Goal: Task Accomplishment & Management: Manage account settings

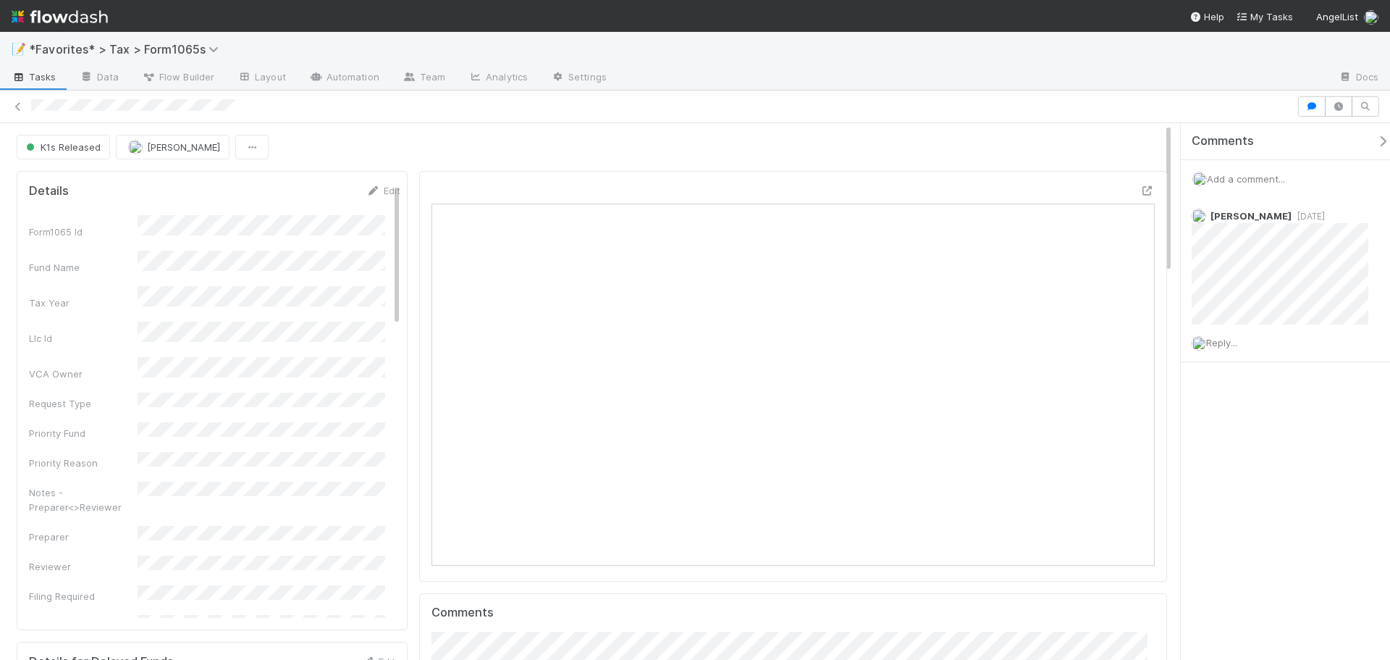
scroll to position [283, 352]
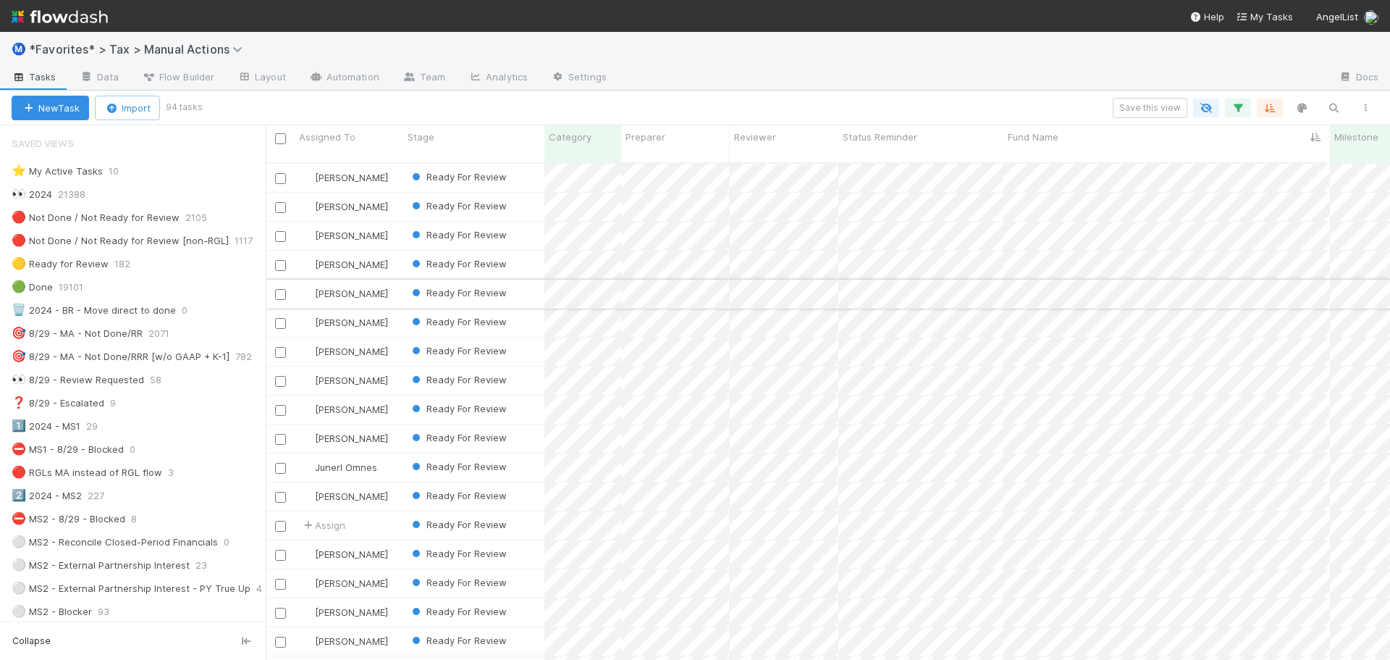
scroll to position [724, 0]
click at [815, 112] on div at bounding box center [695, 330] width 1390 height 660
click at [524, 170] on div "Ready For Review" at bounding box center [473, 178] width 141 height 28
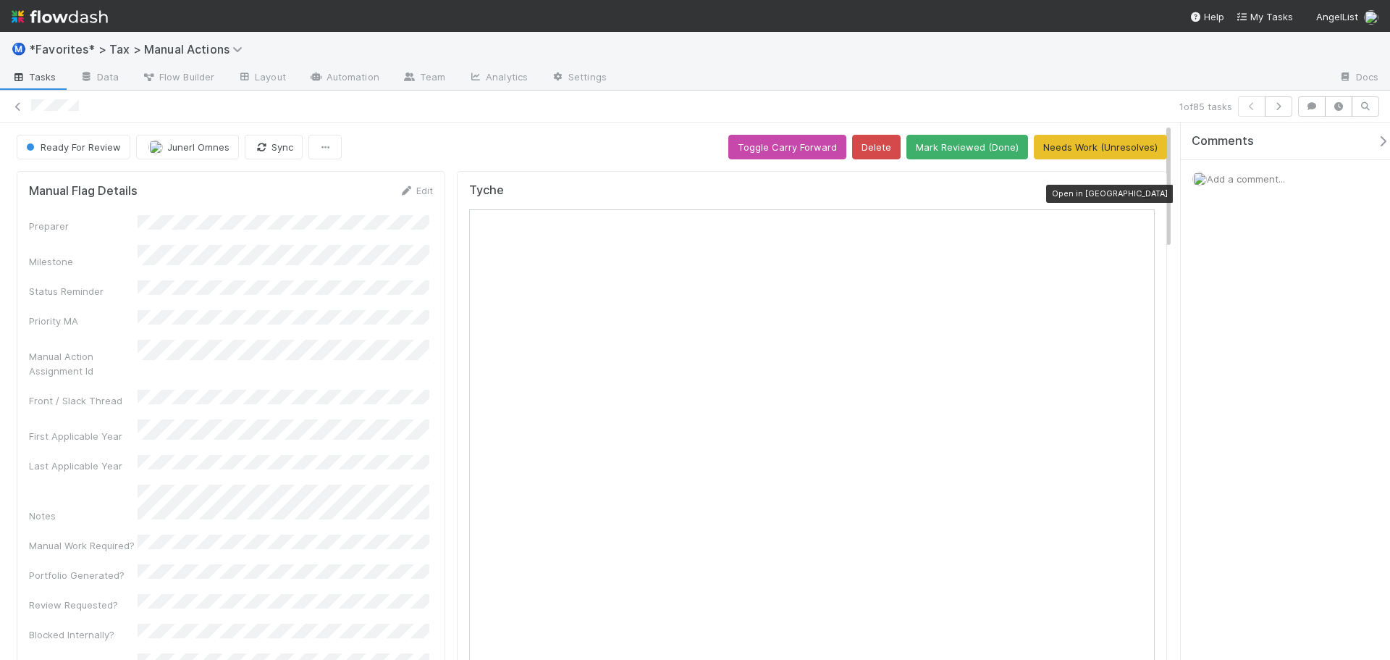
click at [1140, 196] on icon at bounding box center [1147, 193] width 14 height 9
click at [20, 106] on icon at bounding box center [18, 106] width 14 height 9
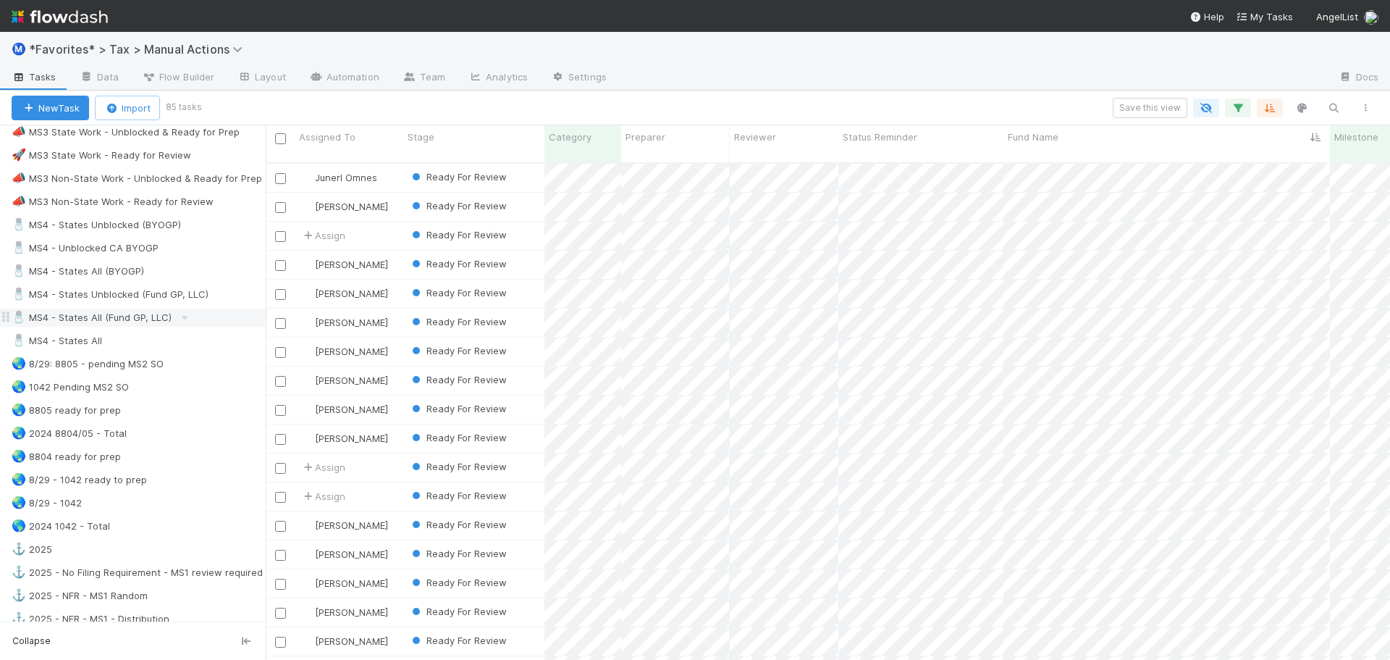
scroll to position [941, 0]
click at [143, 340] on div "🧂 MS4 - States All" at bounding box center [139, 342] width 254 height 18
click at [285, 138] on input "checkbox" at bounding box center [280, 138] width 11 height 11
checkbox input "true"
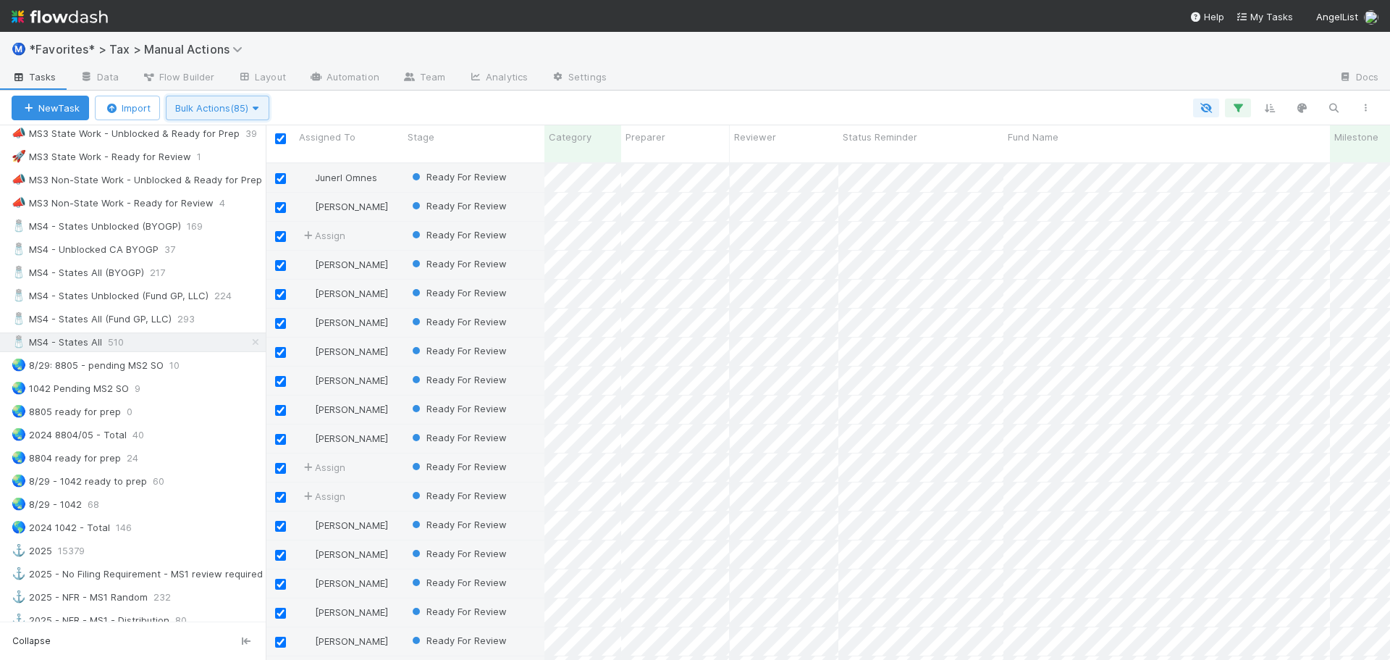
click at [223, 102] on span "Bulk Actions (85)" at bounding box center [217, 108] width 85 height 12
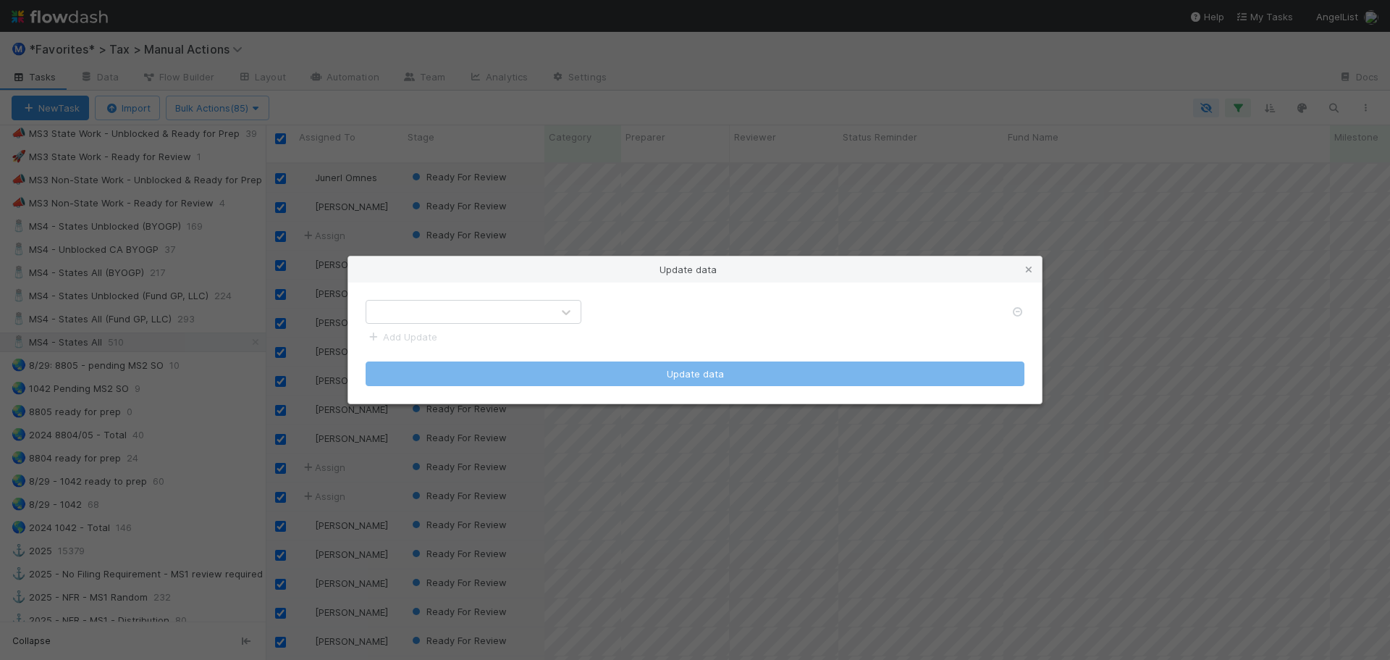
click at [451, 308] on div at bounding box center [458, 311] width 185 height 23
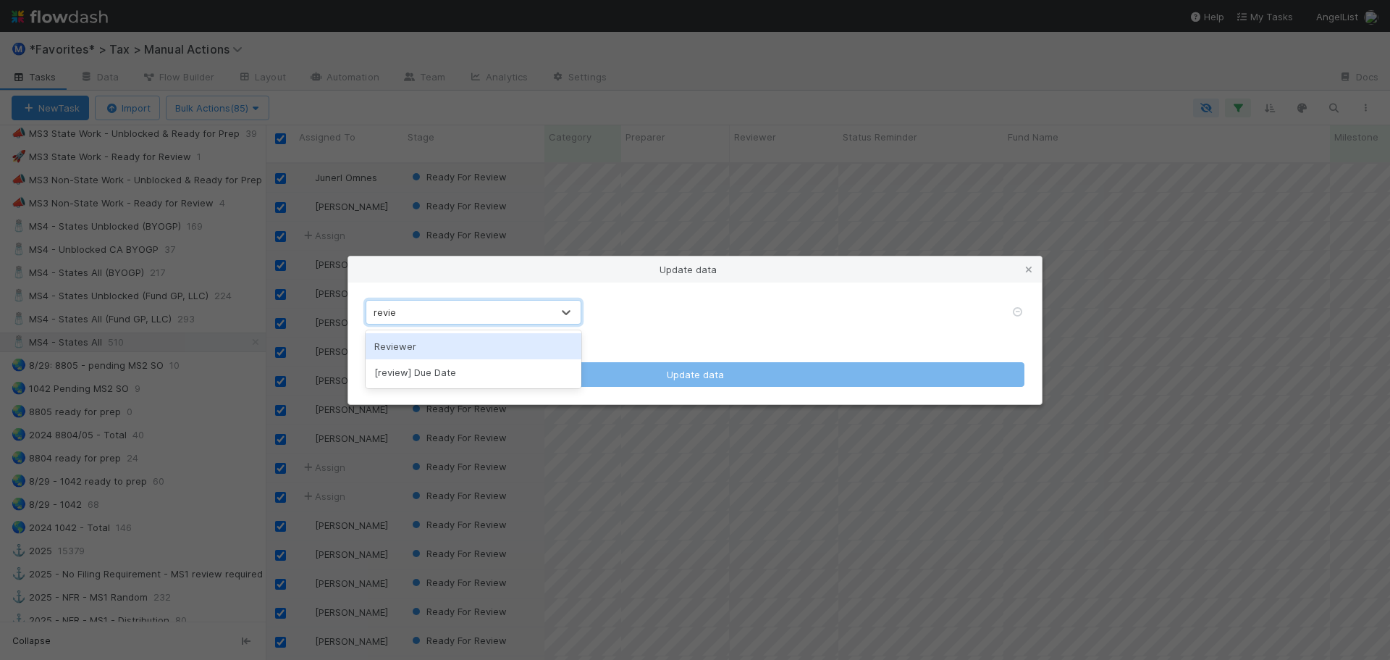
type input "review"
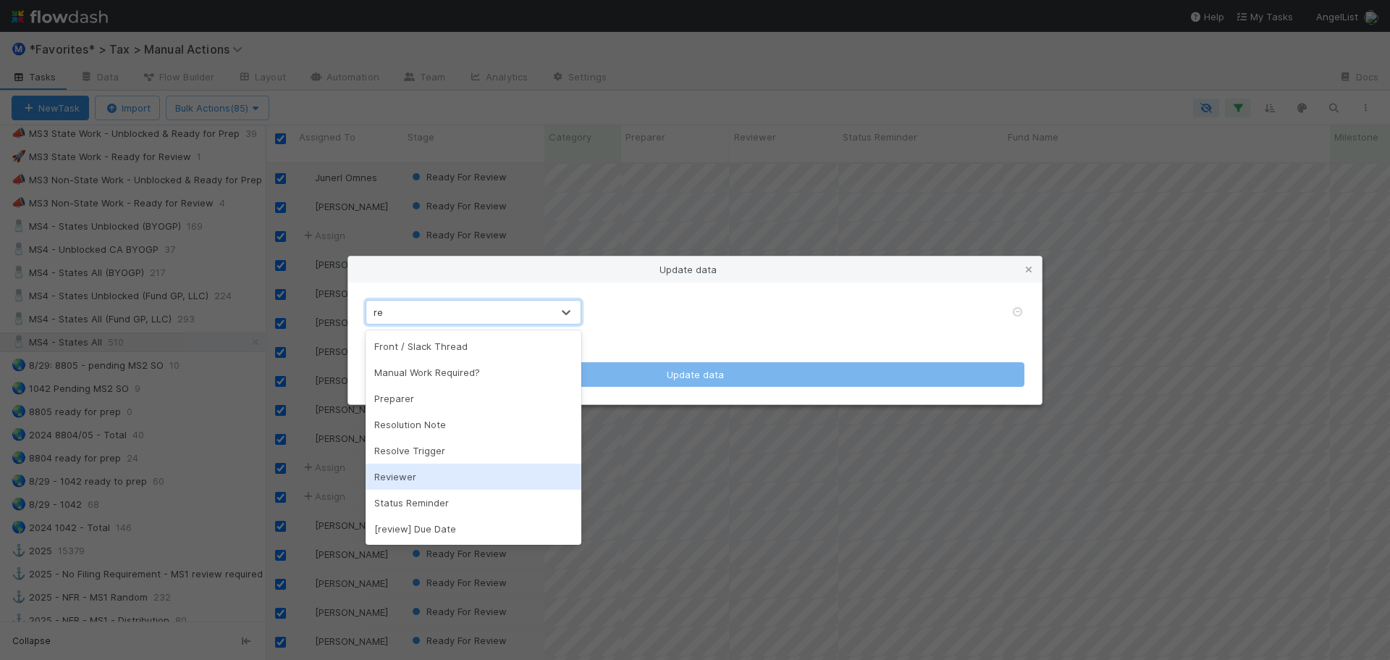
type input "req"
click at [1017, 266] on div "Update data" at bounding box center [695, 269] width 694 height 26
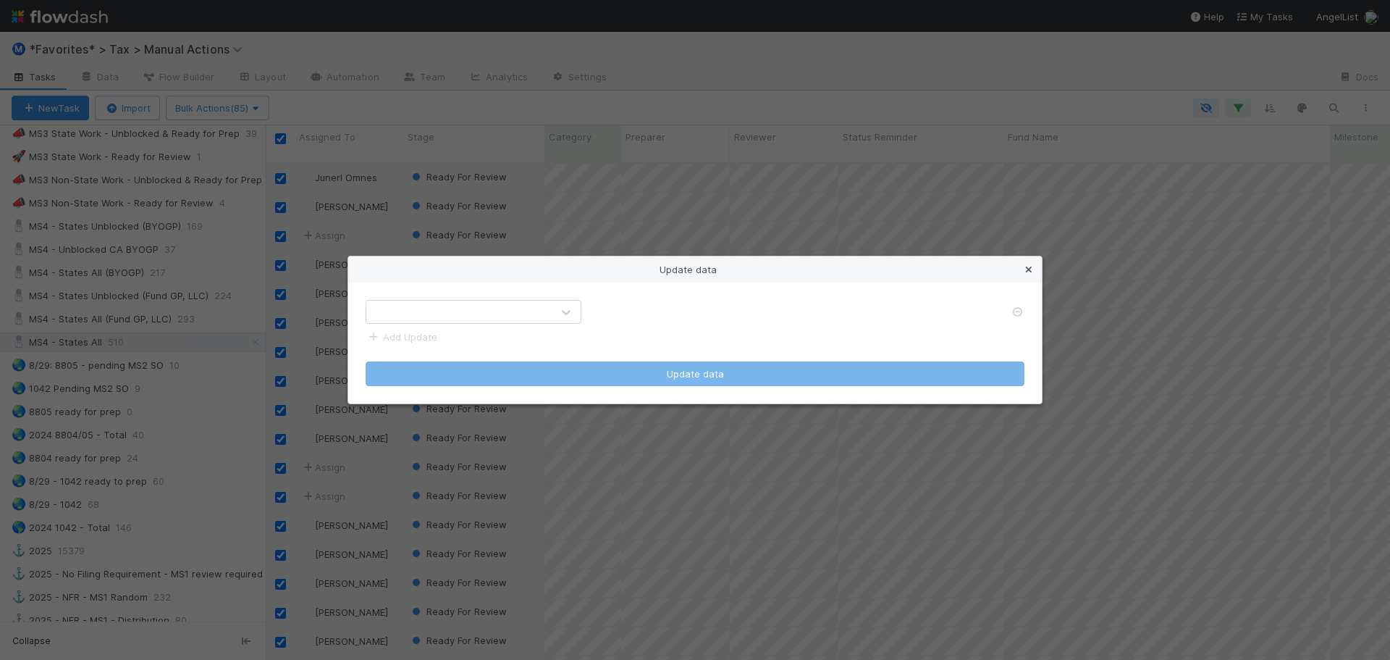
click at [1028, 269] on icon at bounding box center [1029, 269] width 14 height 9
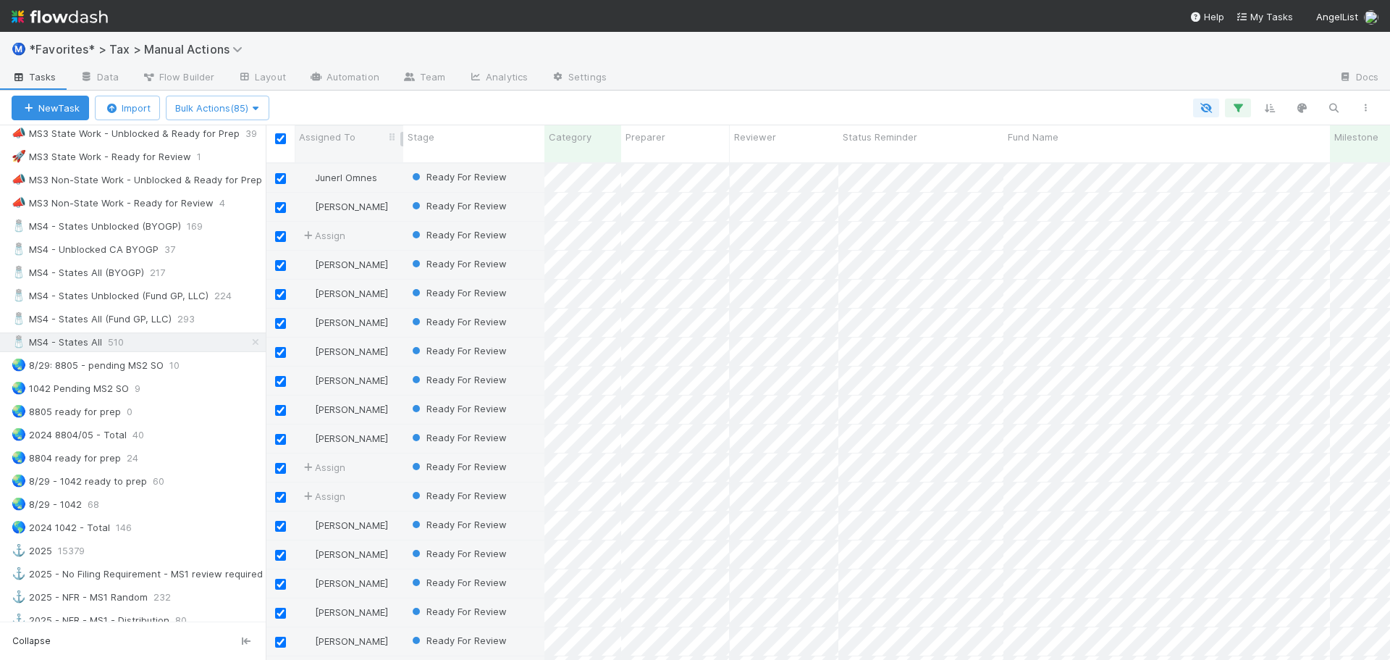
drag, startPoint x: 277, startPoint y: 140, endPoint x: 337, endPoint y: 146, distance: 61.0
click at [277, 140] on input "checkbox" at bounding box center [280, 138] width 11 height 11
checkbox input "false"
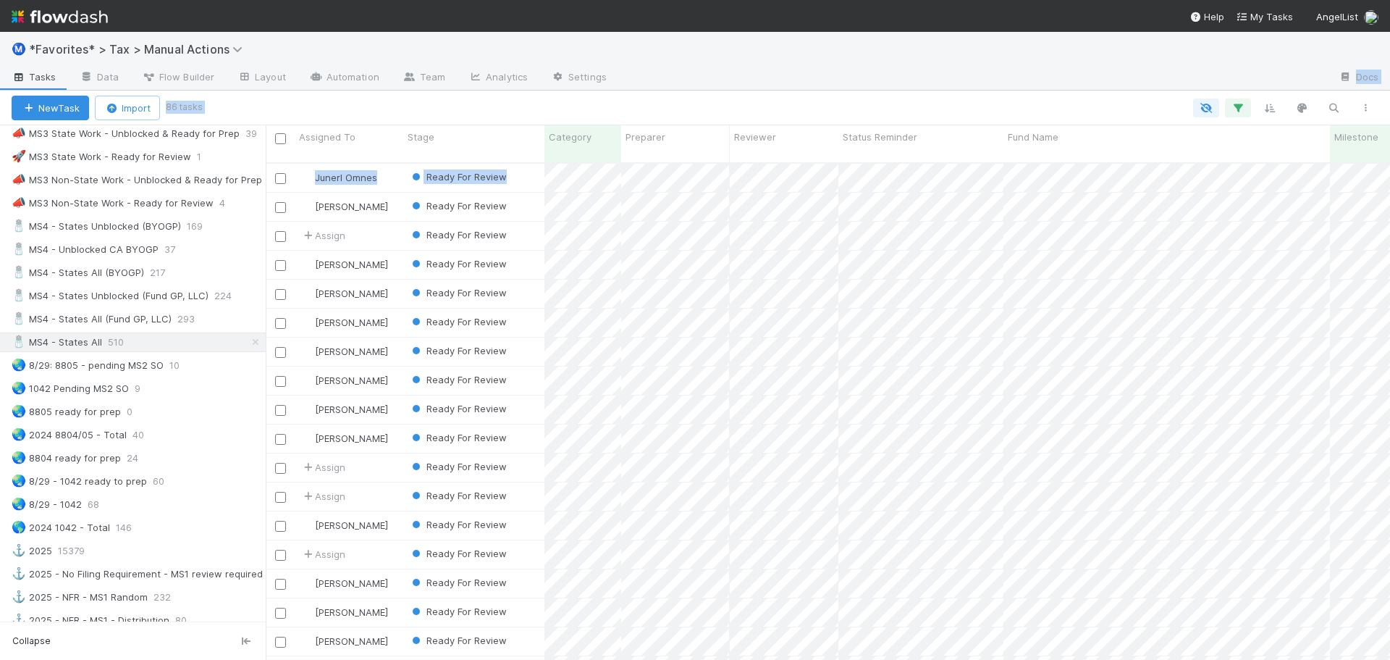
click at [857, 70] on div "Ⓜ️ *Favorites* > Tax > Manual Actions Tasks Data Flow Builder Layout Automation…" at bounding box center [695, 346] width 1390 height 628
click at [857, 70] on div at bounding box center [972, 78] width 709 height 23
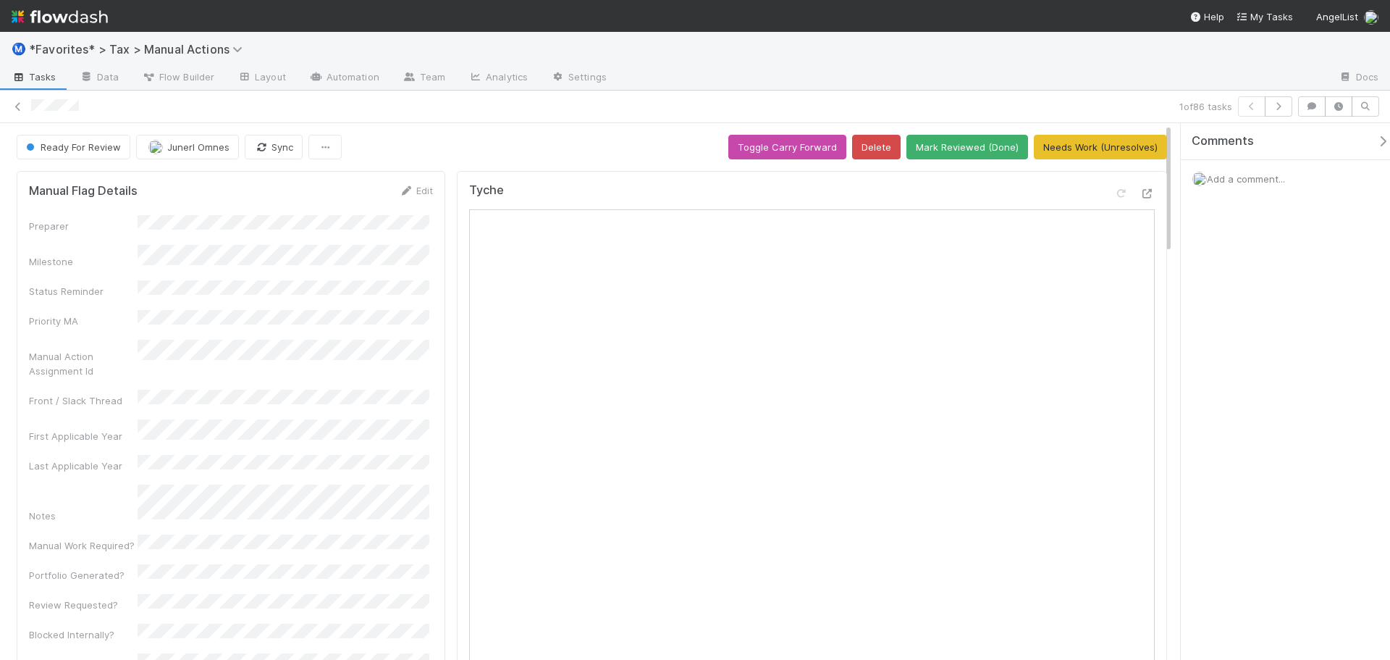
click at [1043, 70] on div at bounding box center [972, 78] width 709 height 23
click at [1293, 106] on div "1 of 86 tasks" at bounding box center [695, 106] width 1390 height 20
click at [1290, 106] on div "1 of 86 tasks" at bounding box center [695, 106] width 1390 height 20
click at [1287, 106] on button "button" at bounding box center [1279, 106] width 28 height 20
click at [1140, 195] on icon at bounding box center [1147, 193] width 14 height 9
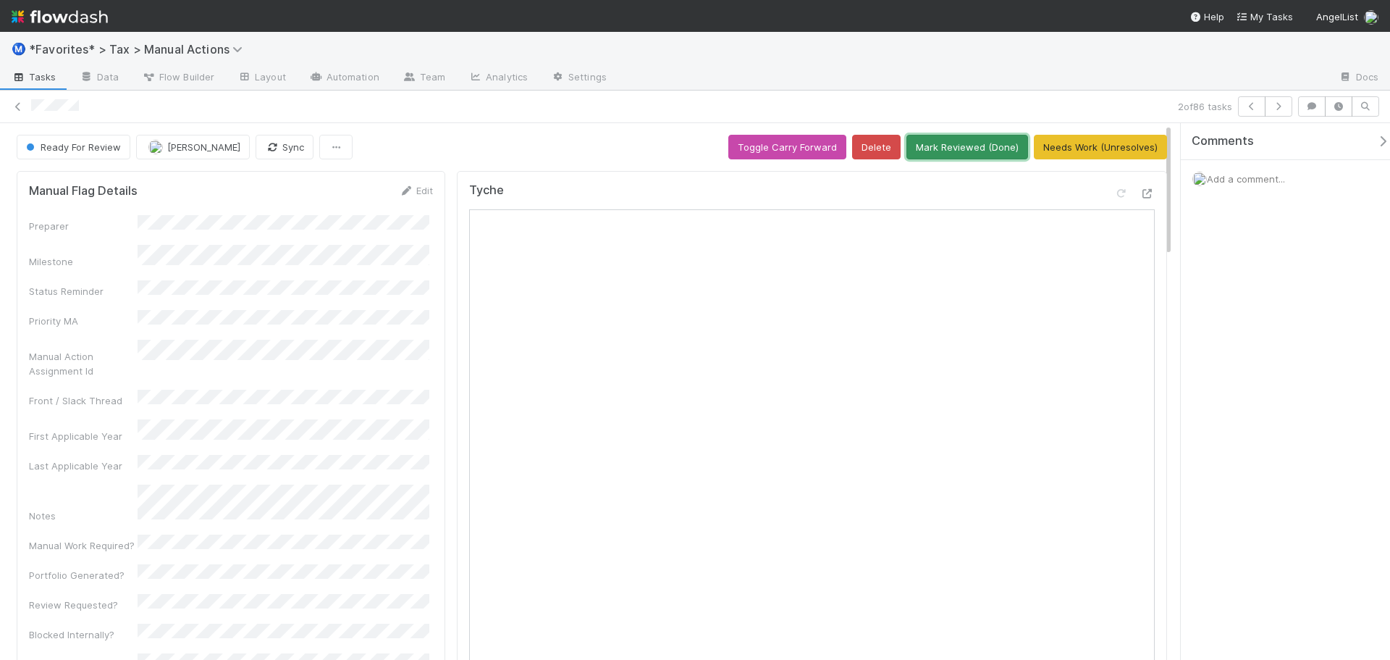
click at [958, 142] on button "Mark Reviewed (Done)" at bounding box center [968, 147] width 122 height 25
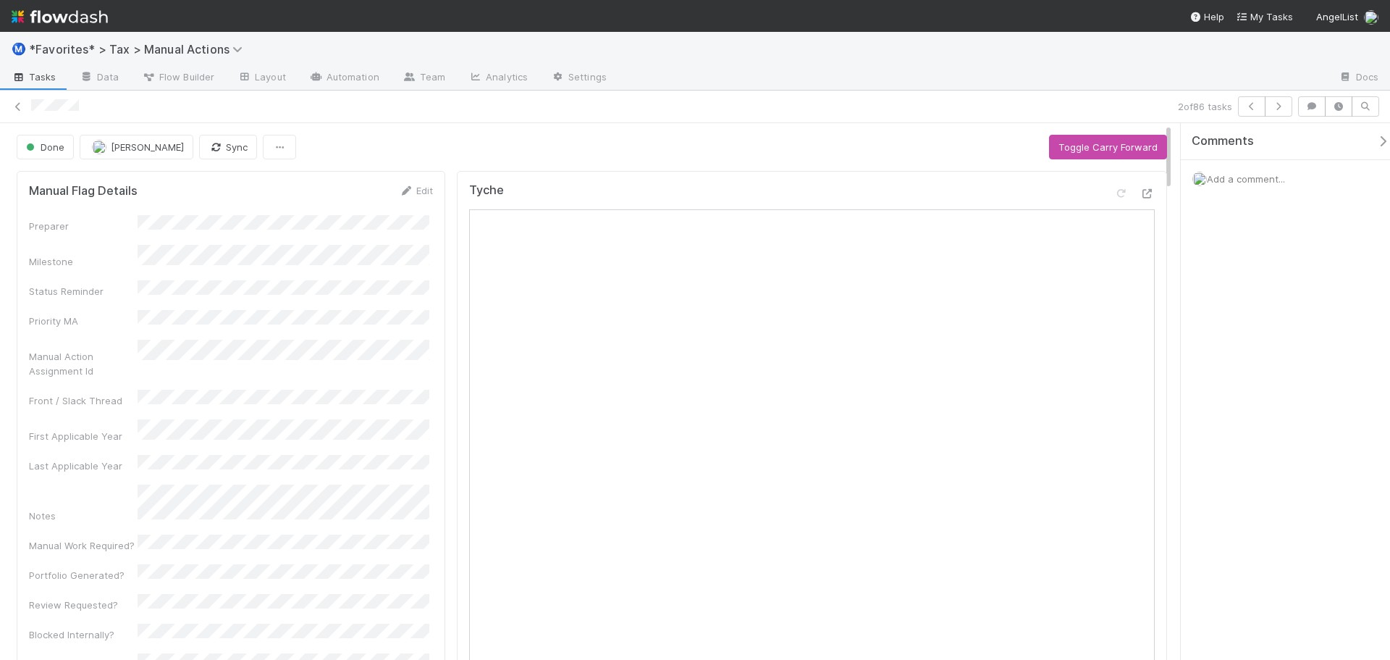
click at [770, 115] on div "2 of 86 tasks" at bounding box center [695, 106] width 1390 height 20
click at [1279, 110] on button "button" at bounding box center [1279, 106] width 28 height 20
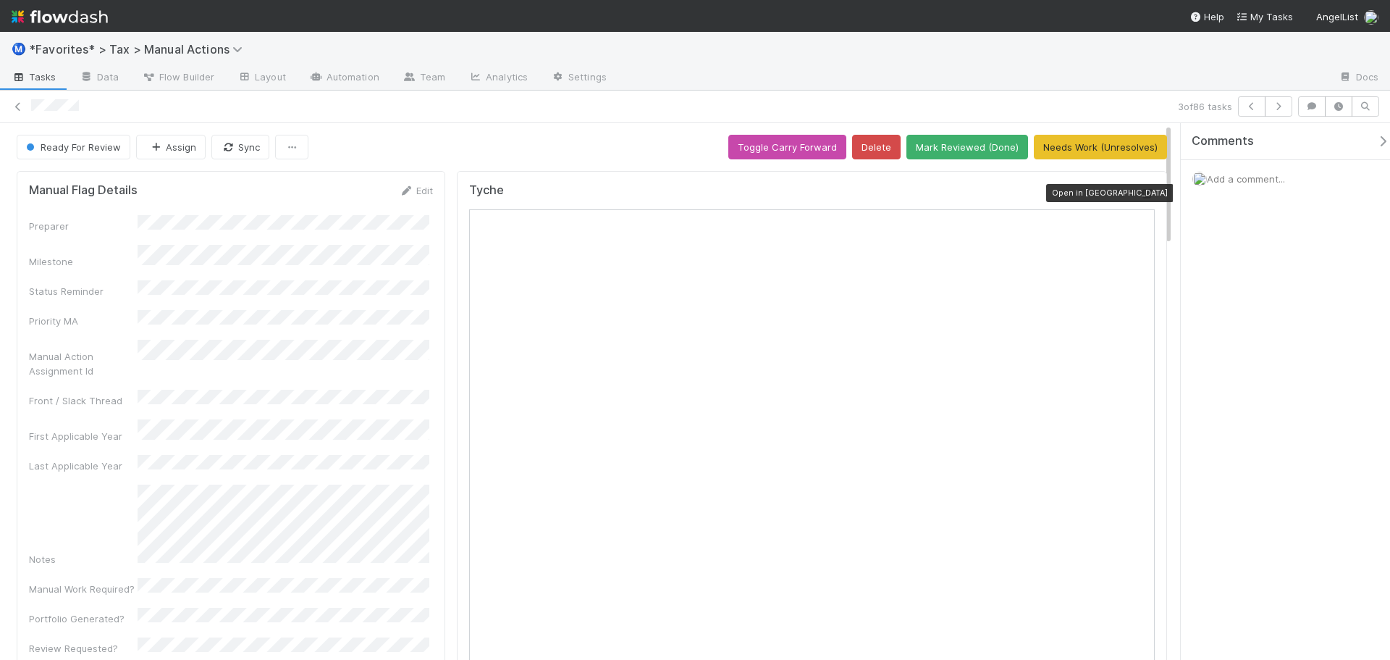
click at [1140, 193] on icon at bounding box center [1147, 193] width 14 height 9
click at [607, 118] on div "3 of 86 tasks" at bounding box center [695, 107] width 1390 height 33
click at [1283, 102] on icon "button" at bounding box center [1278, 106] width 14 height 9
click at [1140, 197] on icon at bounding box center [1147, 193] width 14 height 9
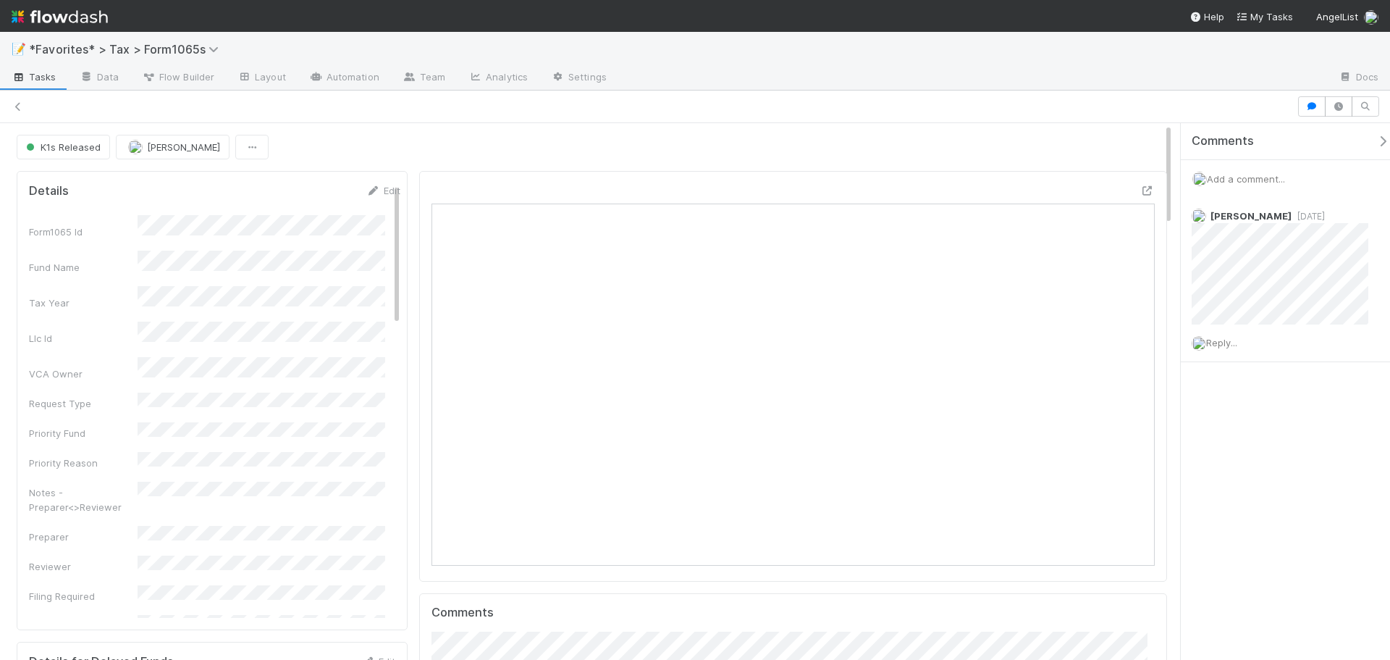
scroll to position [283, 705]
click at [744, 89] on div "📝 *Favorites* > Tax > Form1065s Tasks Data Flow Builder Layout Automation Team …" at bounding box center [695, 61] width 1390 height 59
click at [744, 156] on div "K1s Released Enrique Hernandez" at bounding box center [592, 147] width 1151 height 25
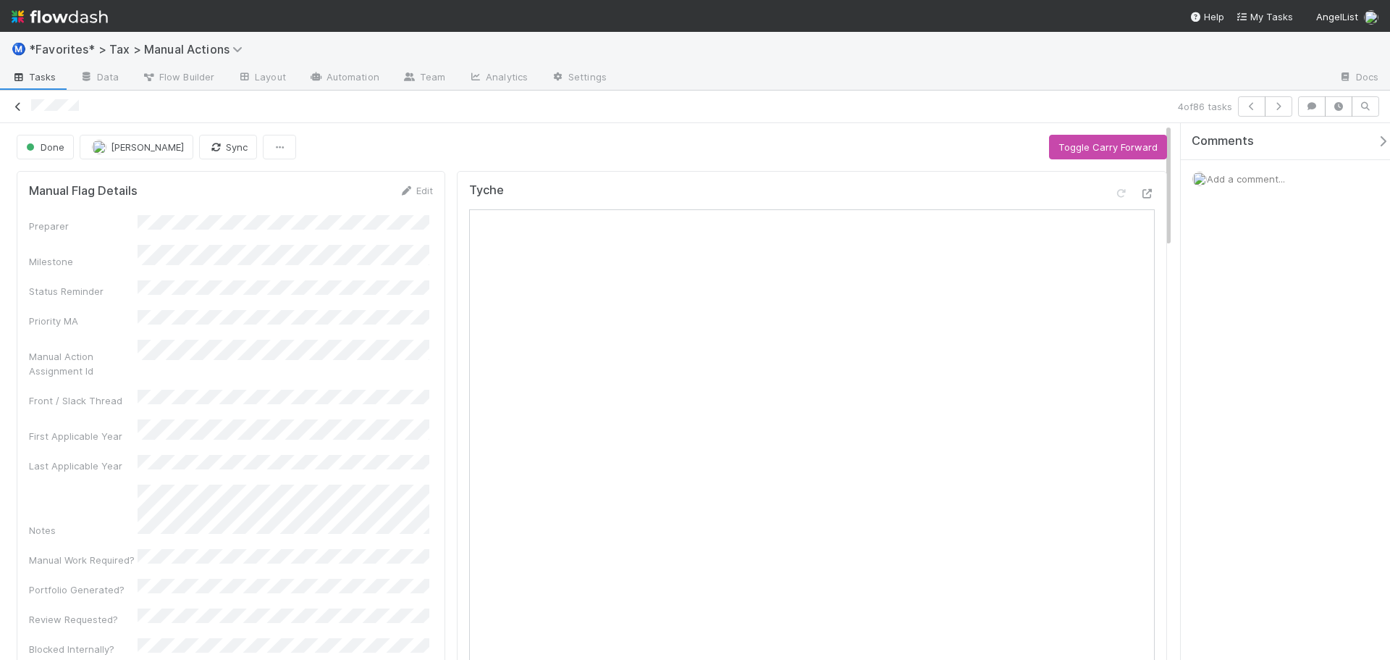
click at [15, 104] on icon at bounding box center [18, 106] width 14 height 9
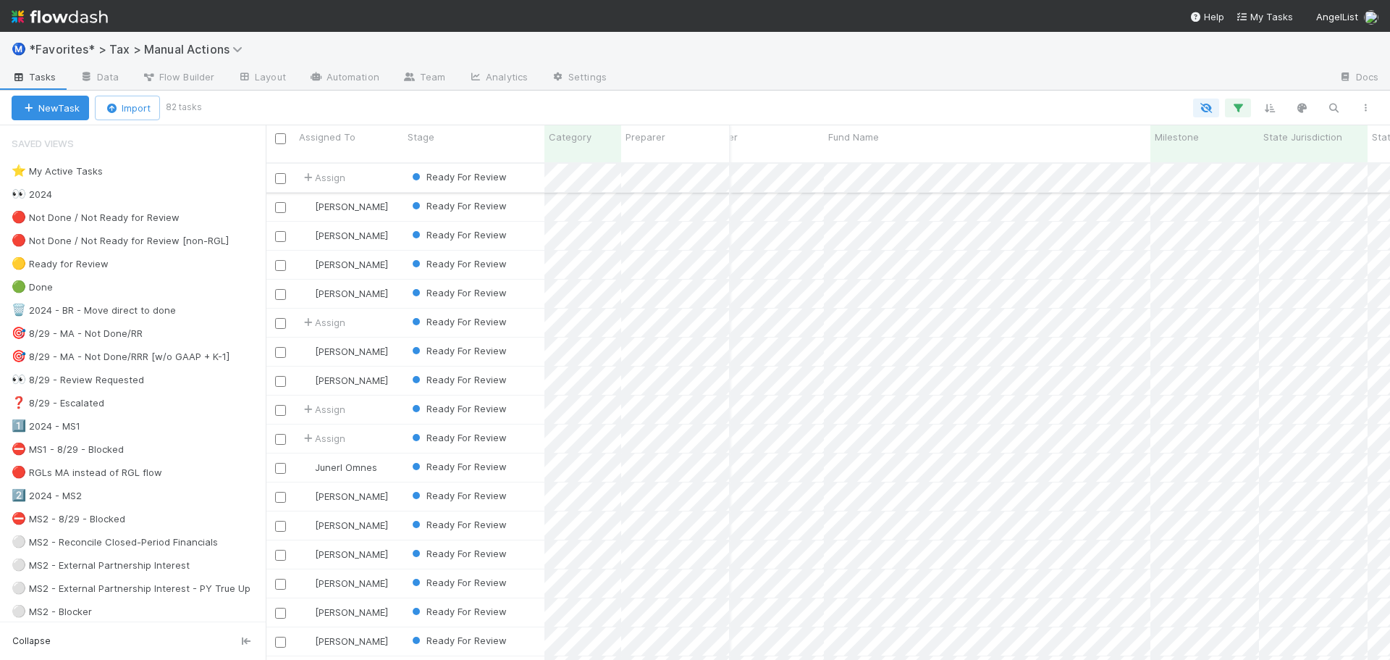
scroll to position [0, 181]
click at [1237, 117] on button "button" at bounding box center [1238, 107] width 26 height 19
click at [1246, 79] on div "Loading..." at bounding box center [695, 330] width 1390 height 660
click at [1269, 109] on icon "button" at bounding box center [1270, 107] width 14 height 13
click at [1080, 150] on button "Sort by" at bounding box center [1109, 150] width 311 height 21
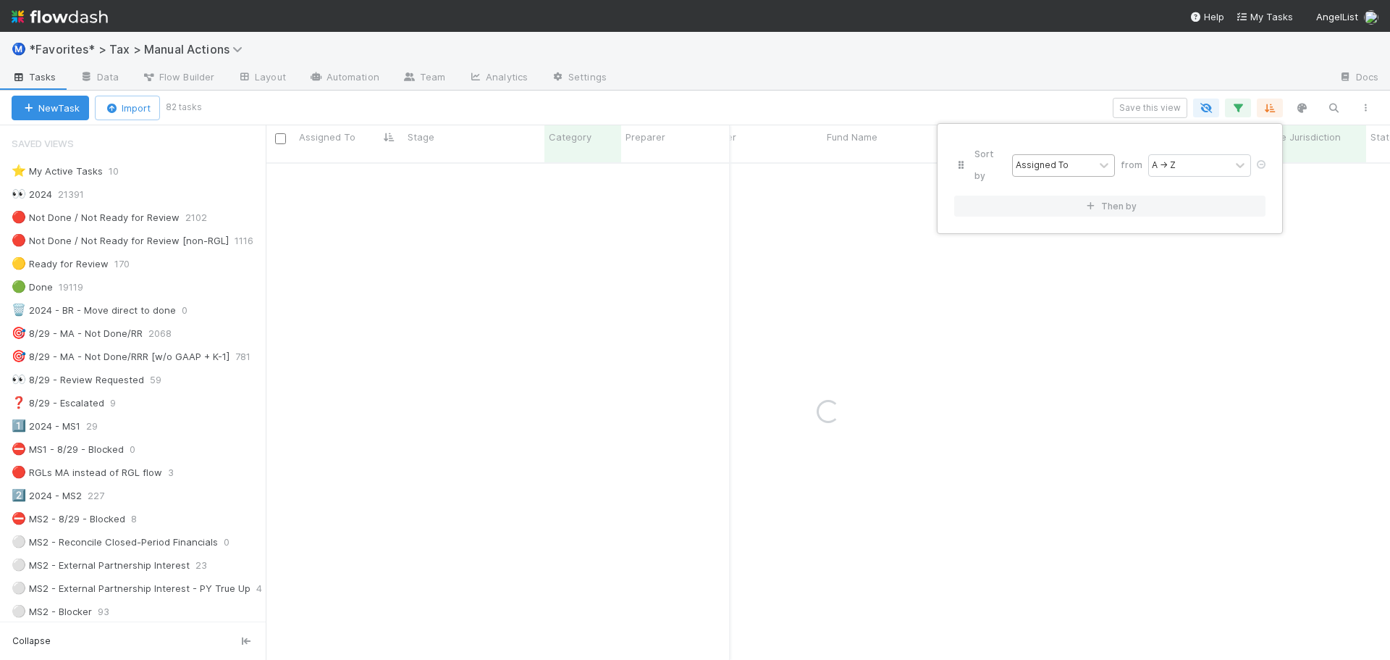
click at [1046, 159] on div "Assigned To" at bounding box center [1042, 165] width 53 height 13
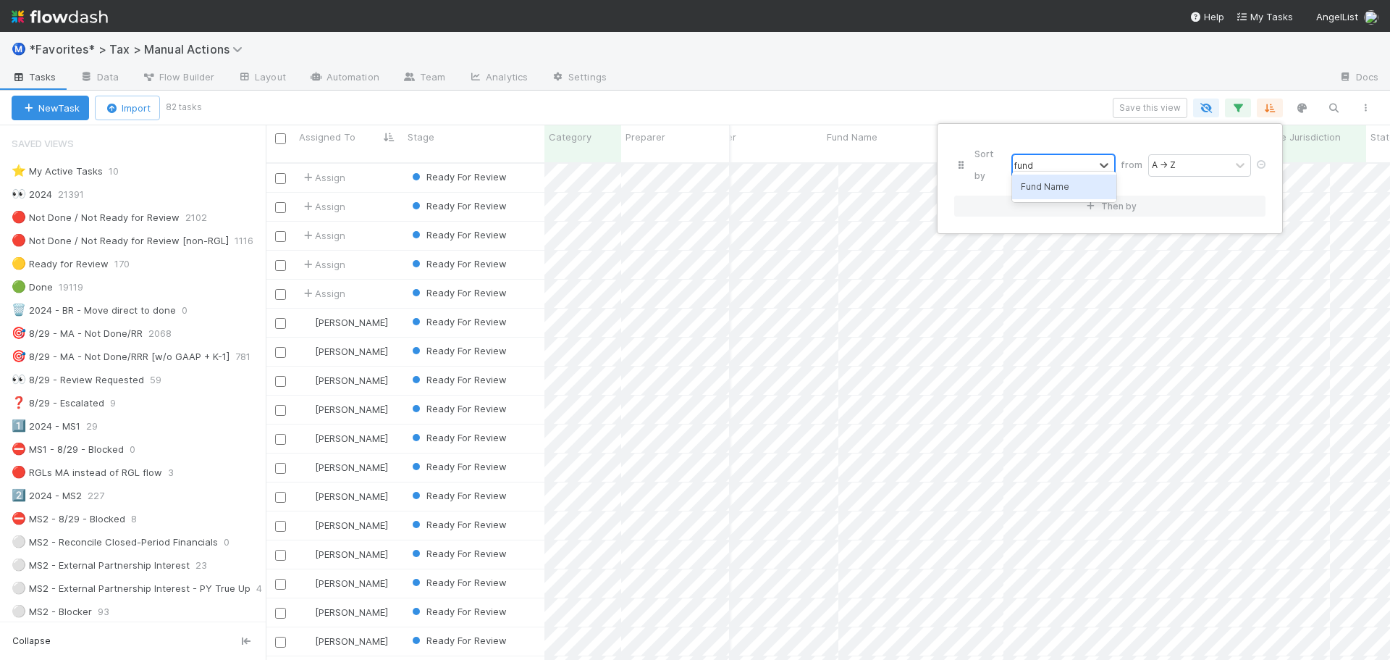
scroll to position [498, 1114]
type input "fund"
click at [1006, 196] on button "Then by" at bounding box center [1109, 206] width 311 height 21
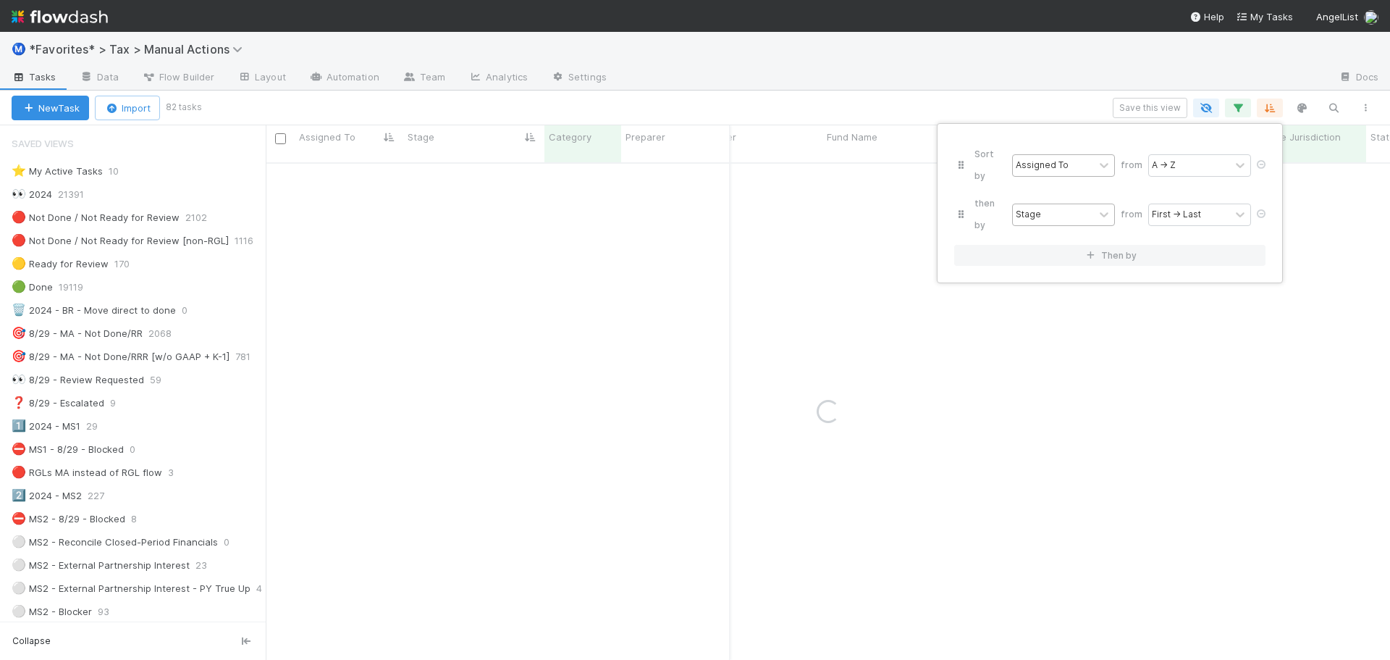
click at [1175, 208] on div "First → Last" at bounding box center [1176, 214] width 49 height 13
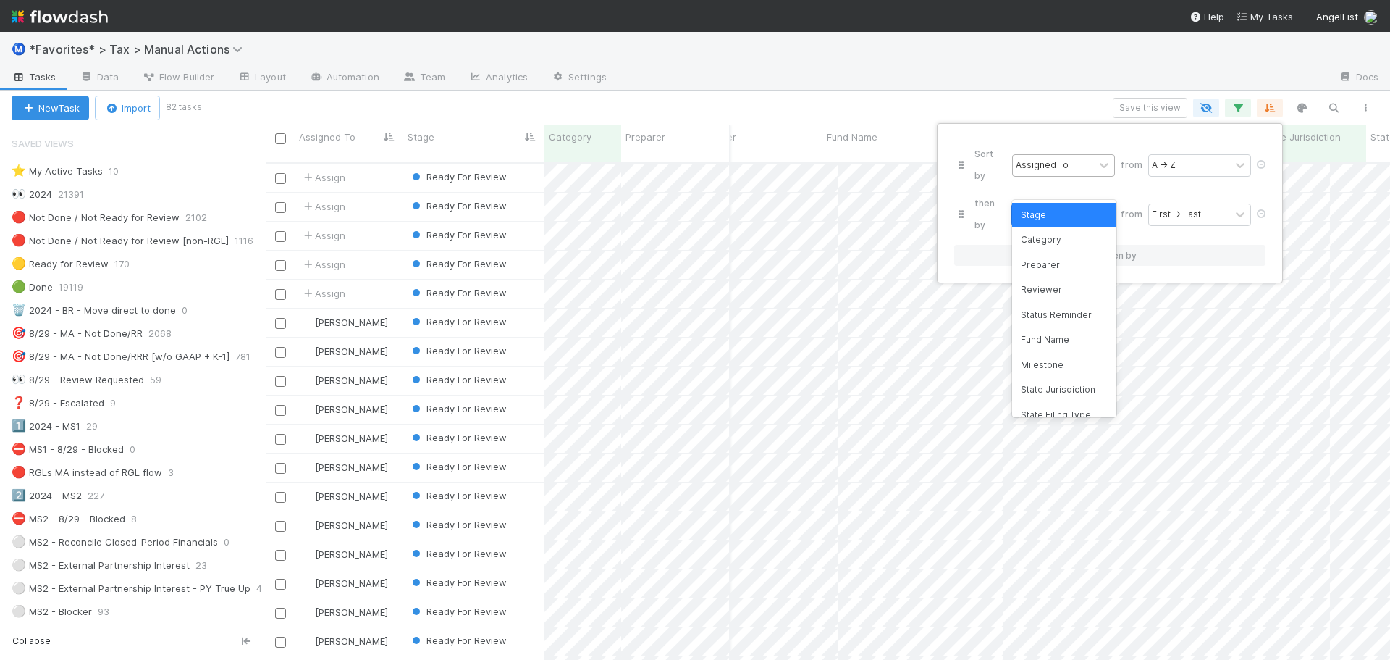
click at [1074, 204] on div "Stage" at bounding box center [1053, 214] width 81 height 21
type input "juri"
click at [849, 71] on div "Sort by Assigned To from A → Z then by option State Jurisdiction, selected. 0 r…" at bounding box center [695, 330] width 1390 height 660
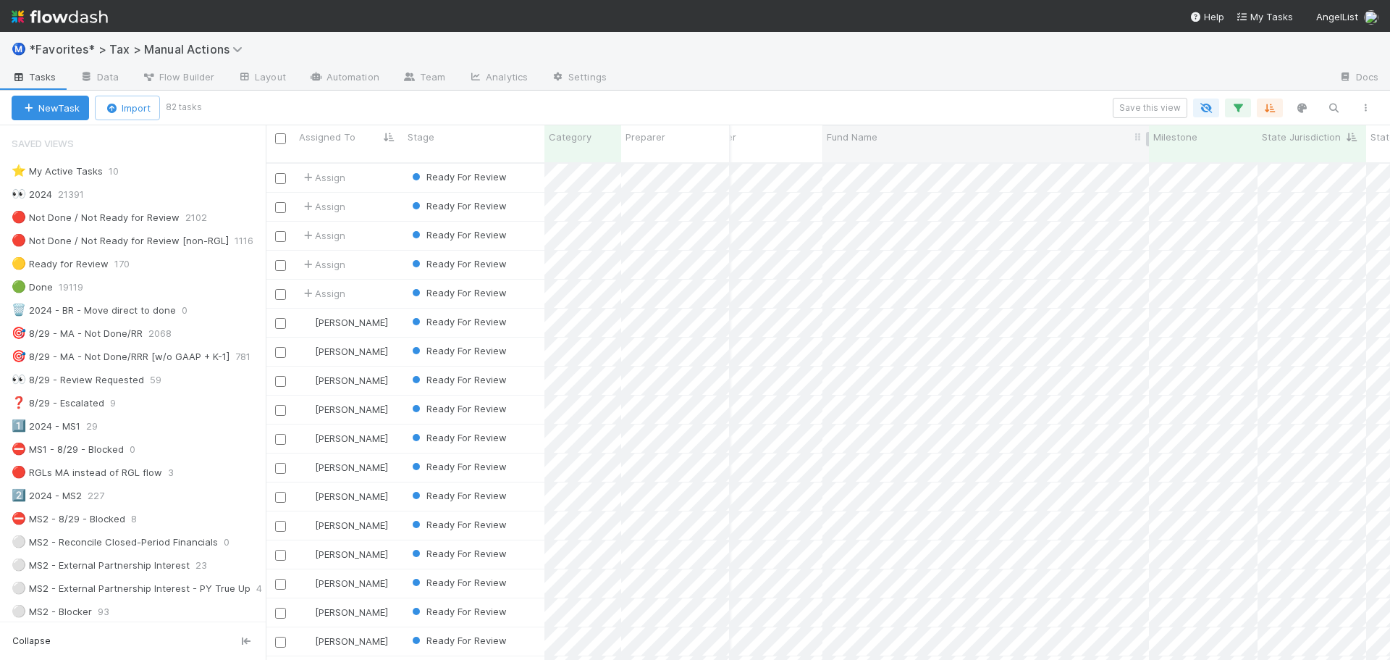
click at [939, 129] on div "Fund Name" at bounding box center [986, 143] width 327 height 37
click at [930, 131] on div "Fund Name" at bounding box center [986, 137] width 319 height 14
click at [938, 108] on div "Sort A → Z Sort Z → A Hide Edit field Delete field Synced 20 hours ago Sync" at bounding box center [695, 330] width 1390 height 660
click at [1274, 103] on icon "button" at bounding box center [1270, 107] width 14 height 13
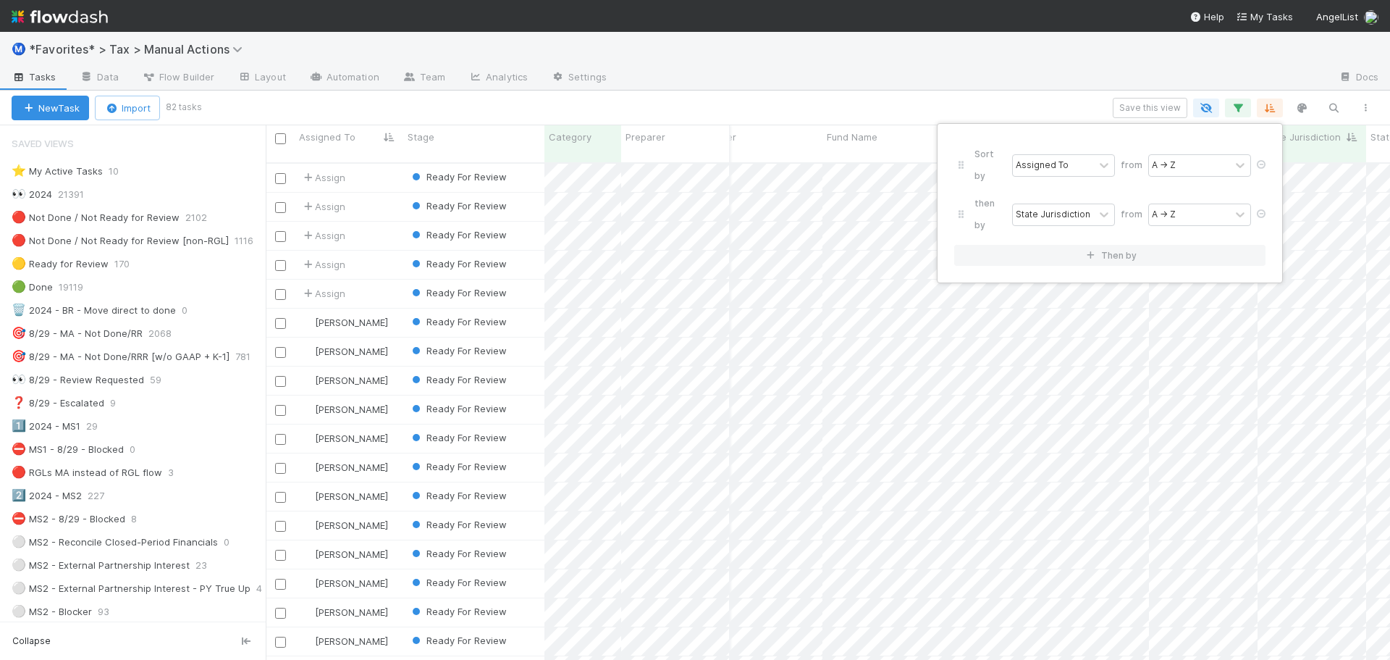
click at [1274, 103] on div "Sort by Assigned To from A → Z then by State Jurisdiction from A → Z Then by" at bounding box center [695, 330] width 1390 height 660
click at [909, 78] on div at bounding box center [972, 78] width 709 height 23
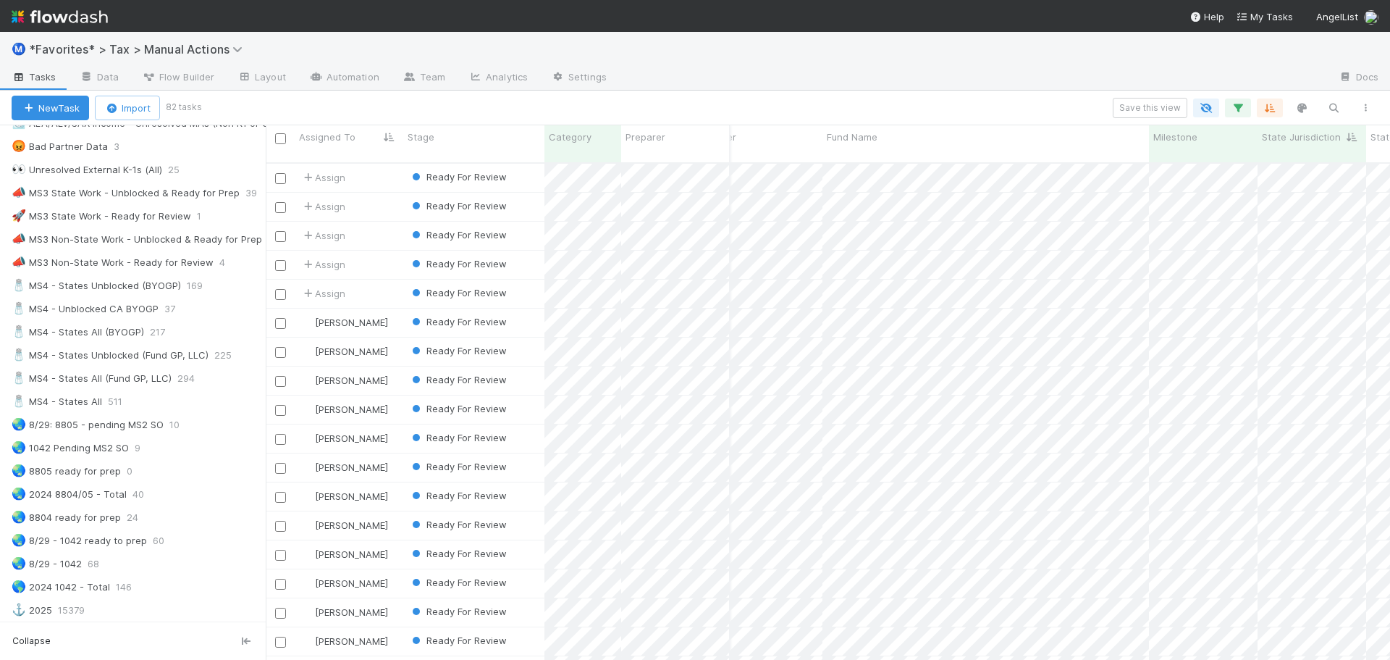
scroll to position [869, 0]
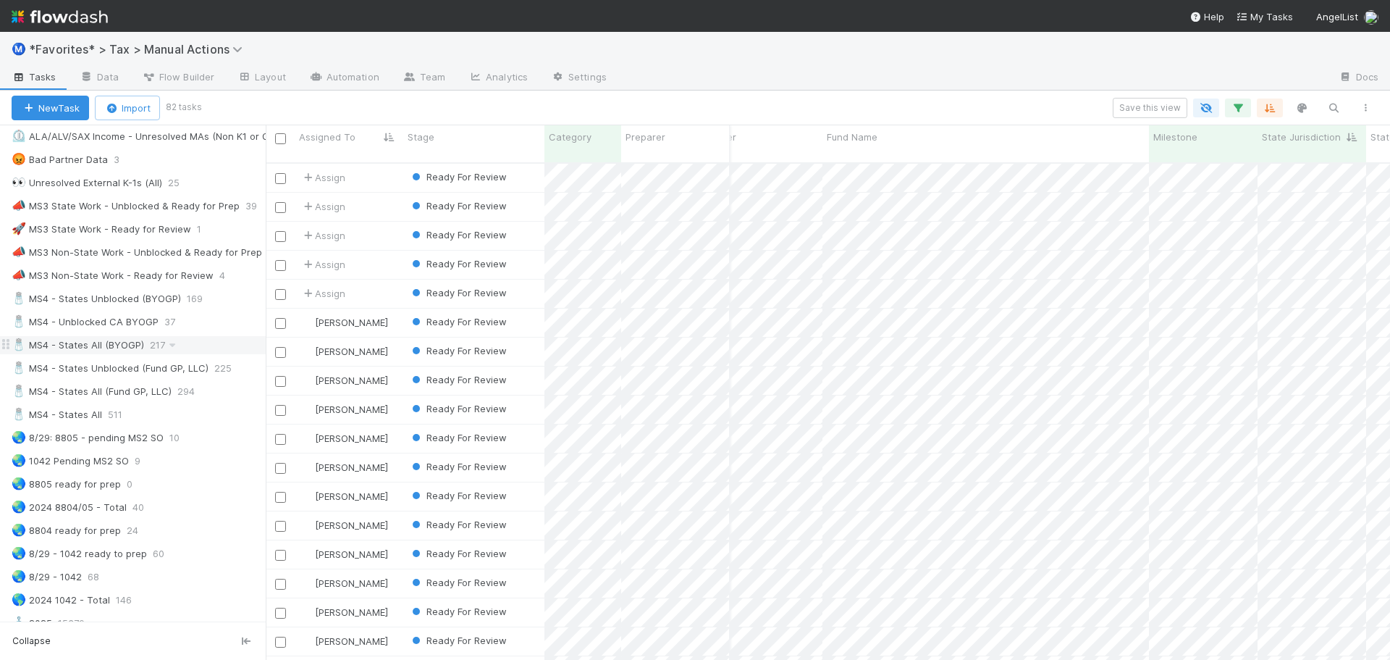
click at [203, 345] on div "🧂 MS4 - States All (BYOGP) 217" at bounding box center [139, 345] width 254 height 18
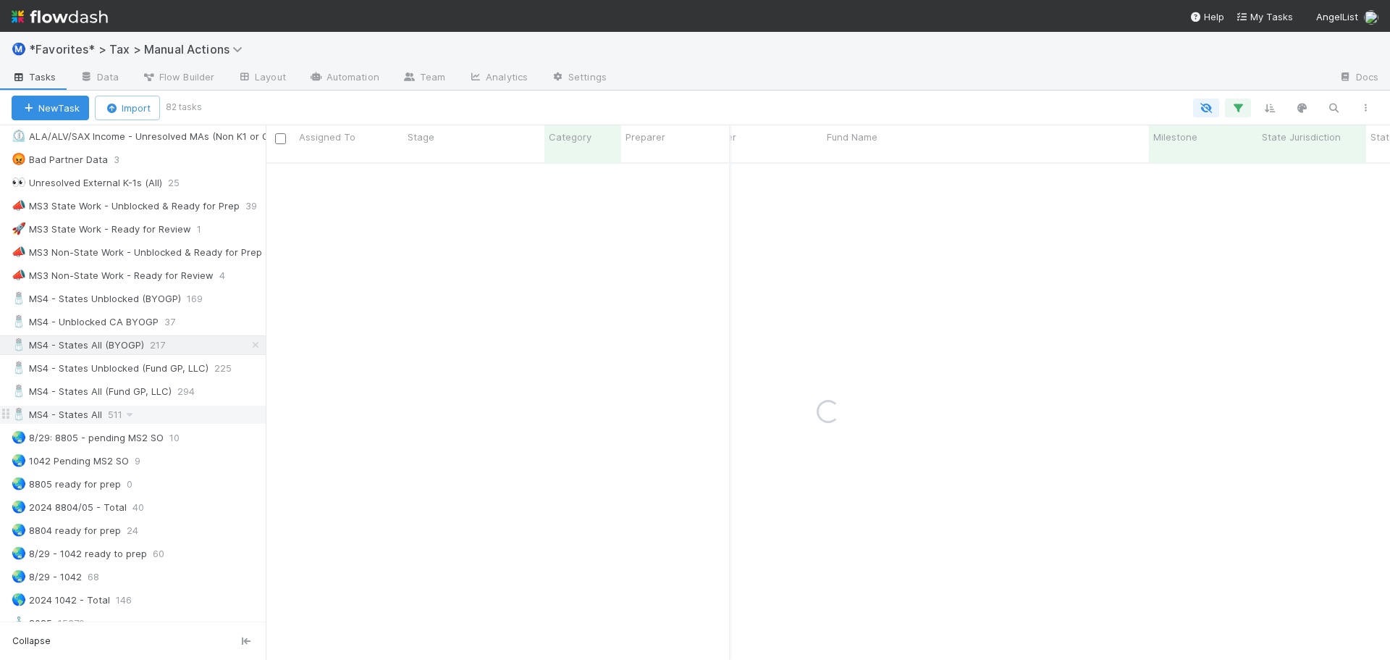
click at [172, 420] on div "🧂 MS4 - States All 511" at bounding box center [139, 414] width 254 height 18
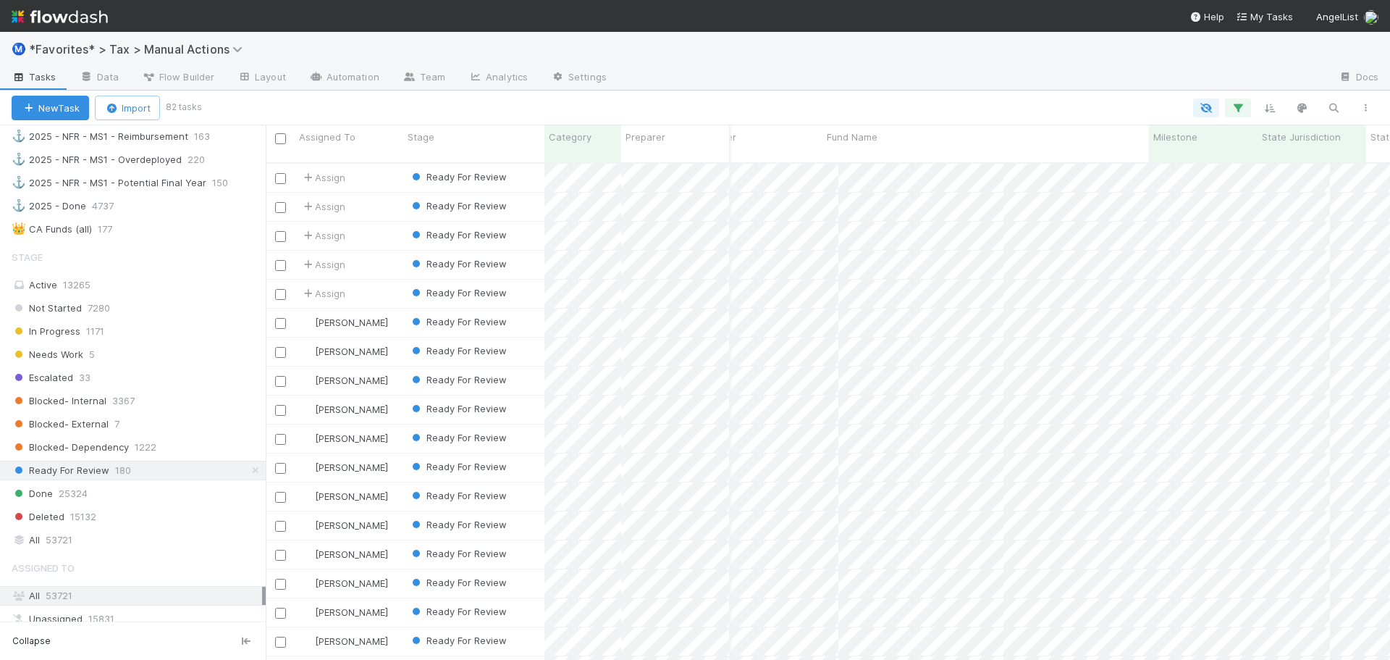
scroll to position [498, 1114]
click at [1038, 138] on div "Fund Name" at bounding box center [986, 137] width 319 height 14
drag, startPoint x: 1051, startPoint y: 120, endPoint x: 1082, endPoint y: 120, distance: 30.4
click at [1053, 120] on div "Sort A → Z Sort Z → A Hide Edit field Delete field Synced 20 hours ago Sync" at bounding box center [695, 330] width 1390 height 660
click at [1019, 139] on div "Fund Name" at bounding box center [986, 137] width 319 height 14
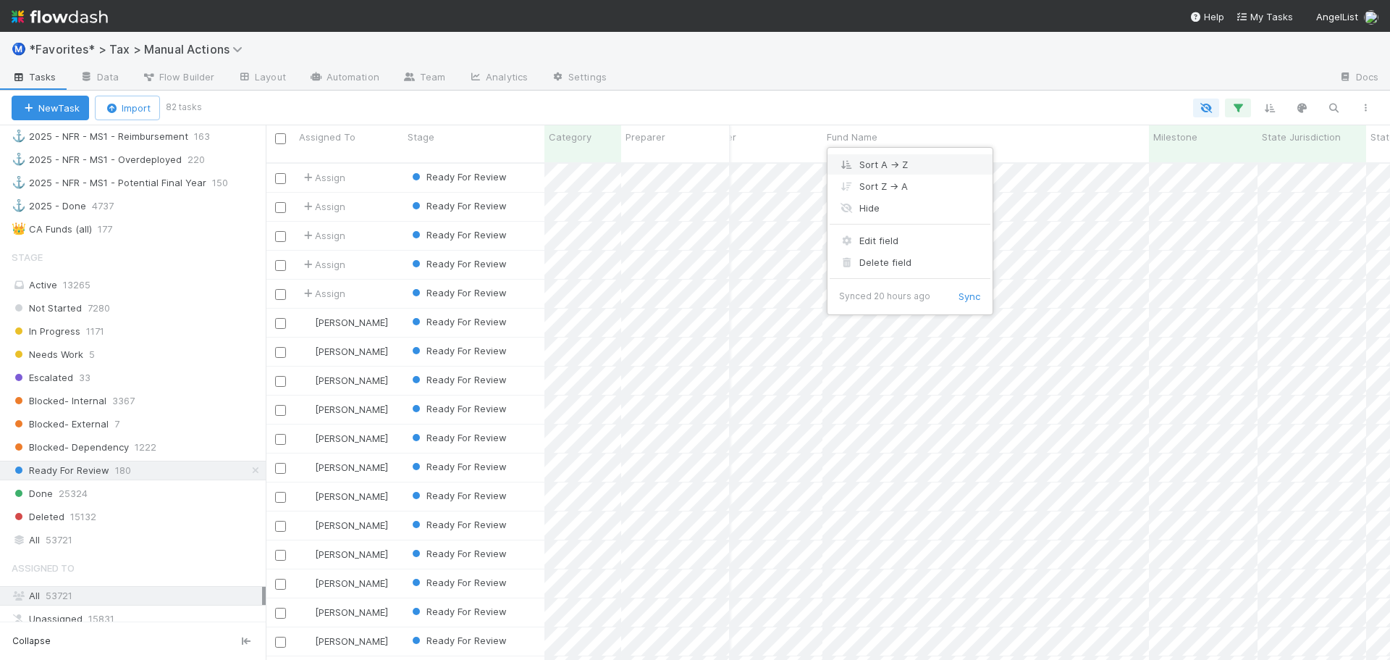
click at [937, 172] on div "Sort A → Z" at bounding box center [910, 165] width 165 height 22
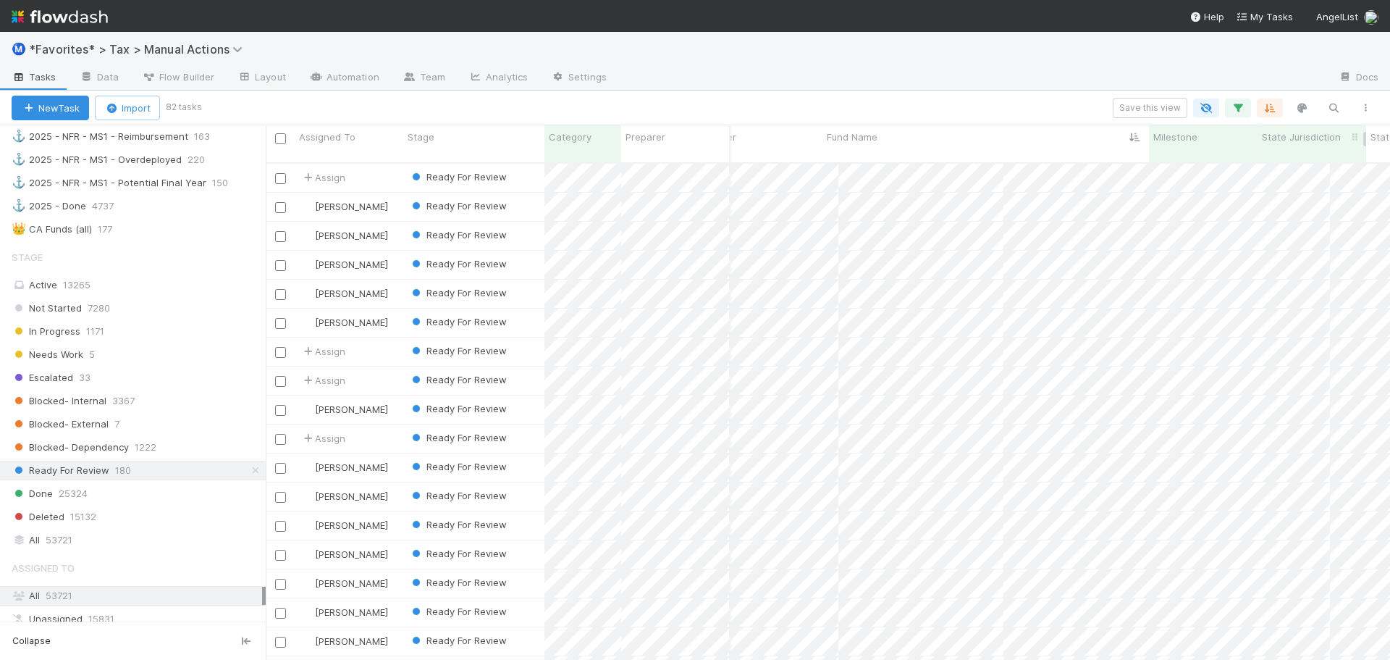
click at [1300, 139] on span "State Jurisdiction" at bounding box center [1301, 137] width 79 height 14
click at [1275, 167] on div "Sort A → Z" at bounding box center [1303, 165] width 165 height 22
click at [970, 106] on div "Save this view" at bounding box center [790, 108] width 1182 height 20
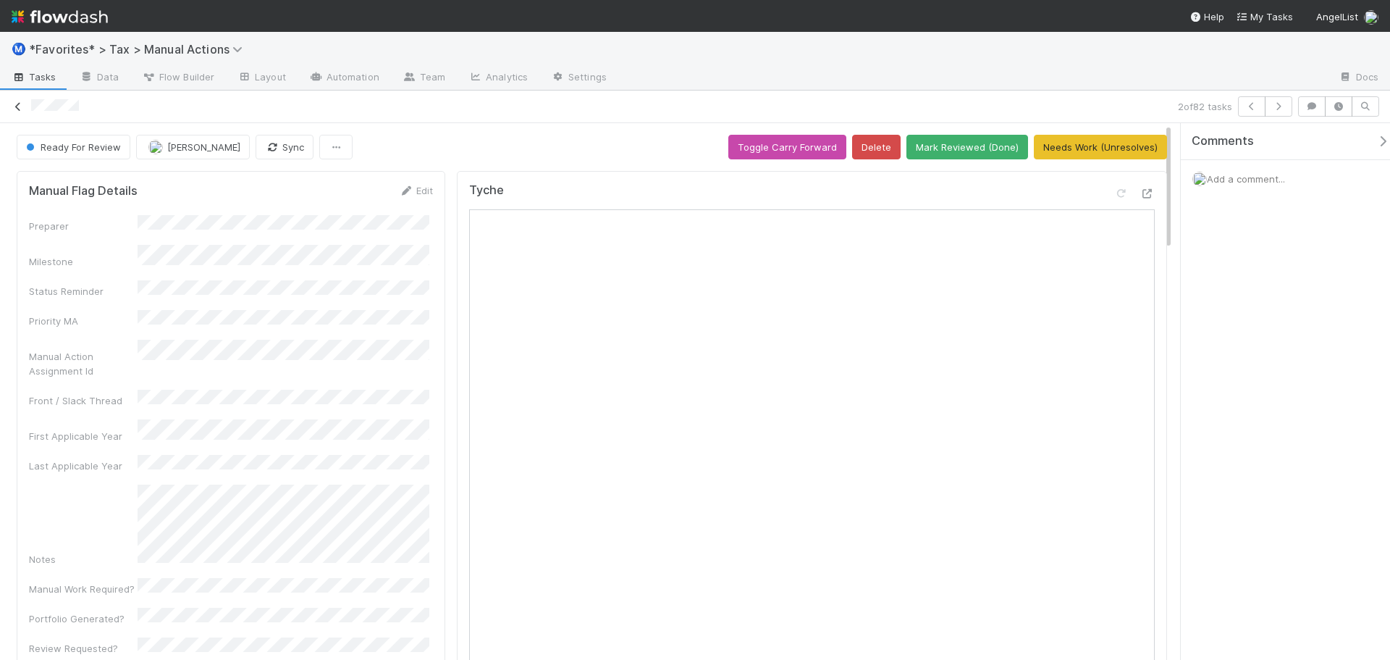
click at [20, 107] on icon at bounding box center [18, 106] width 14 height 9
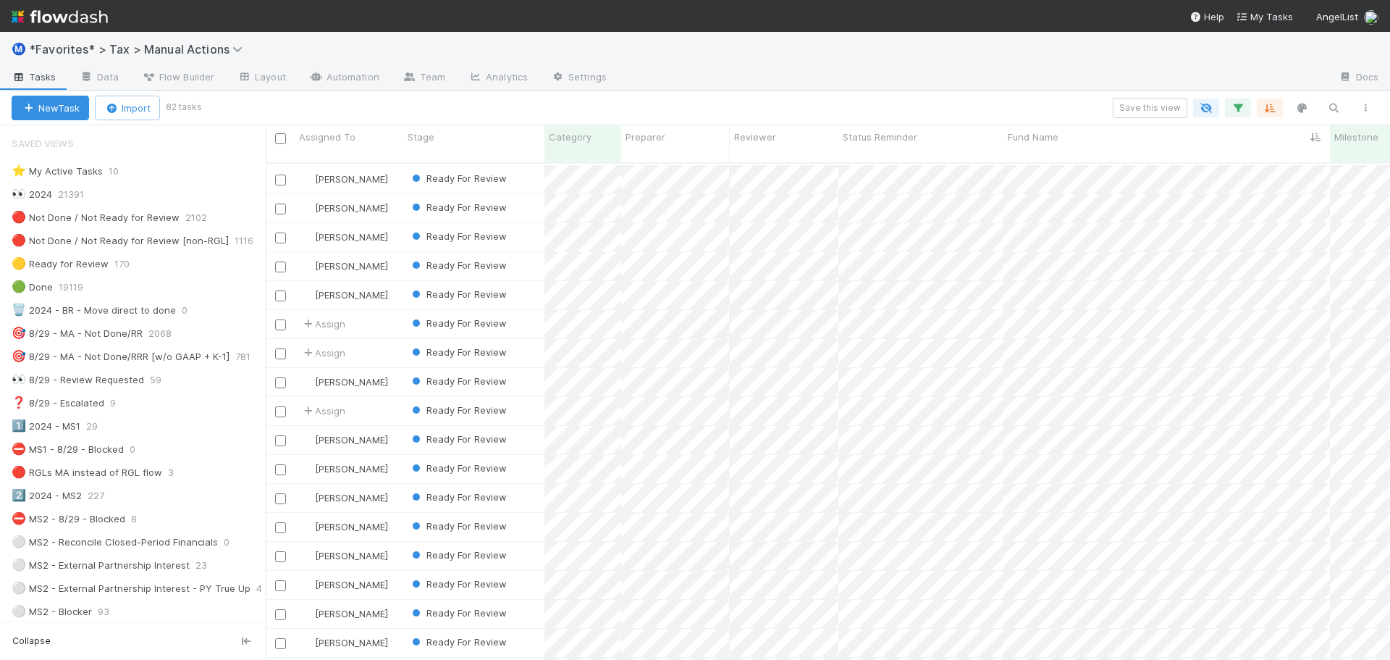
scroll to position [72, 0]
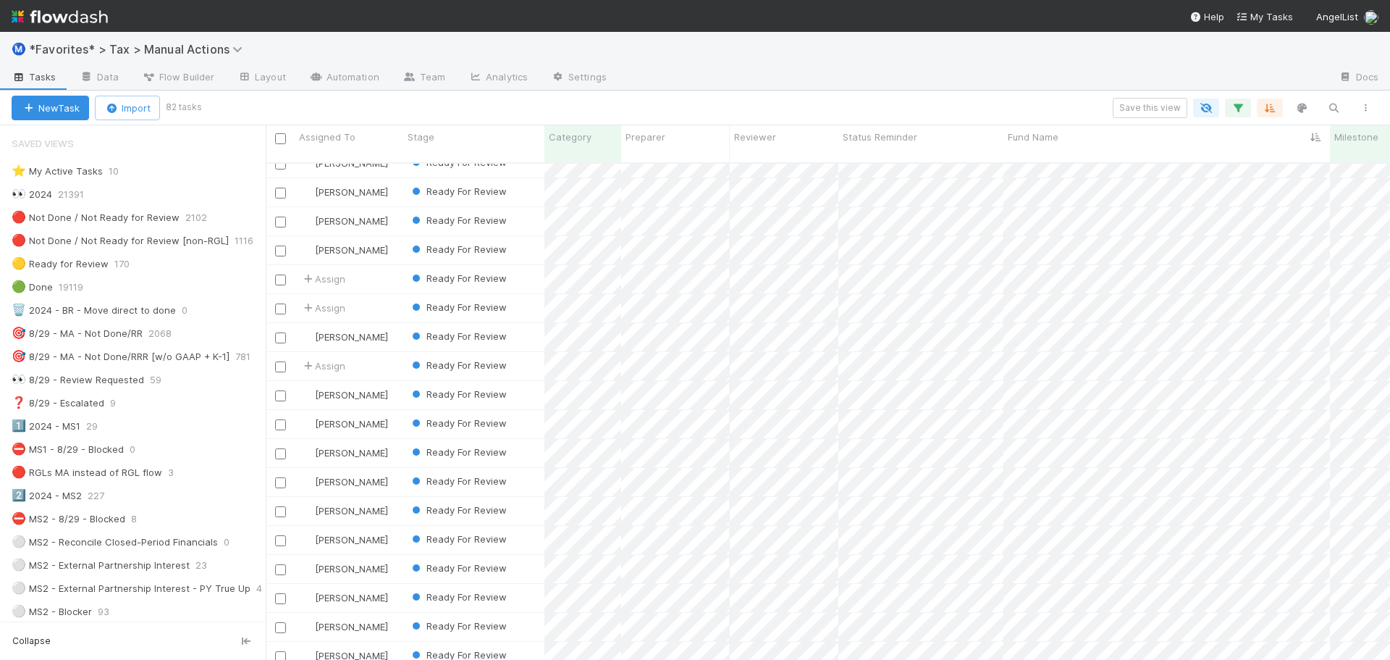
drag, startPoint x: 804, startPoint y: 61, endPoint x: 805, endPoint y: 75, distance: 13.8
click at [804, 60] on div "Ⓜ️ *Favorites* > Tax > Manual Actions" at bounding box center [695, 49] width 1390 height 35
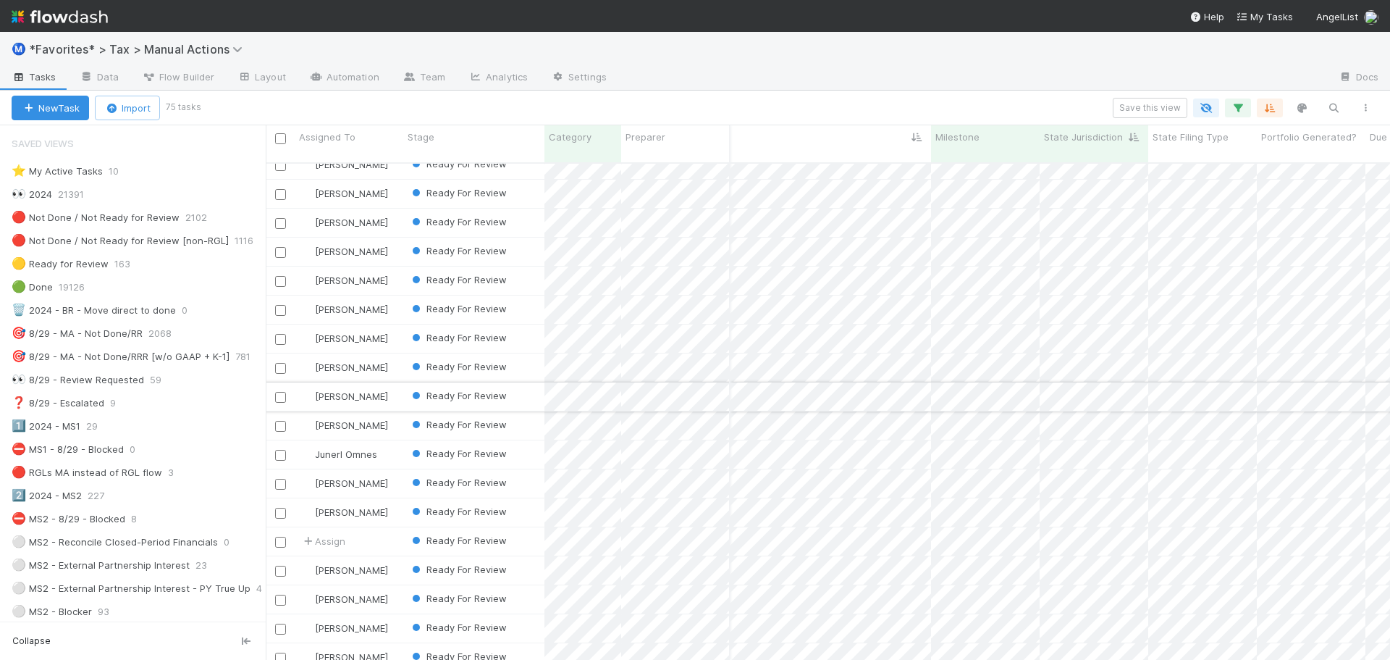
scroll to position [0, 0]
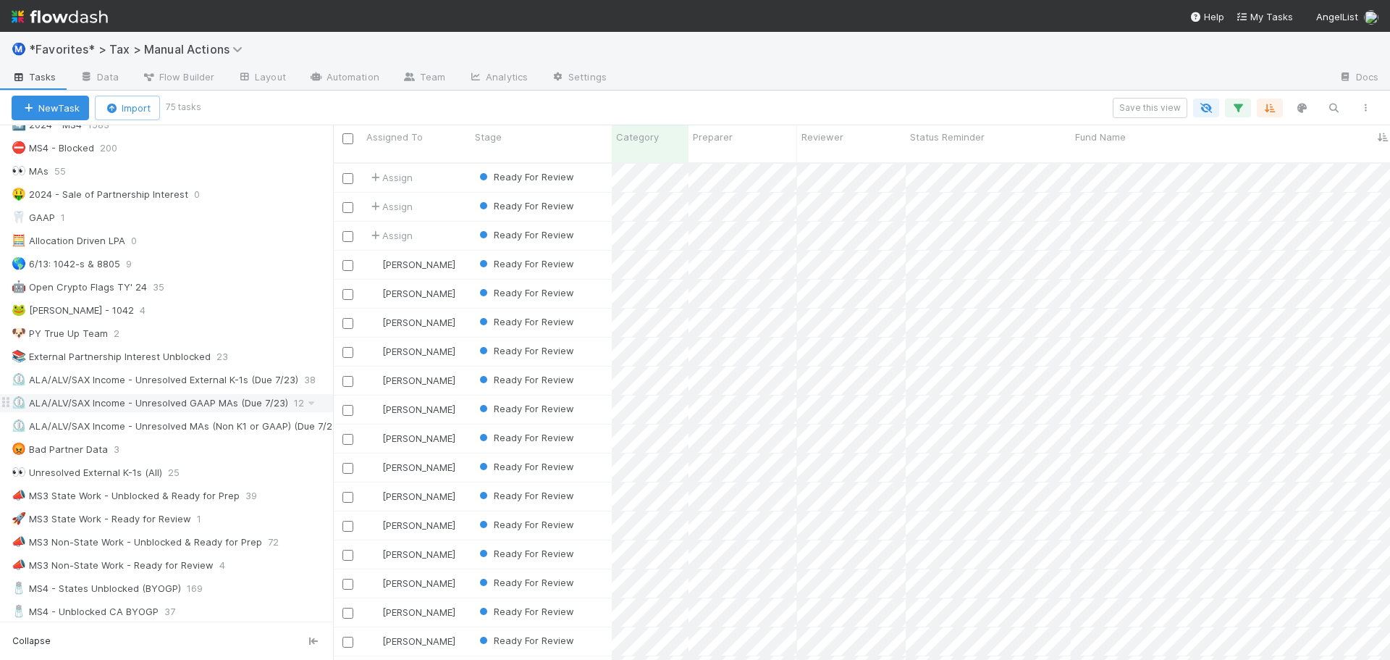
drag, startPoint x: 266, startPoint y: 402, endPoint x: 332, endPoint y: 409, distance: 67.0
click at [332, 409] on div "Saved Views ⭐ My Active Tasks 10 👀 2024 21391 🔴 Not Done / Not Ready for Review…" at bounding box center [166, 392] width 333 height 534
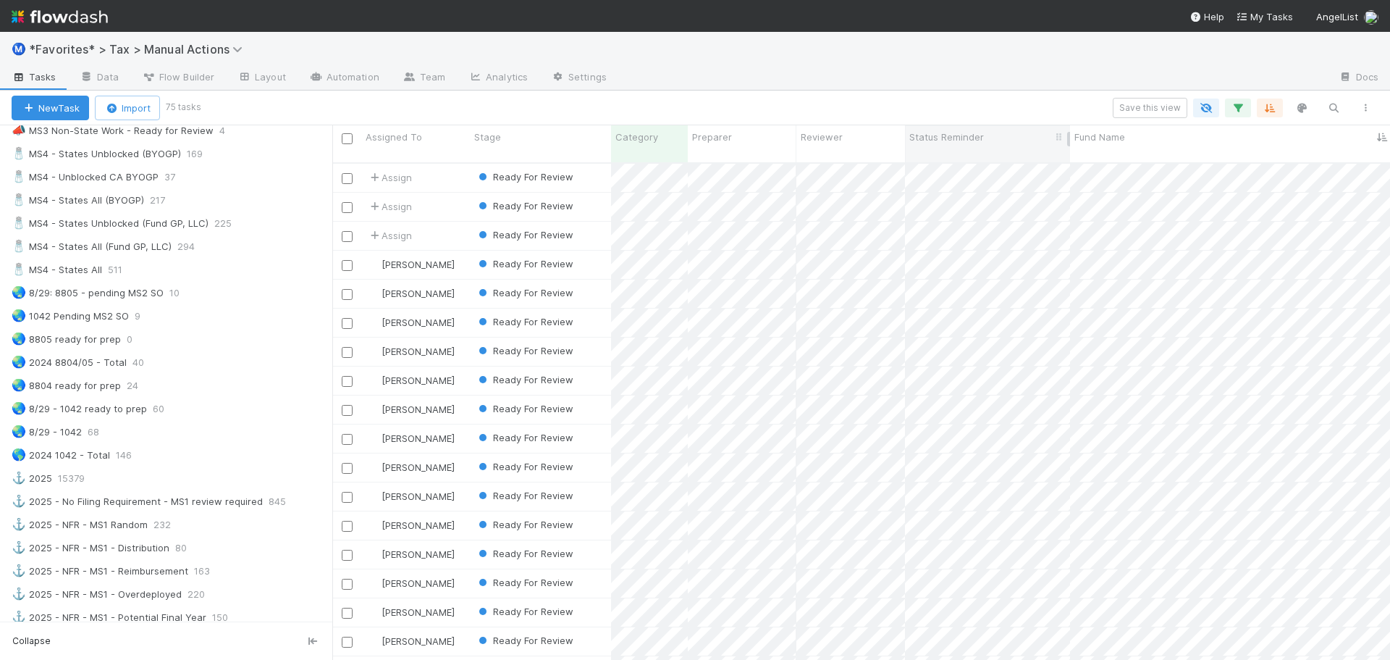
drag, startPoint x: 915, startPoint y: 84, endPoint x: 917, endPoint y: 133, distance: 49.3
click at [915, 84] on div at bounding box center [972, 78] width 709 height 23
click at [913, 101] on div at bounding box center [695, 330] width 1390 height 660
click at [823, 87] on div at bounding box center [972, 78] width 709 height 23
click at [821, 87] on div at bounding box center [972, 78] width 709 height 23
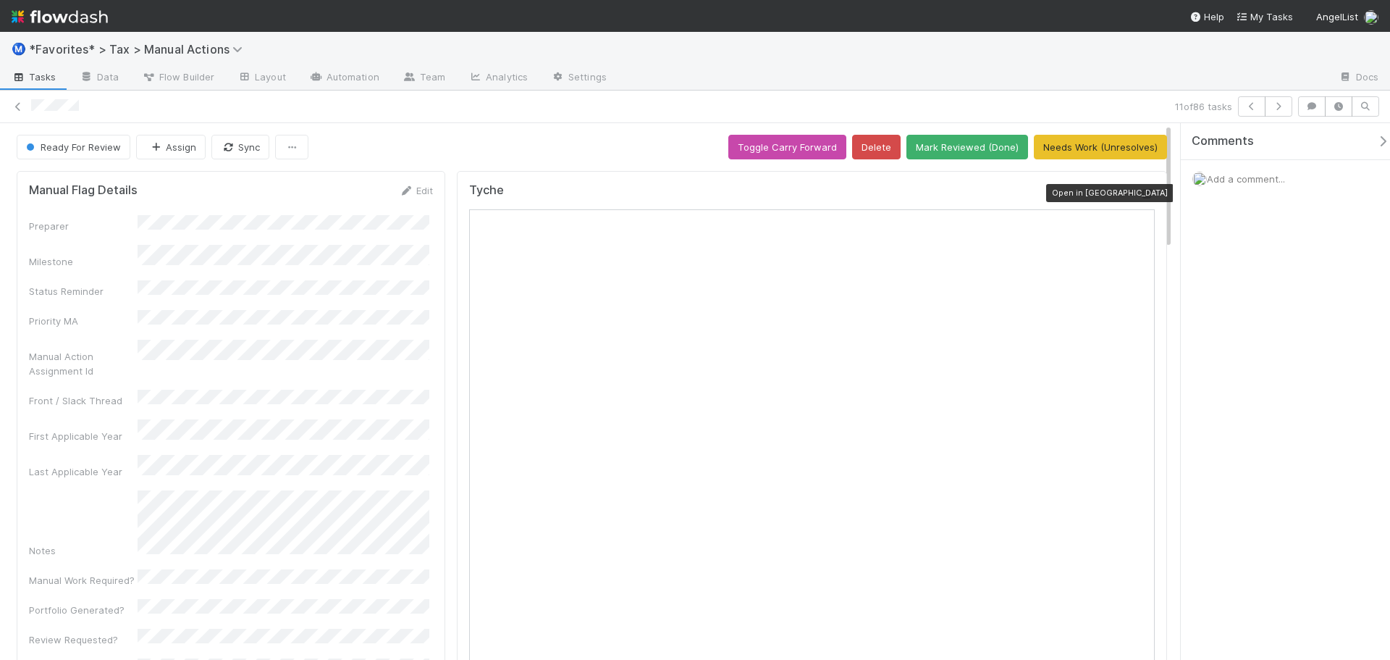
click at [1140, 190] on icon at bounding box center [1147, 193] width 14 height 9
click at [642, 146] on div "Ready For Review Assign Sync Toggle Carry Forward Delete Mark Reviewed (Done) N…" at bounding box center [592, 147] width 1151 height 25
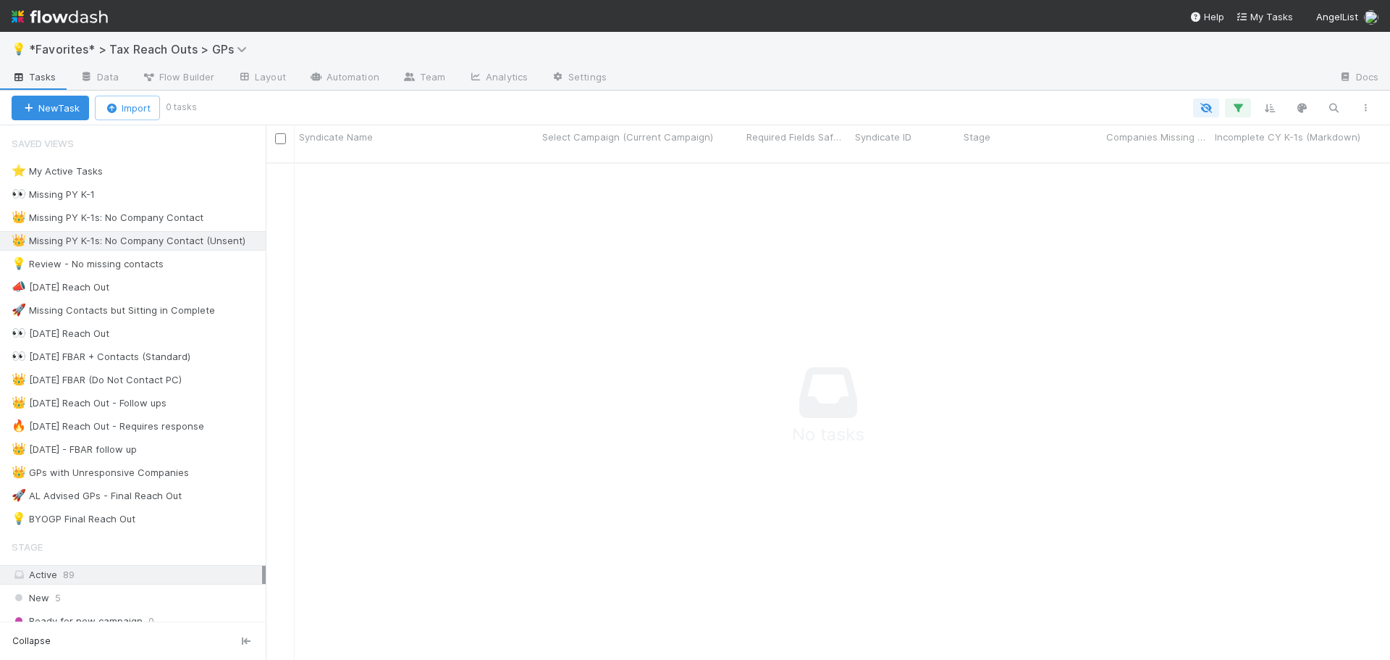
scroll to position [487, 1114]
drag, startPoint x: 266, startPoint y: 237, endPoint x: 356, endPoint y: 237, distance: 90.5
click at [329, 235] on div at bounding box center [329, 392] width 1 height 534
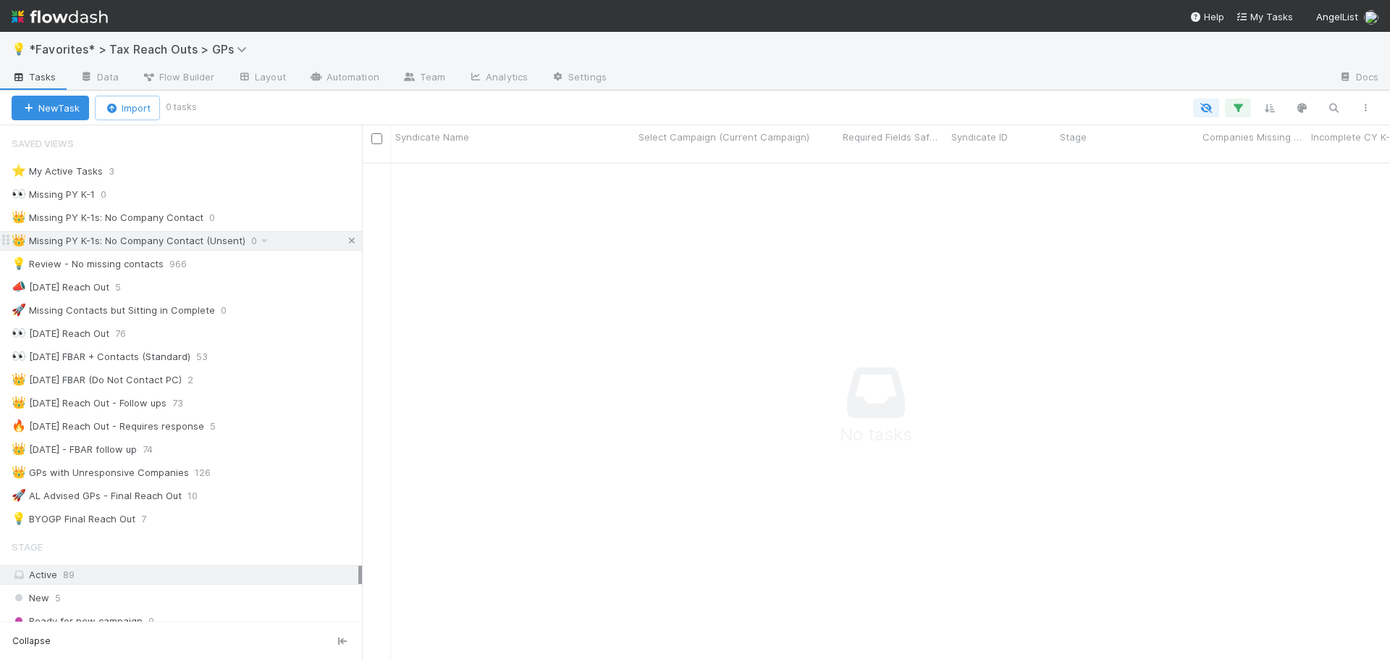
click at [345, 240] on icon at bounding box center [352, 240] width 14 height 9
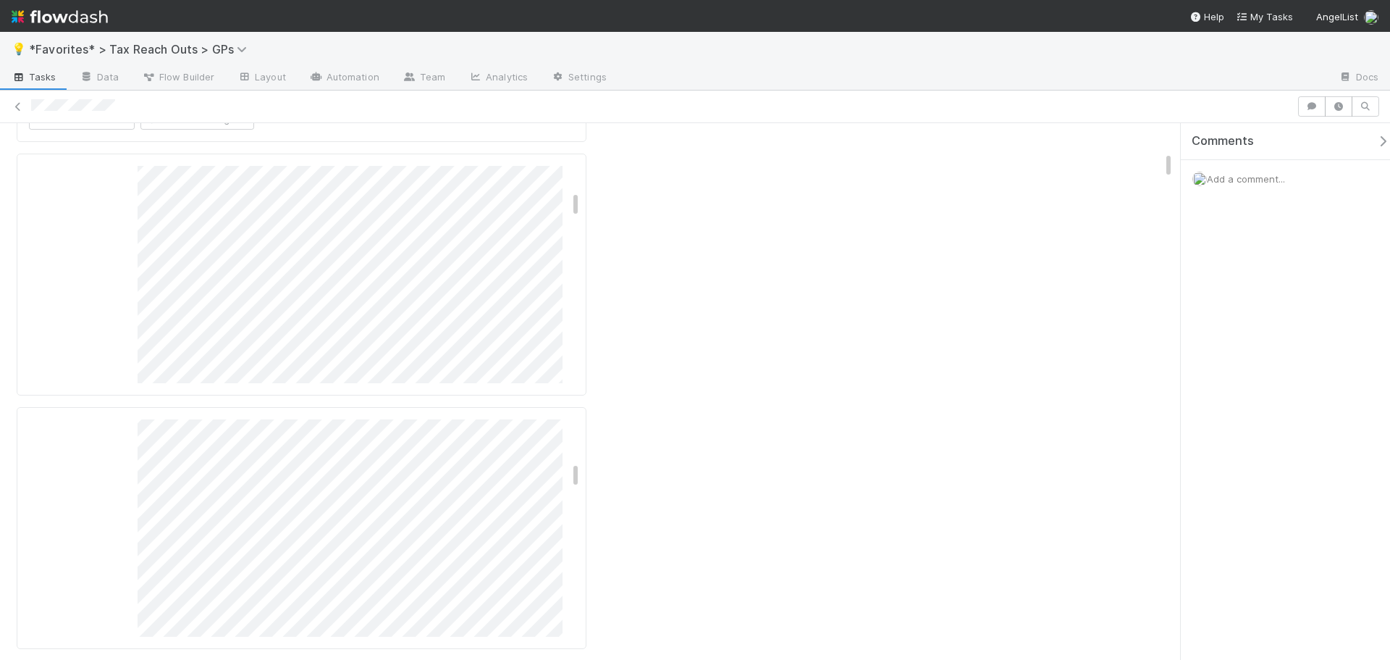
scroll to position [2245, 0]
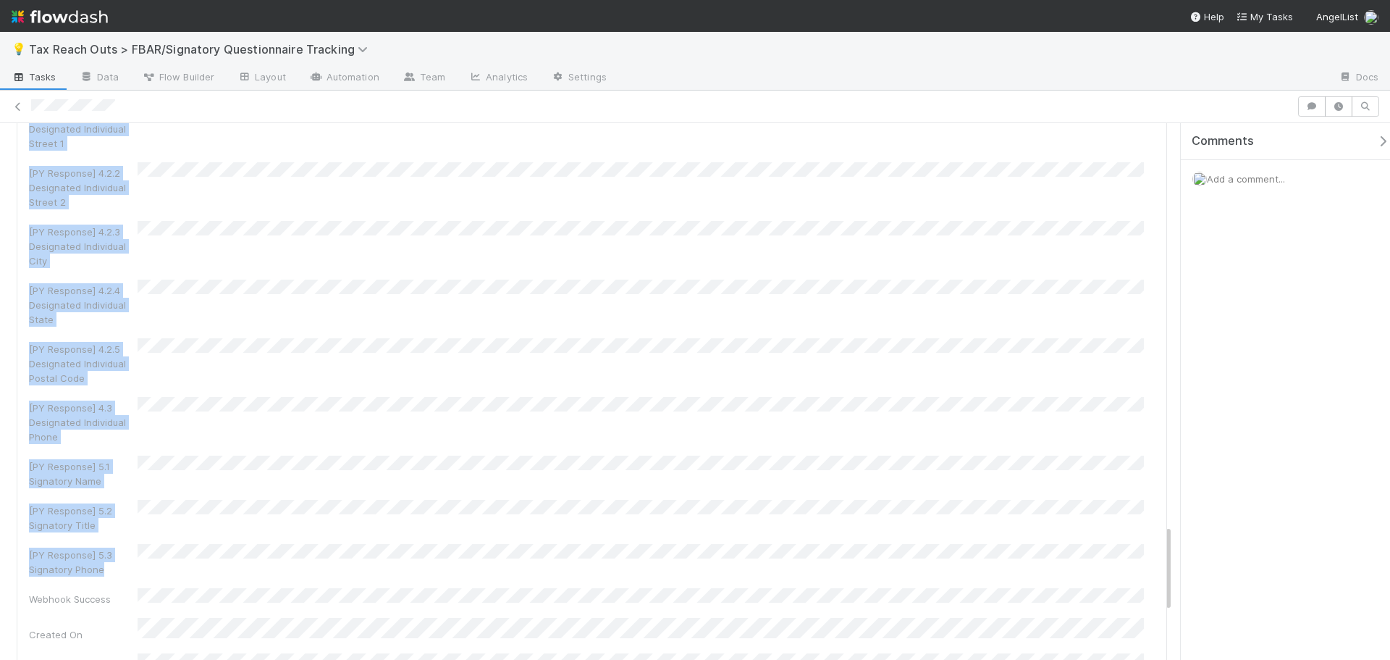
scroll to position [2462, 0]
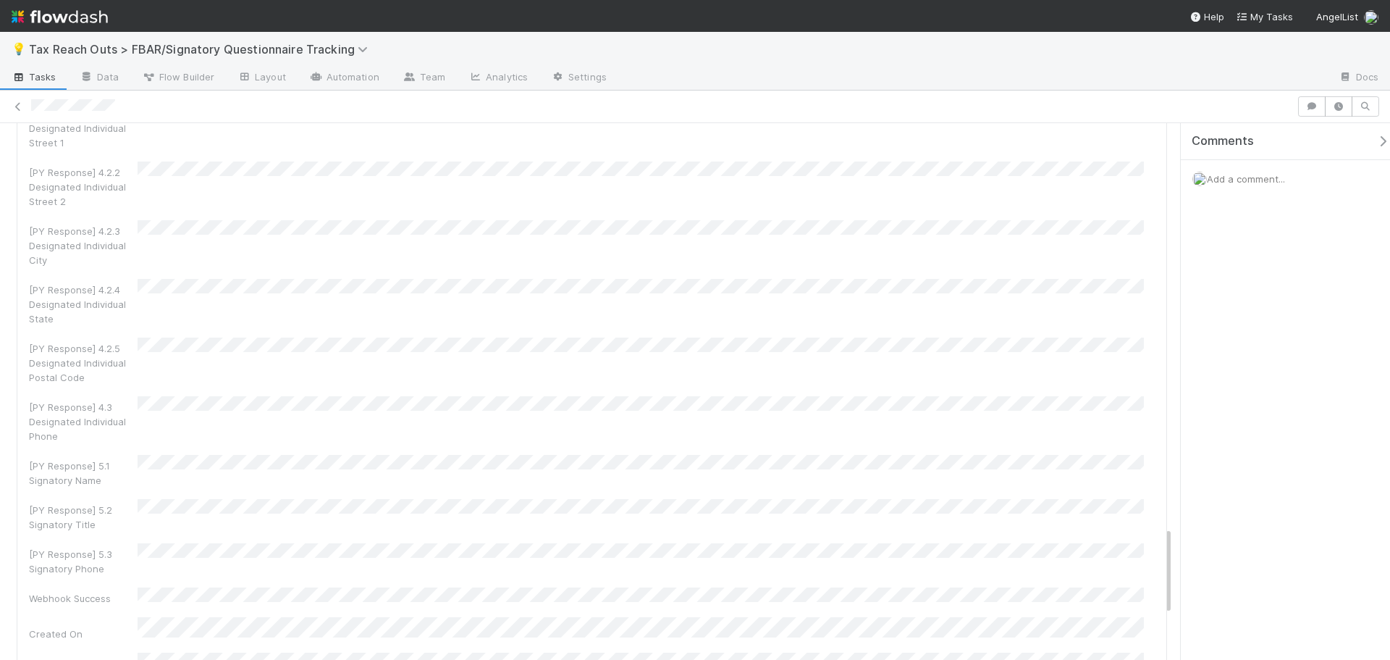
click at [497, 42] on div "💡 Tax Reach Outs > FBAR/Signatory Questionnaire Tracking" at bounding box center [695, 49] width 1390 height 35
click at [411, 75] on icon at bounding box center [410, 76] width 14 height 9
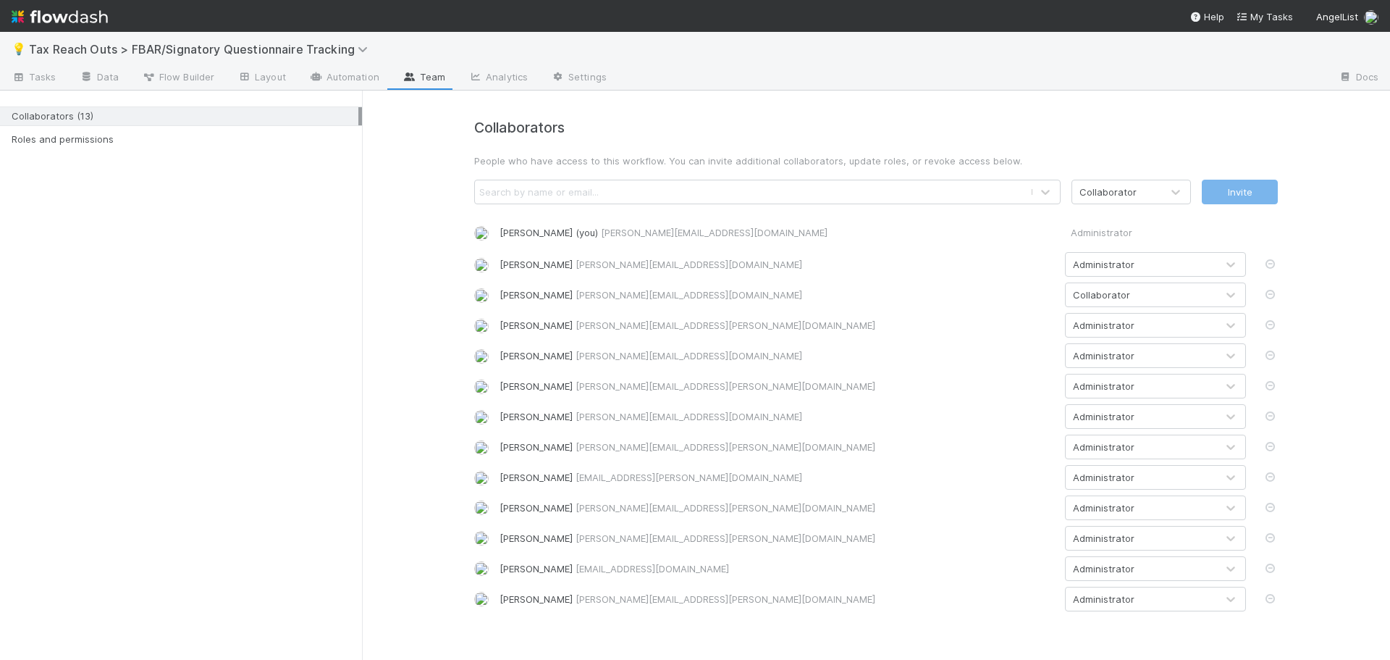
click at [552, 188] on div "Search by name or email..." at bounding box center [538, 192] width 119 height 14
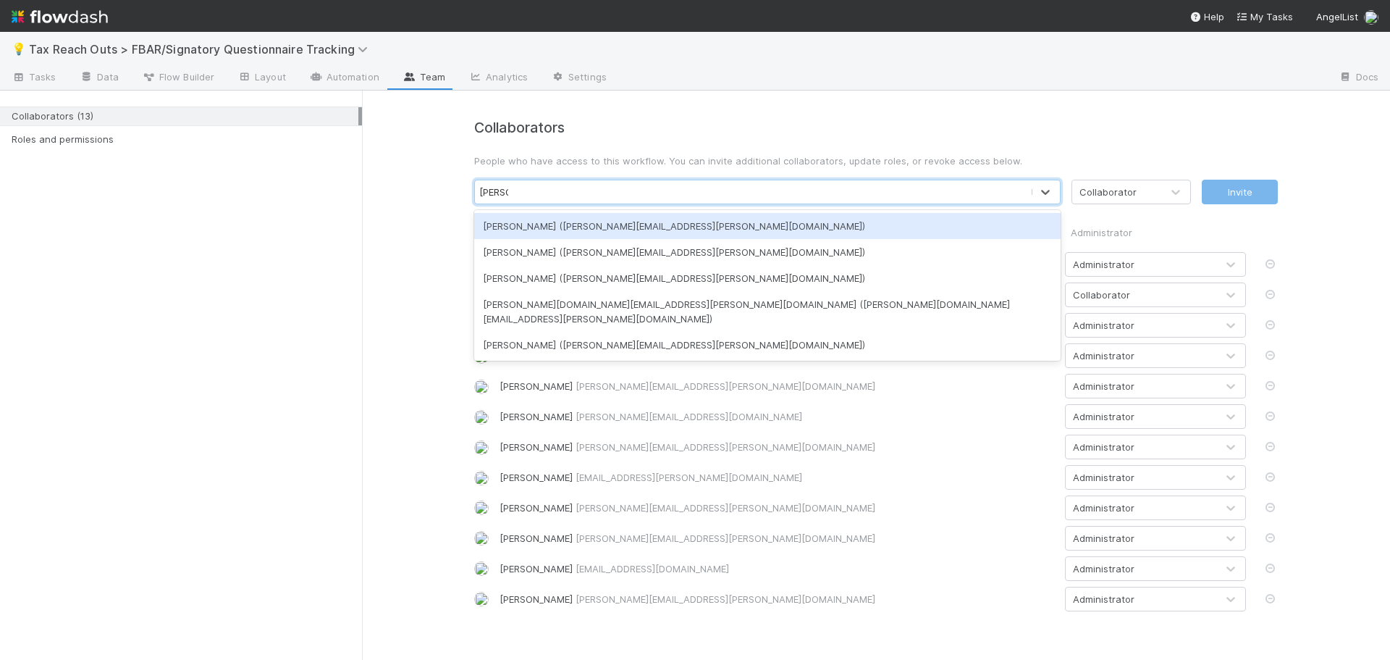
type input "sarah z"
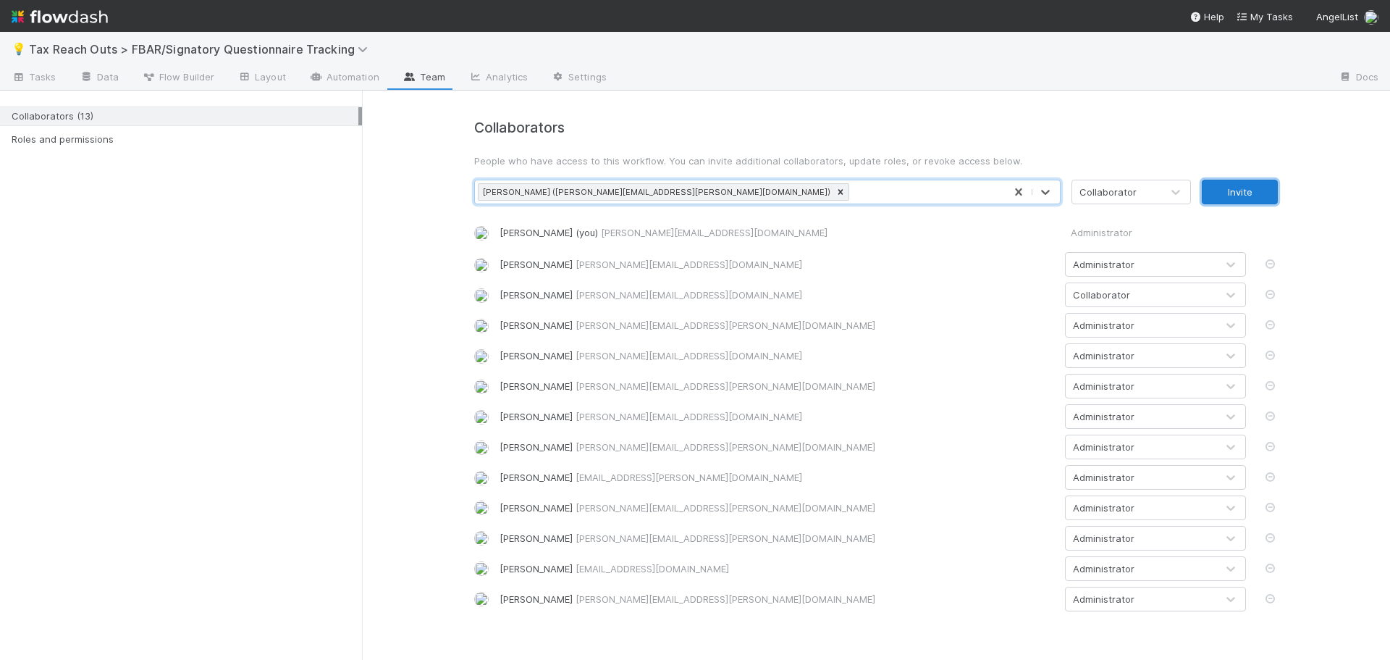
click at [1246, 190] on button "Invite" at bounding box center [1240, 192] width 76 height 25
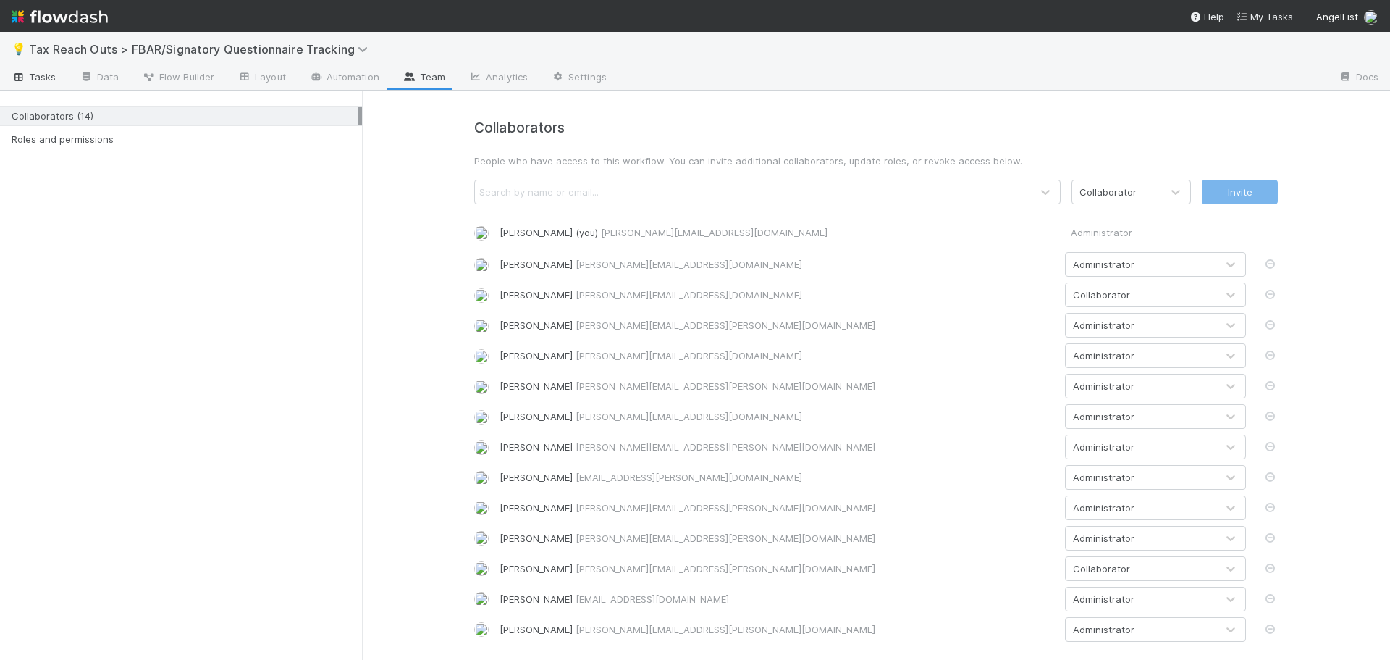
click at [43, 80] on span "Tasks" at bounding box center [34, 77] width 45 height 14
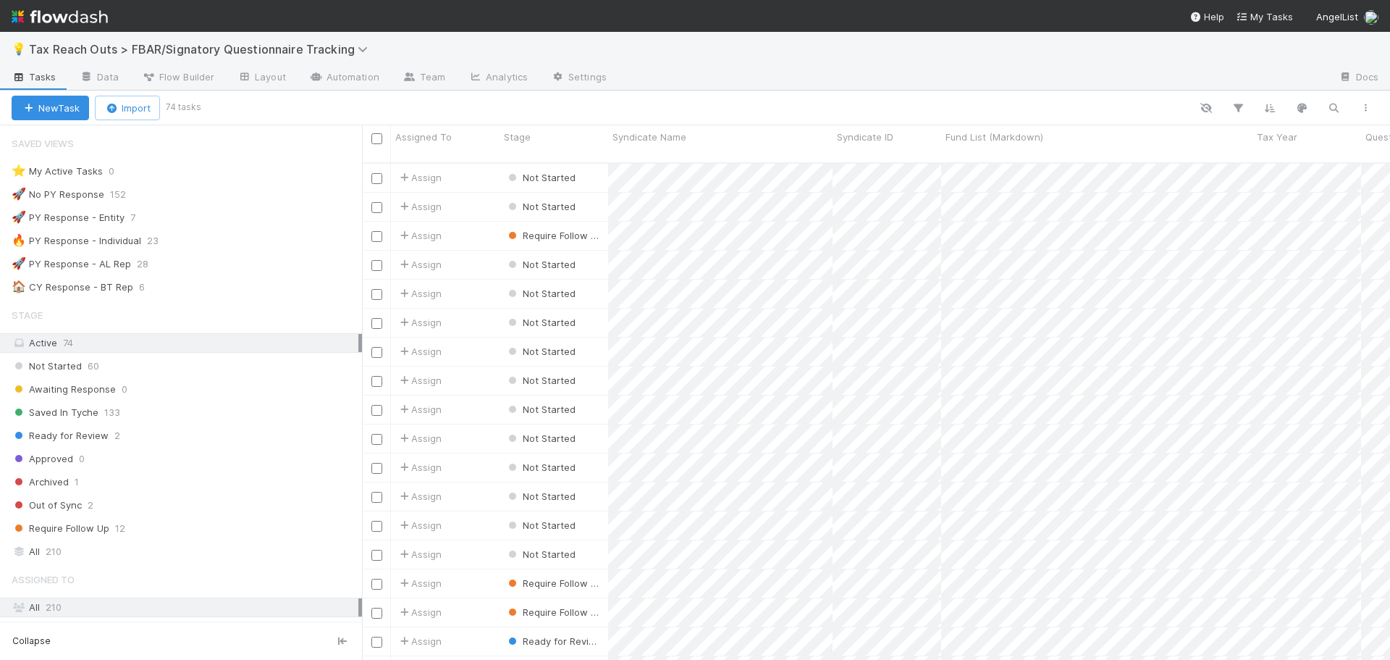
scroll to position [498, 1017]
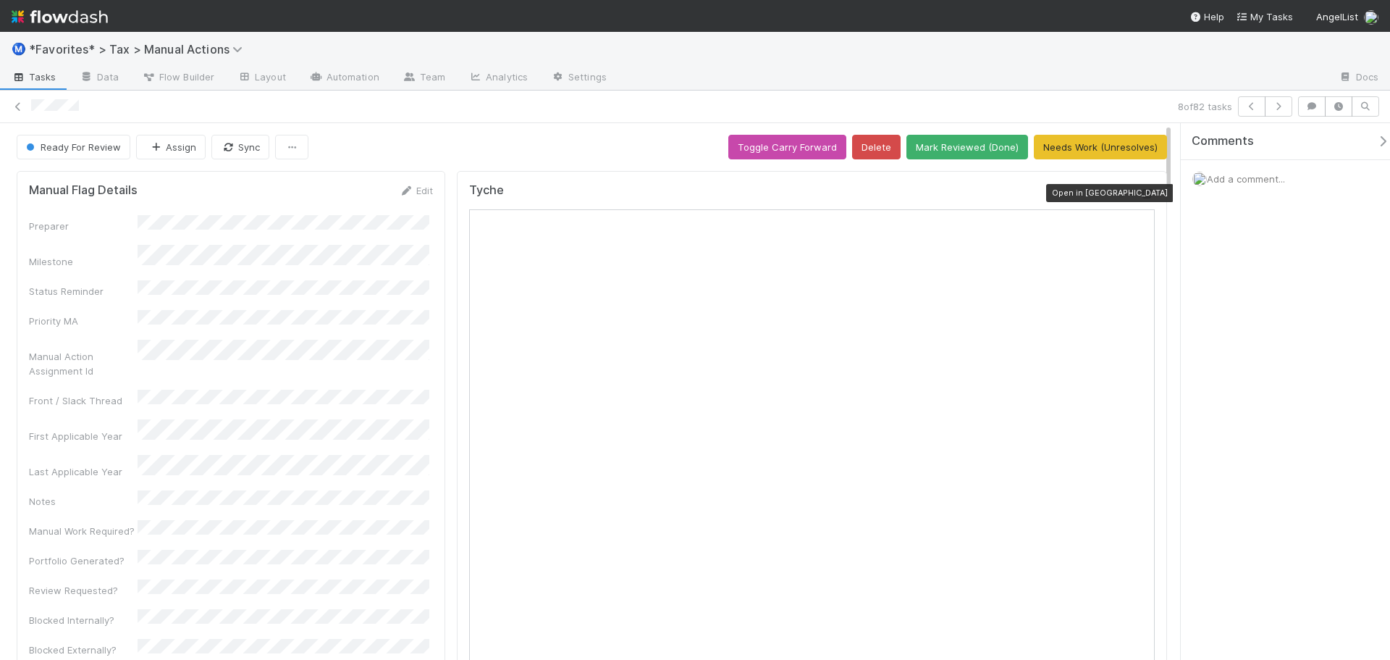
click at [1140, 194] on icon at bounding box center [1147, 193] width 14 height 9
click at [936, 145] on button "Mark Reviewed (Done)" at bounding box center [968, 147] width 122 height 25
click at [1140, 193] on icon at bounding box center [1147, 193] width 14 height 9
click at [600, 146] on div "Ready For Review [PERSON_NAME] Sync Toggle Carry Forward Delete Mark Reviewed (…" at bounding box center [592, 147] width 1151 height 25
click at [969, 151] on button "Mark Reviewed (Done)" at bounding box center [968, 147] width 122 height 25
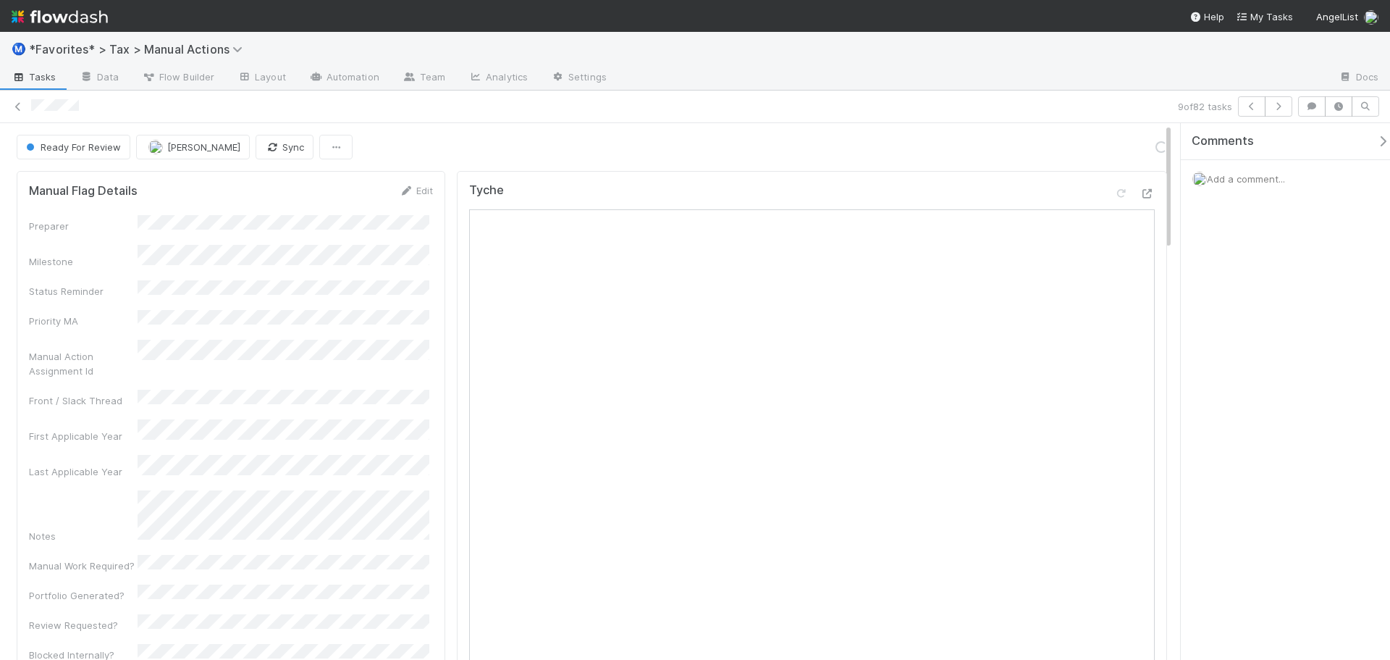
click at [458, 109] on div at bounding box center [601, 106] width 1141 height 15
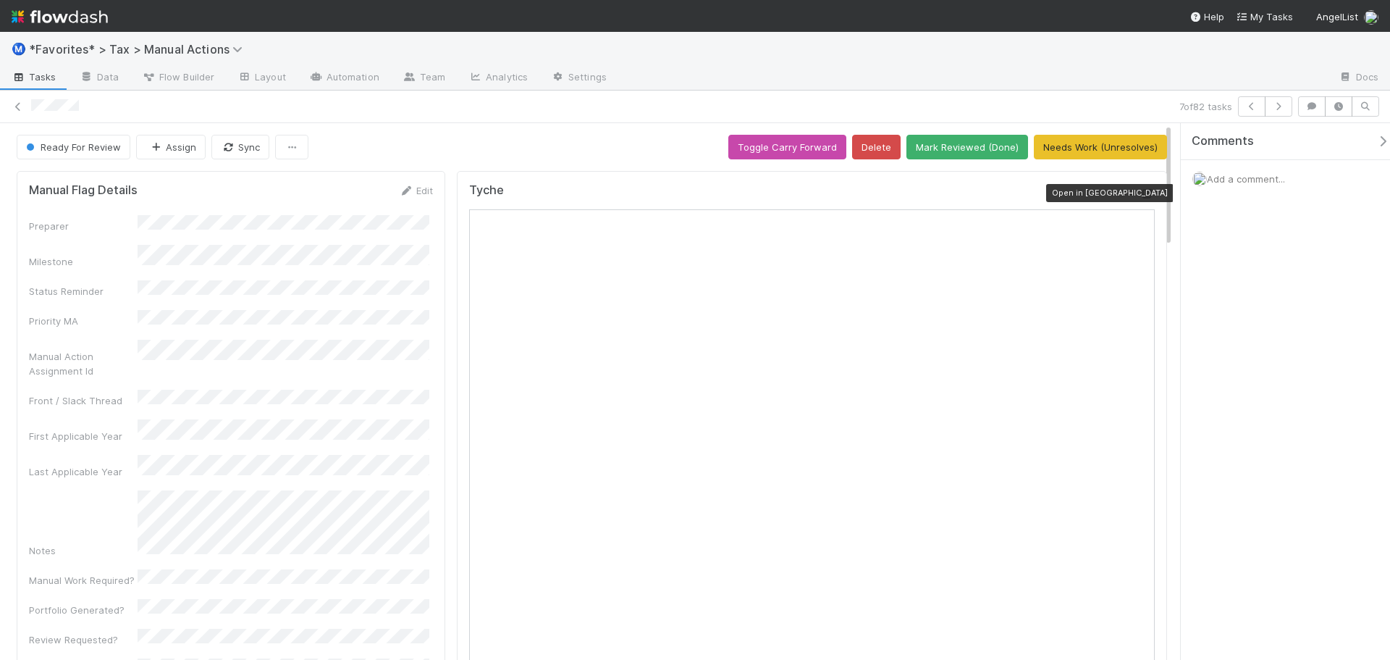
click at [1140, 198] on div at bounding box center [1147, 193] width 14 height 14
click at [946, 151] on button "Mark Reviewed (Done)" at bounding box center [968, 147] width 122 height 25
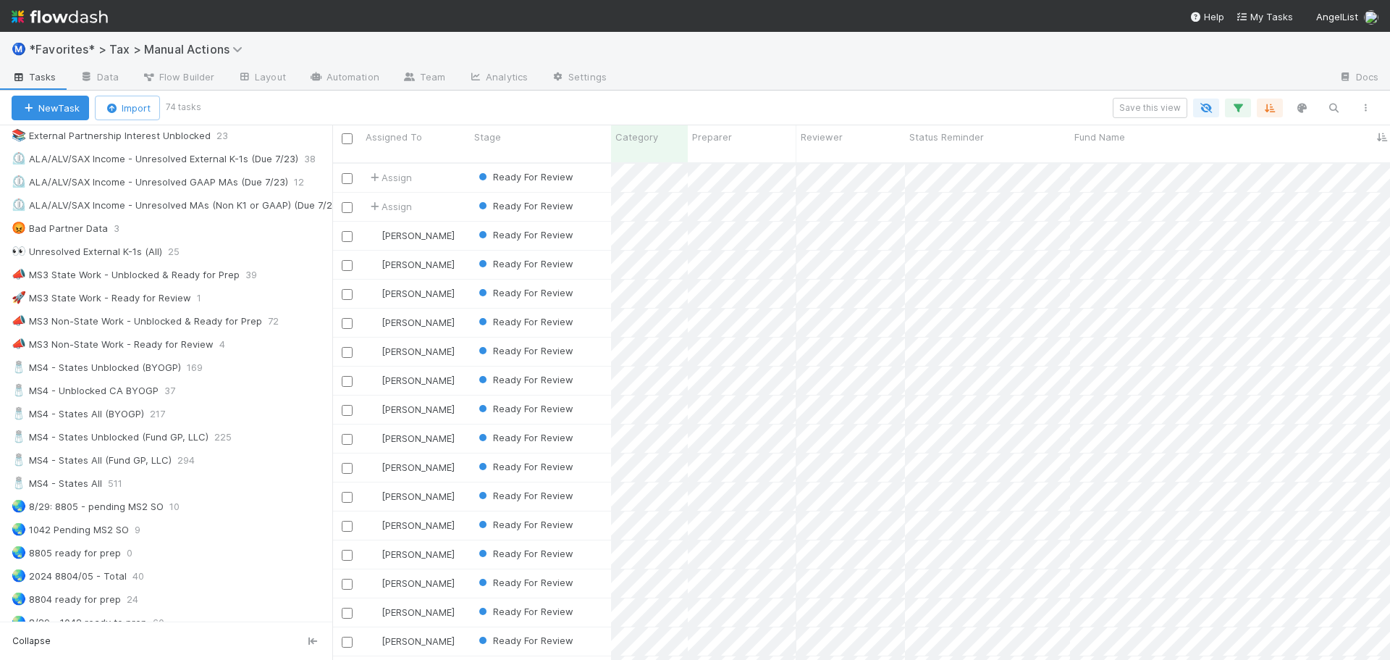
scroll to position [796, 0]
click at [1229, 106] on button "button" at bounding box center [1238, 107] width 26 height 19
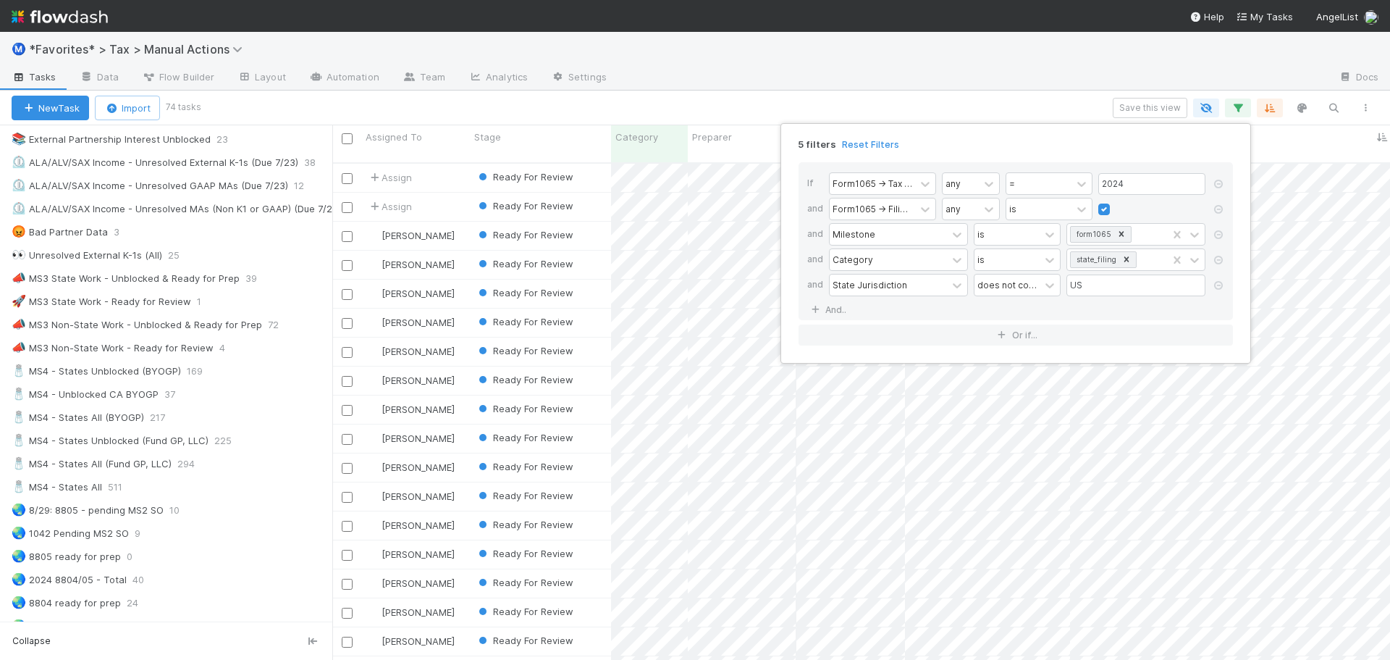
click at [828, 83] on div "5 filters Reset Filters If Form1065 -> Tax Year any = 2024 and Form1065 -> Fili…" at bounding box center [695, 330] width 1390 height 660
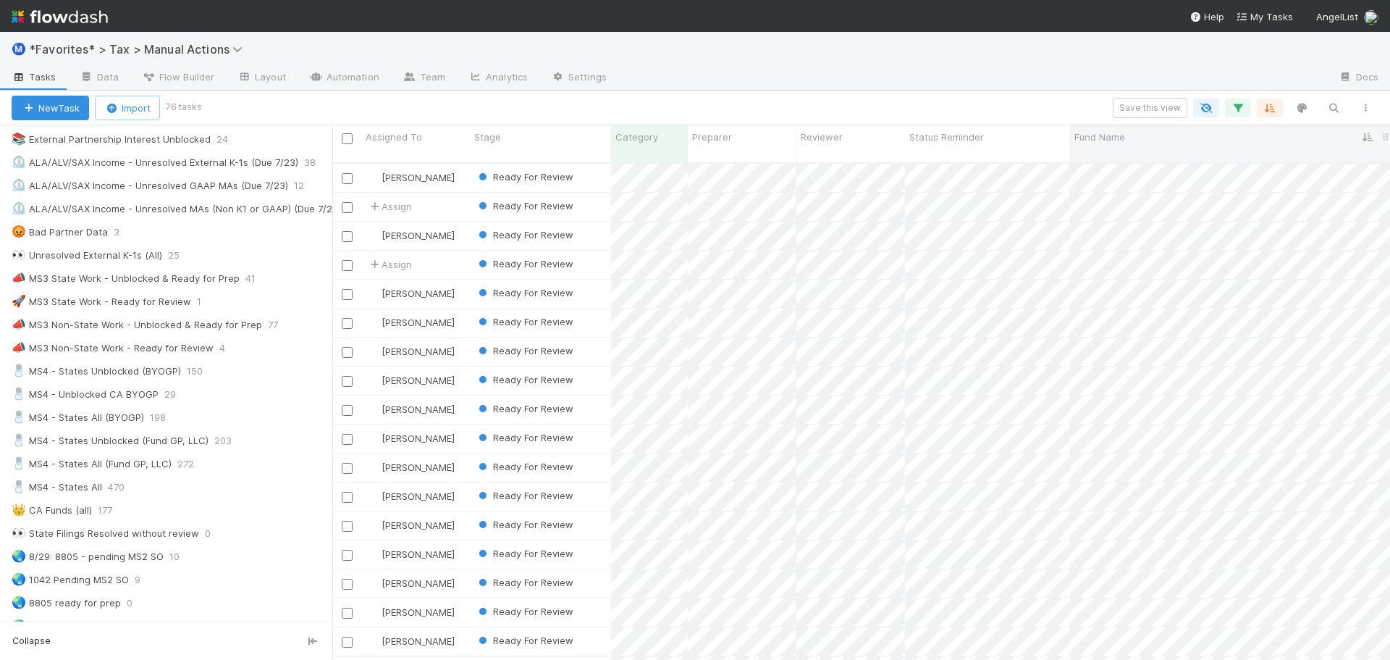
click at [1156, 140] on div "Fund Name" at bounding box center [1234, 137] width 319 height 14
click at [1123, 158] on div "Sort A → Z" at bounding box center [1157, 165] width 165 height 22
click at [1229, 138] on span "State Jurisdiction" at bounding box center [1224, 137] width 70 height 14
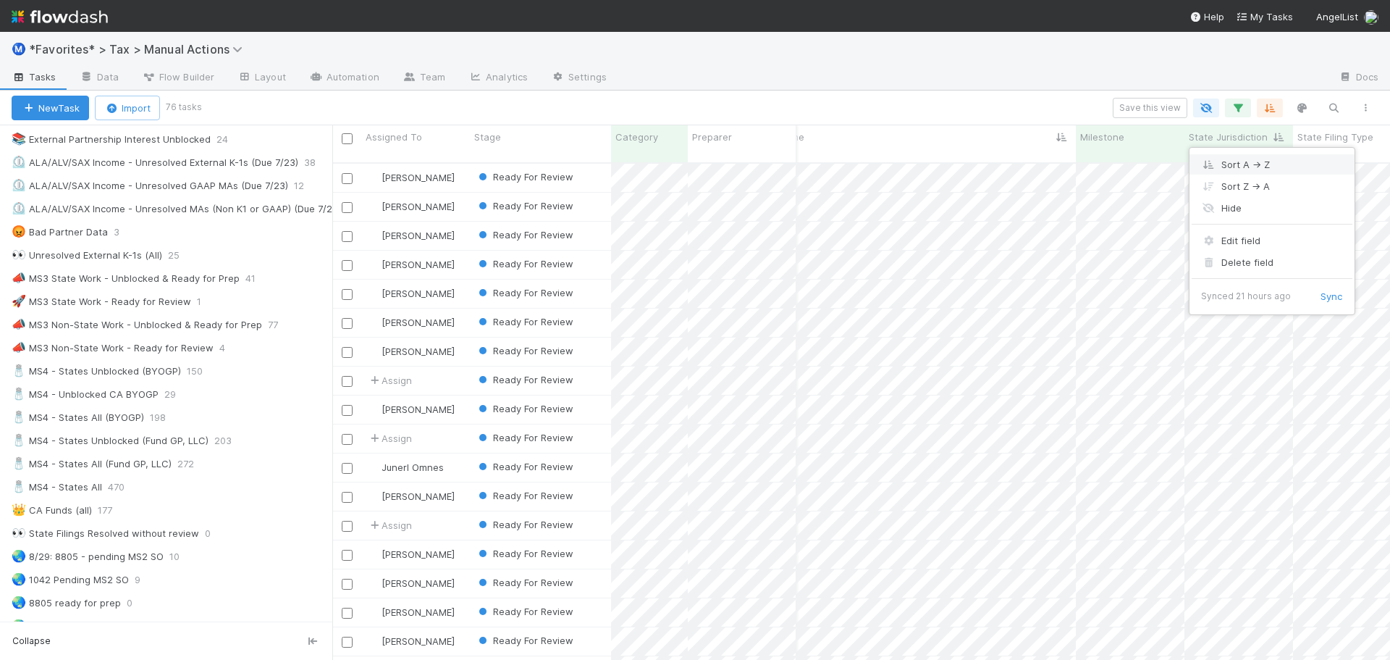
click at [1221, 164] on div "Sort A → Z" at bounding box center [1272, 165] width 165 height 22
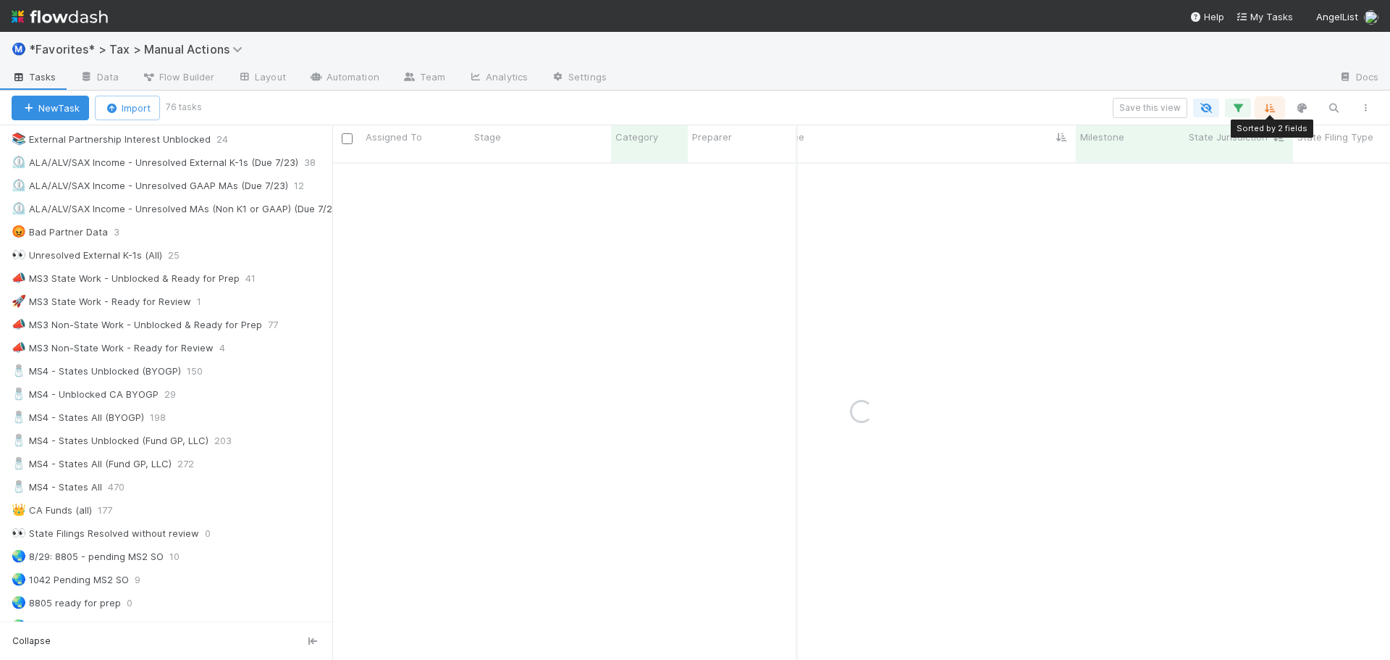
click at [1269, 104] on icon "button" at bounding box center [1270, 107] width 14 height 13
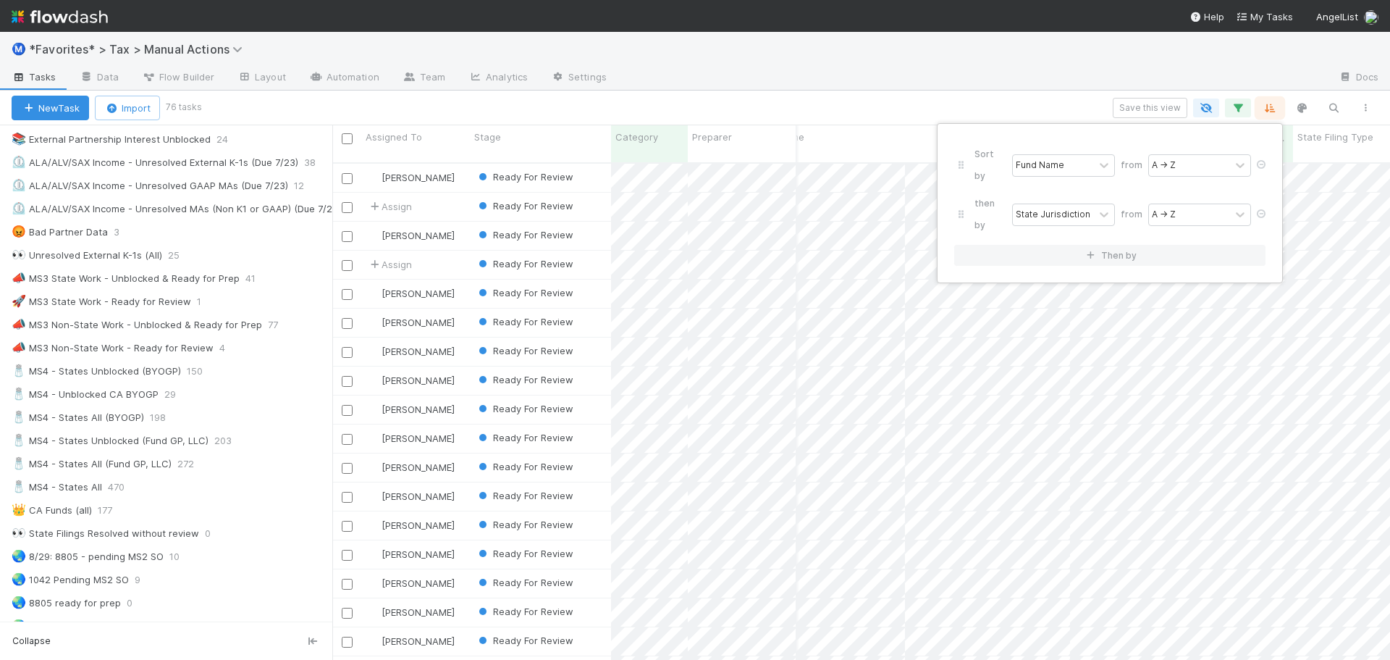
scroll to position [498, 1047]
click at [930, 77] on div "Sort by Fund Name from A → Z then by State Jurisdiction from A → Z Then by" at bounding box center [695, 330] width 1390 height 660
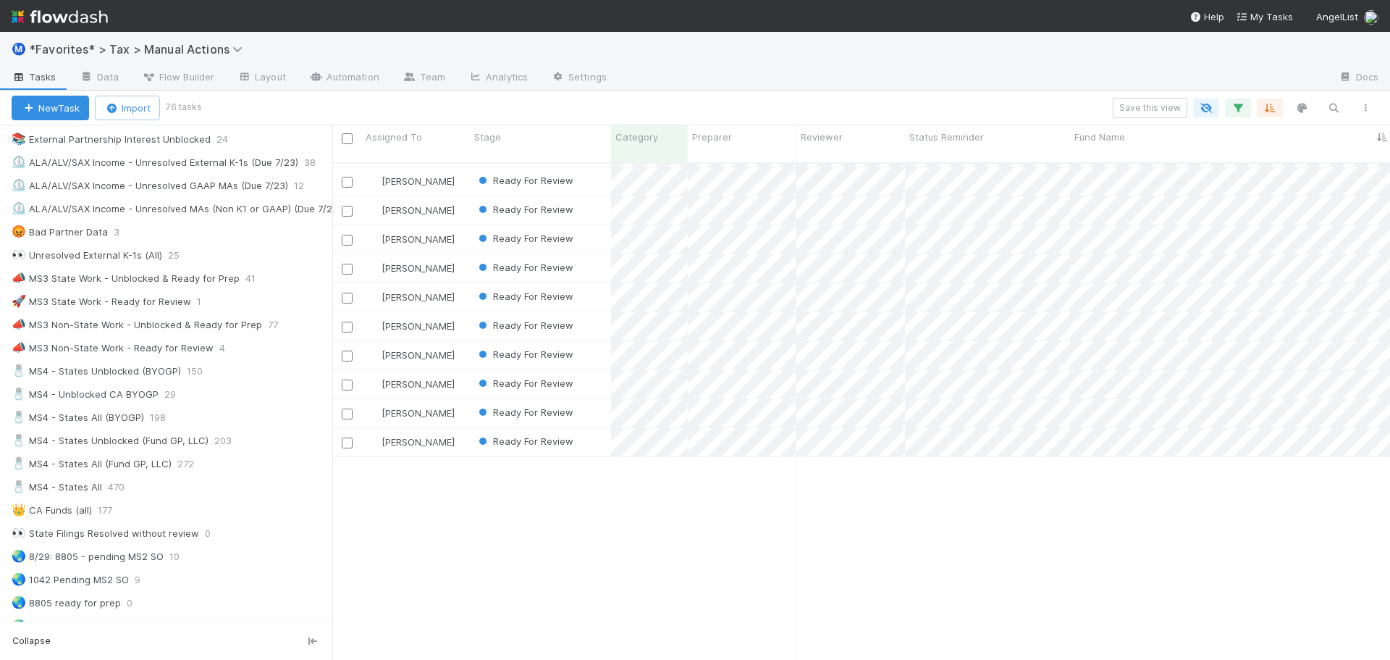
scroll to position [0, 0]
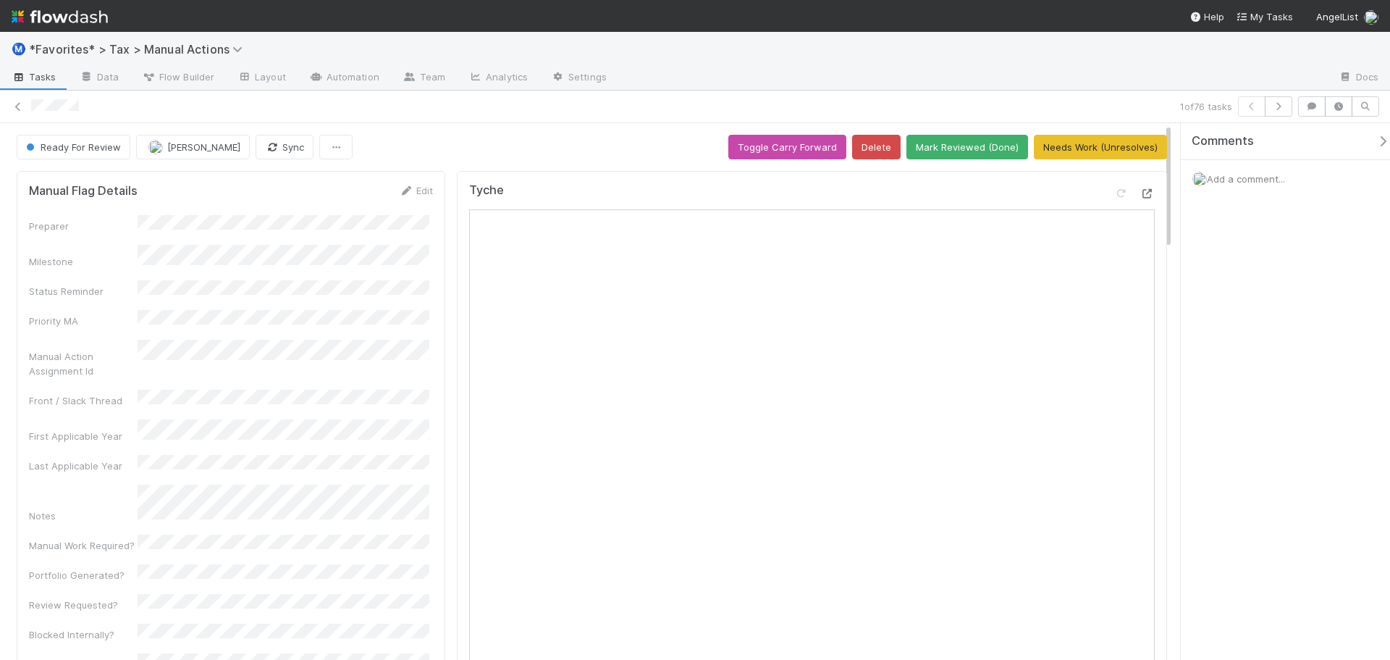
click at [1140, 193] on icon at bounding box center [1147, 193] width 14 height 9
click at [979, 142] on button "Mark Reviewed (Done)" at bounding box center [968, 147] width 122 height 25
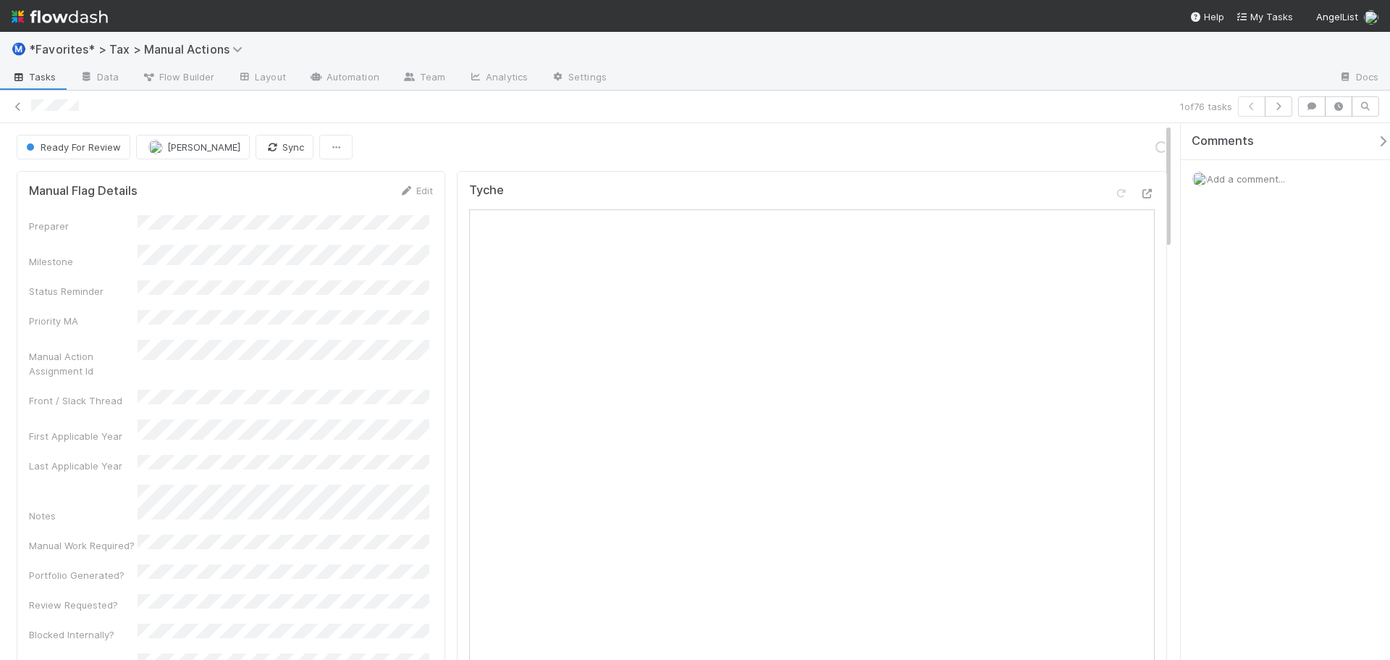
click at [998, 101] on div at bounding box center [602, 106] width 1143 height 15
click at [1280, 106] on icon "button" at bounding box center [1278, 106] width 14 height 9
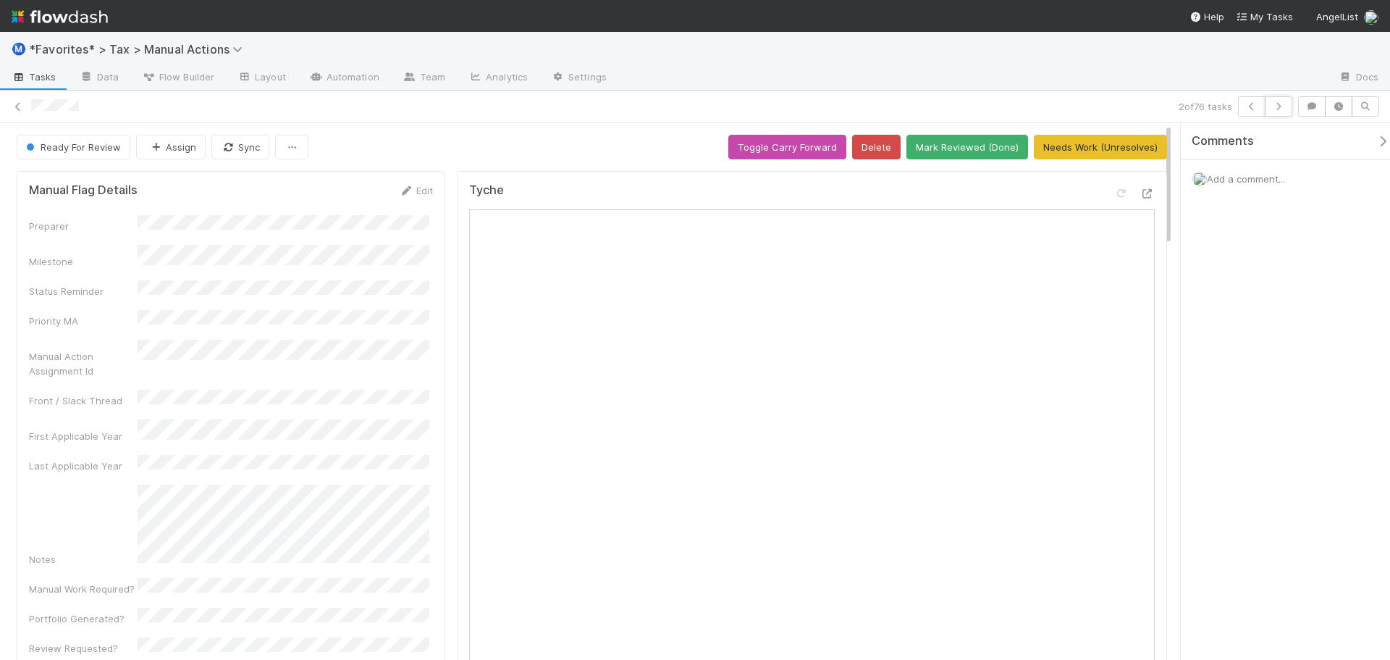
click at [1280, 106] on icon "button" at bounding box center [1278, 106] width 14 height 9
click at [1285, 110] on icon "button" at bounding box center [1278, 106] width 14 height 9
click at [1140, 196] on icon at bounding box center [1147, 193] width 14 height 9
click at [951, 147] on button "Mark Reviewed (Done)" at bounding box center [968, 147] width 122 height 25
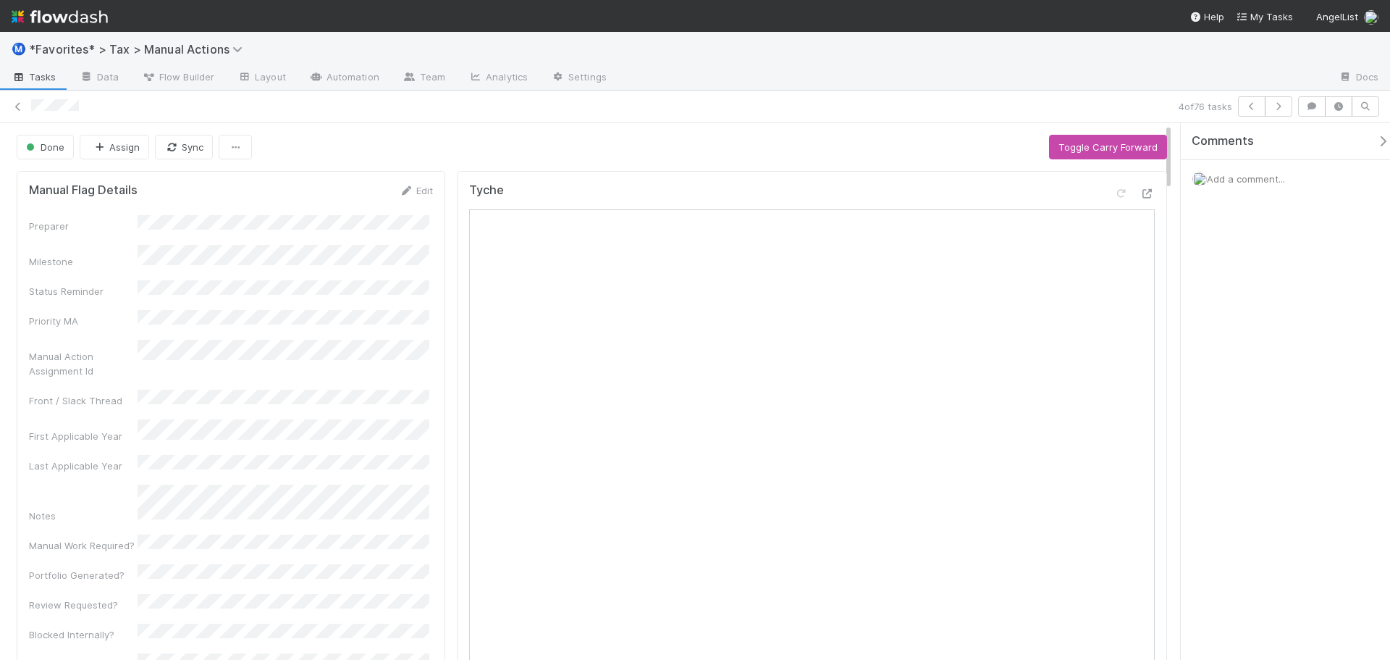
drag, startPoint x: 1108, startPoint y: 81, endPoint x: 1170, endPoint y: 82, distance: 62.3
click at [1115, 81] on div at bounding box center [972, 78] width 709 height 23
click at [1276, 105] on icon "button" at bounding box center [1278, 106] width 14 height 9
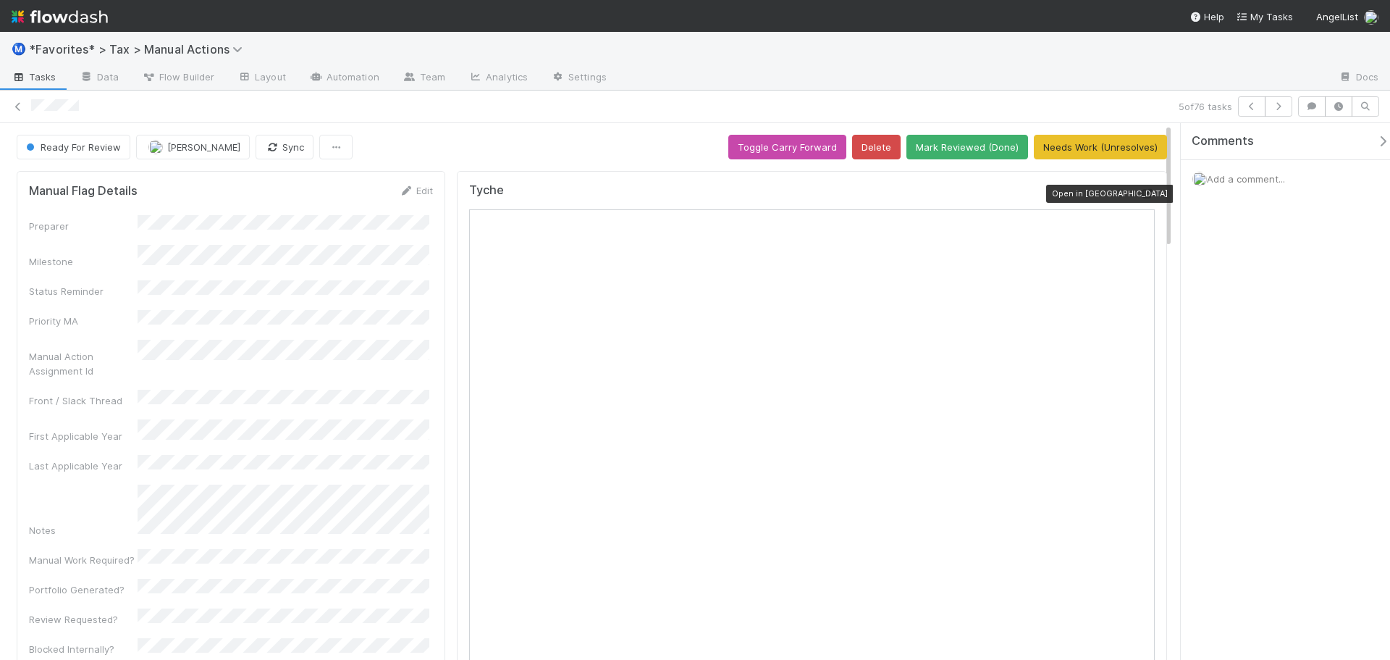
click at [1140, 191] on icon at bounding box center [1147, 193] width 14 height 9
click at [1140, 195] on icon at bounding box center [1147, 193] width 14 height 9
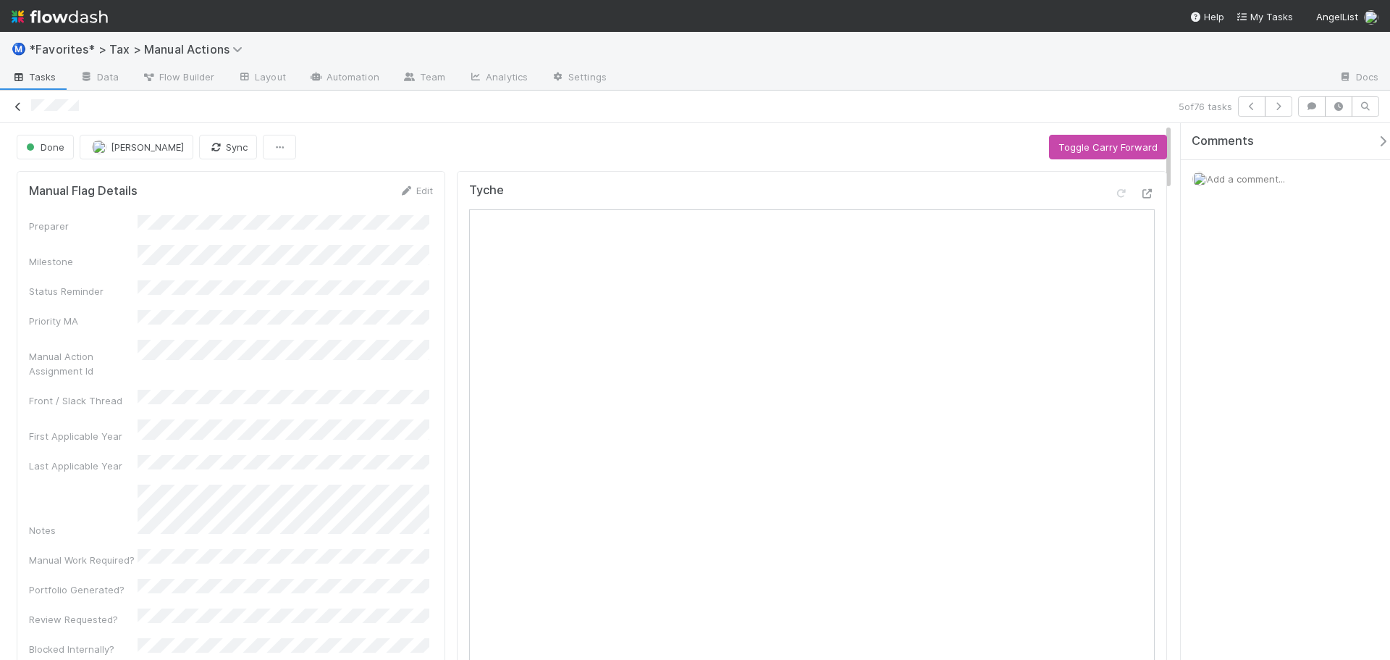
click at [17, 104] on icon at bounding box center [18, 106] width 14 height 9
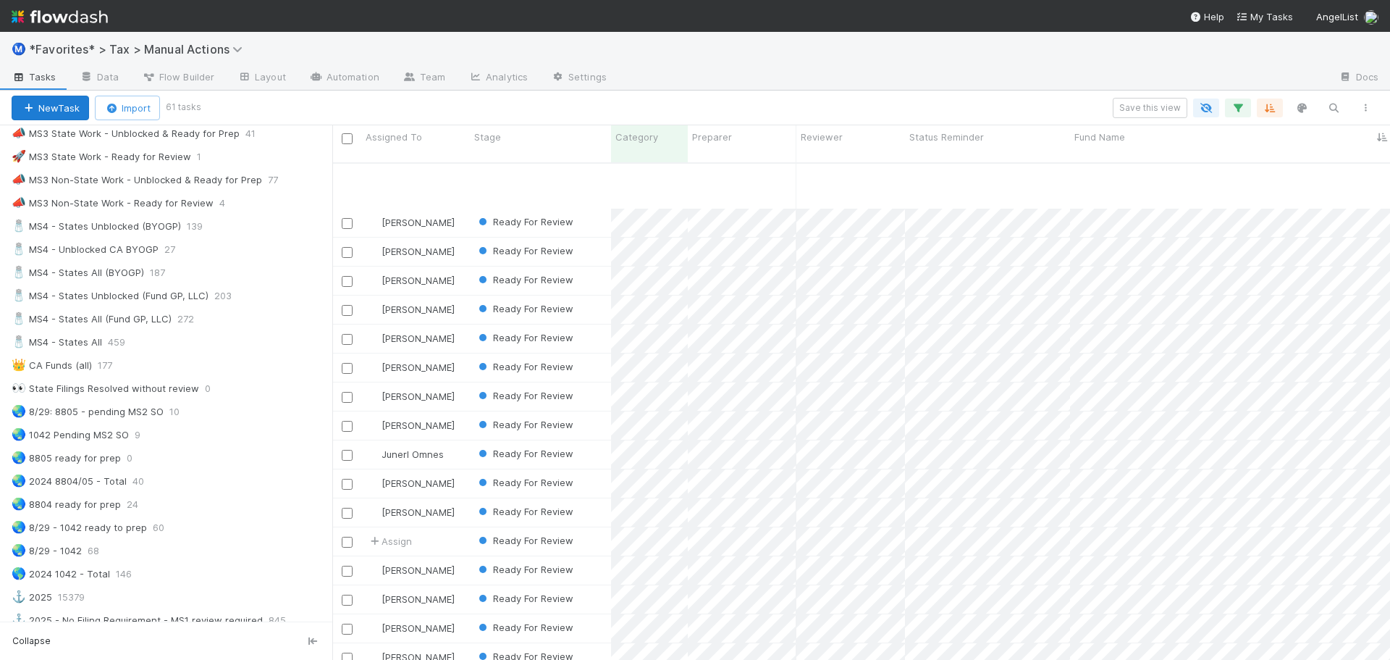
scroll to position [1269, 0]
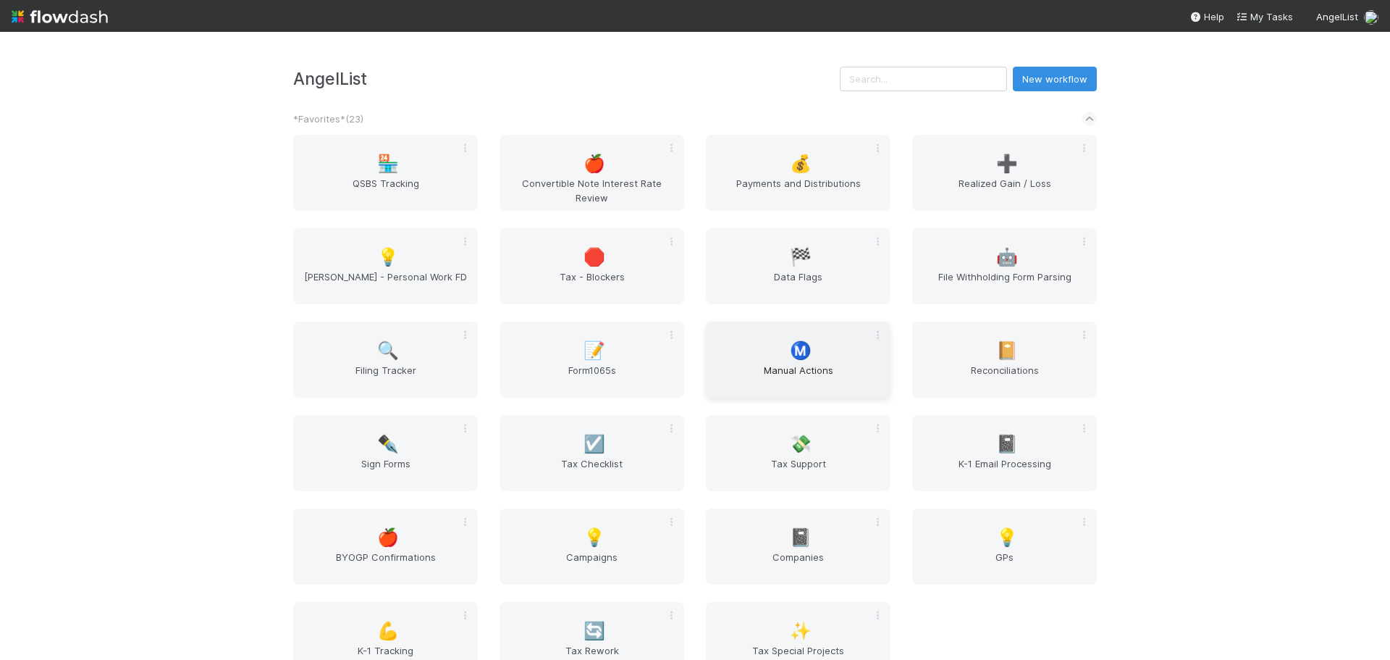
click at [778, 356] on div "Ⓜ️ Manual Actions" at bounding box center [798, 359] width 185 height 76
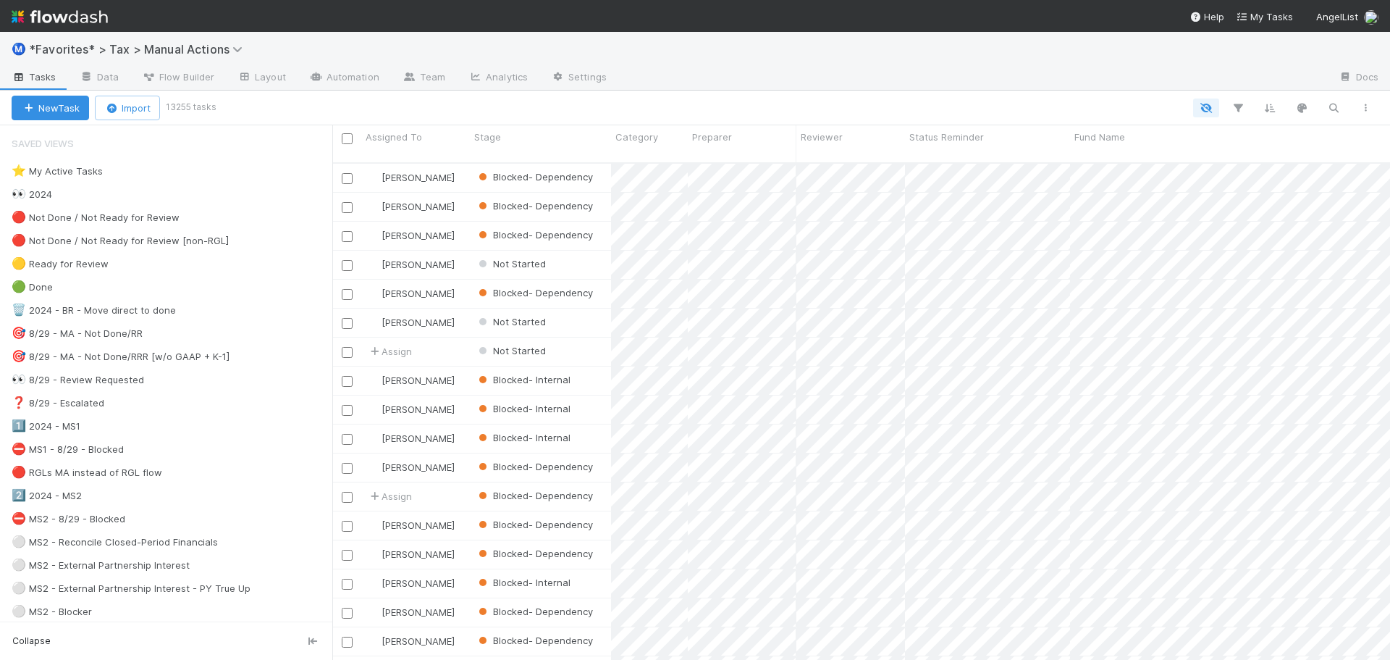
scroll to position [498, 1047]
click at [72, 200] on span at bounding box center [65, 194] width 14 height 18
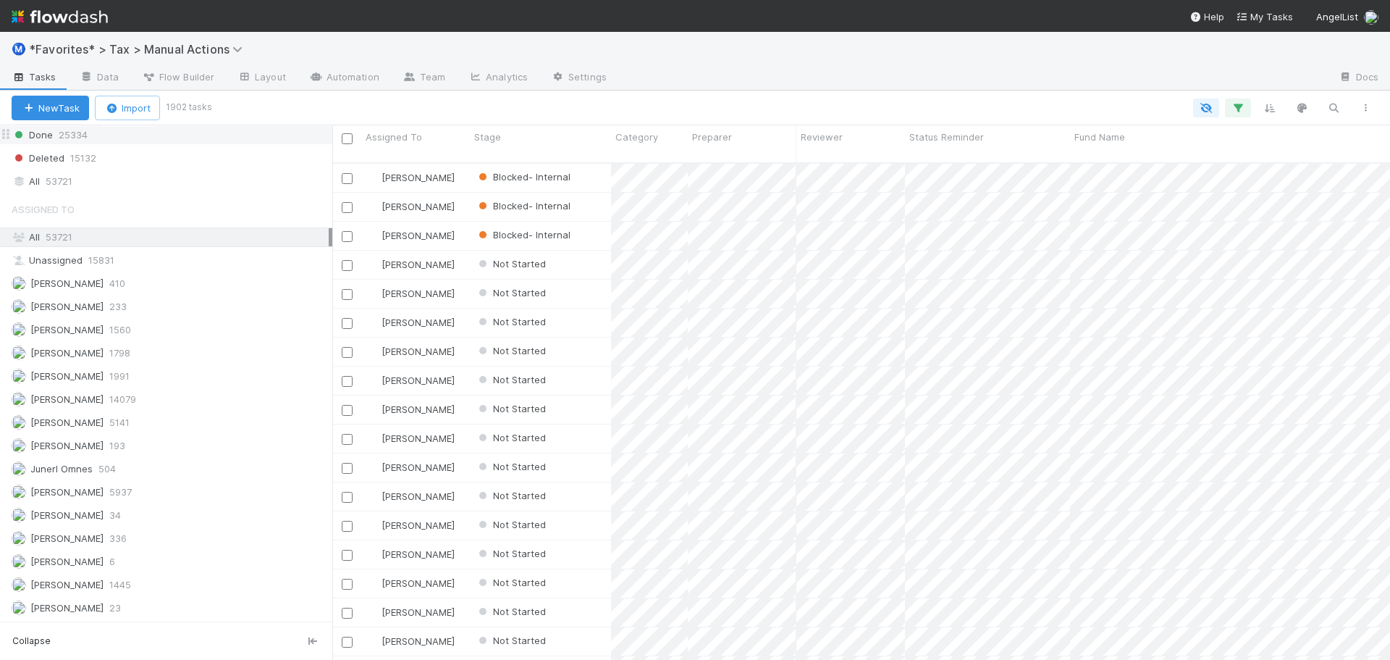
scroll to position [498, 1047]
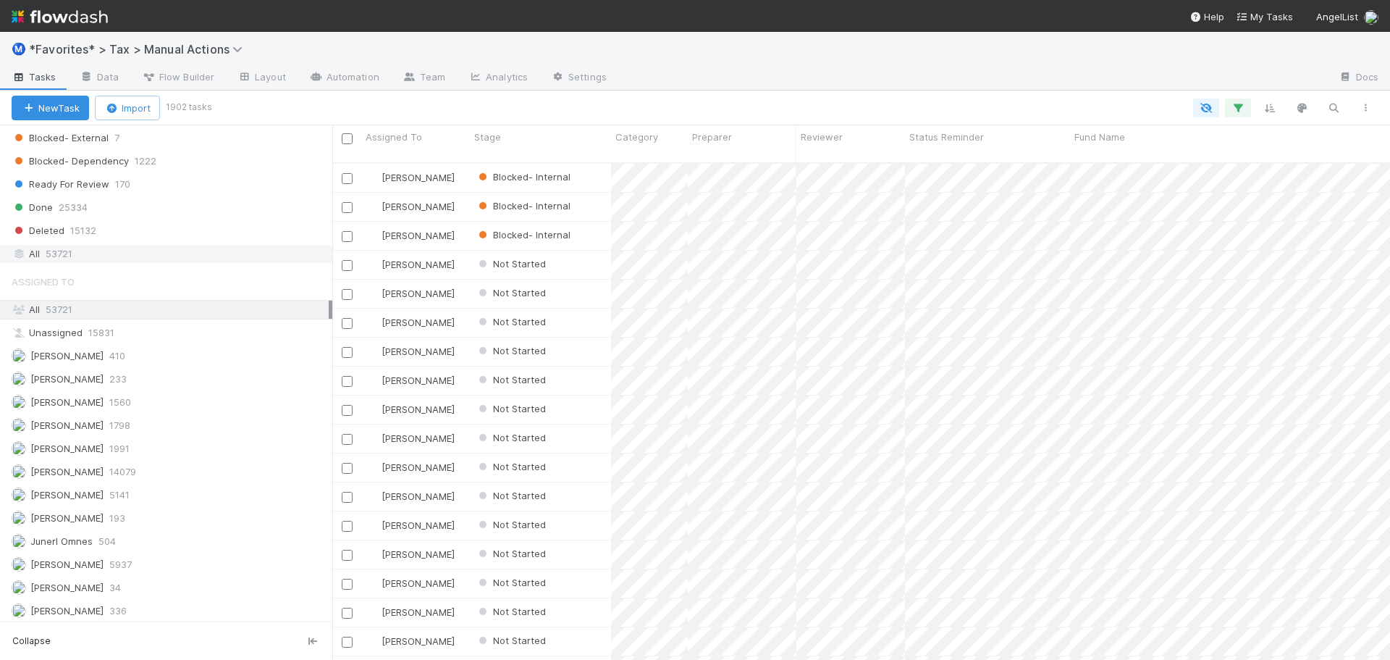
click at [87, 251] on div "All 53721" at bounding box center [170, 254] width 317 height 18
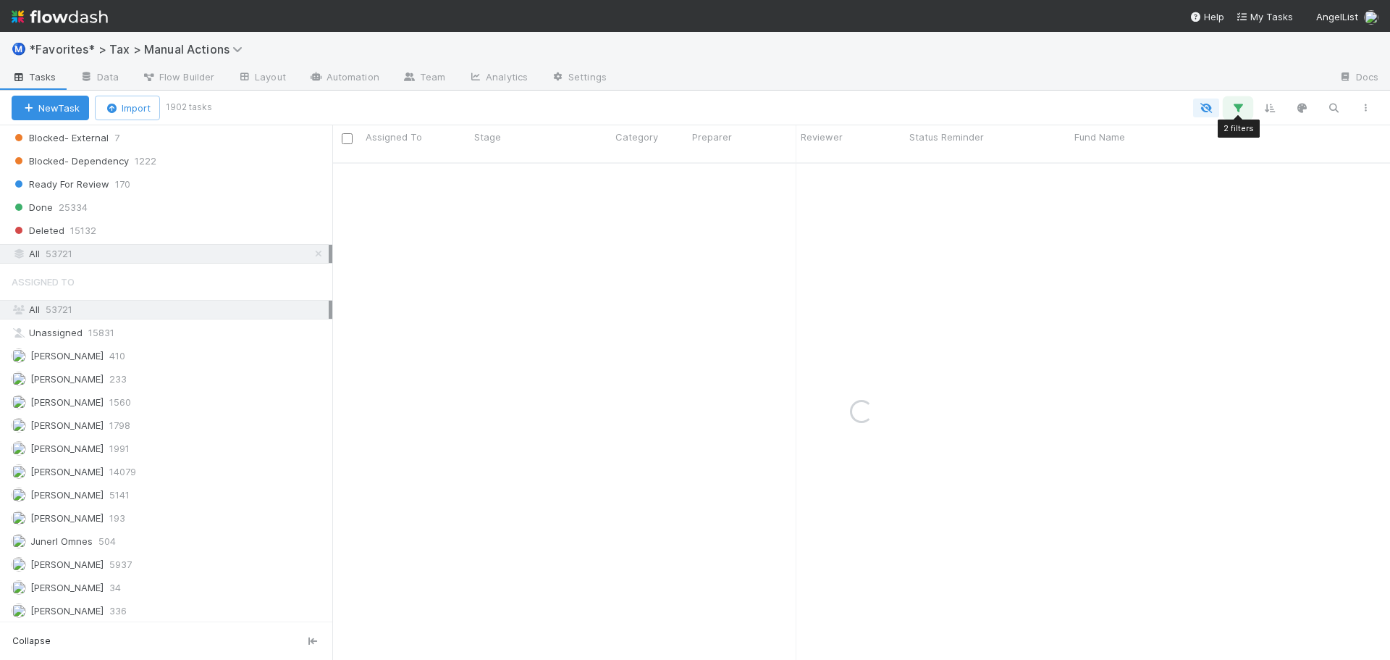
click at [1248, 108] on button "button" at bounding box center [1238, 107] width 26 height 19
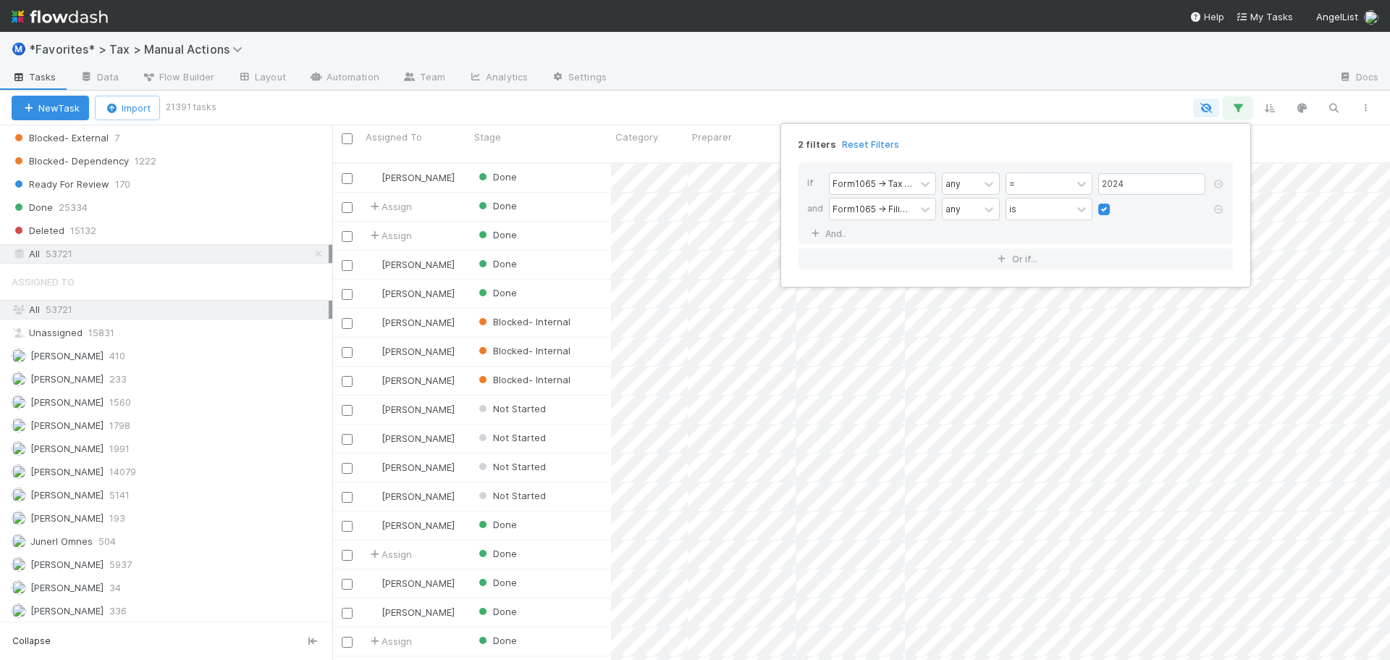
scroll to position [498, 1047]
click at [835, 231] on link "And.." at bounding box center [830, 233] width 46 height 21
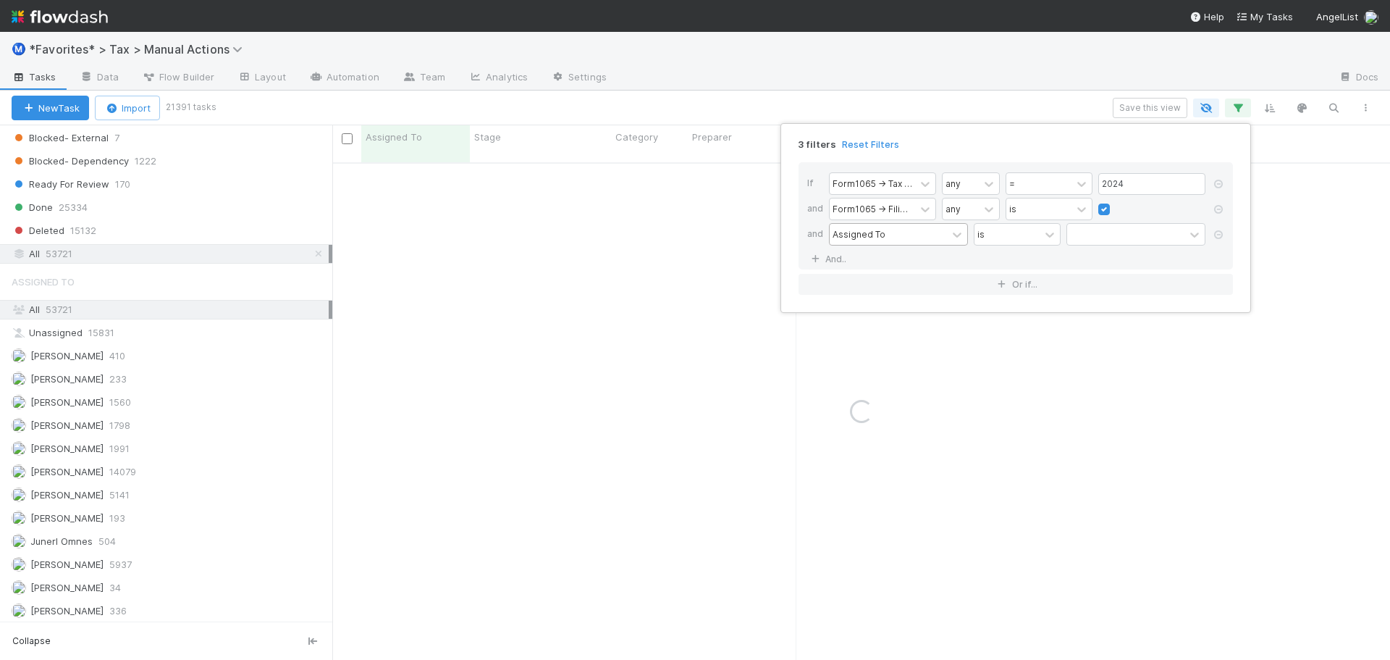
click at [868, 230] on div "Assigned To" at bounding box center [859, 233] width 53 height 13
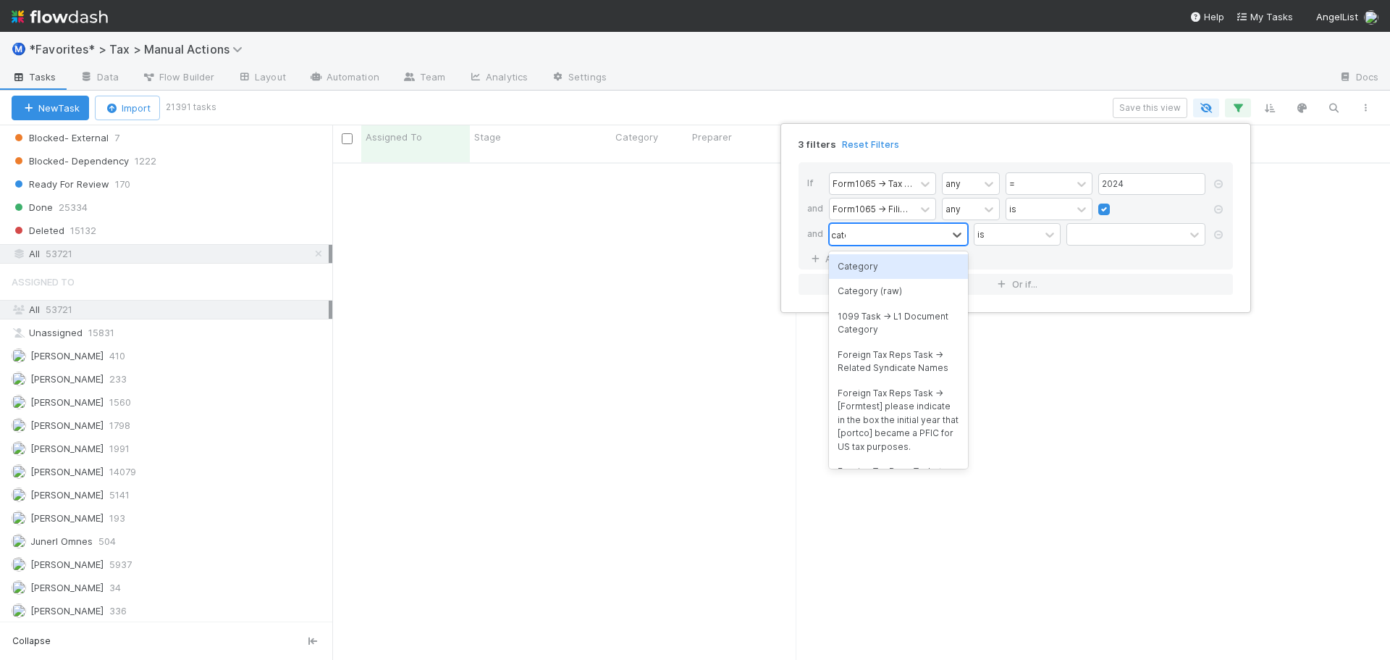
type input "categ"
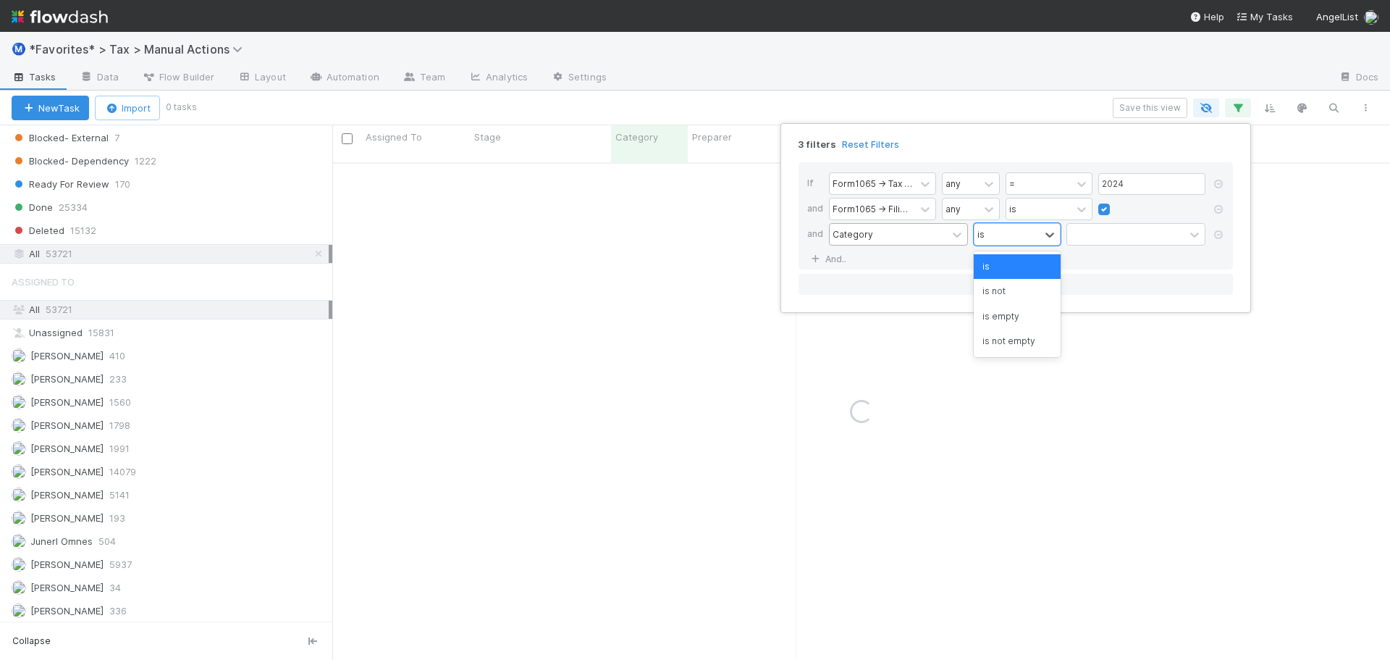
type input "q"
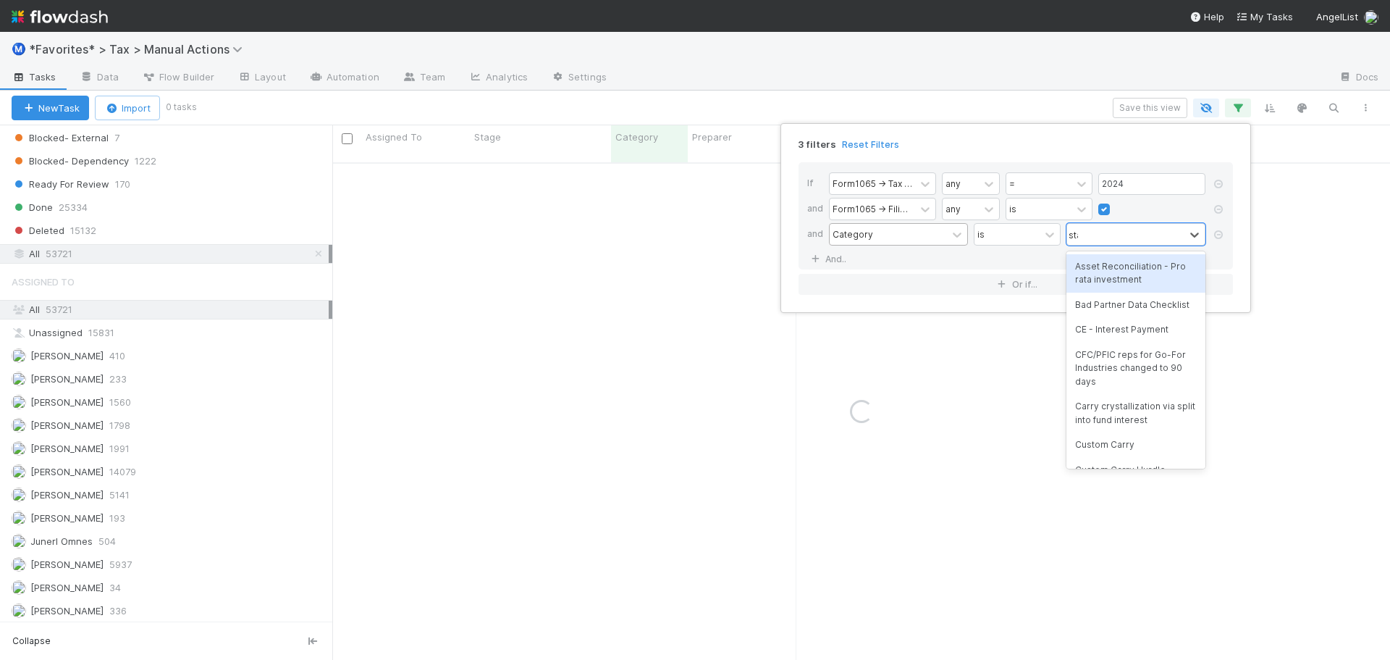
type input "state"
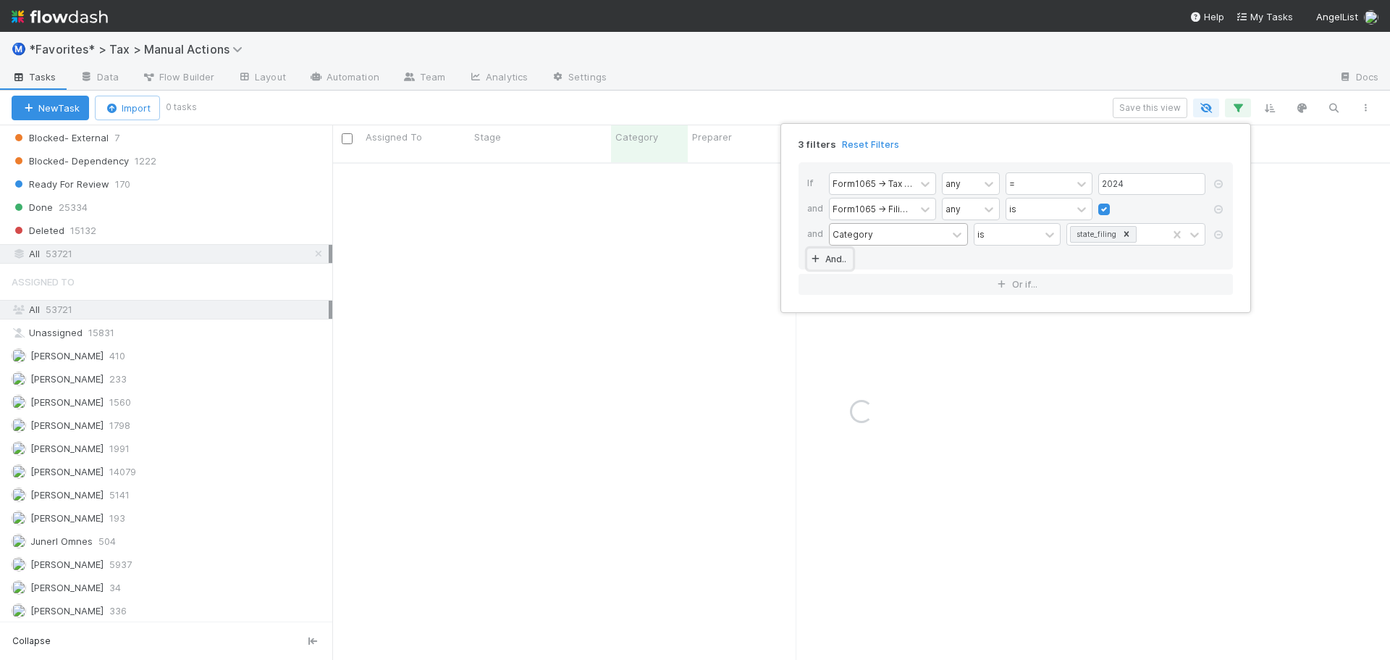
click at [807, 248] on link "And.." at bounding box center [830, 258] width 46 height 21
click at [807, 274] on link "And.." at bounding box center [830, 284] width 46 height 21
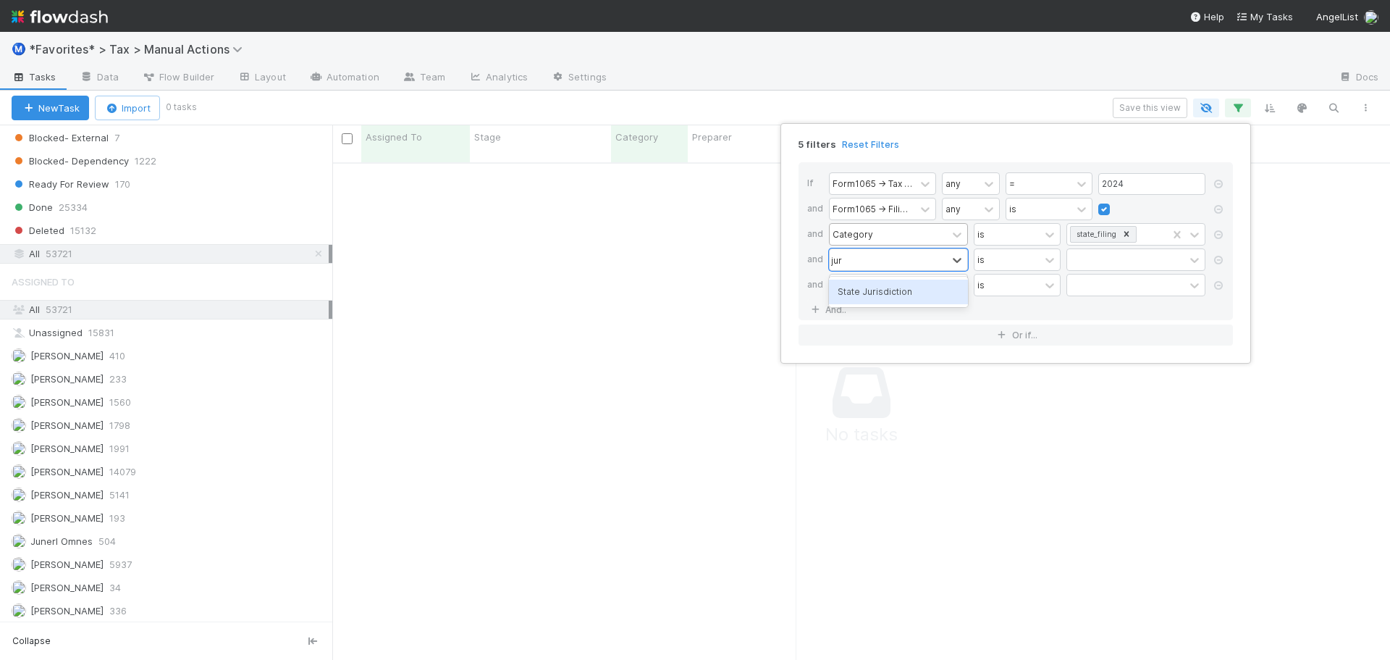
type input "juri"
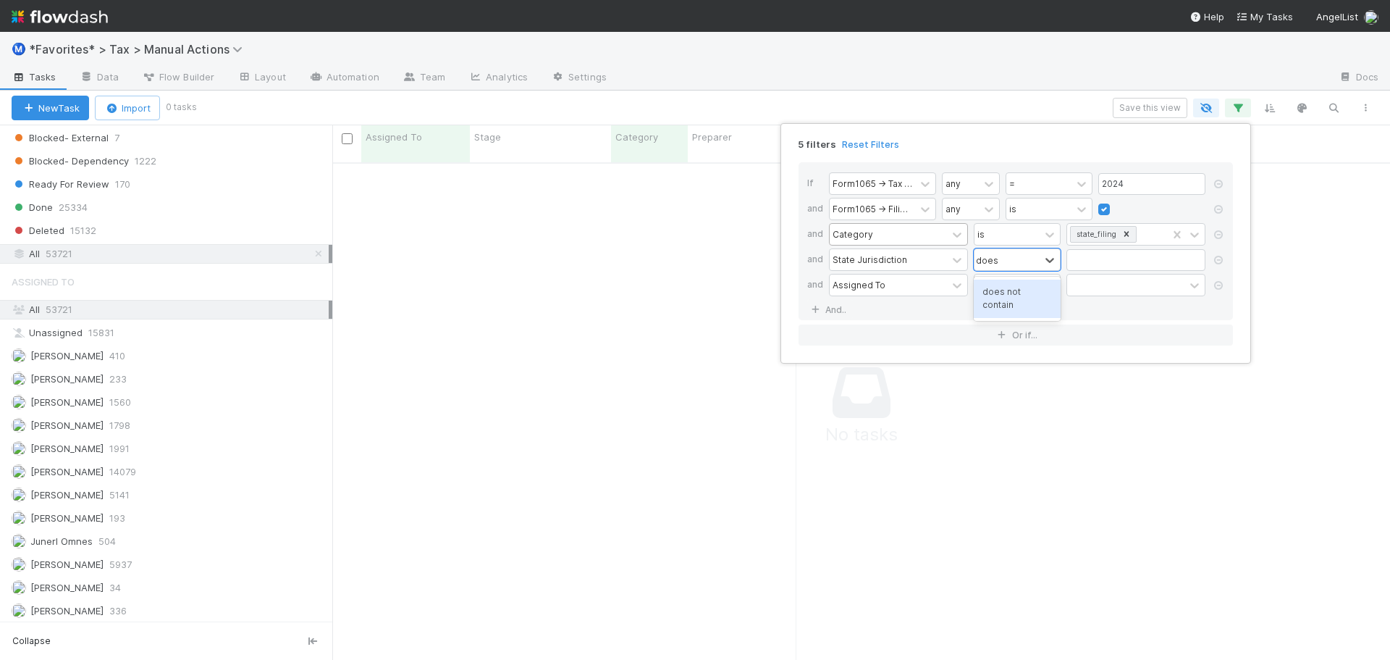
type input "does"
type input "US"
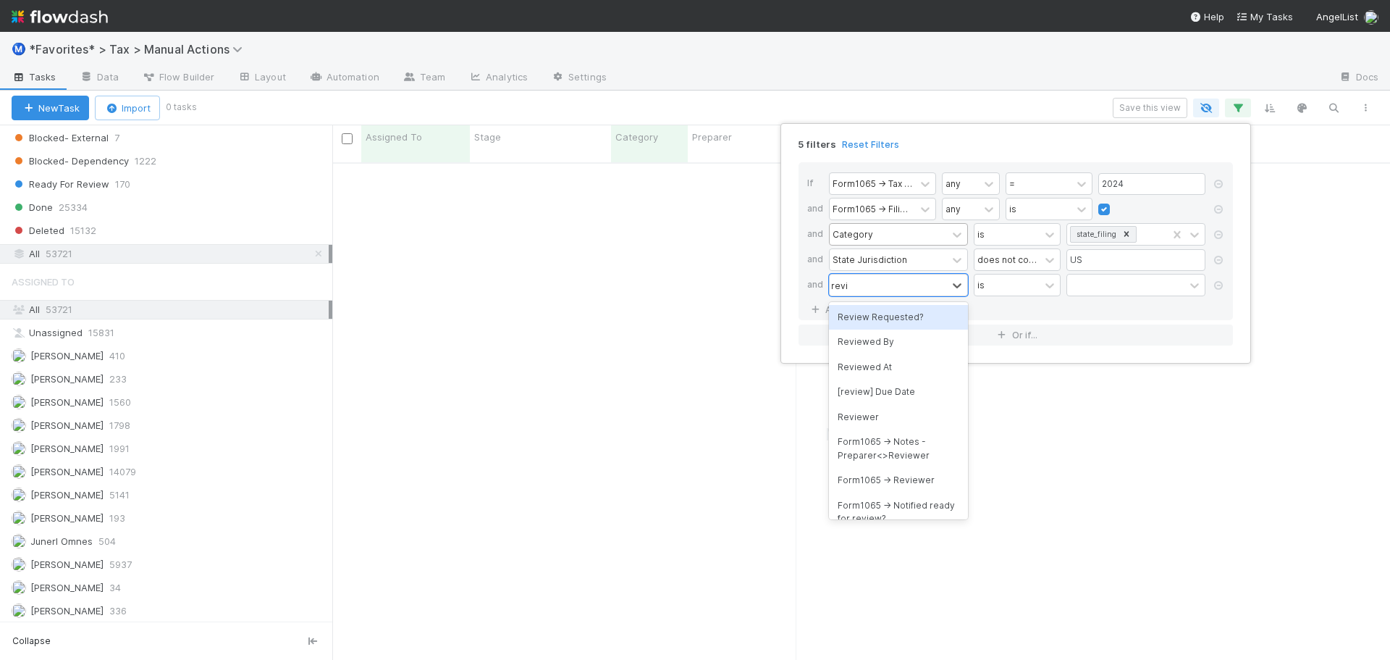
type input "review"
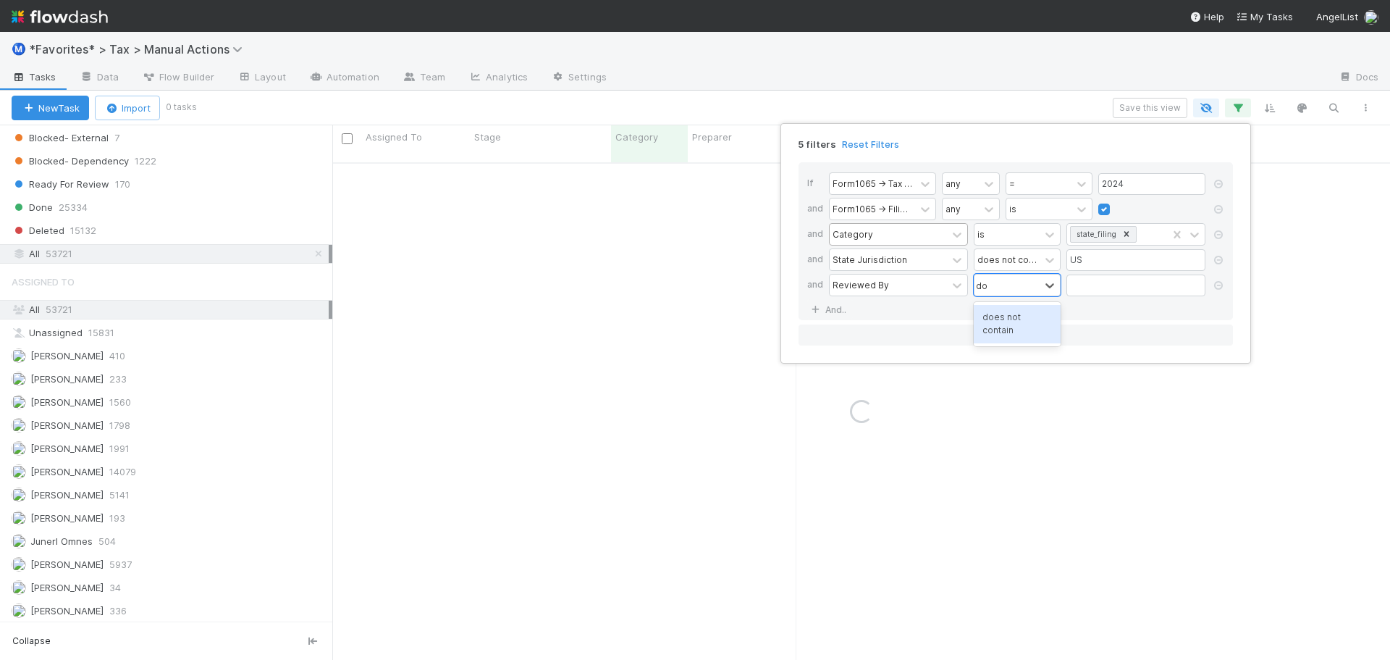
type input "does"
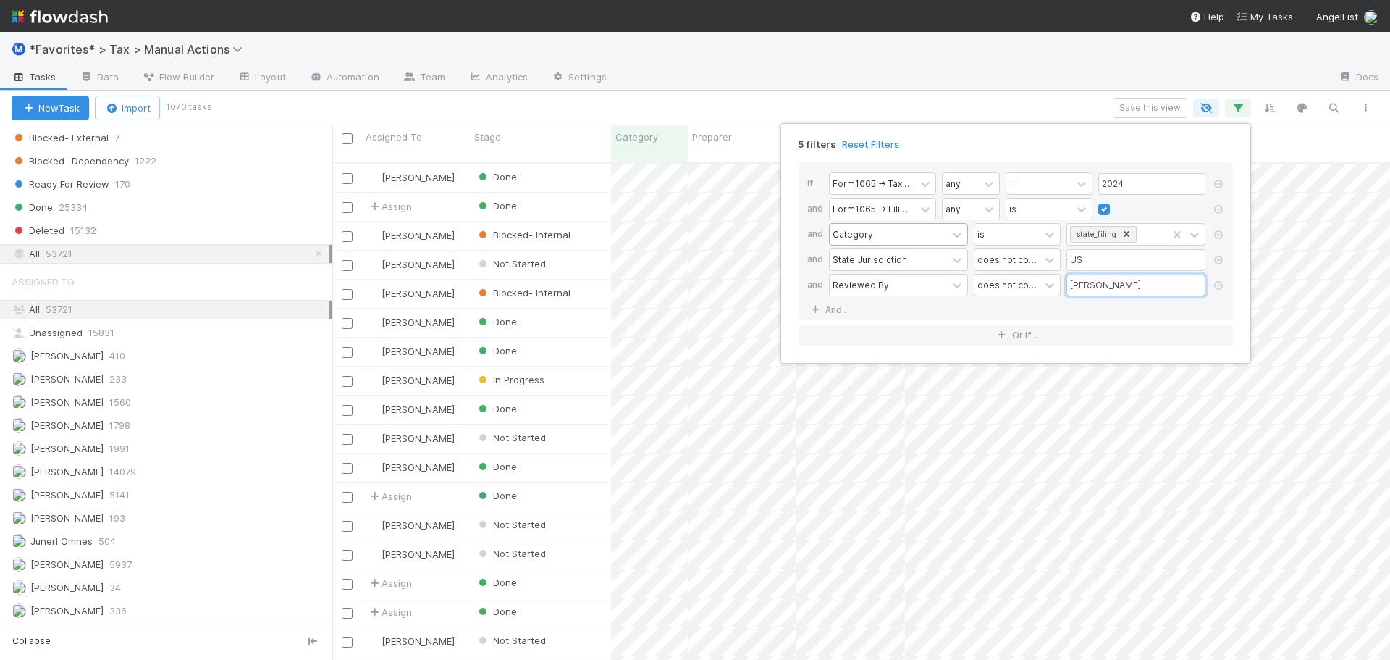
scroll to position [498, 1047]
type input "sam"
click at [827, 313] on link "And.." at bounding box center [830, 309] width 46 height 21
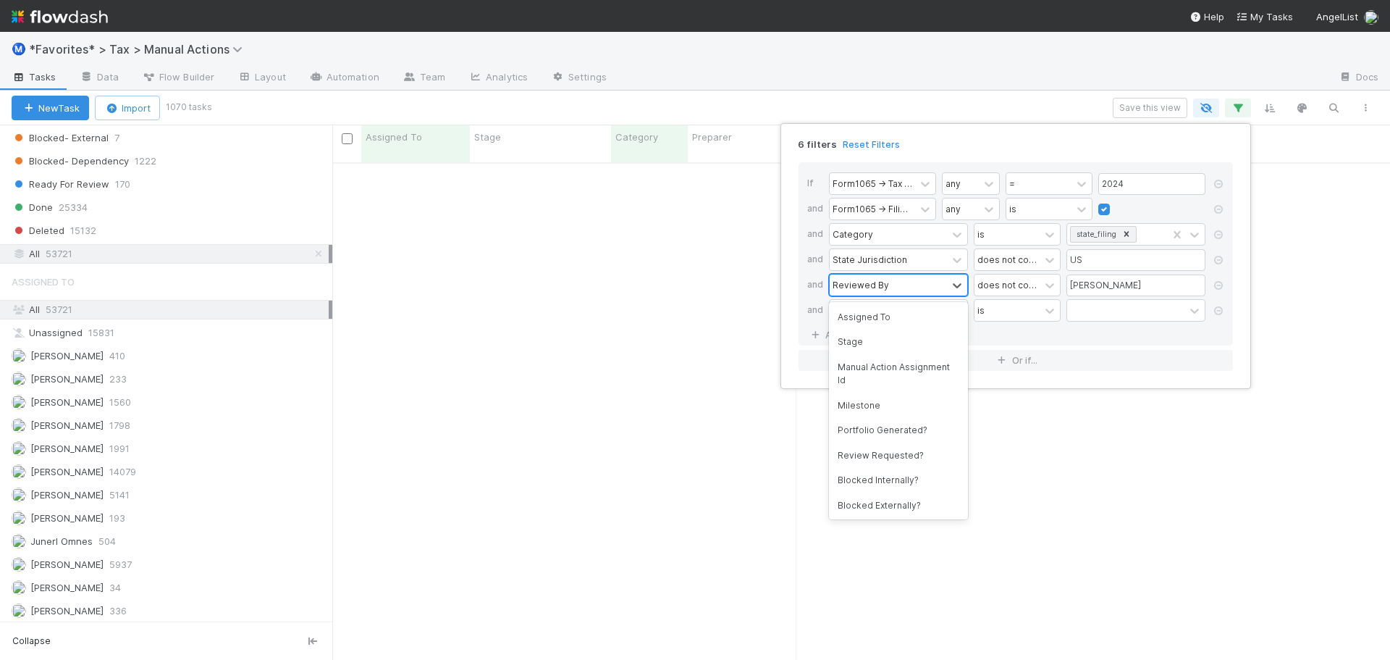
click at [854, 294] on div "Reviewed By" at bounding box center [888, 284] width 117 height 21
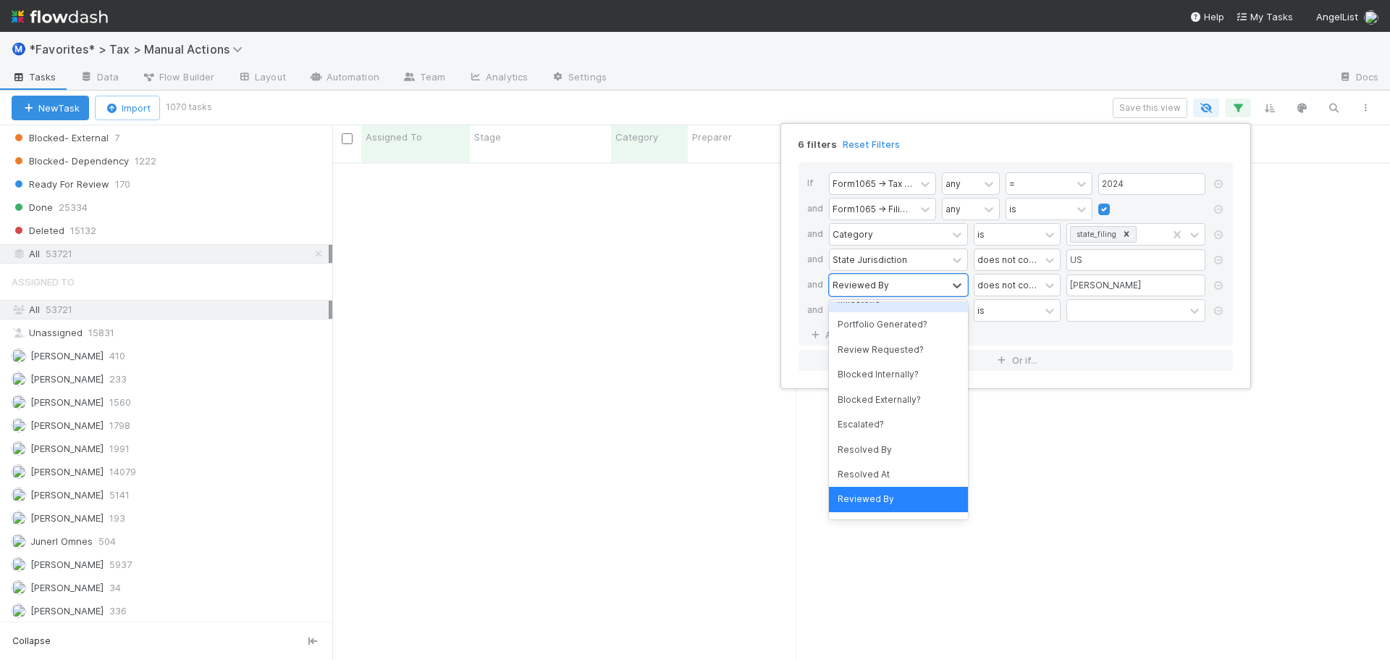
click at [799, 297] on div "If Form1065 -> Tax Year any = 2024 and Form1065 -> Filing Required any is and C…" at bounding box center [1016, 253] width 434 height 183
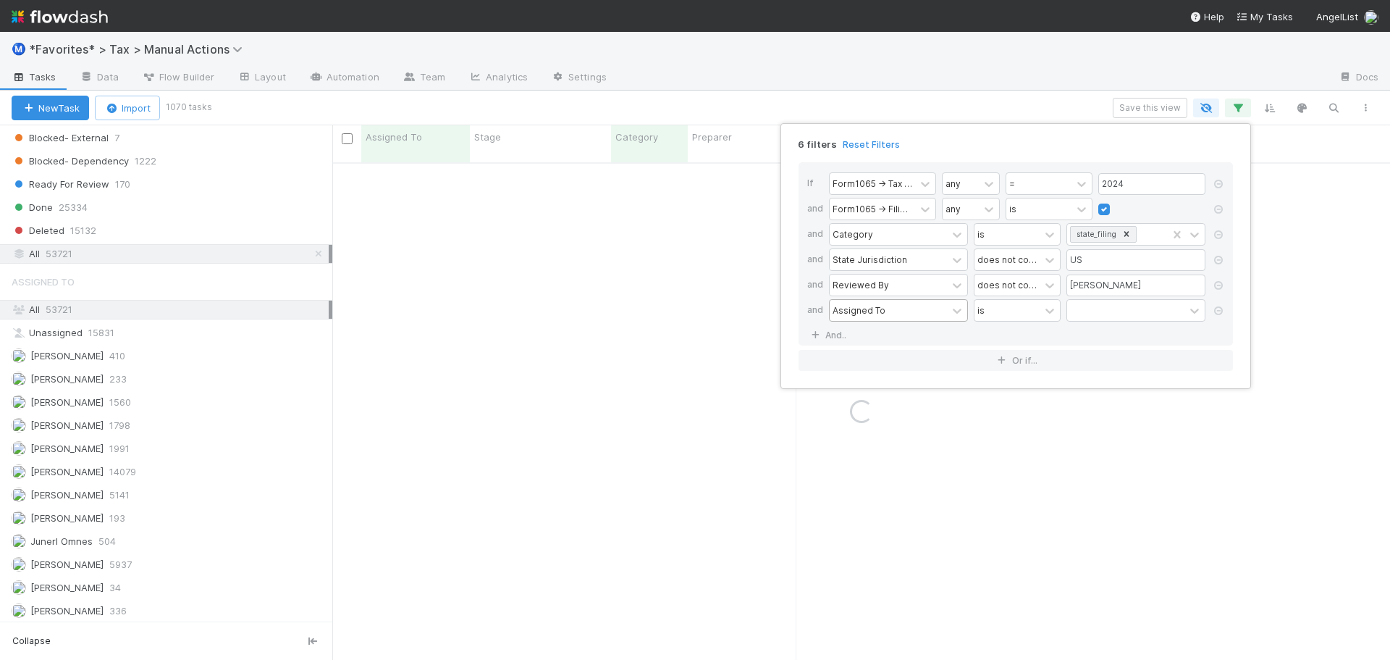
click at [857, 308] on div "Assigned To" at bounding box center [859, 309] width 53 height 13
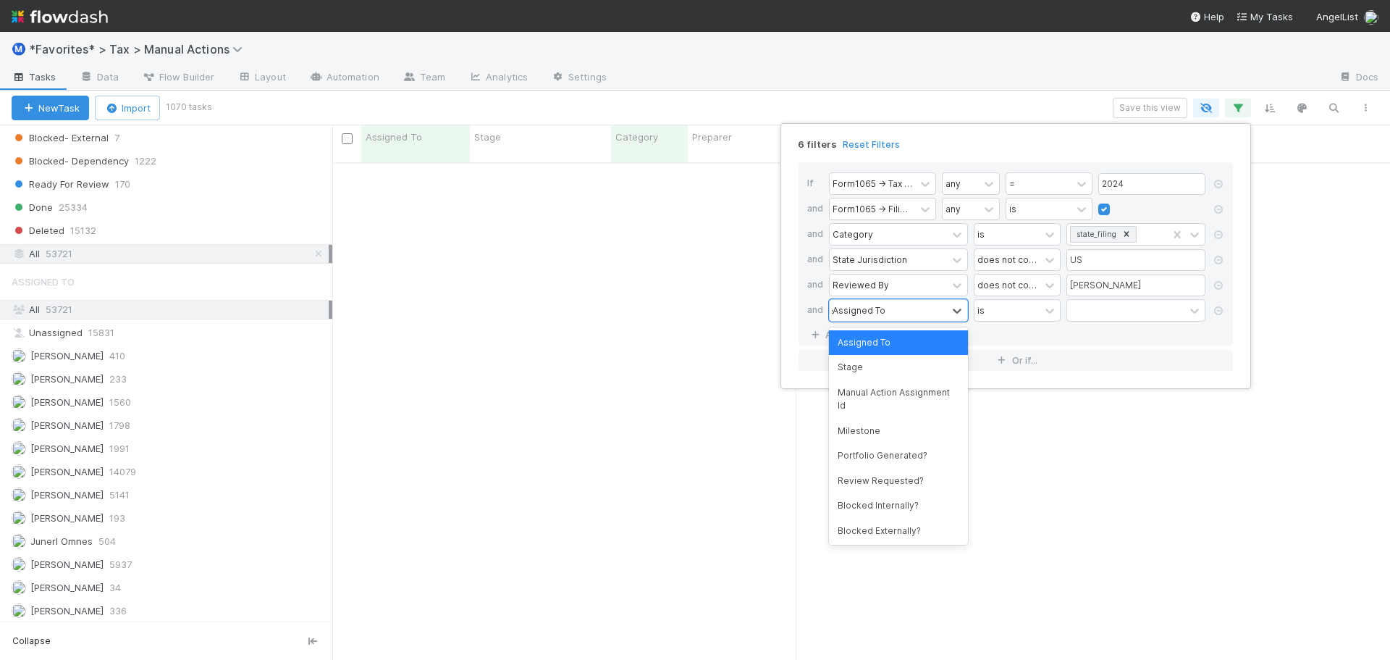
type input "stage"
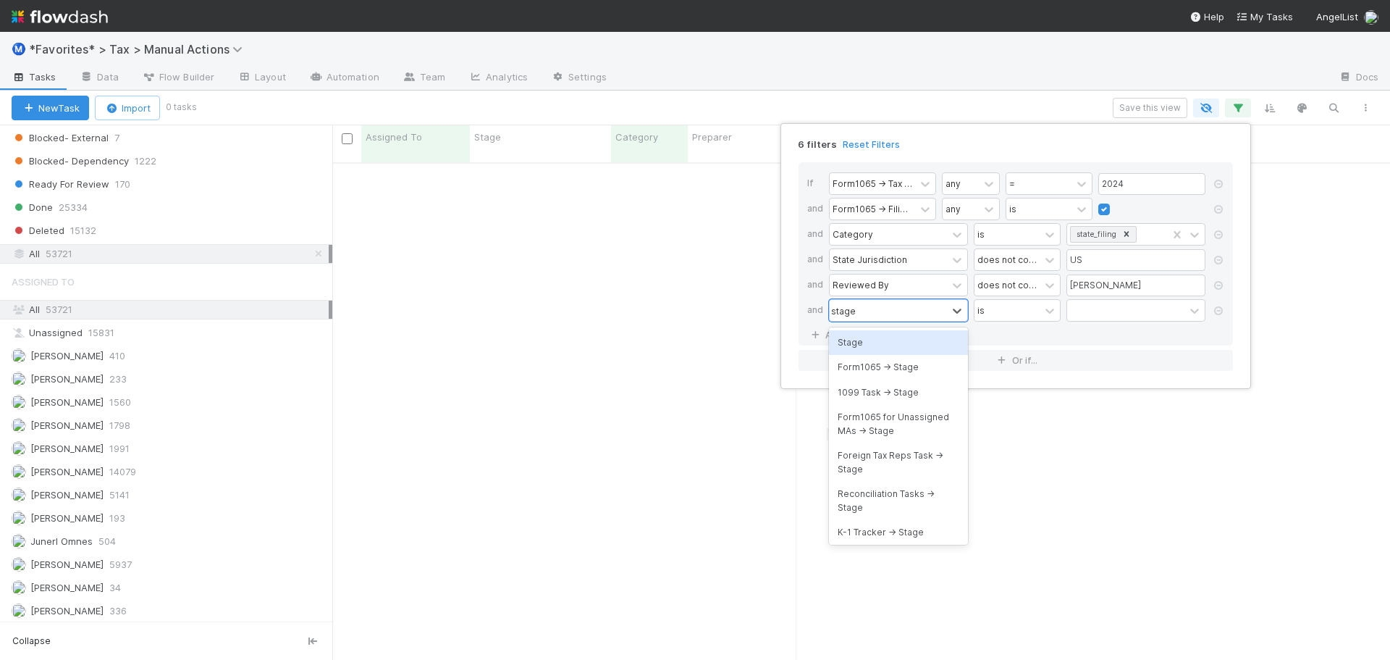
scroll to position [487, 1047]
click at [873, 340] on div "Stage" at bounding box center [898, 342] width 139 height 25
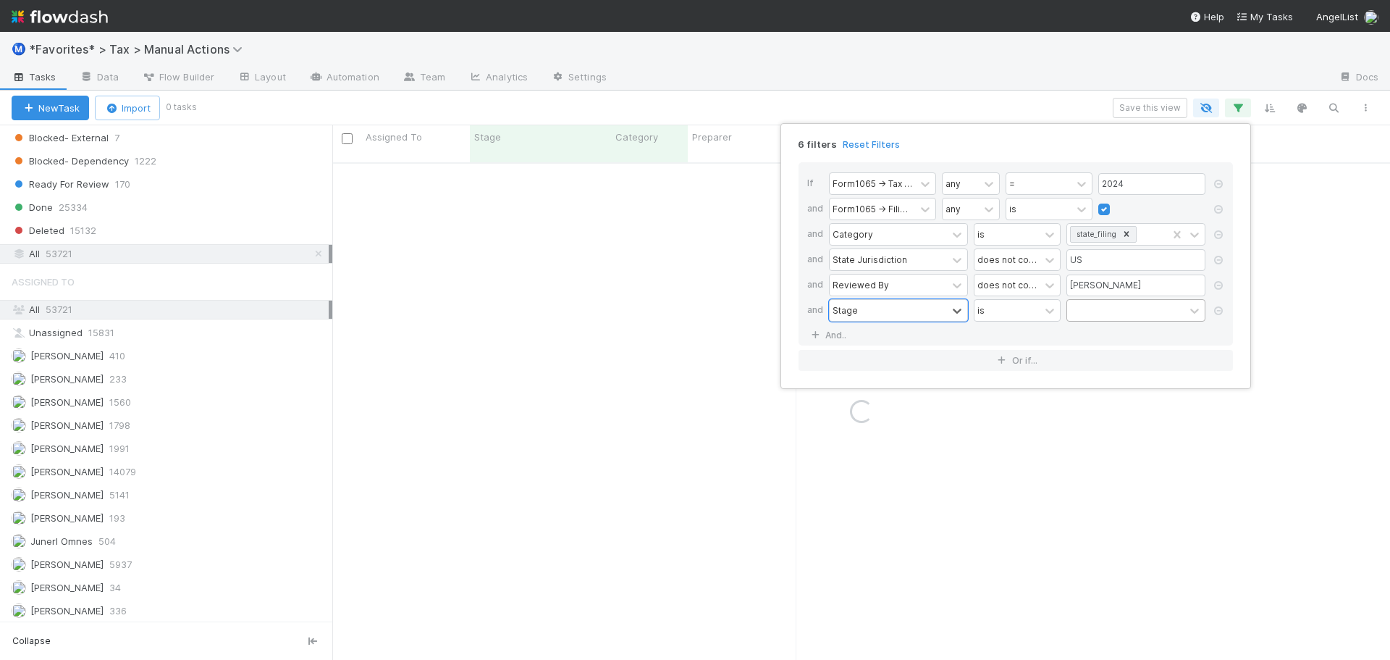
click at [1114, 311] on div at bounding box center [1125, 310] width 117 height 21
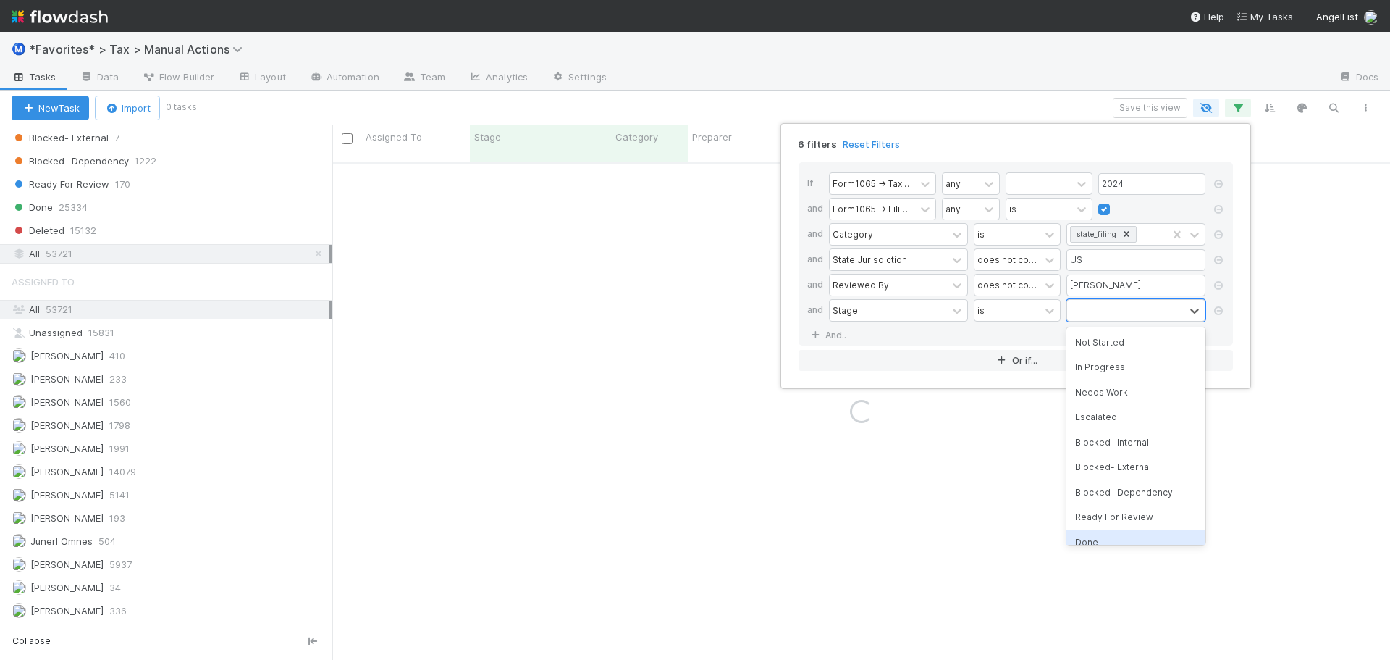
click at [1119, 539] on div "Done" at bounding box center [1136, 542] width 139 height 25
click at [927, 70] on div "6 filters Reset Filters If Form1065 -> Tax Year any = 2024 and Form1065 -> Fili…" at bounding box center [695, 330] width 1390 height 660
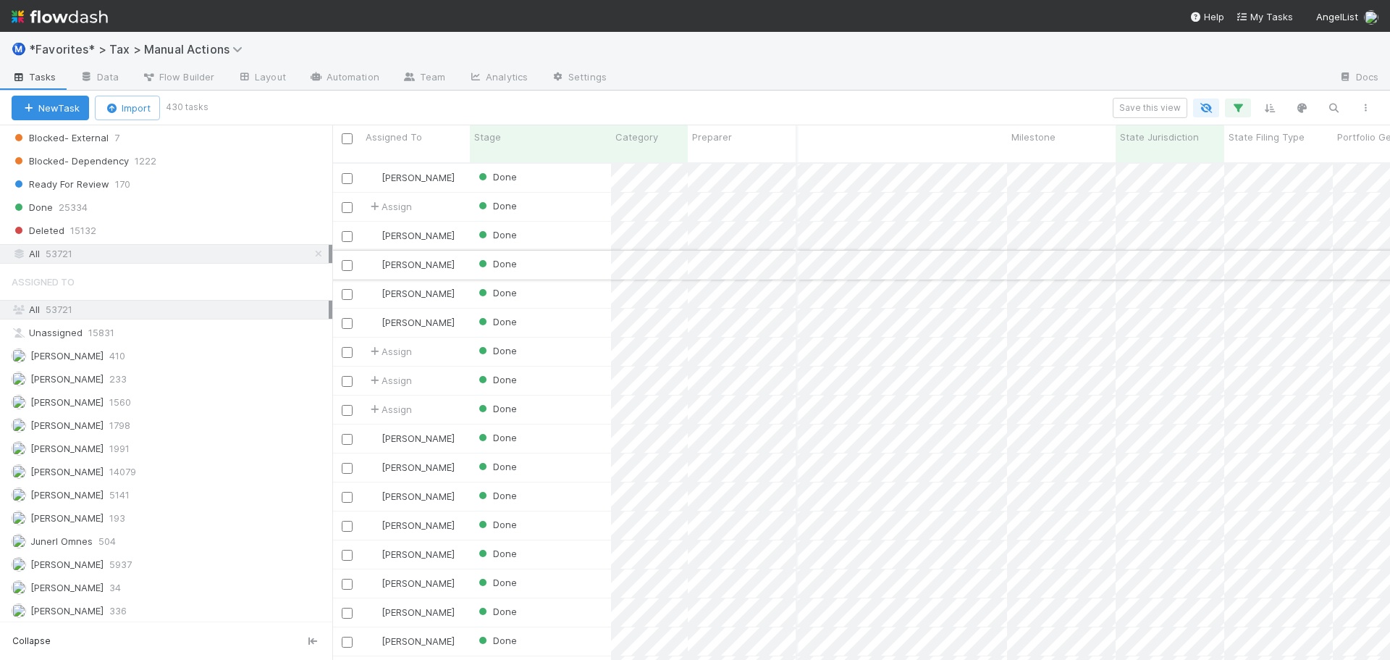
scroll to position [0, 0]
click at [1243, 105] on icon "button" at bounding box center [1238, 107] width 14 height 13
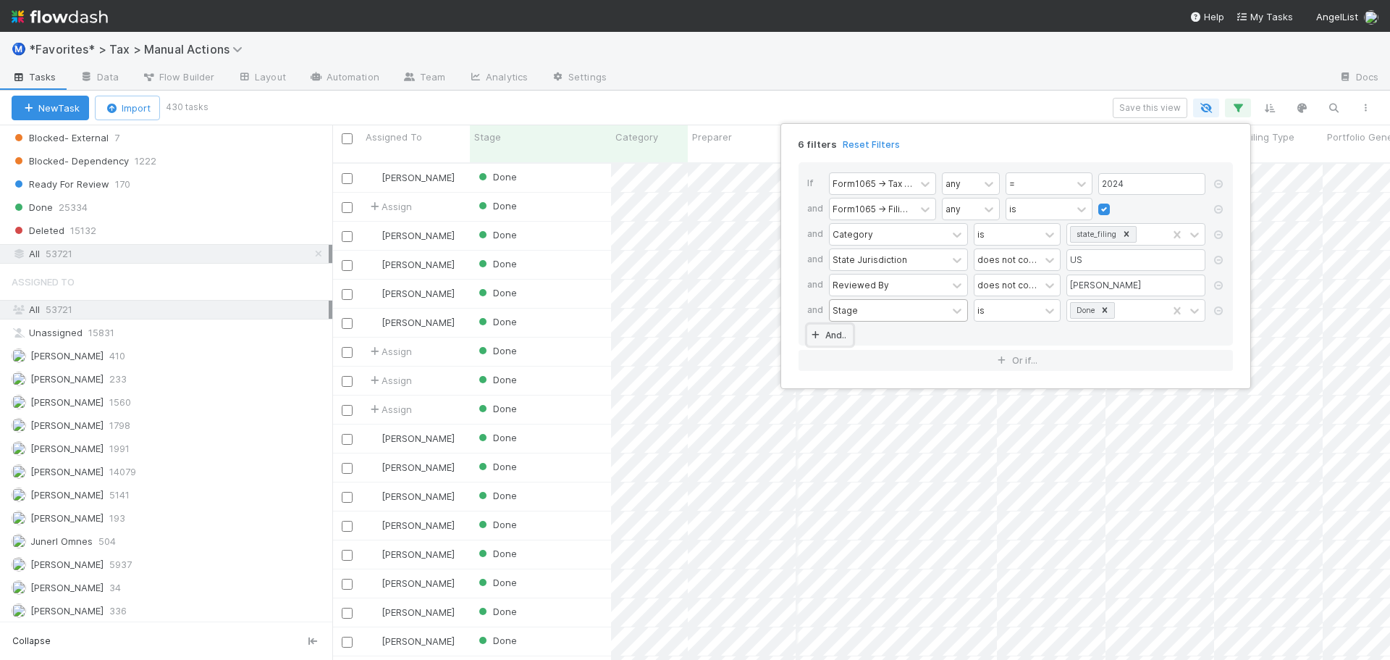
drag, startPoint x: 837, startPoint y: 332, endPoint x: 853, endPoint y: 320, distance: 20.1
click at [838, 331] on link "And.." at bounding box center [830, 334] width 46 height 21
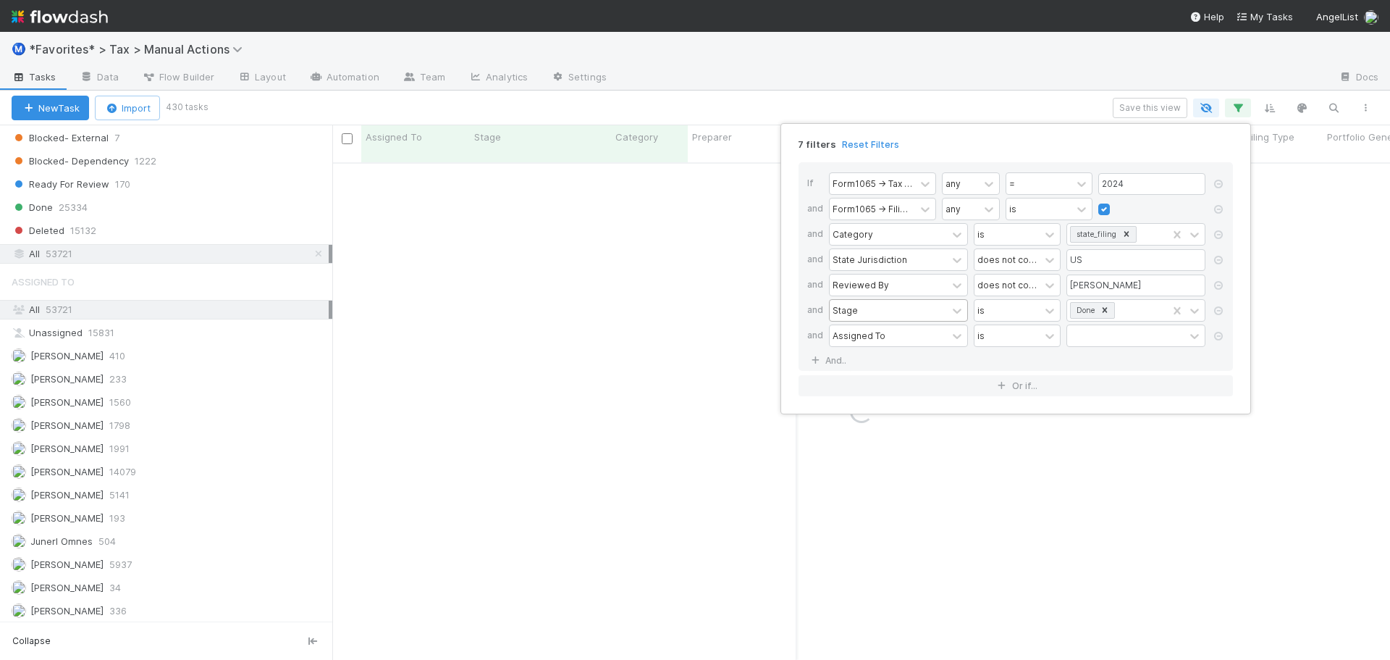
click at [852, 321] on div "Stage" at bounding box center [898, 310] width 139 height 22
click at [815, 314] on div "and" at bounding box center [818, 311] width 22 height 25
click at [853, 339] on div "Assigned To" at bounding box center [859, 335] width 53 height 13
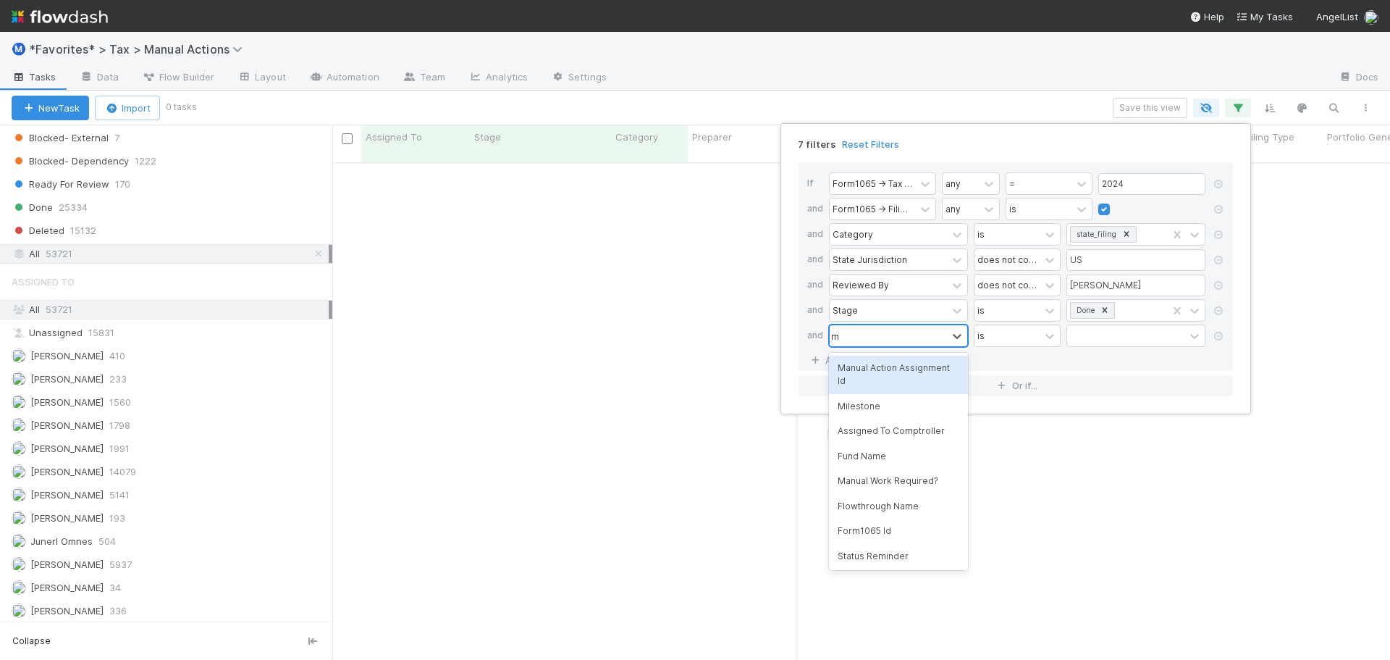
type input "mil"
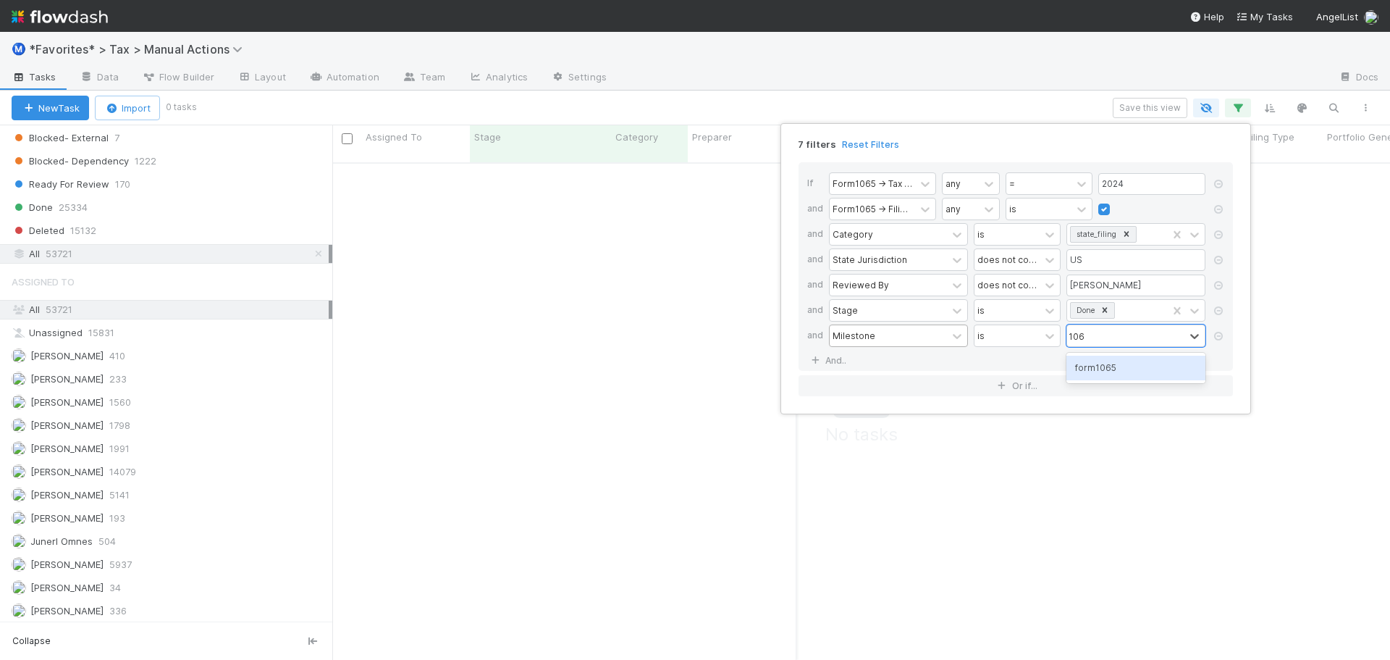
type input "1065"
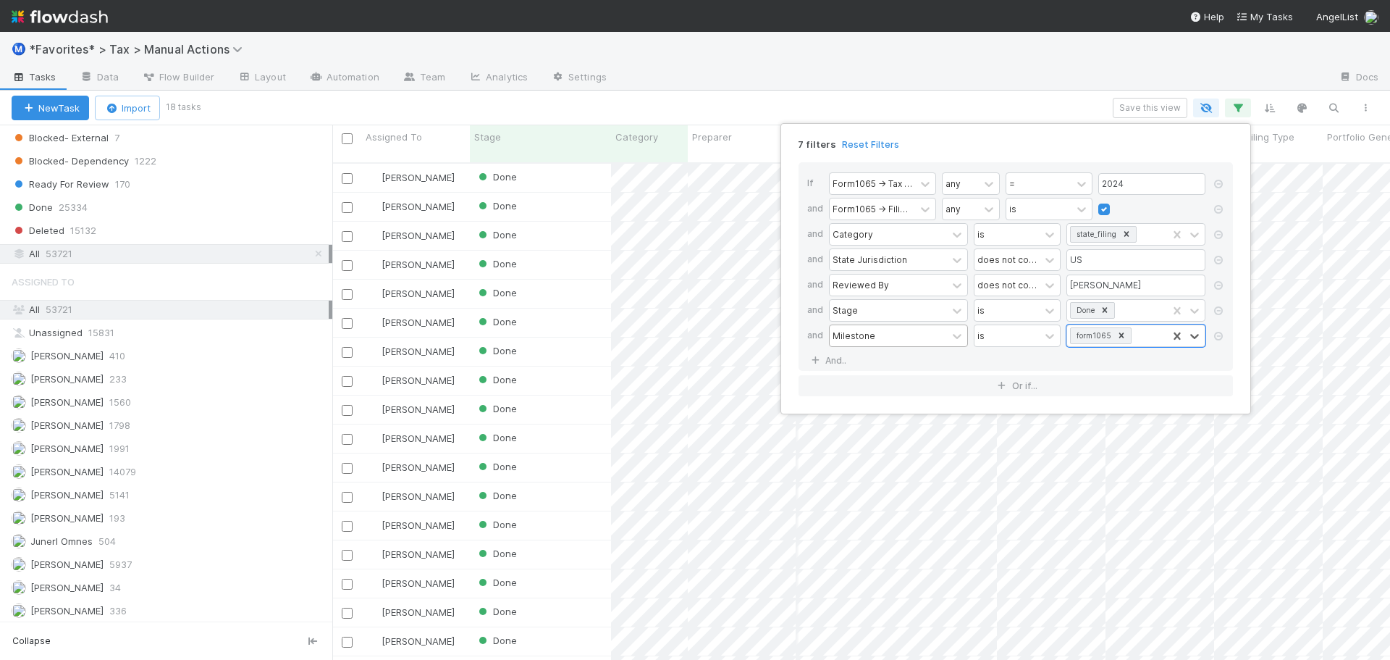
click at [812, 102] on div "7 filters Reset Filters If Form1065 -> Tax Year any = 2024 and Form1065 -> Fili…" at bounding box center [695, 330] width 1390 height 660
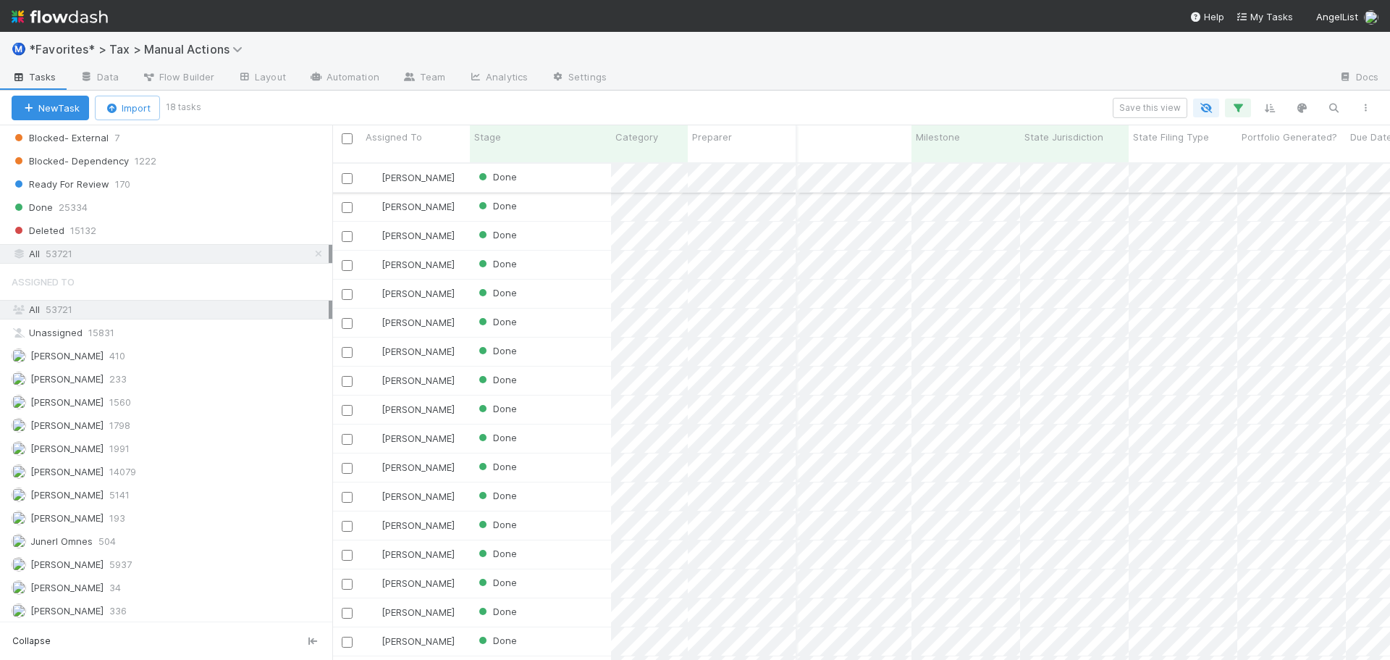
click at [567, 165] on div "Done" at bounding box center [540, 178] width 141 height 28
click at [1075, 138] on span "State Jurisdiction" at bounding box center [1064, 137] width 79 height 14
click at [1071, 167] on div "Sort A → Z" at bounding box center [1107, 165] width 165 height 22
click at [1237, 100] on button "button" at bounding box center [1238, 107] width 26 height 19
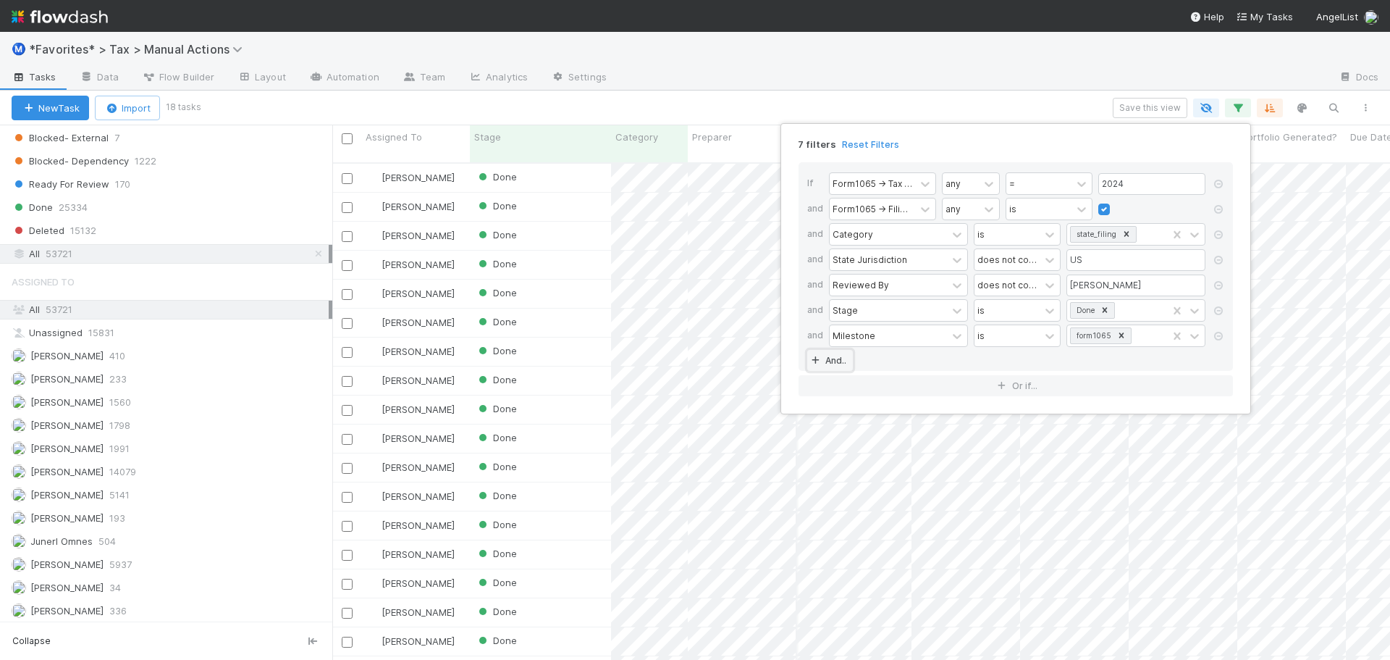
click at [828, 365] on link "And.." at bounding box center [830, 360] width 46 height 21
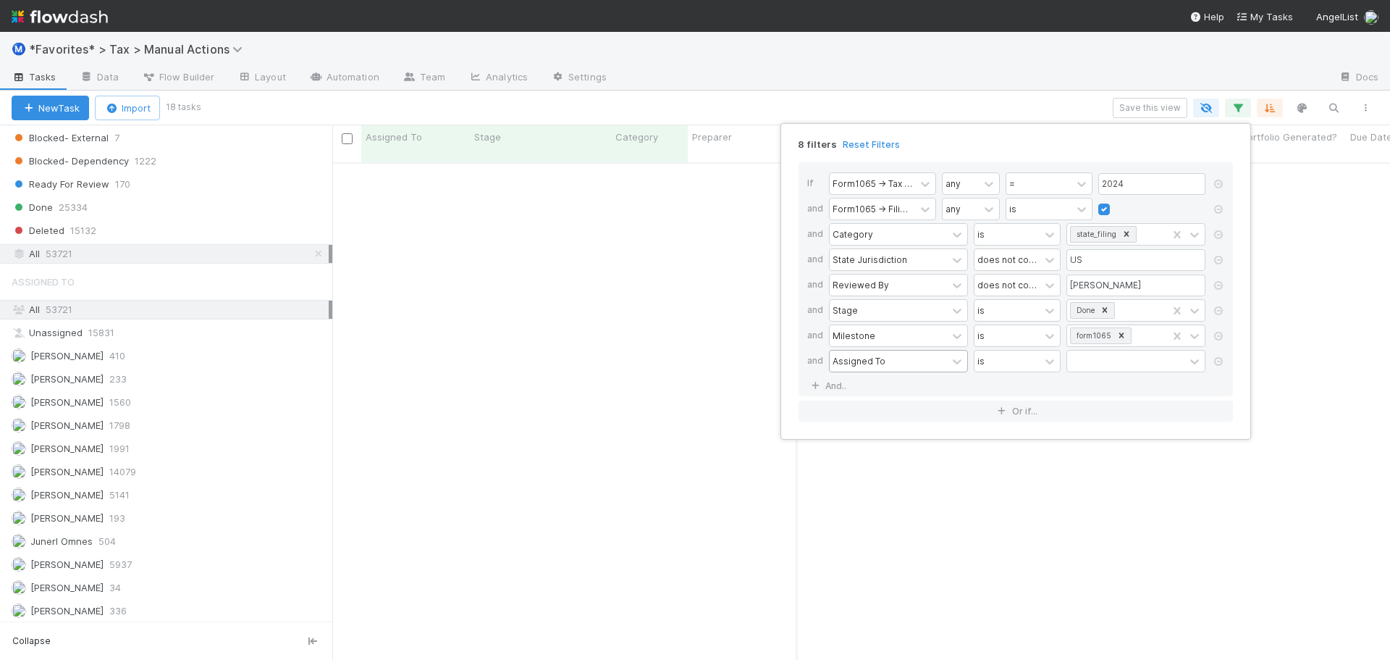
click at [846, 358] on div "Assigned To" at bounding box center [859, 360] width 53 height 13
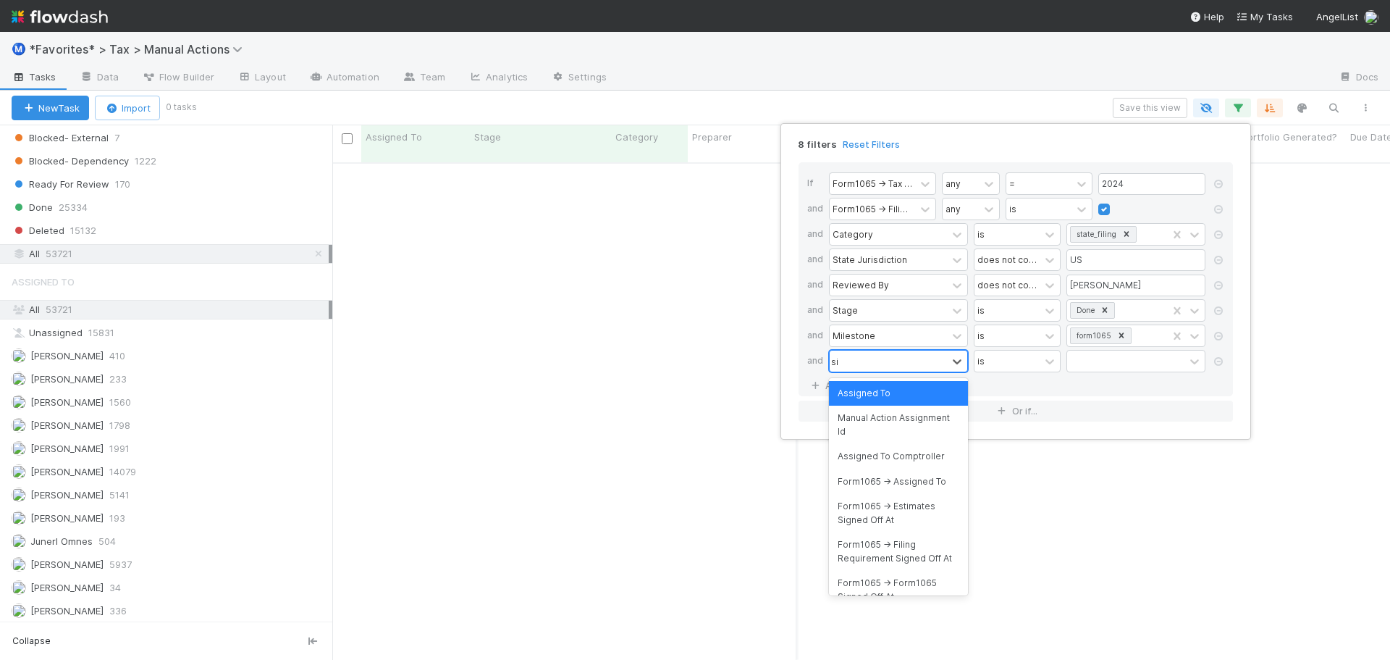
scroll to position [487, 1047]
type input "signed off"
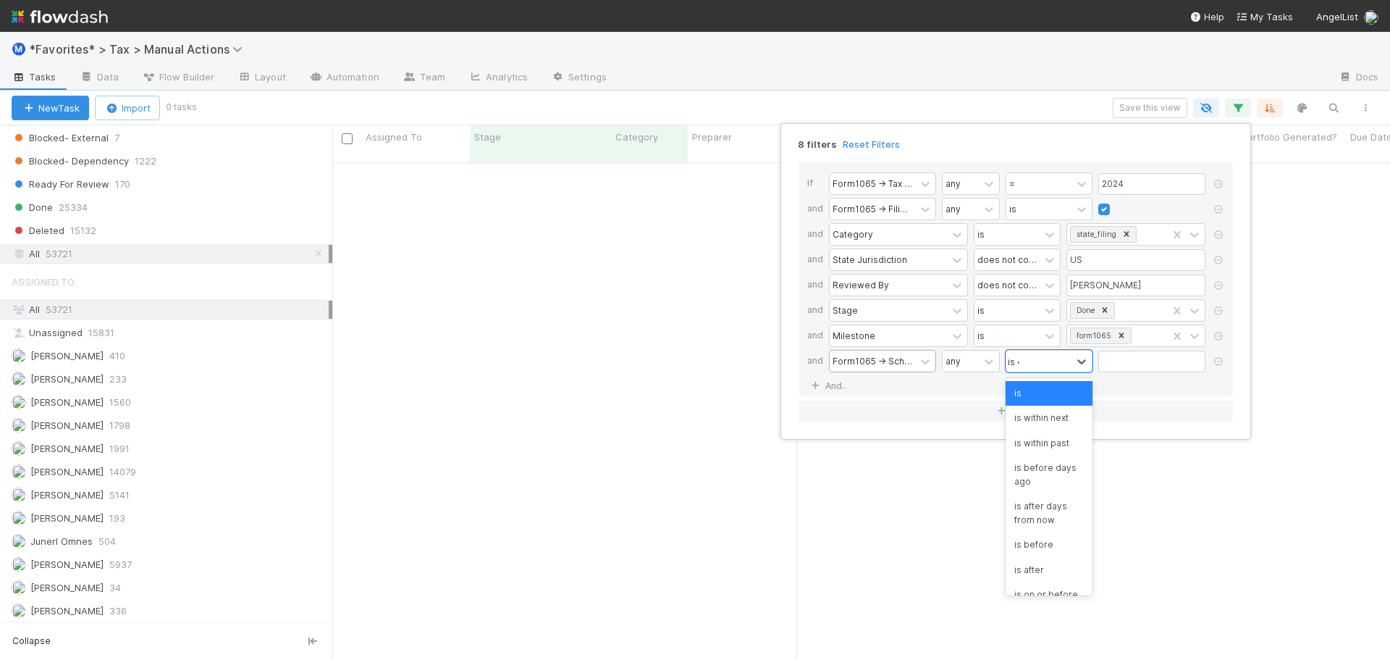
type input "is em"
click at [731, 78] on div "8 filters Reset Filters If Form1065 -> Tax Year any = 2024 and Form1065 -> Fili…" at bounding box center [695, 330] width 1390 height 660
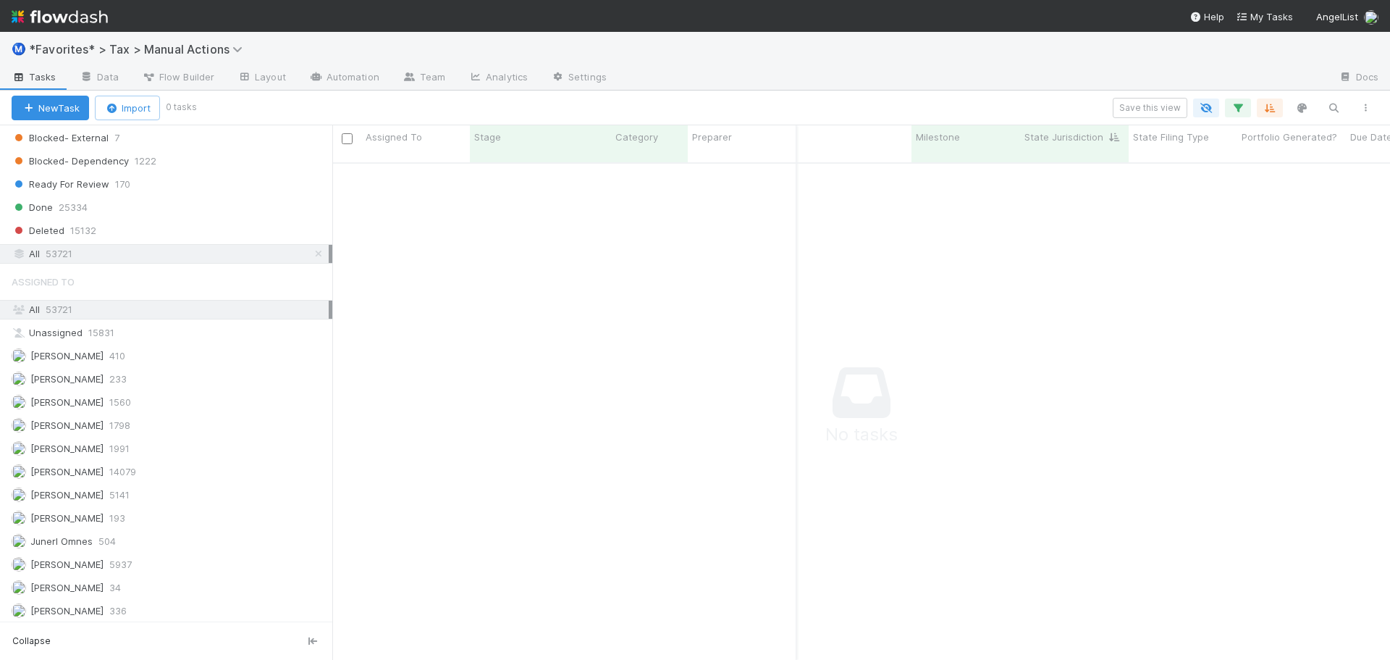
click at [732, 82] on div at bounding box center [972, 78] width 709 height 23
click at [928, 95] on div "New Task Import 0 tasks Save this view" at bounding box center [695, 108] width 1390 height 35
click at [1148, 105] on button "Save this view" at bounding box center [1150, 108] width 75 height 20
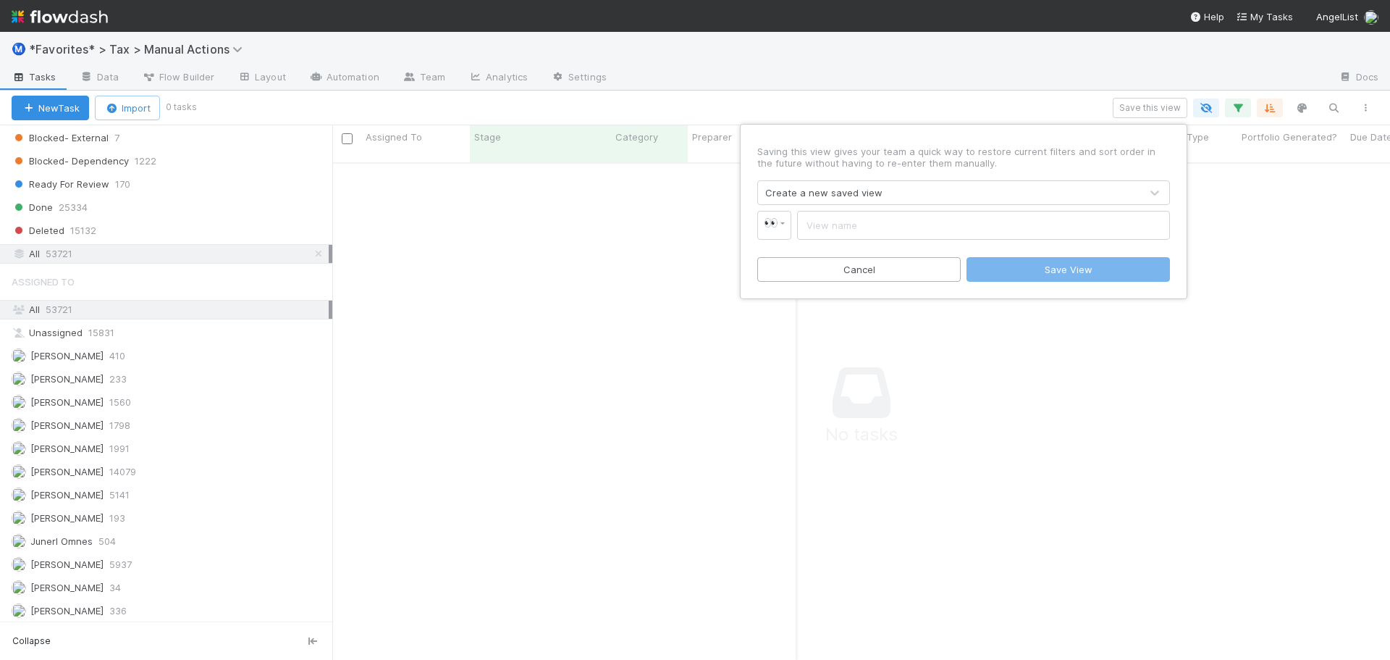
click at [921, 232] on input "text" at bounding box center [983, 225] width 373 height 29
drag, startPoint x: 854, startPoint y: 221, endPoint x: 722, endPoint y: 226, distance: 132.6
click at [723, 226] on div "Saving this view gives your team a quick way to restore current filters and sor…" at bounding box center [695, 330] width 1390 height 660
drag, startPoint x: 937, startPoint y: 223, endPoint x: 1154, endPoint y: 237, distance: 217.7
click at [1154, 237] on input "State Filings Resolved & Unreviewed" at bounding box center [983, 225] width 373 height 29
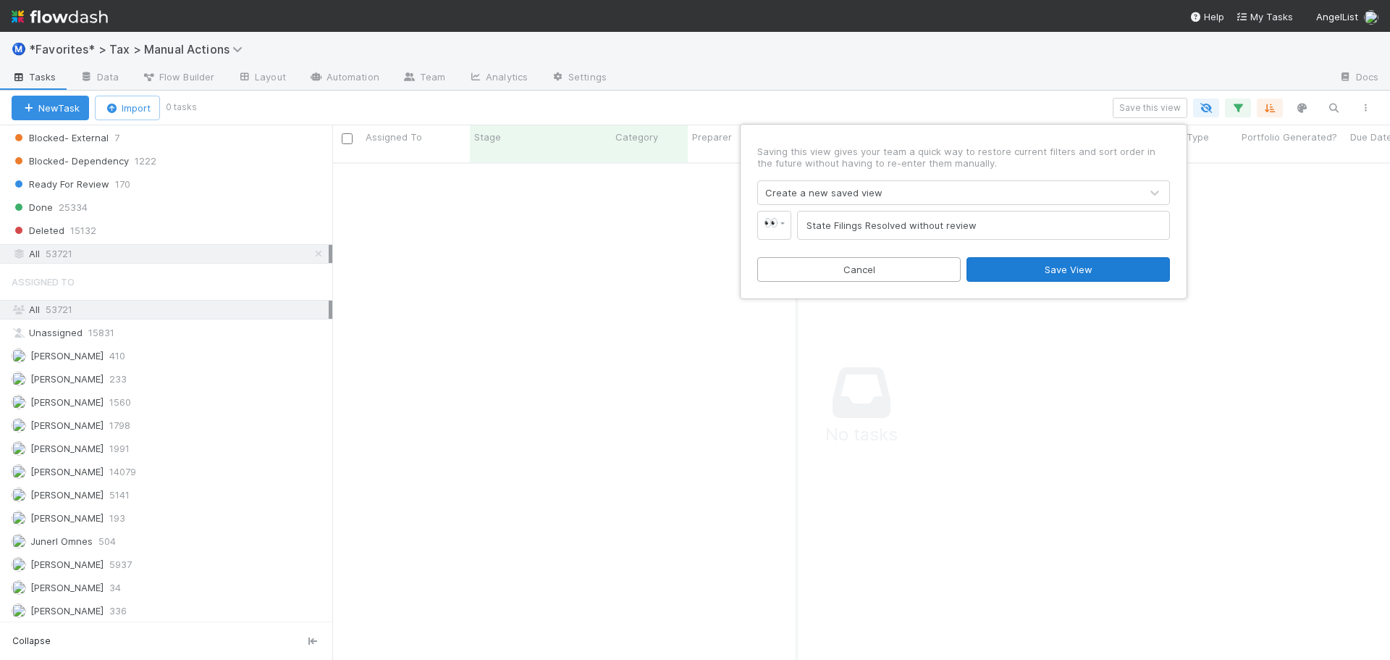
type input "State Filings Resolved without review"
click at [1023, 267] on button "Save View" at bounding box center [1068, 269] width 203 height 25
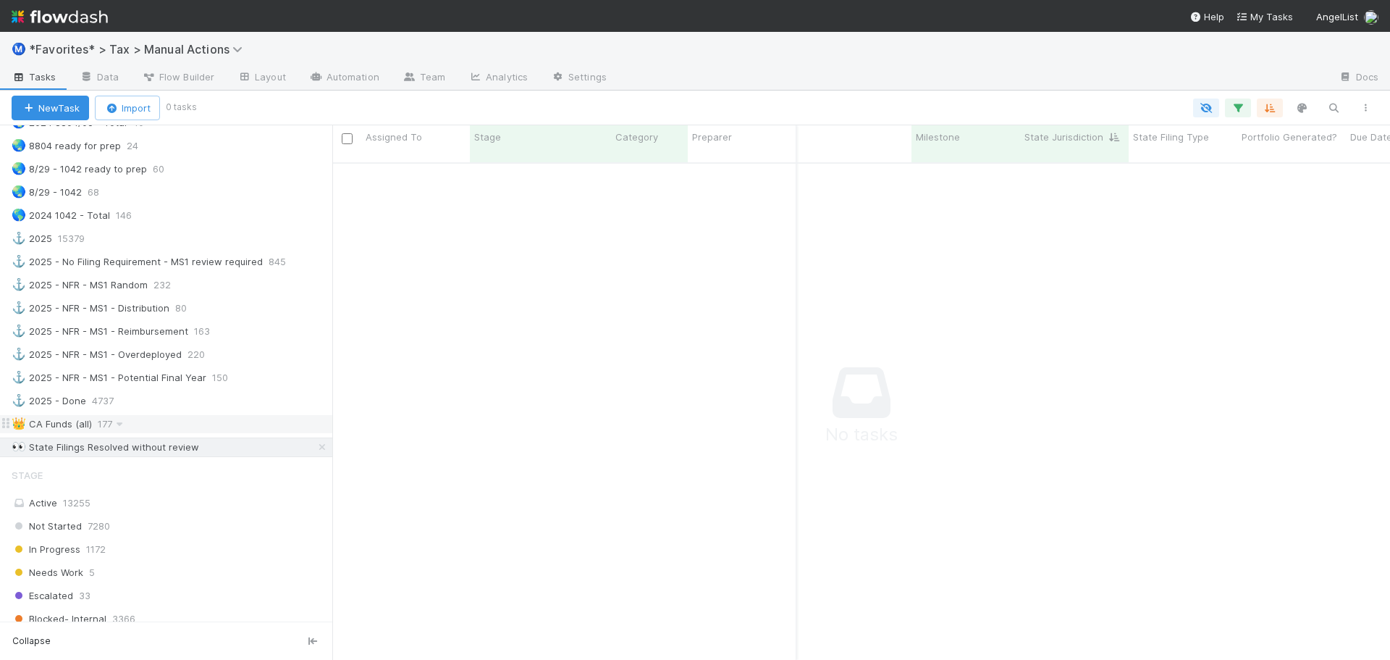
scroll to position [1106, 0]
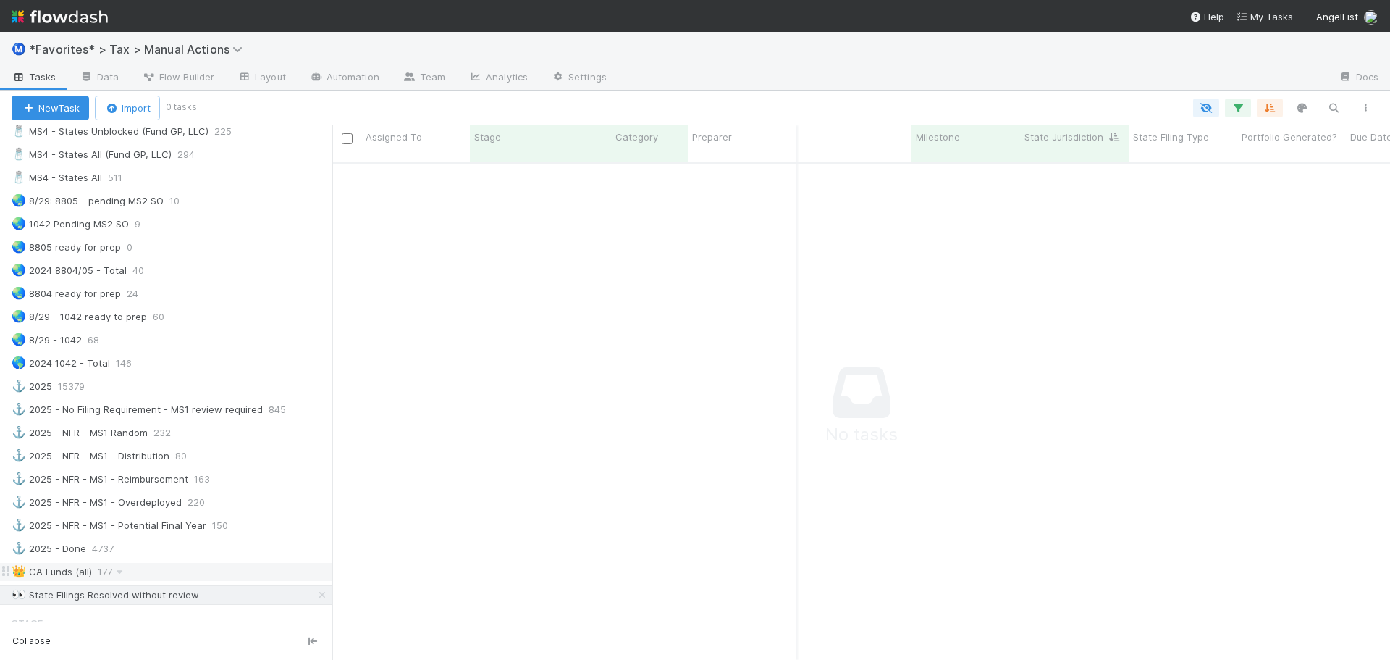
click at [164, 576] on div "👑 CA Funds (all) 177" at bounding box center [172, 572] width 321 height 18
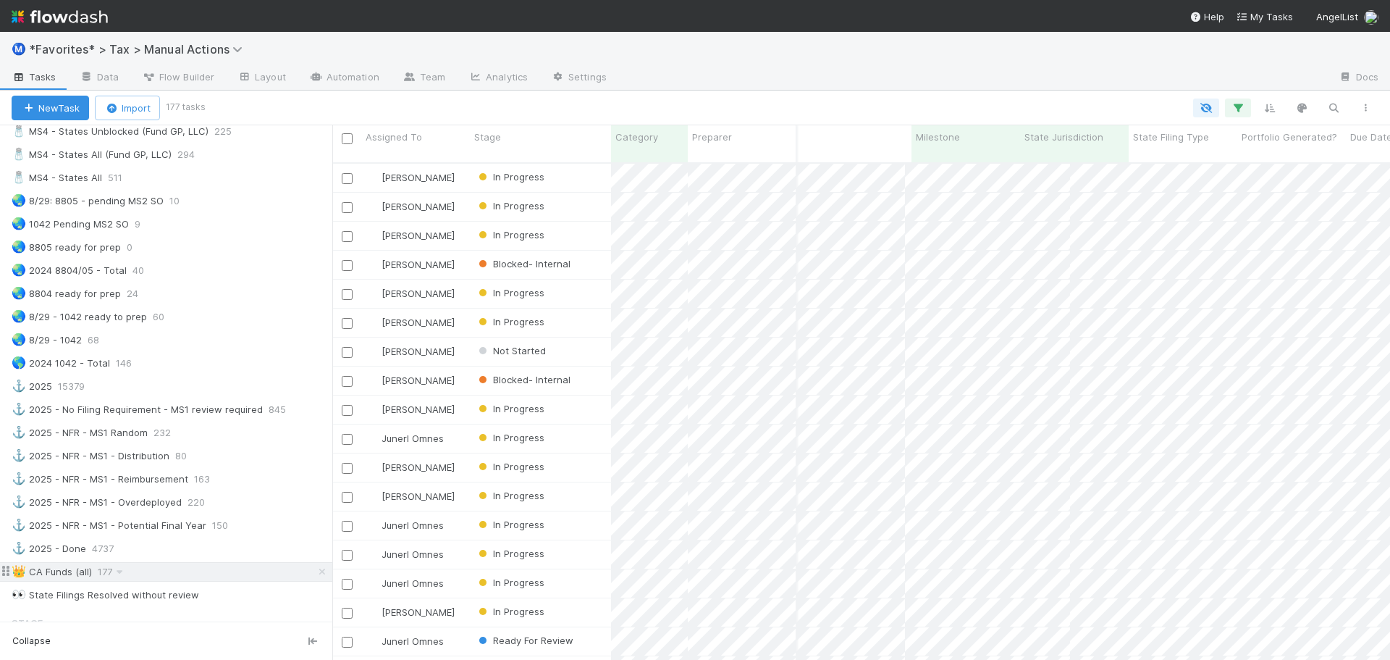
scroll to position [498, 1047]
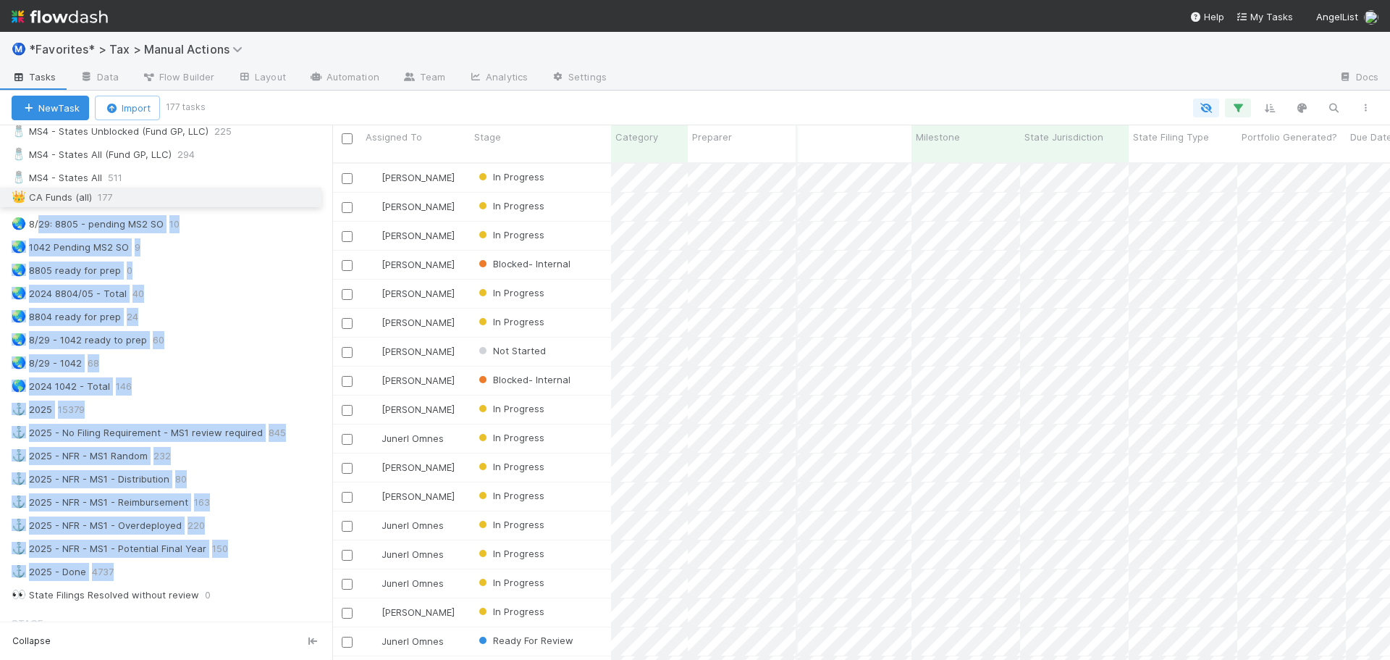
drag, startPoint x: 7, startPoint y: 573, endPoint x: 41, endPoint y: 199, distance: 375.9
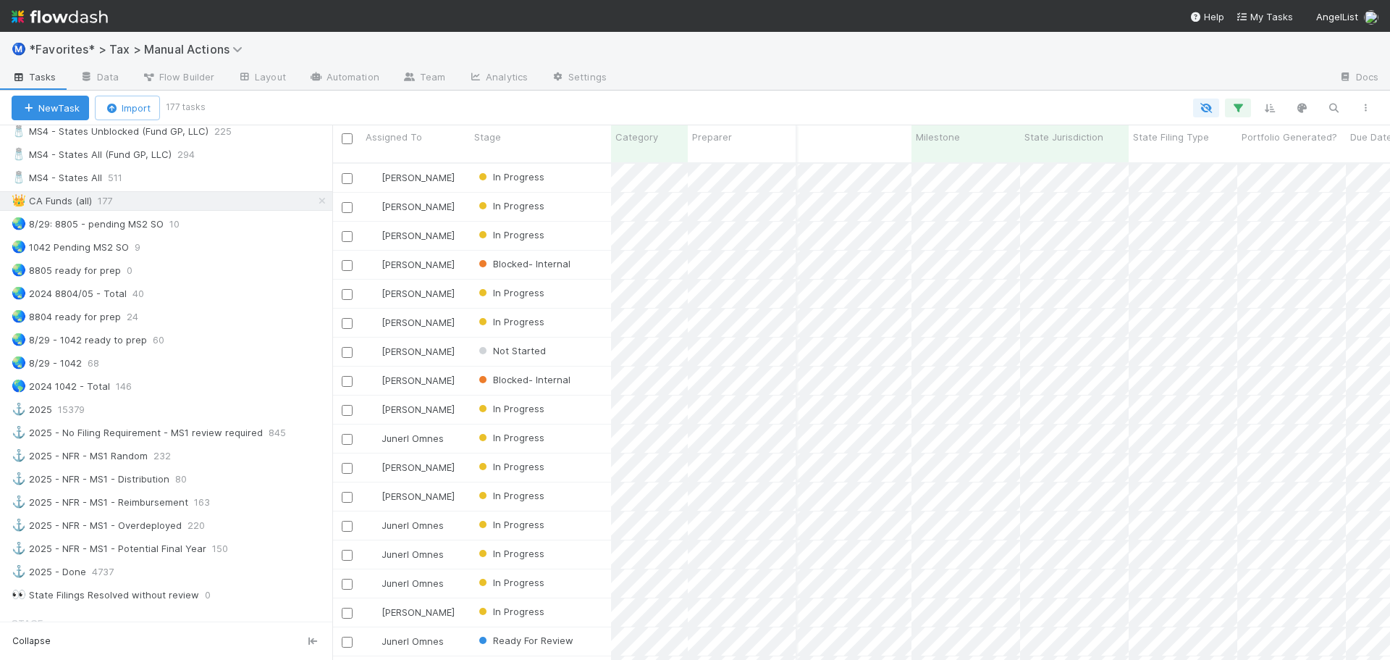
click at [736, 75] on div at bounding box center [972, 78] width 709 height 23
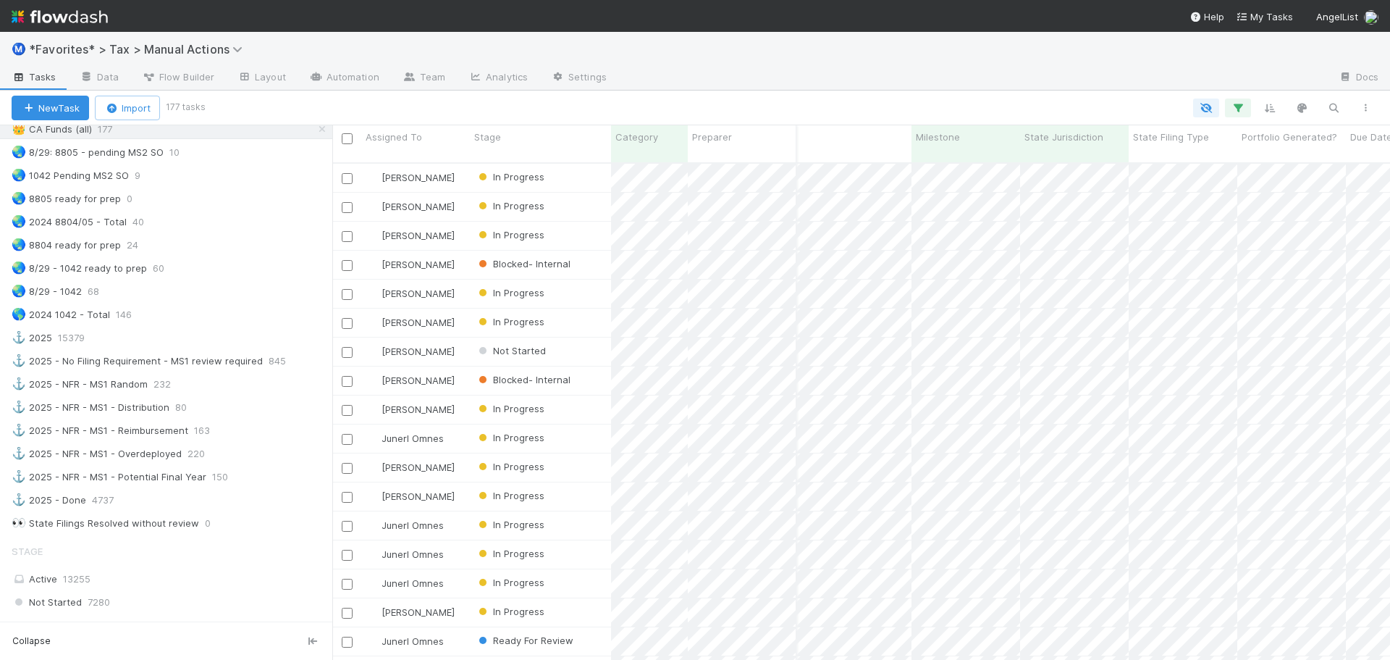
scroll to position [1178, 0]
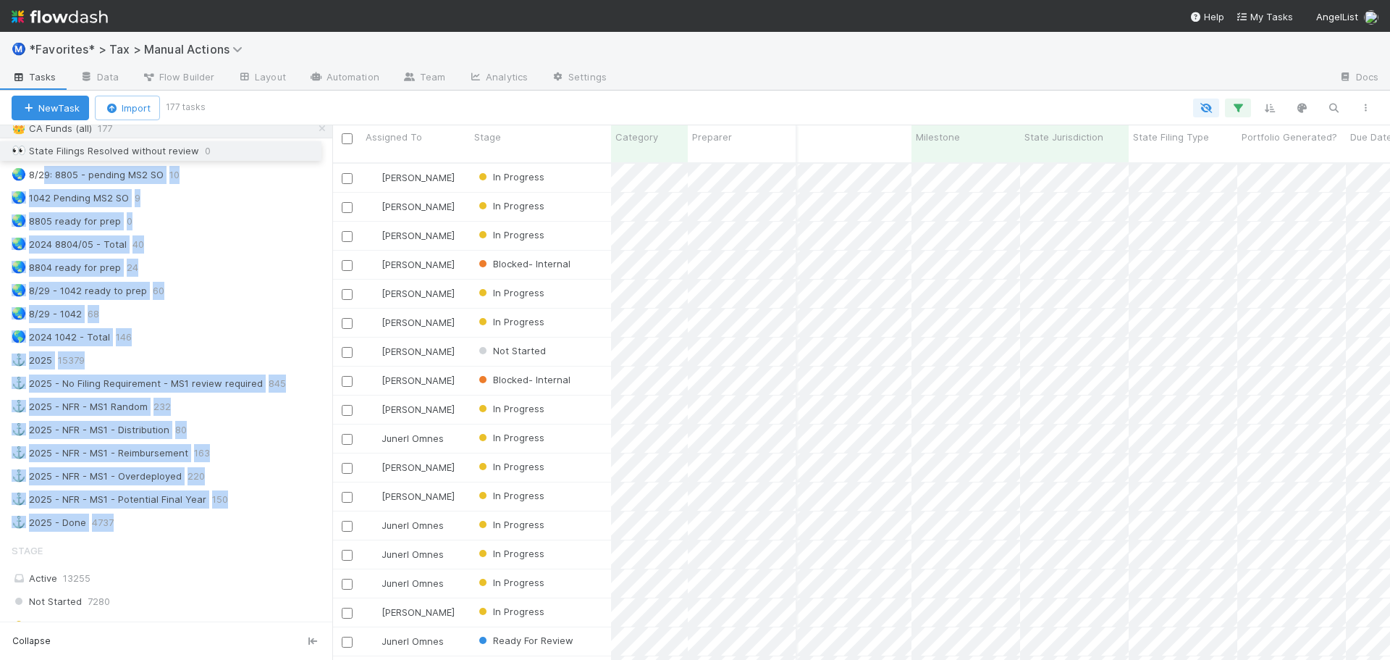
drag, startPoint x: 5, startPoint y: 518, endPoint x: 51, endPoint y: 147, distance: 373.6
click at [85, 146] on div "👀 State Filings Resolved without review" at bounding box center [106, 152] width 188 height 18
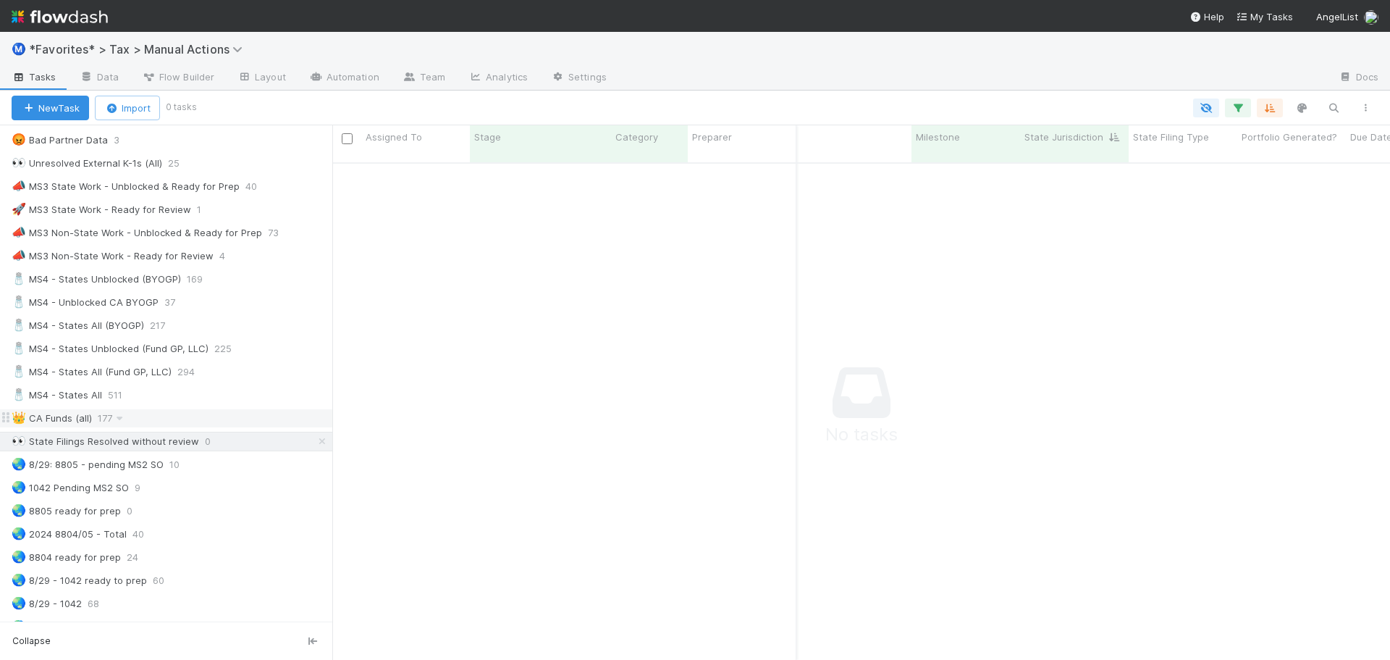
scroll to position [487, 1047]
click at [163, 392] on div "🧂 MS4 - States All 511" at bounding box center [172, 395] width 321 height 18
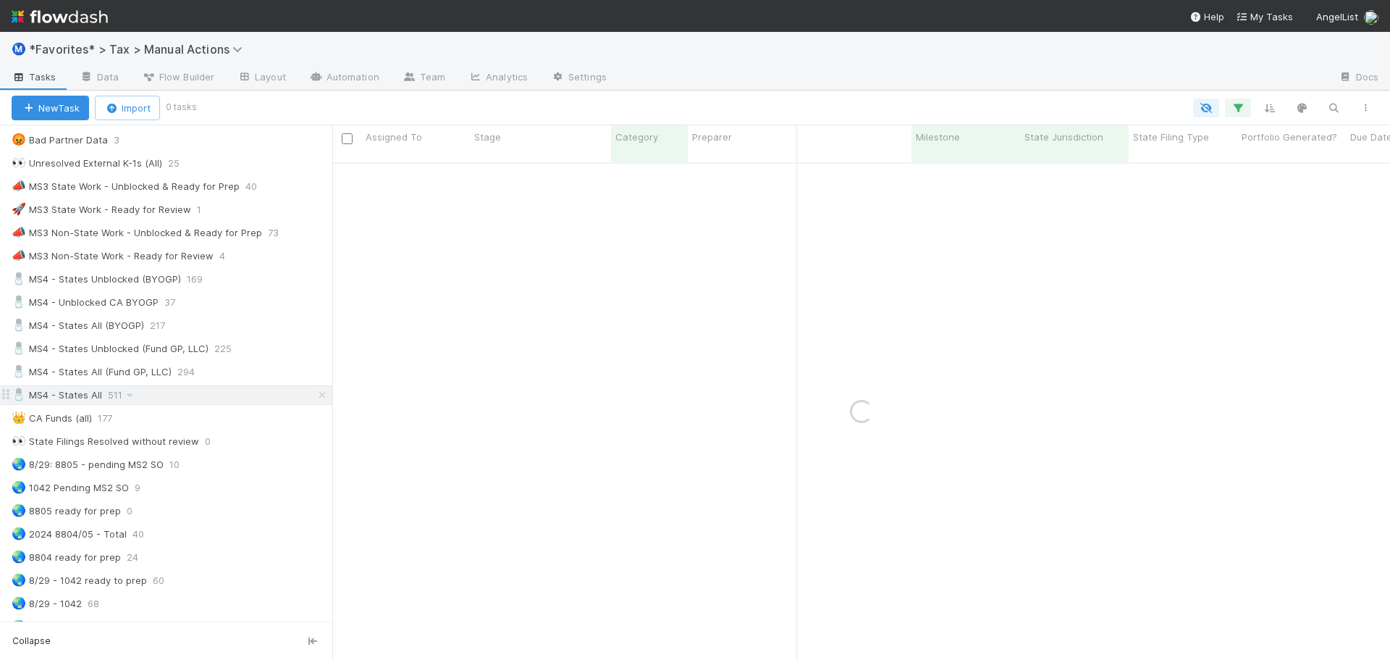
click at [223, 392] on div "🧂 MS4 - States All 511" at bounding box center [172, 395] width 321 height 18
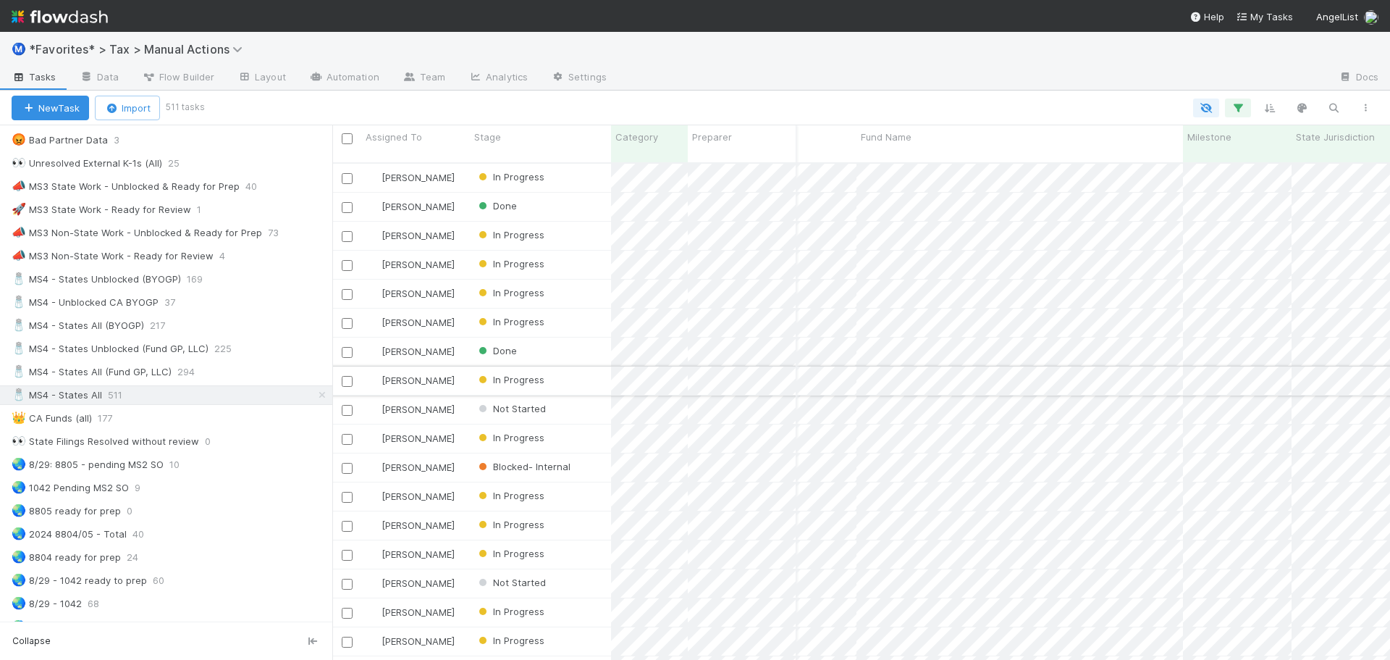
scroll to position [0, 214]
click at [214, 399] on div "🧂 MS4 - States All 511" at bounding box center [172, 395] width 321 height 18
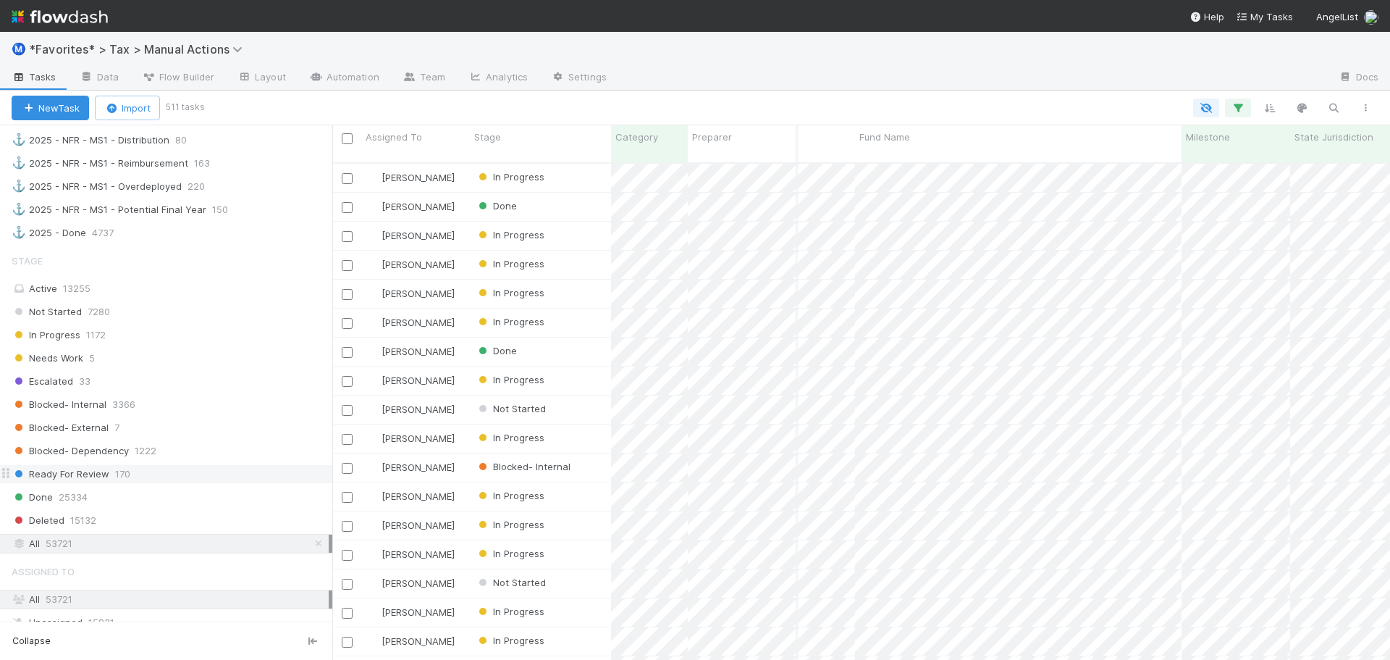
click at [140, 464] on div "Ready For Review 170" at bounding box center [166, 474] width 332 height 20
click at [201, 472] on div "Ready For Review 170" at bounding box center [172, 474] width 321 height 18
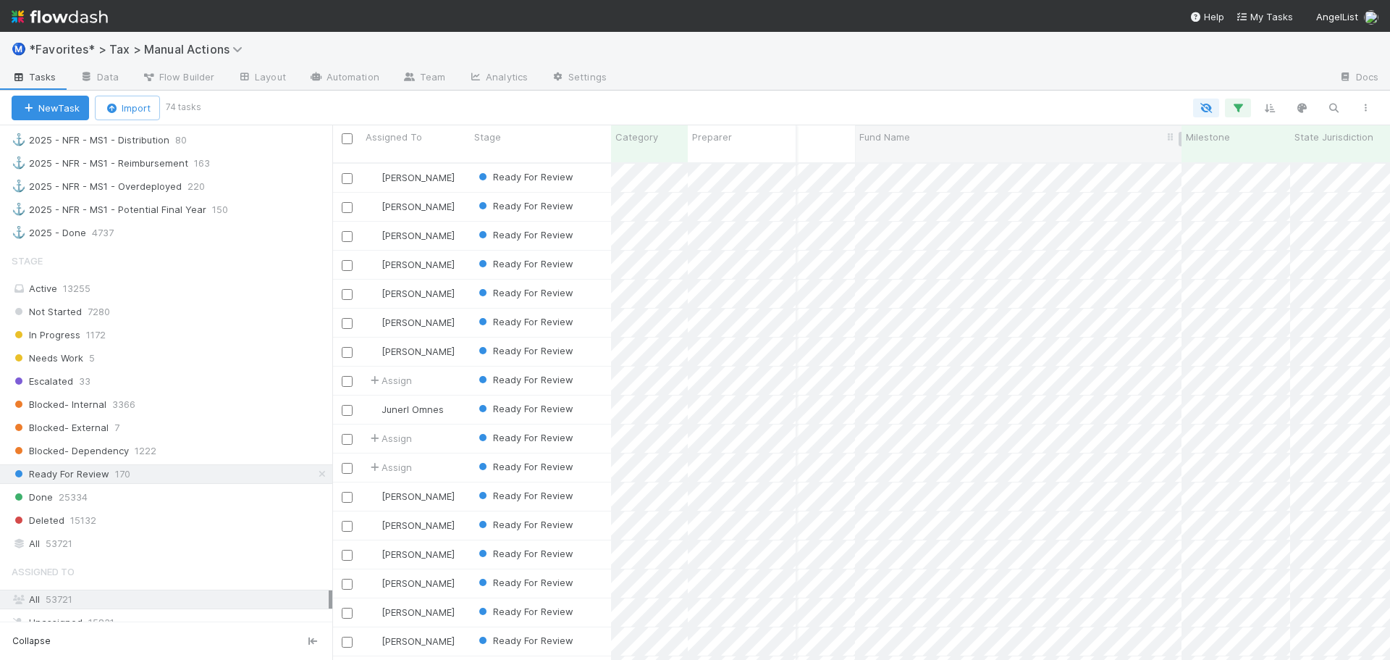
click at [1035, 130] on div "Fund Name" at bounding box center [1018, 137] width 319 height 14
click at [986, 162] on div "Sort A → Z" at bounding box center [942, 165] width 165 height 22
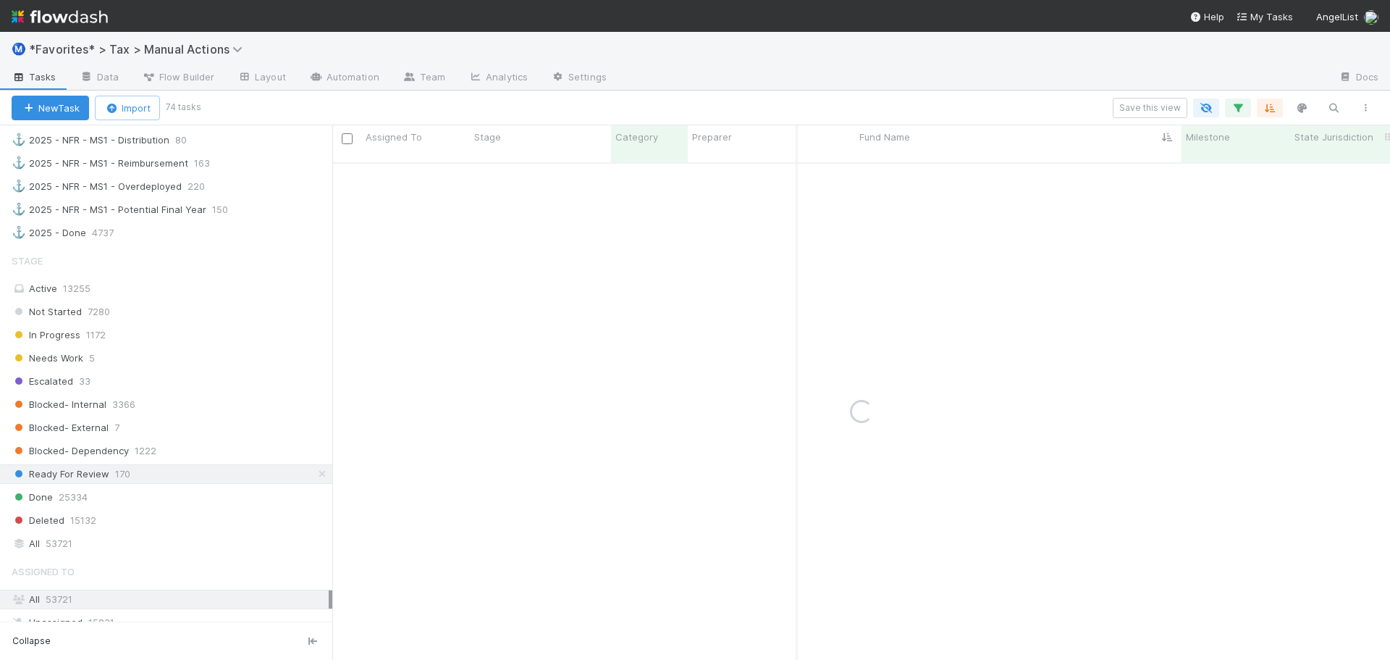
click at [1312, 135] on span "State Jurisdiction" at bounding box center [1334, 137] width 79 height 14
click at [1264, 159] on div "Sort A → Z" at bounding box center [1303, 165] width 165 height 22
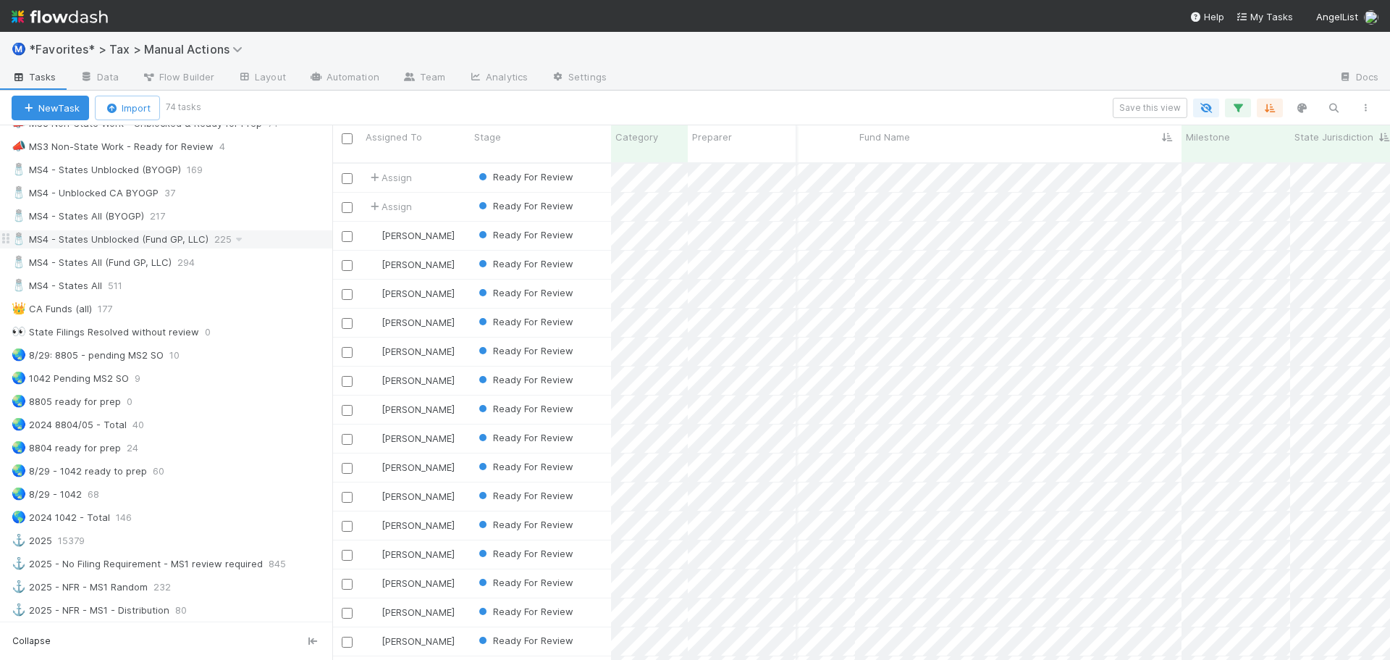
scroll to position [961, 0]
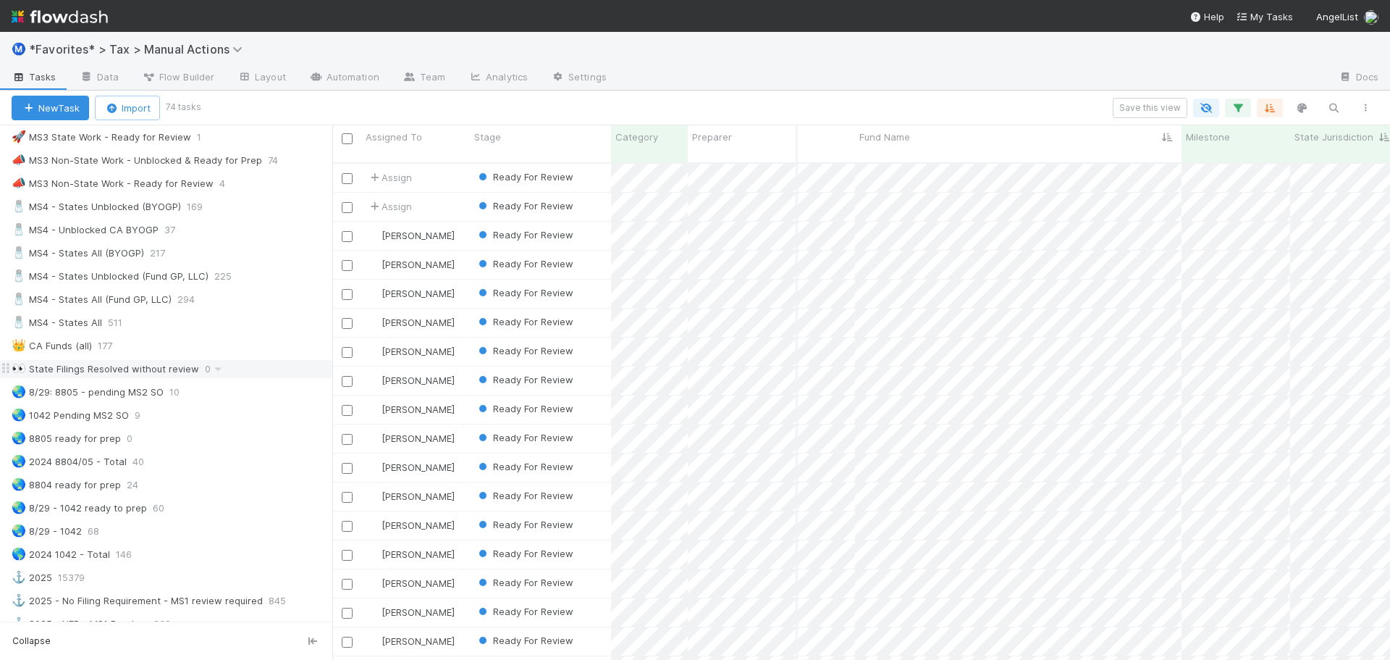
click at [184, 374] on div "👀 State Filings Resolved without review" at bounding box center [106, 369] width 188 height 18
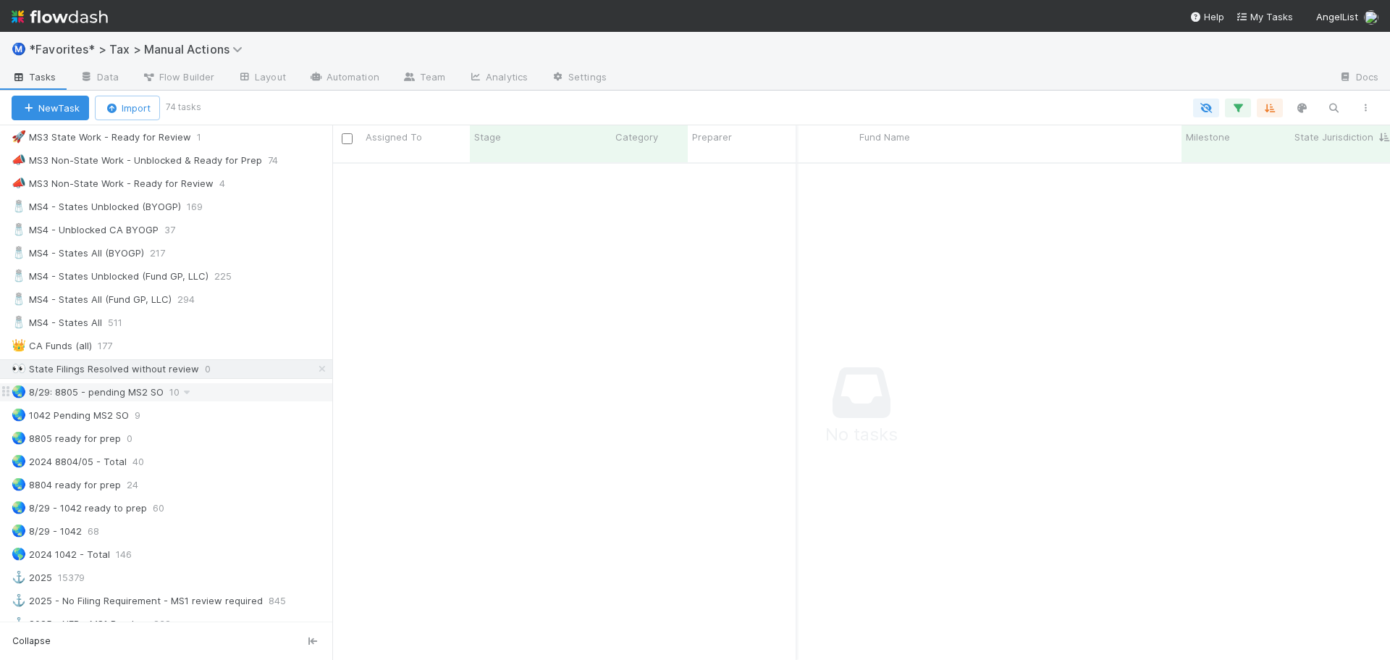
scroll to position [487, 1047]
click at [1234, 108] on icon "button" at bounding box center [1238, 107] width 14 height 13
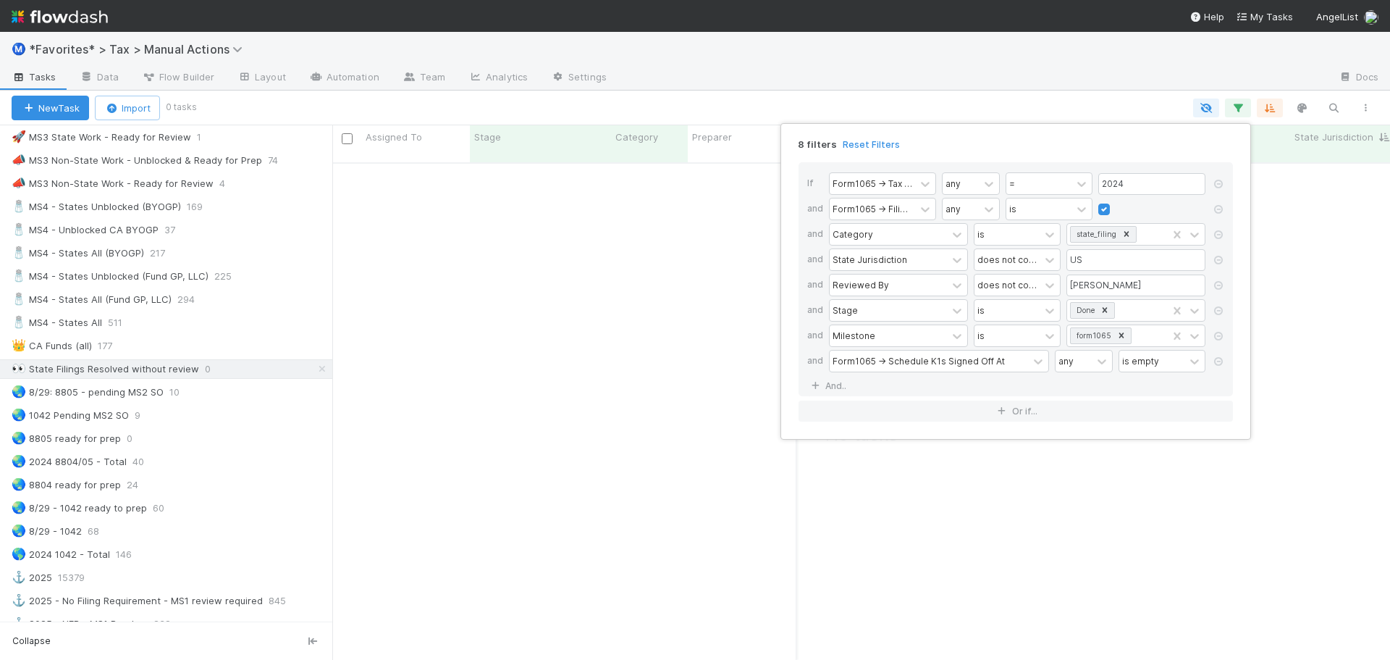
click at [1070, 91] on div "8 filters Reset Filters If Form1065 -> Tax Year any = 2024 and Form1065 -> Fili…" at bounding box center [695, 330] width 1390 height 660
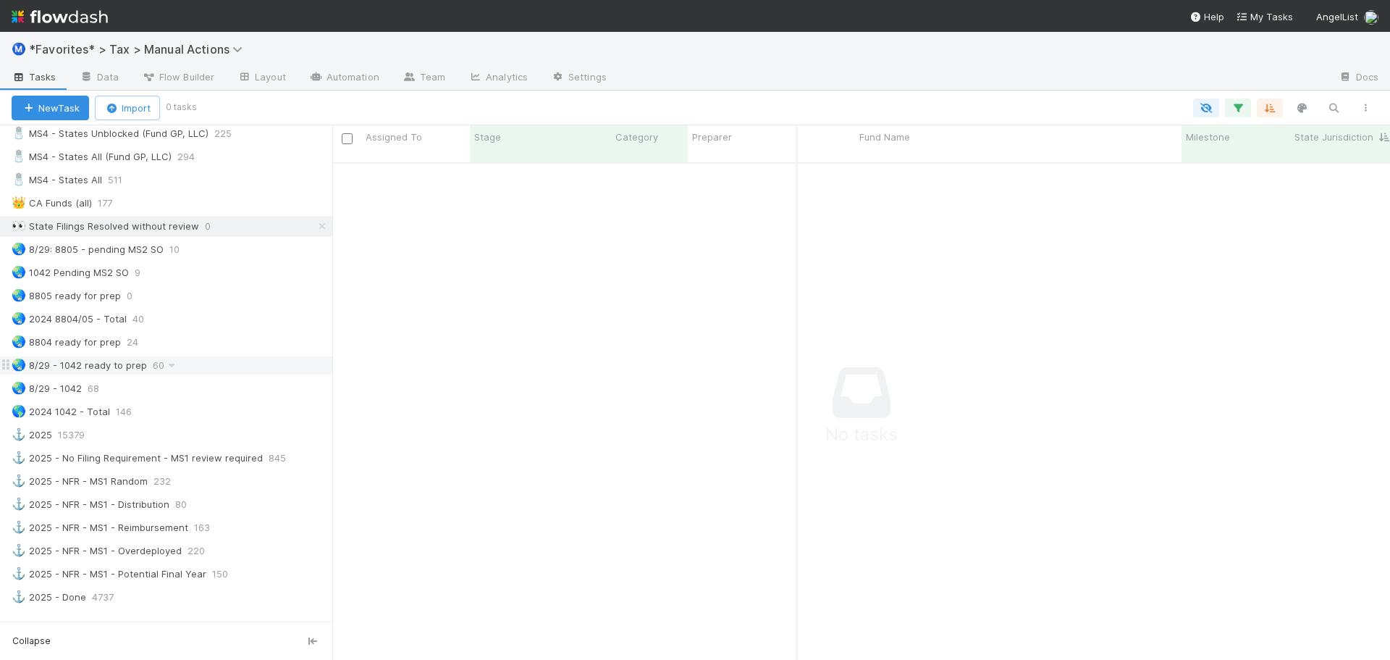
scroll to position [961, 0]
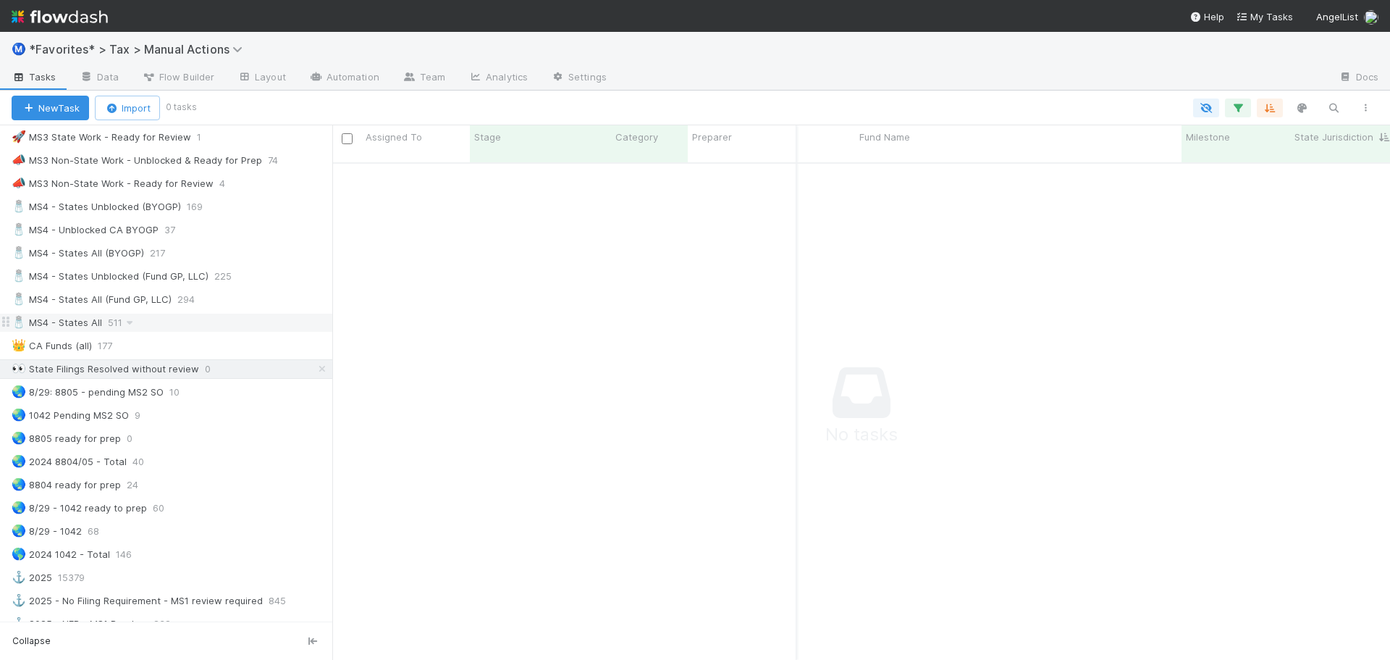
click at [220, 318] on div "🧂 MS4 - States All 511" at bounding box center [172, 323] width 321 height 18
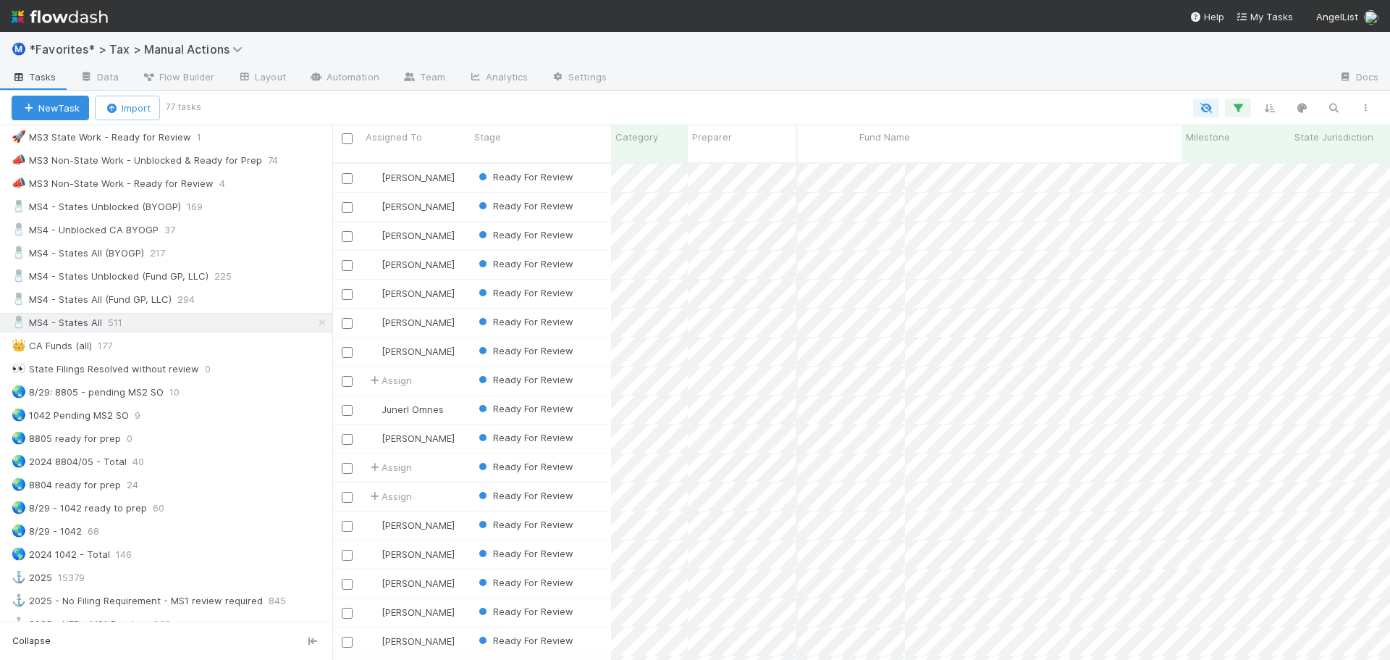
scroll to position [498, 1047]
click at [1235, 109] on icon "button" at bounding box center [1238, 107] width 14 height 13
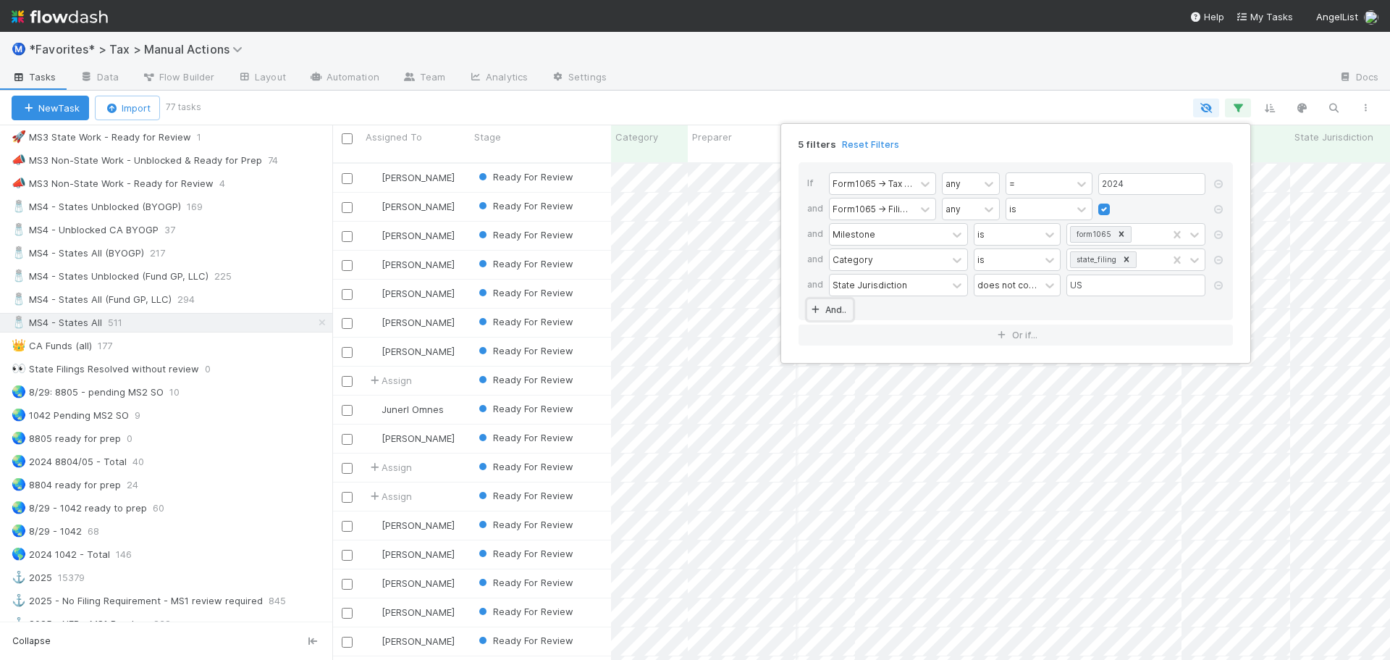
click at [839, 308] on link "And.." at bounding box center [830, 309] width 46 height 21
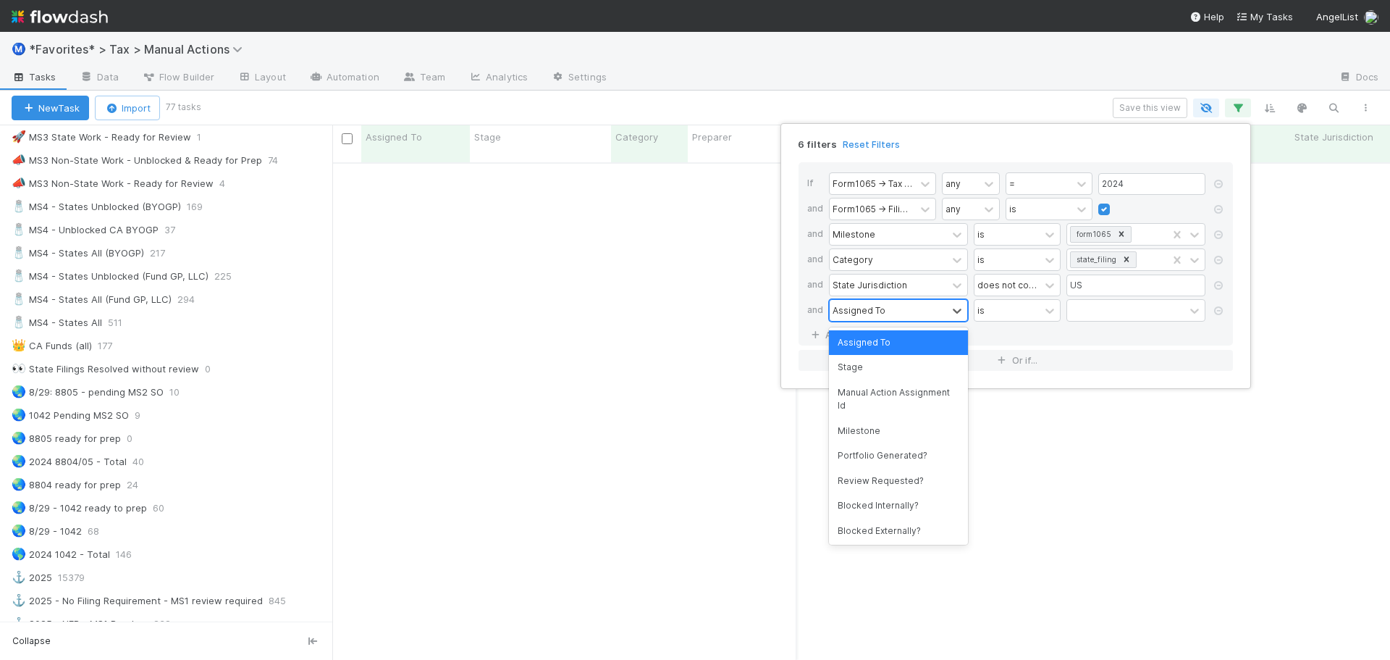
click at [862, 314] on div "Assigned To" at bounding box center [888, 310] width 117 height 21
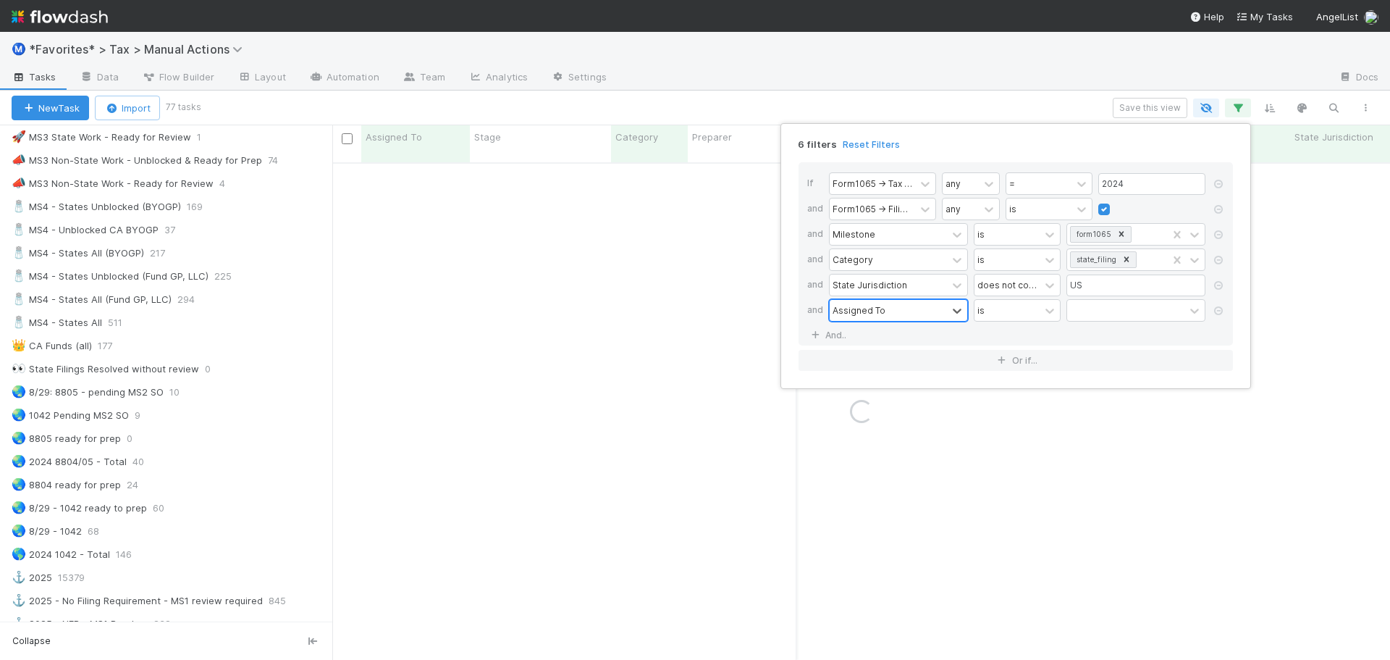
click at [867, 310] on div "Assigned To" at bounding box center [859, 309] width 53 height 13
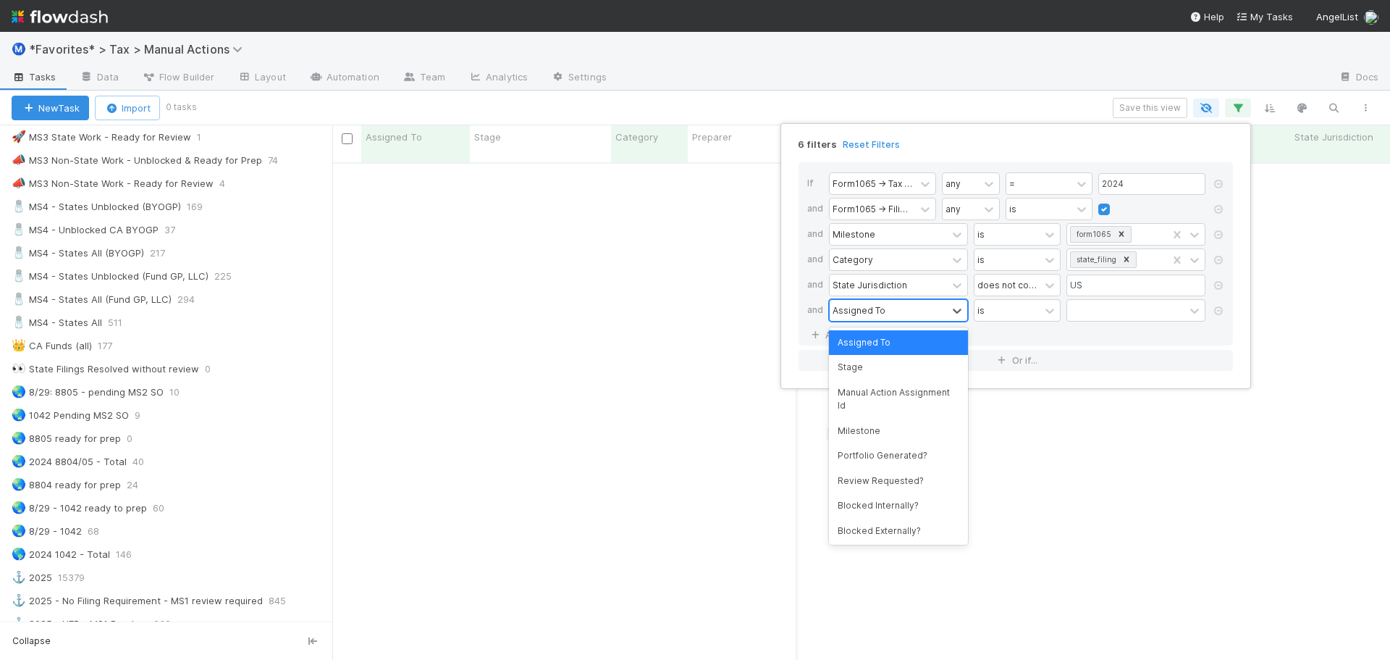
scroll to position [487, 1047]
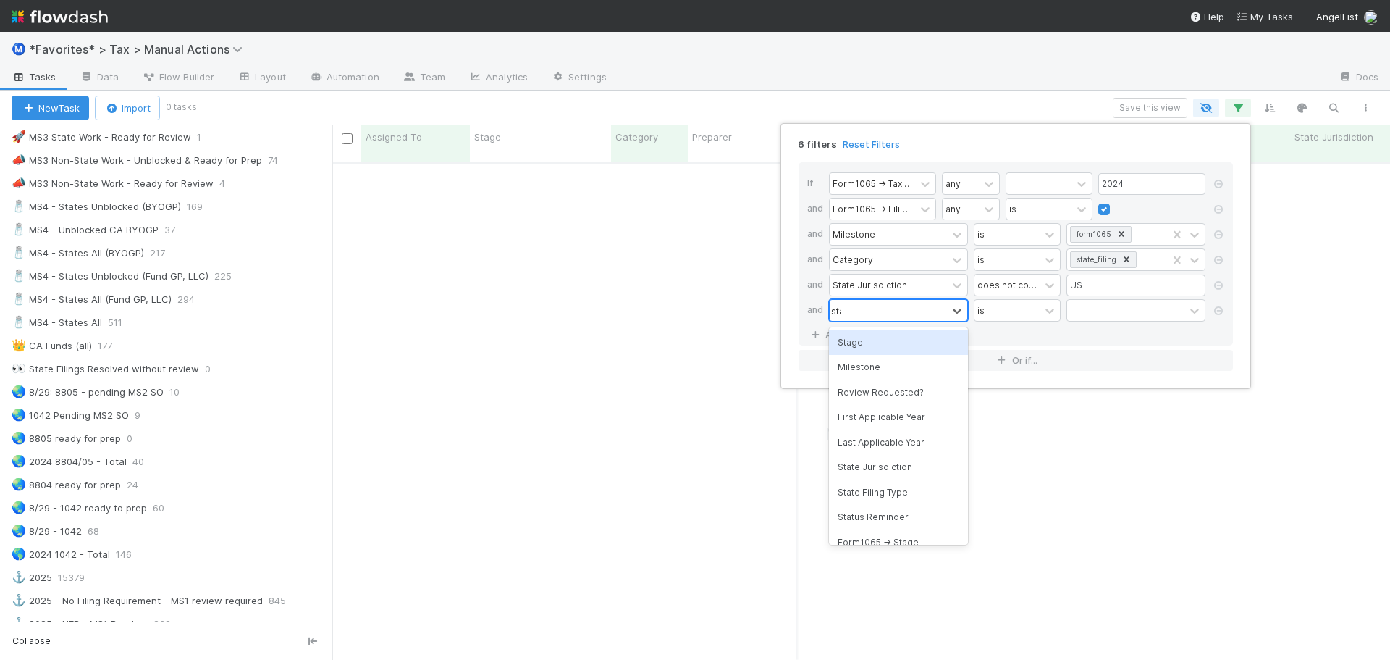
type input "stage"
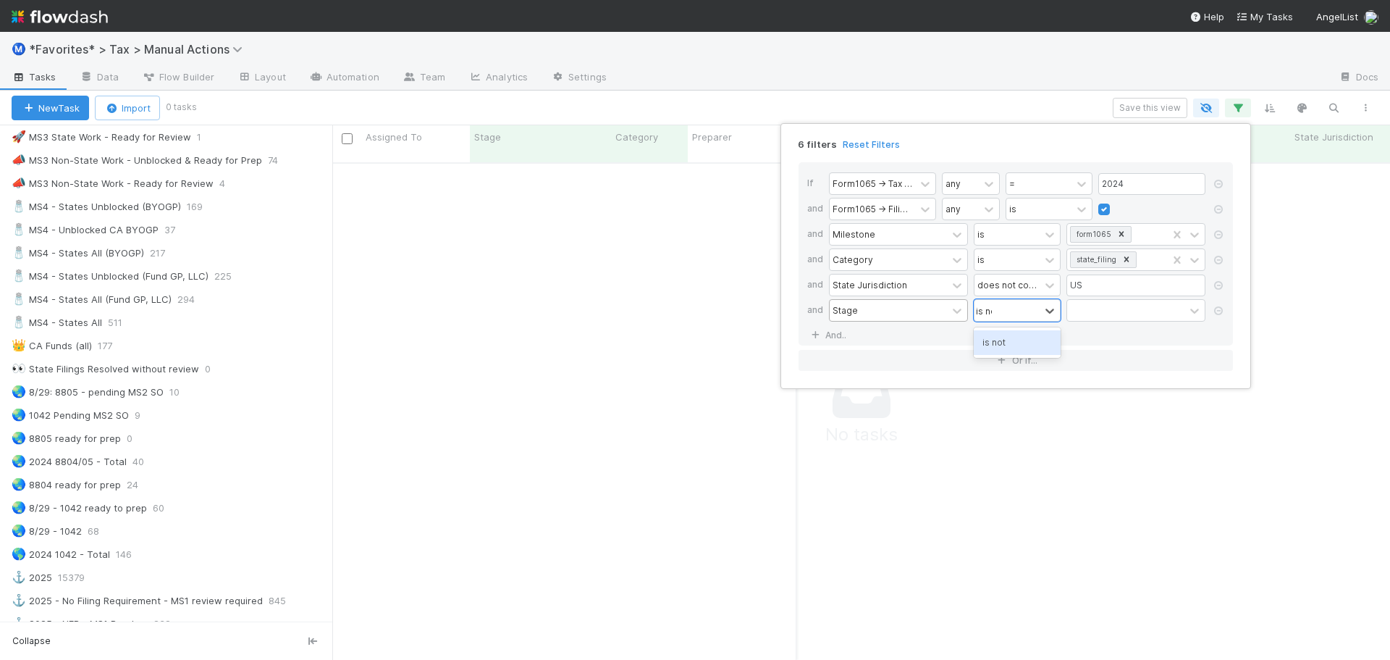
type input "is not"
type input "done"
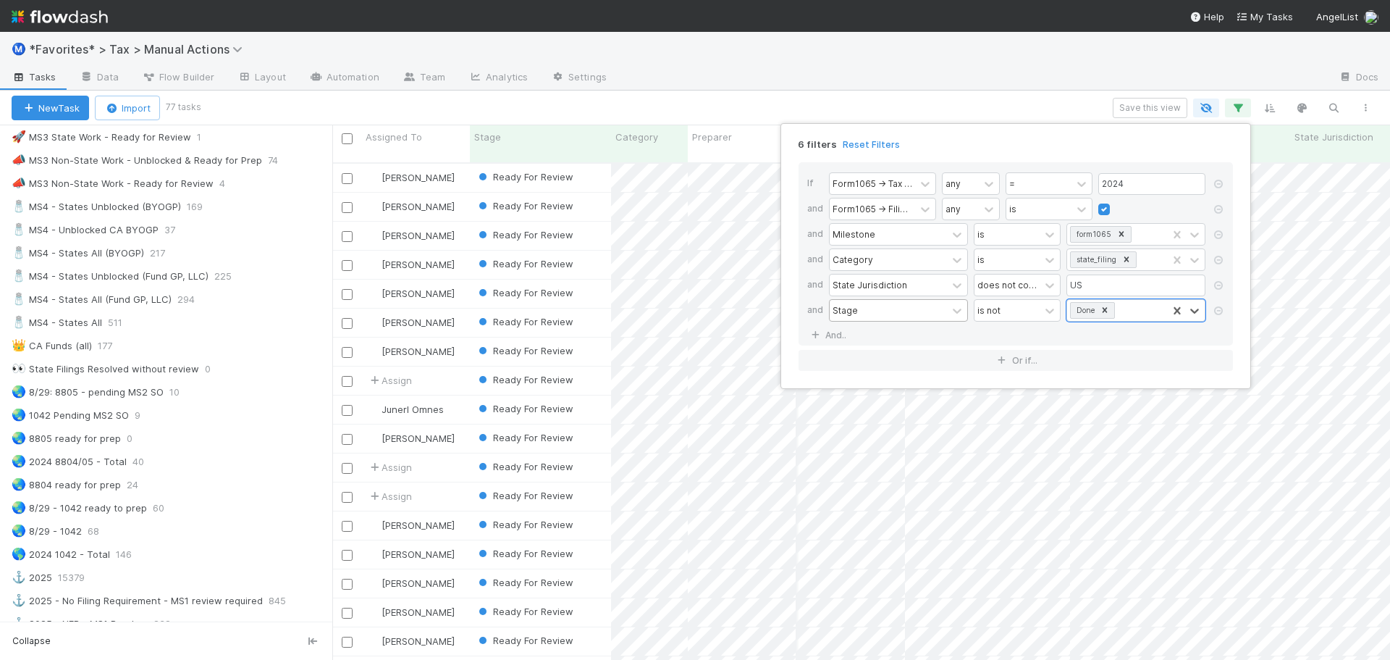
scroll to position [498, 1047]
click at [996, 97] on div "6 filters Reset Filters If Form1065 -> Tax Year any = 2024 and Form1065 -> Fili…" at bounding box center [695, 330] width 1390 height 660
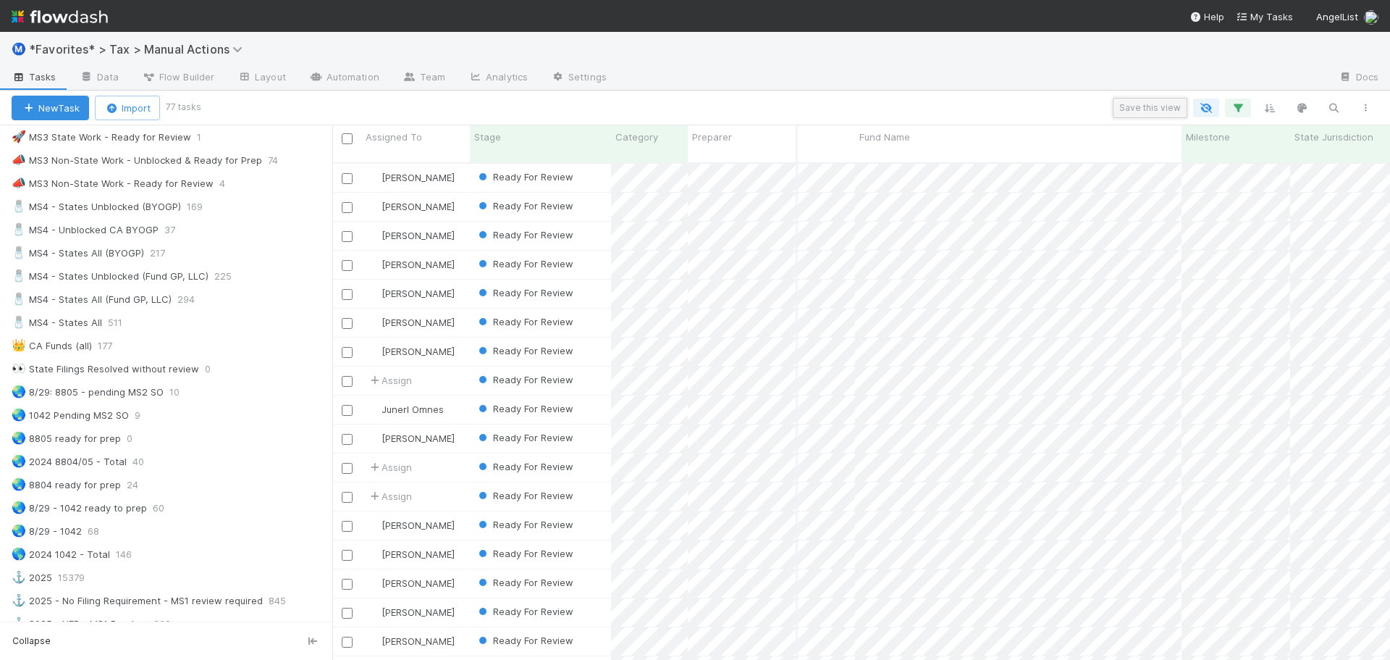
click at [1153, 104] on button "Save this view" at bounding box center [1150, 108] width 75 height 20
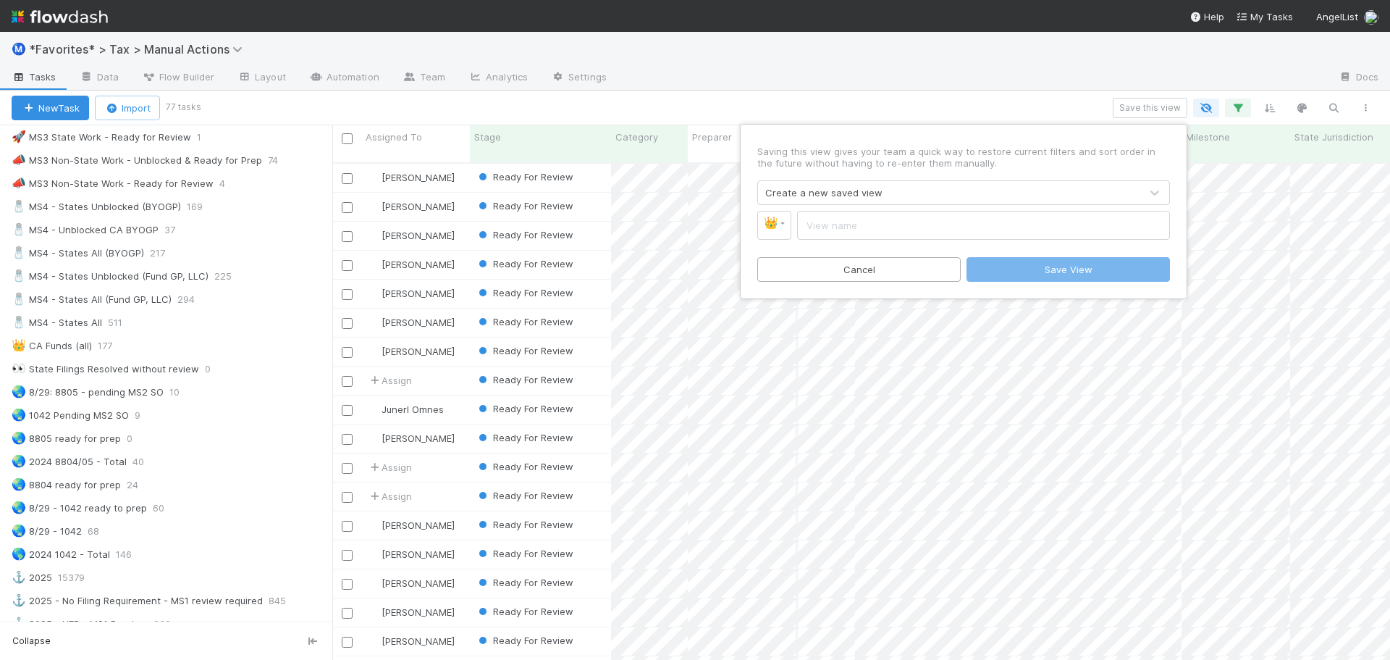
click at [842, 198] on div "Create a new saved view" at bounding box center [823, 192] width 117 height 14
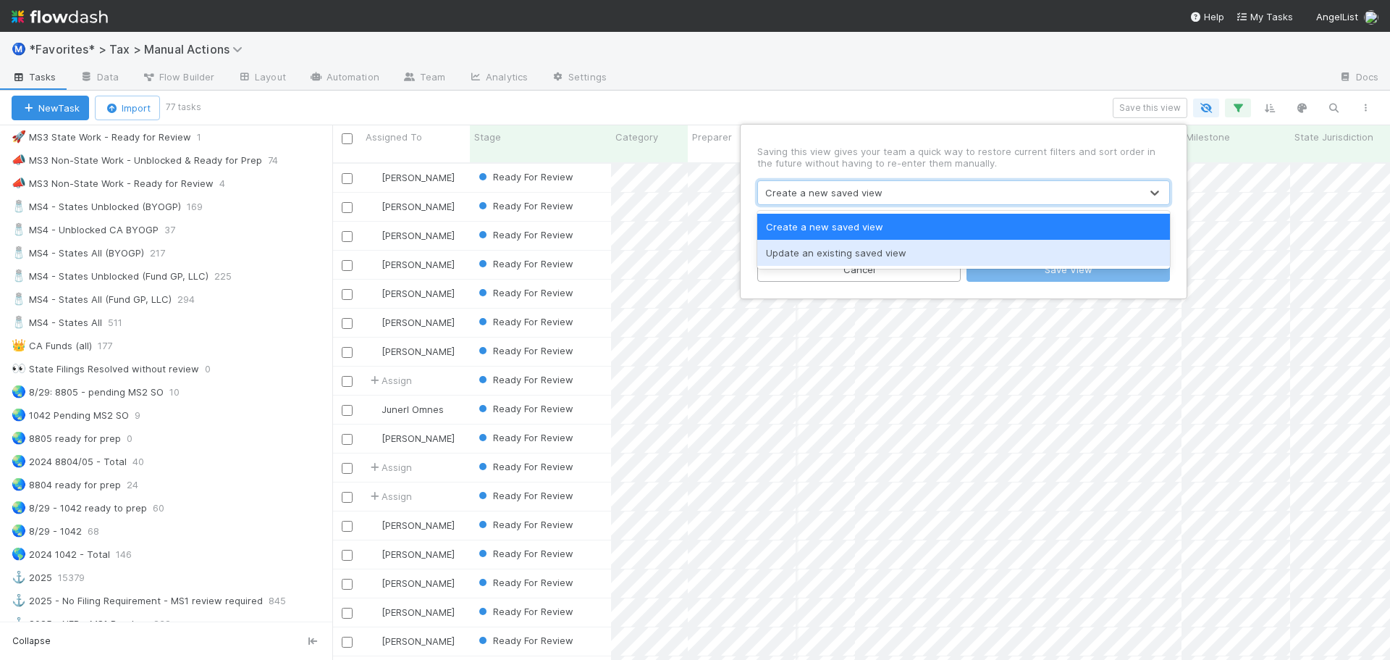
click at [820, 247] on div "Update an existing saved view" at bounding box center [963, 253] width 413 height 26
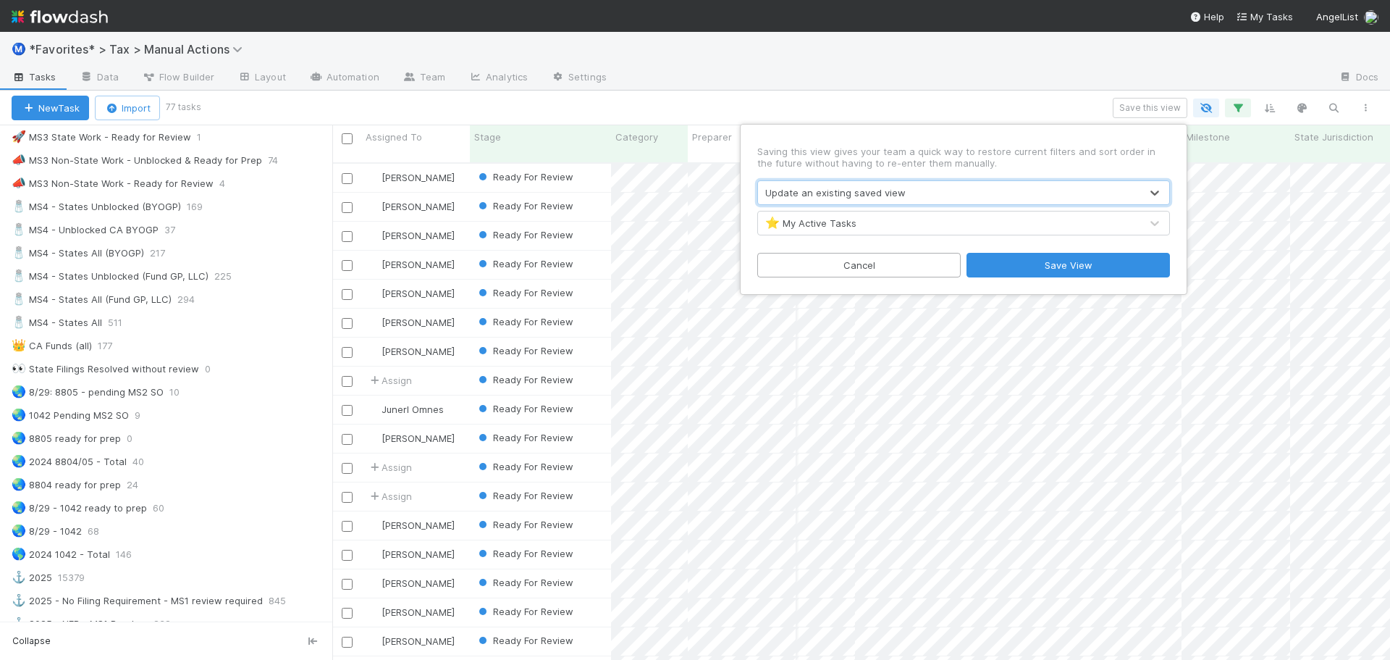
click at [832, 229] on div "⭐ My Active Tasks" at bounding box center [810, 223] width 91 height 14
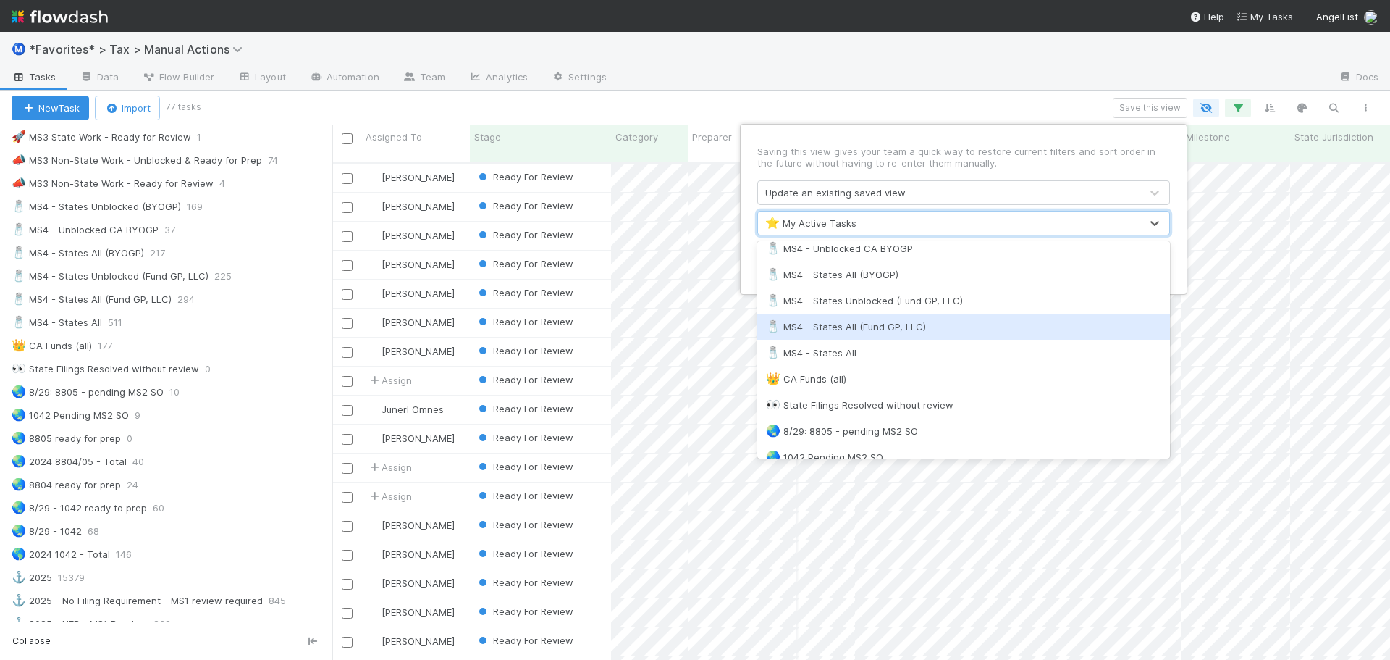
scroll to position [1159, 0]
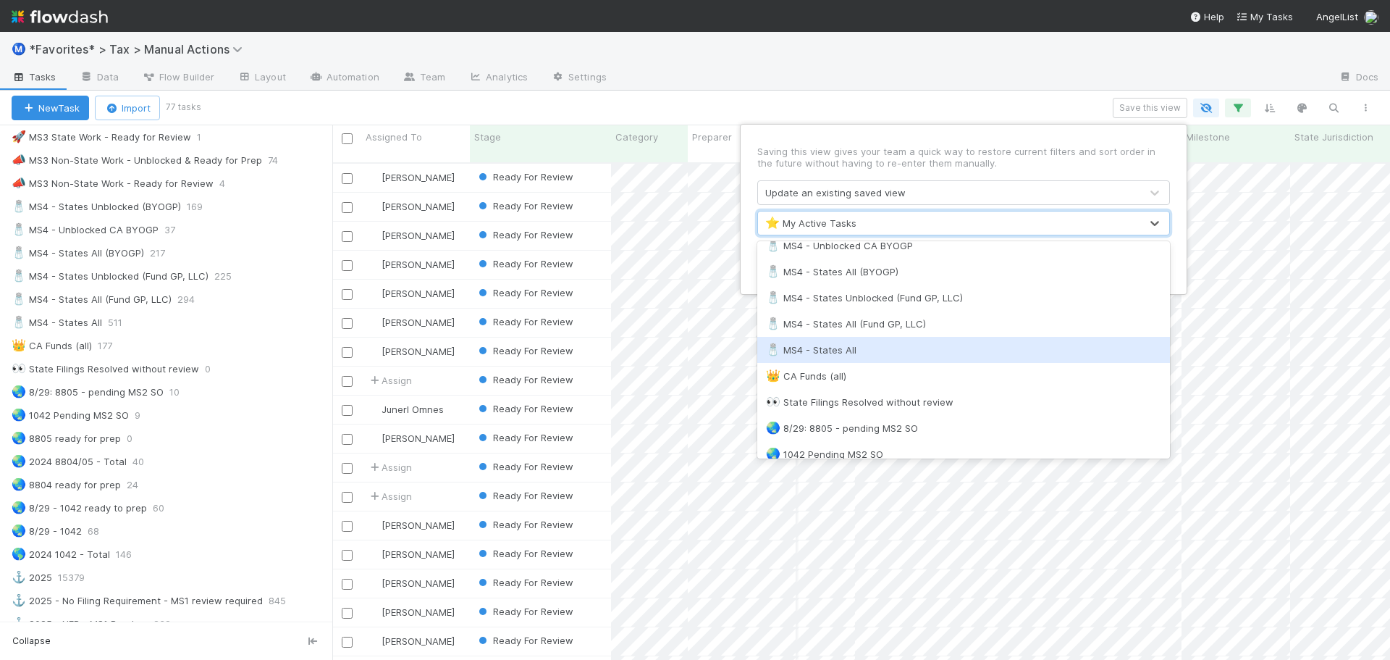
click at [884, 348] on div "🧂 MS4 - States All" at bounding box center [963, 349] width 395 height 14
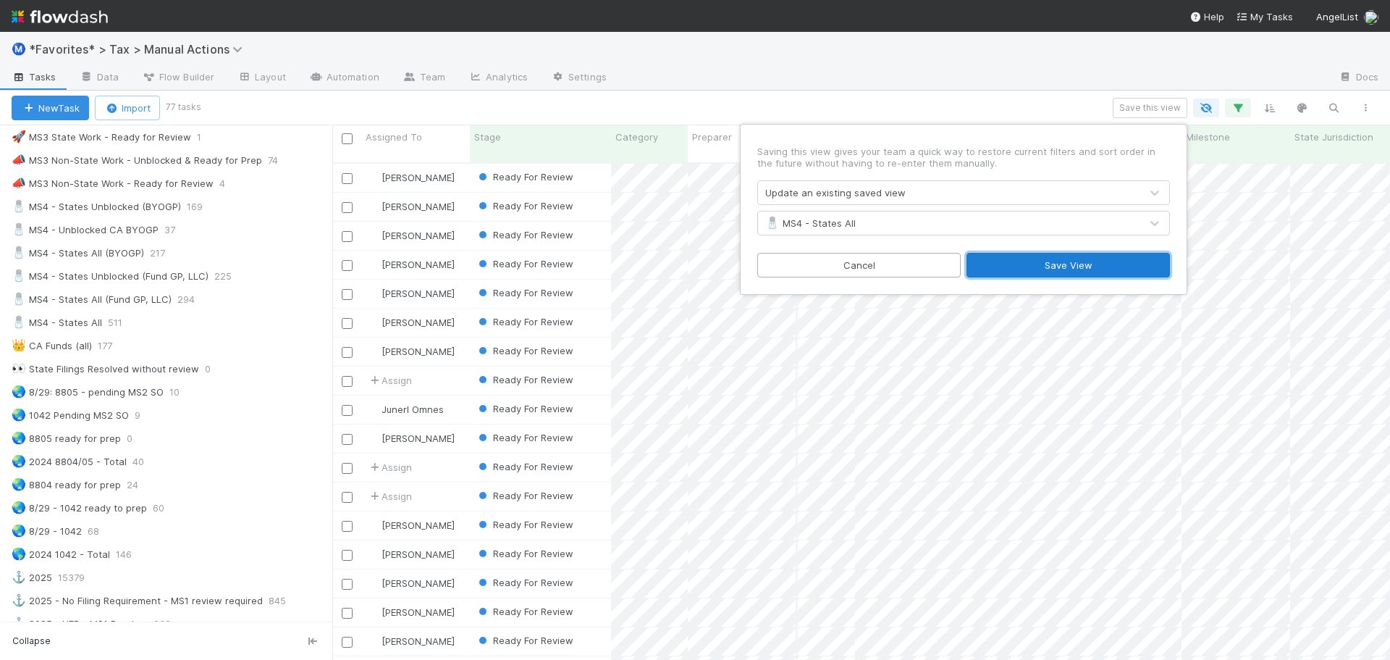
click at [1048, 274] on button "Save View" at bounding box center [1068, 265] width 203 height 25
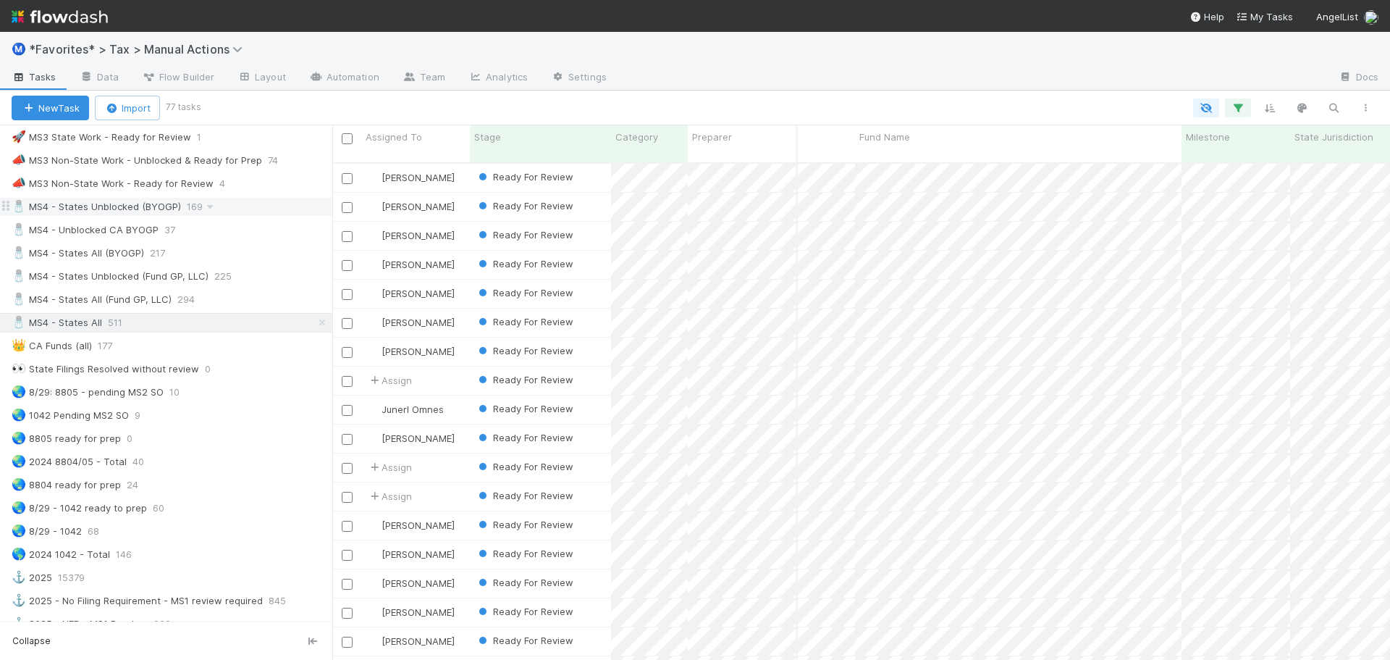
click at [243, 208] on div "🧂 MS4 - States Unblocked (BYOGP) 169" at bounding box center [172, 207] width 321 height 18
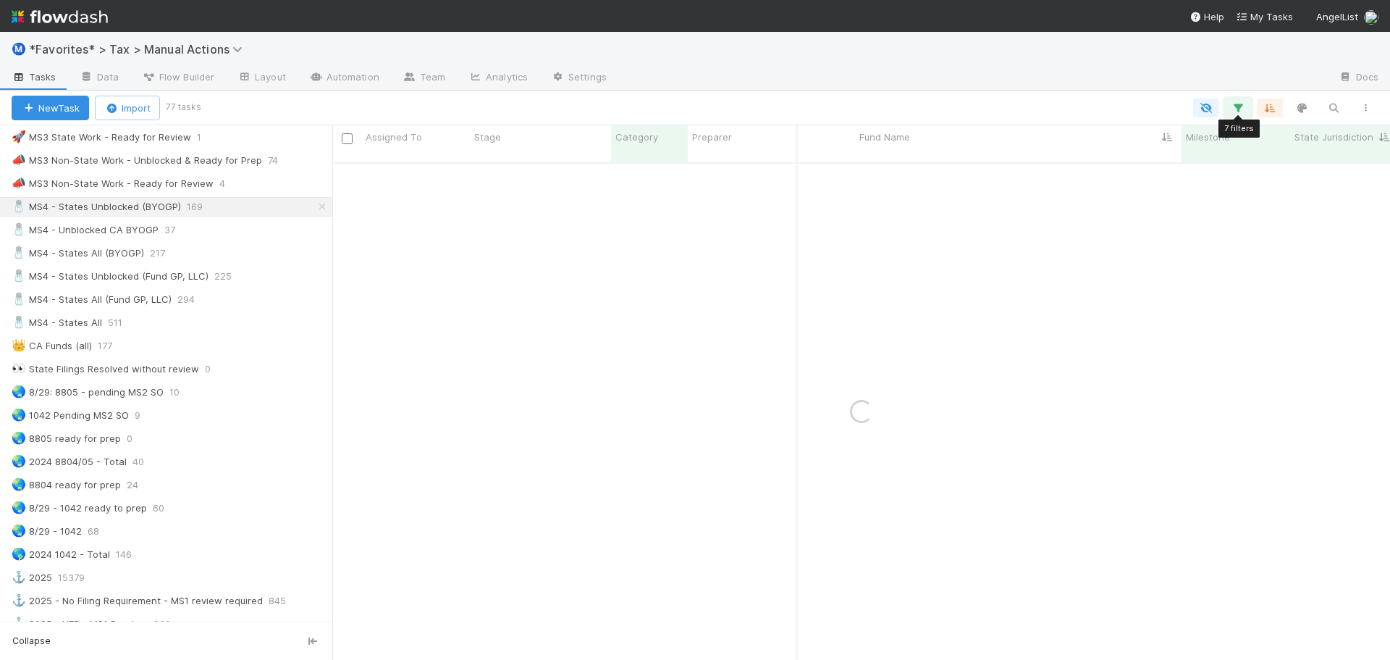
click at [1241, 109] on icon "button" at bounding box center [1238, 107] width 14 height 13
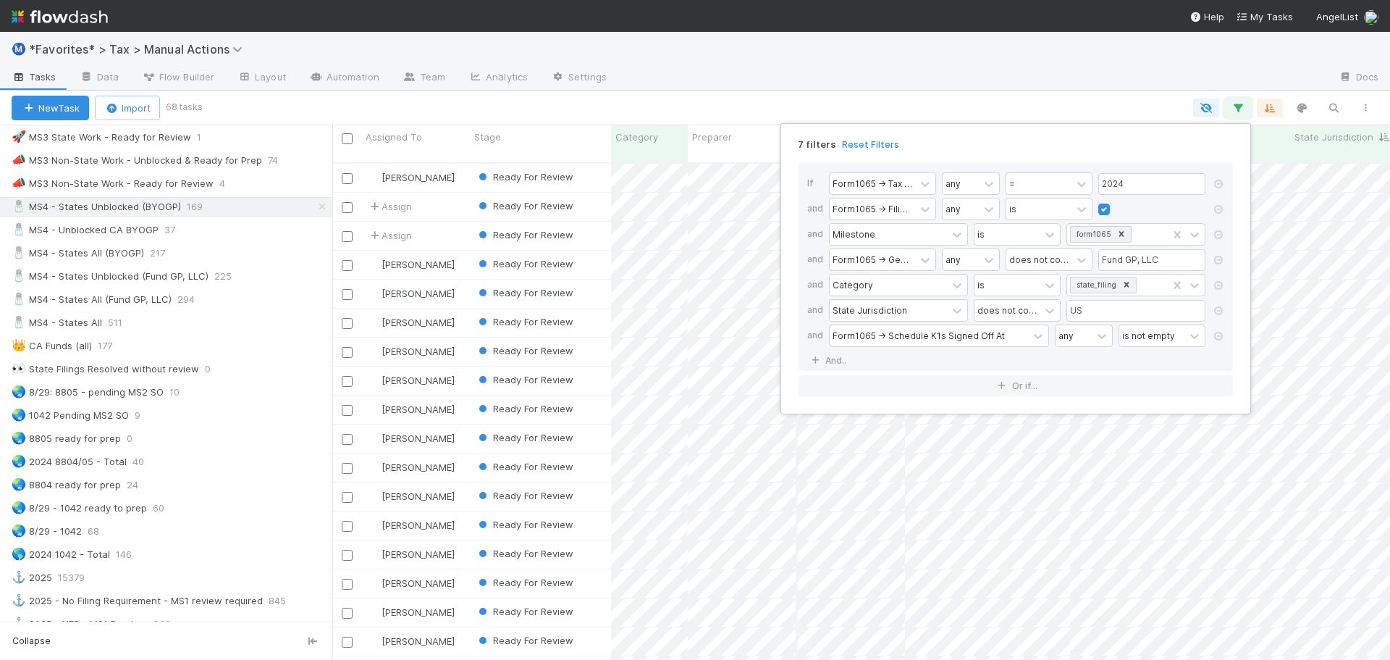
scroll to position [498, 1047]
click at [844, 358] on link "And.." at bounding box center [830, 360] width 46 height 21
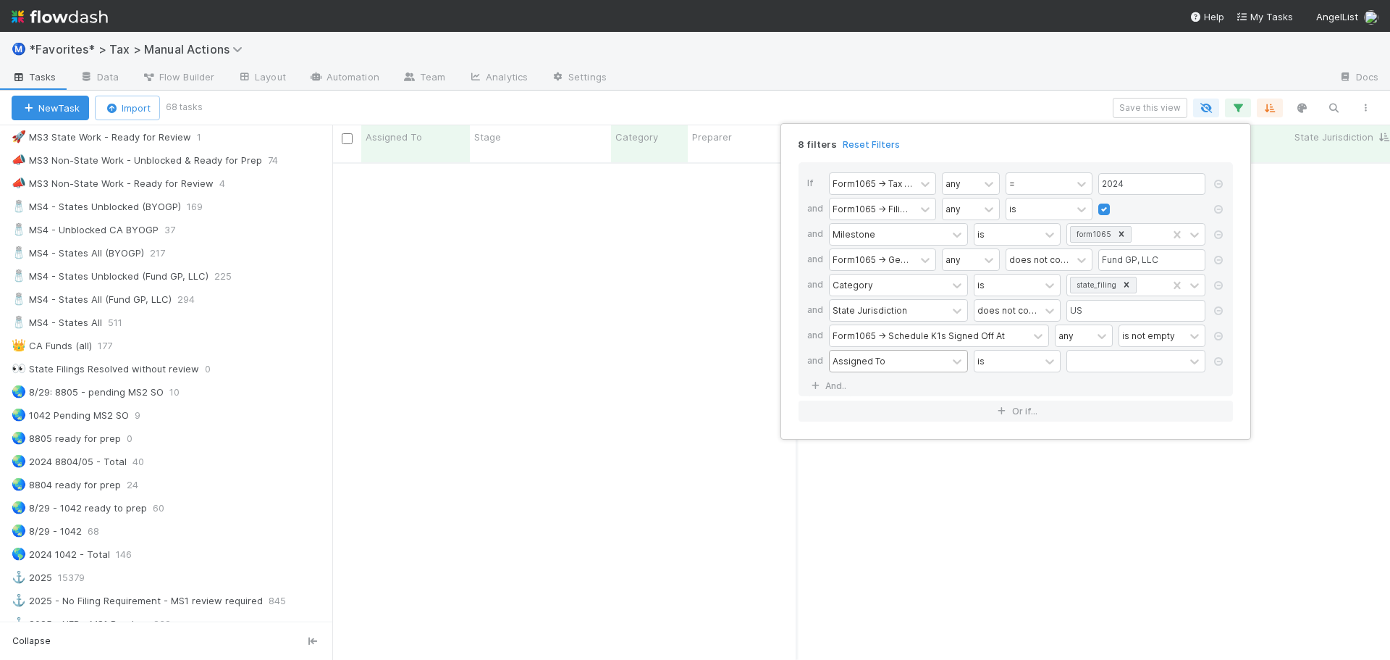
click at [888, 362] on div "Assigned To" at bounding box center [888, 360] width 117 height 21
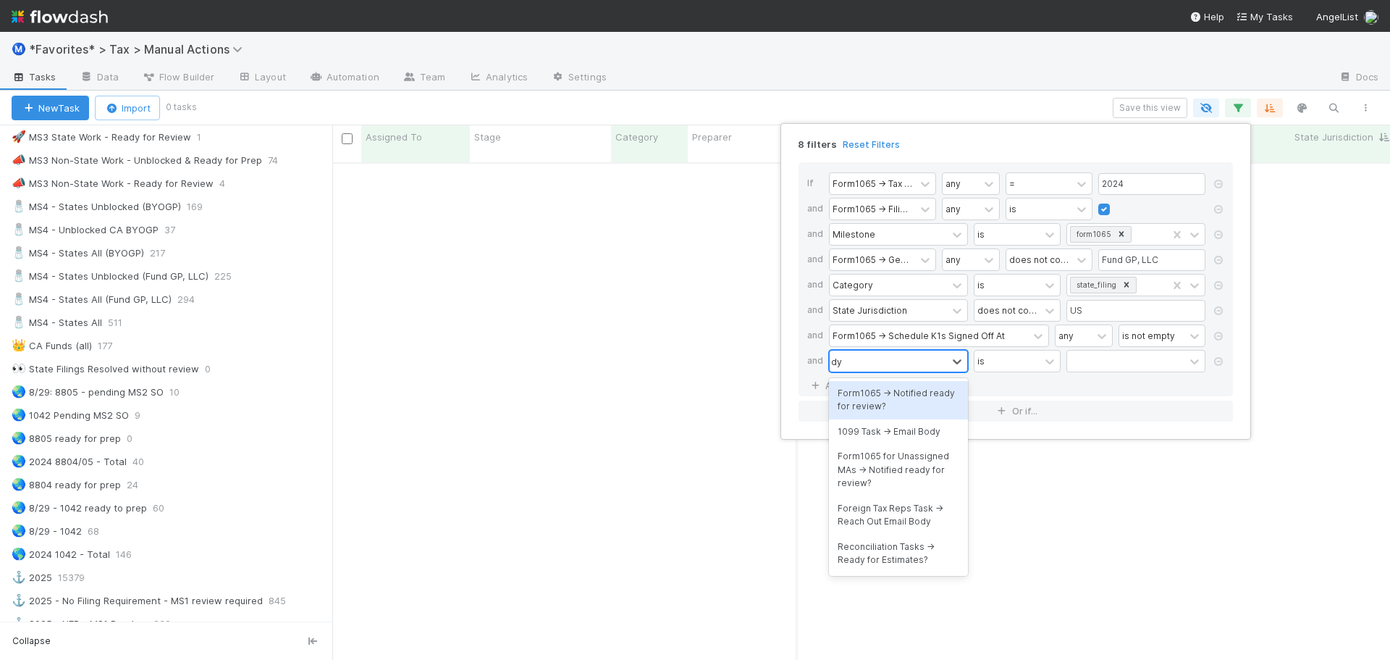
scroll to position [487, 1047]
type input "d"
type input "stage"
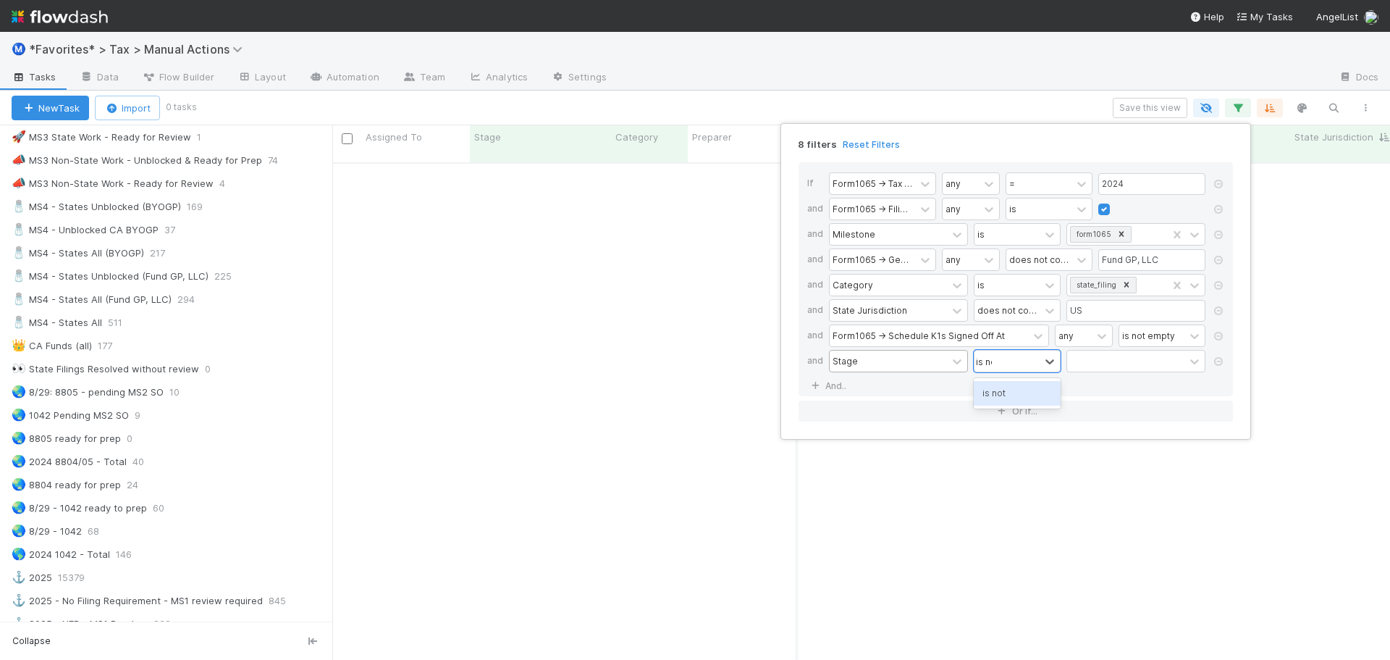
type input "is not"
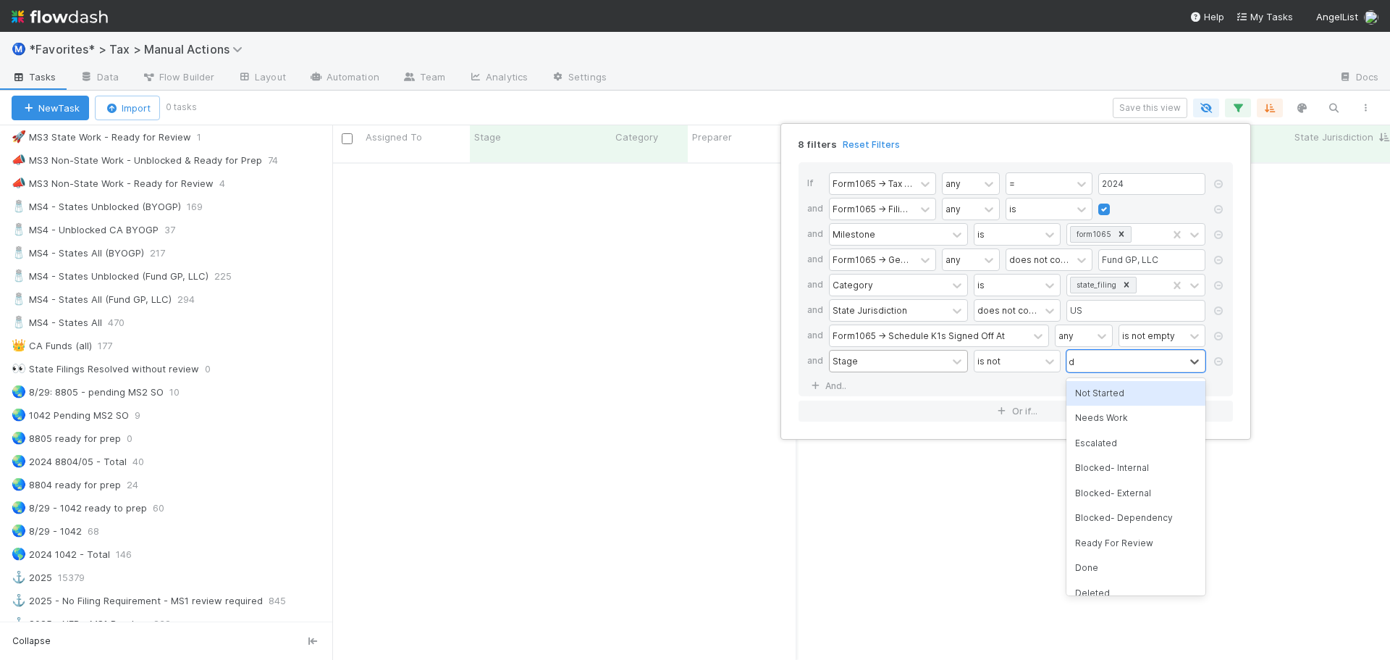
type input "done"
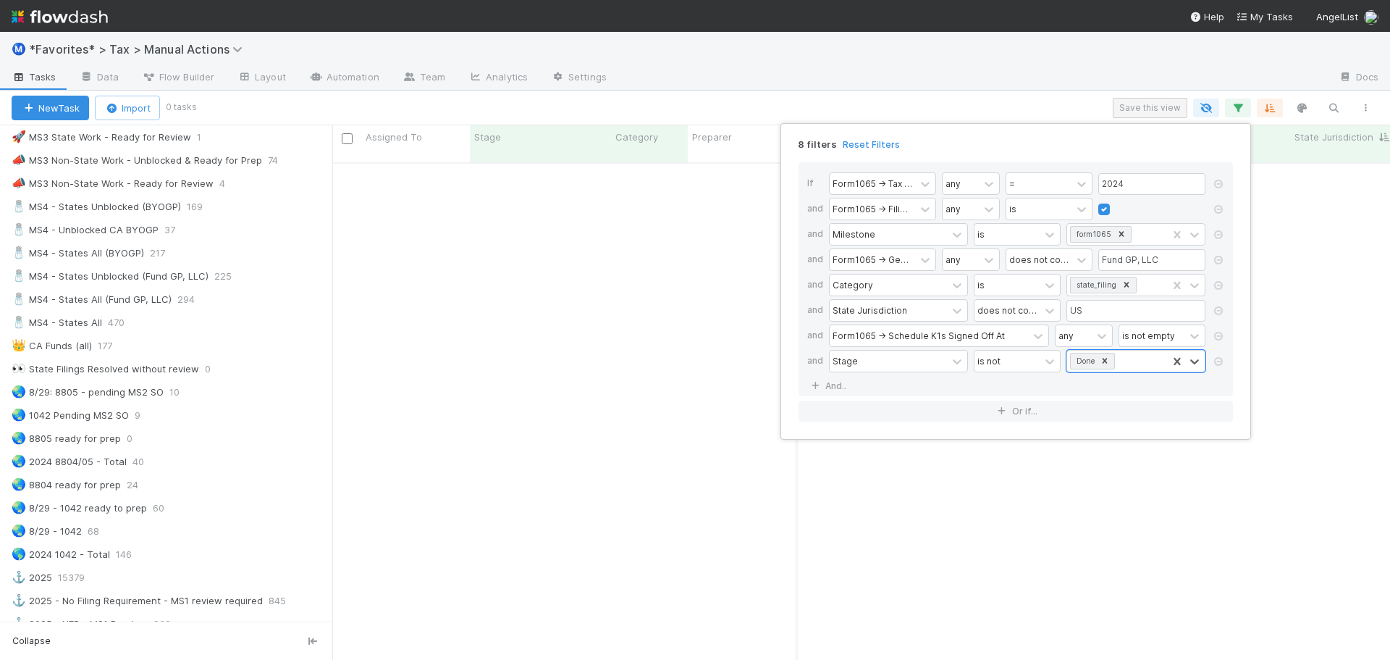
click at [1127, 109] on div "8 filters Reset Filters If Form1065 -> Tax Year any = 2024 and Form1065 -> Fili…" at bounding box center [695, 330] width 1390 height 660
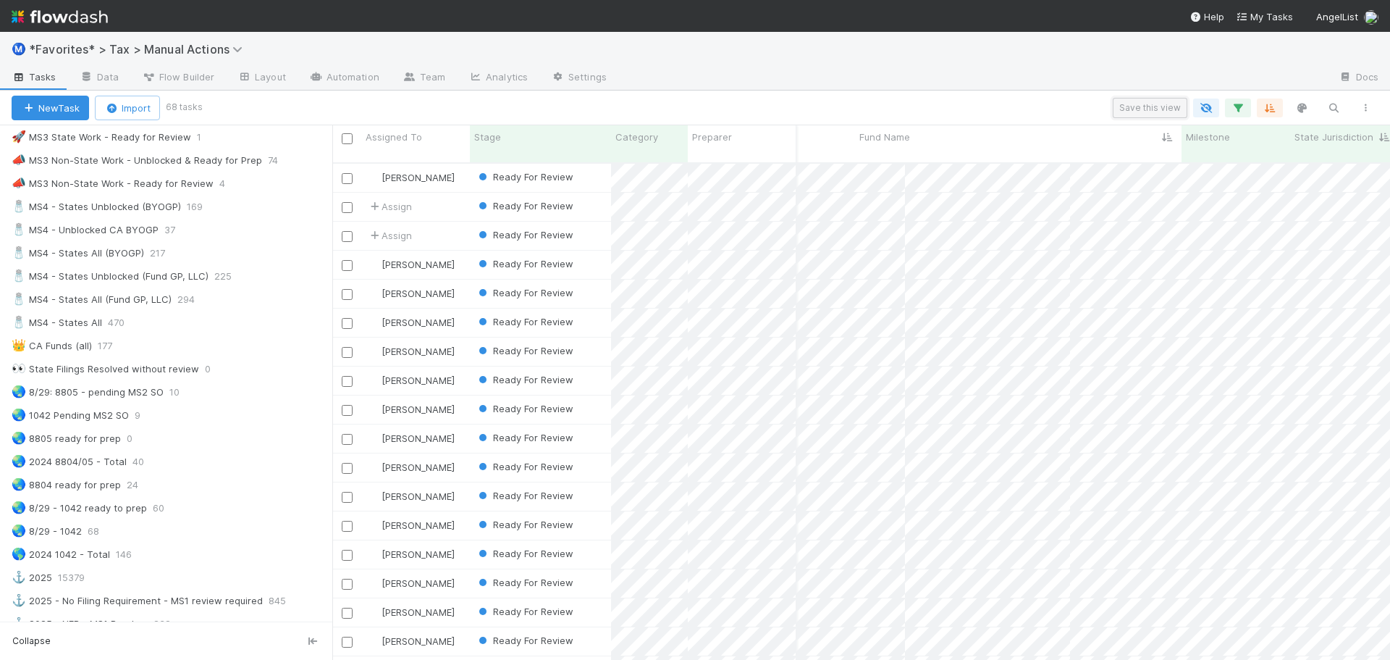
click at [1137, 107] on button "Save this view" at bounding box center [1150, 108] width 75 height 20
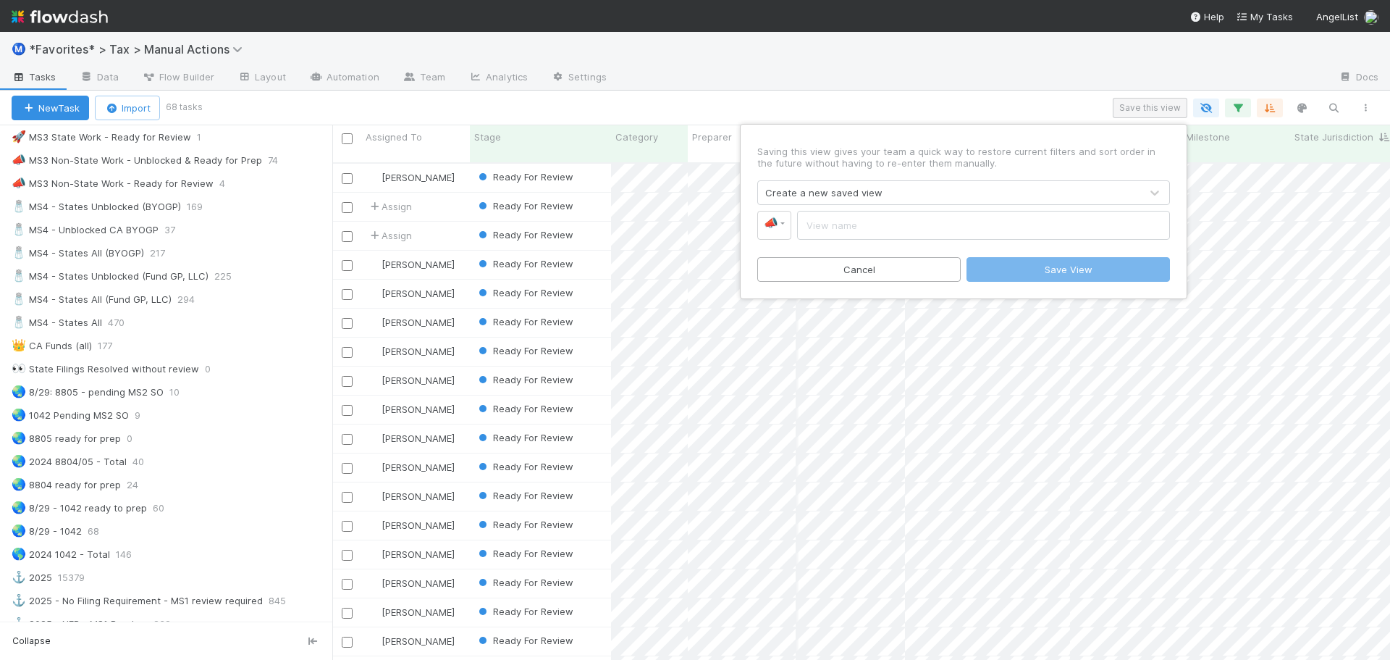
scroll to position [498, 1047]
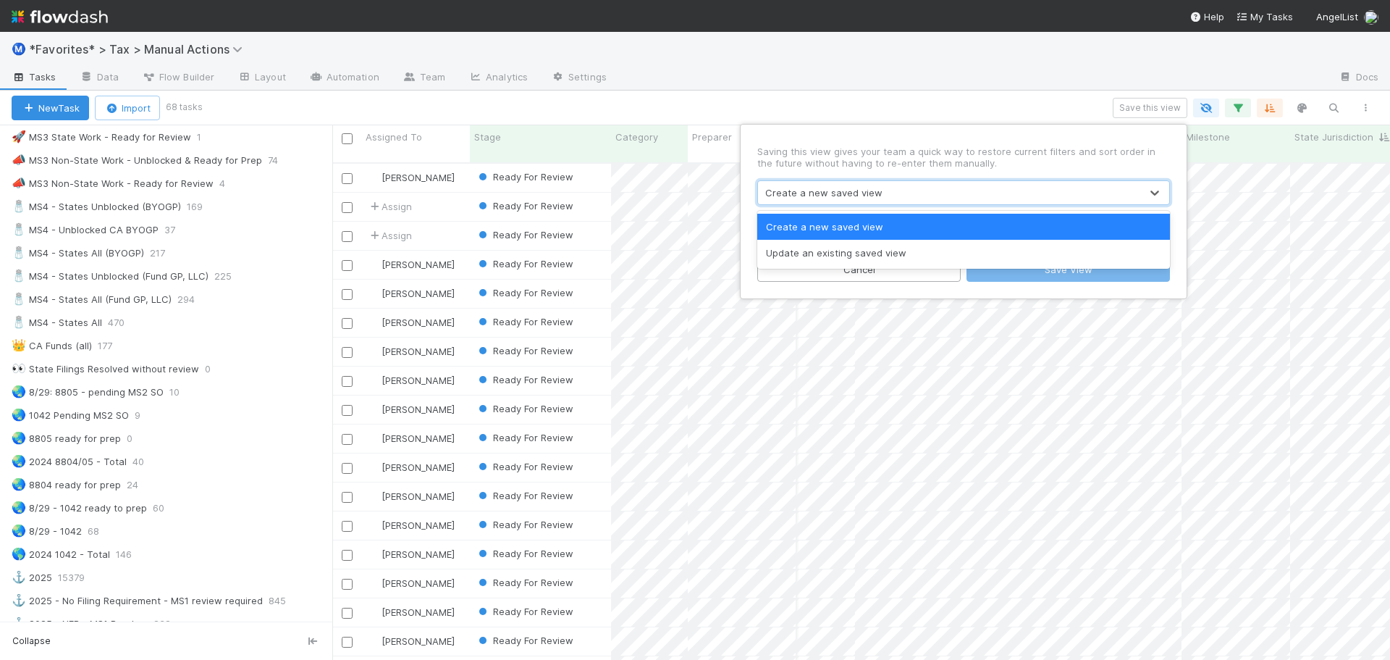
click at [921, 185] on div "Create a new saved view" at bounding box center [949, 192] width 382 height 23
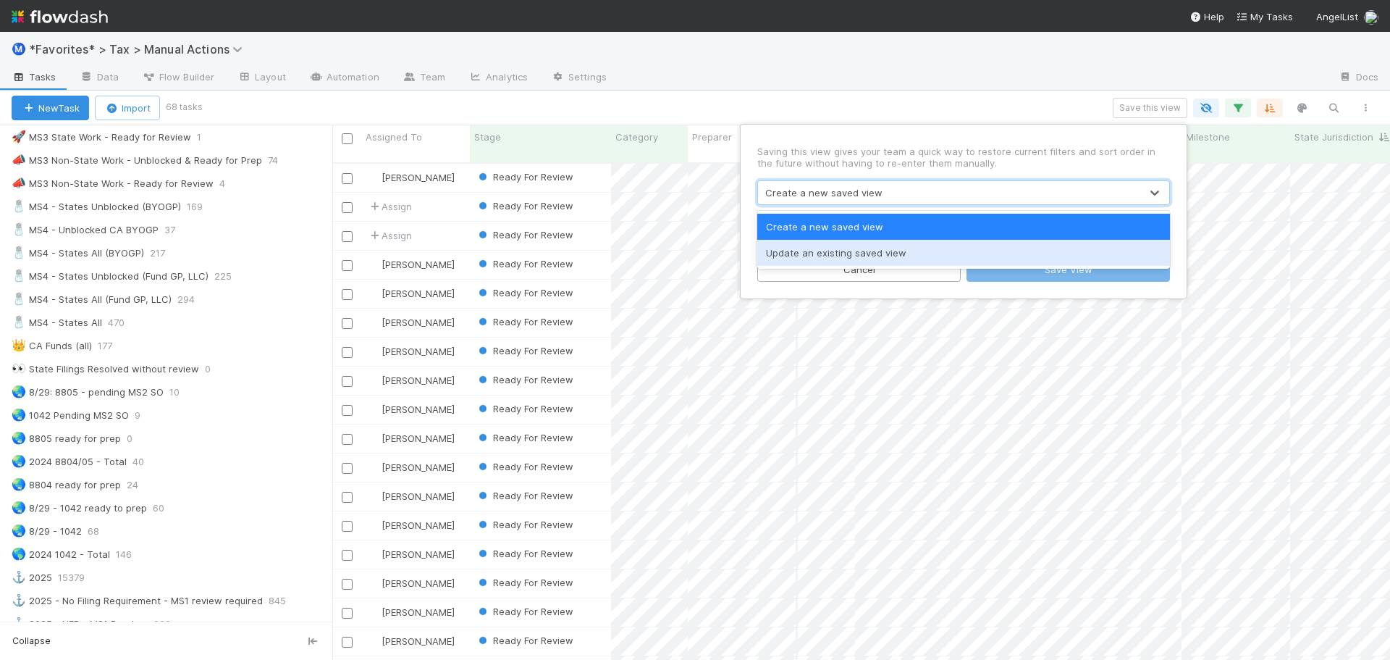
click at [883, 244] on div "Update an existing saved view" at bounding box center [963, 253] width 413 height 26
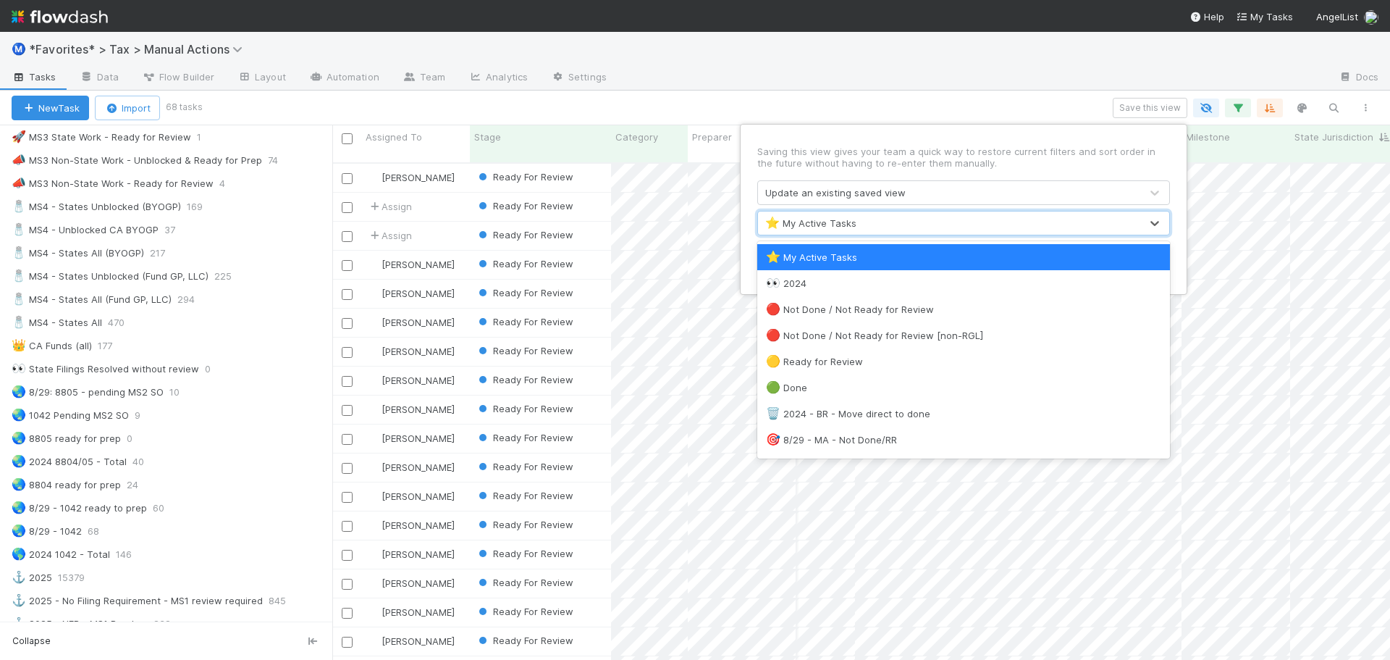
click at [862, 226] on div "⭐ My Active Tasks" at bounding box center [949, 222] width 382 height 23
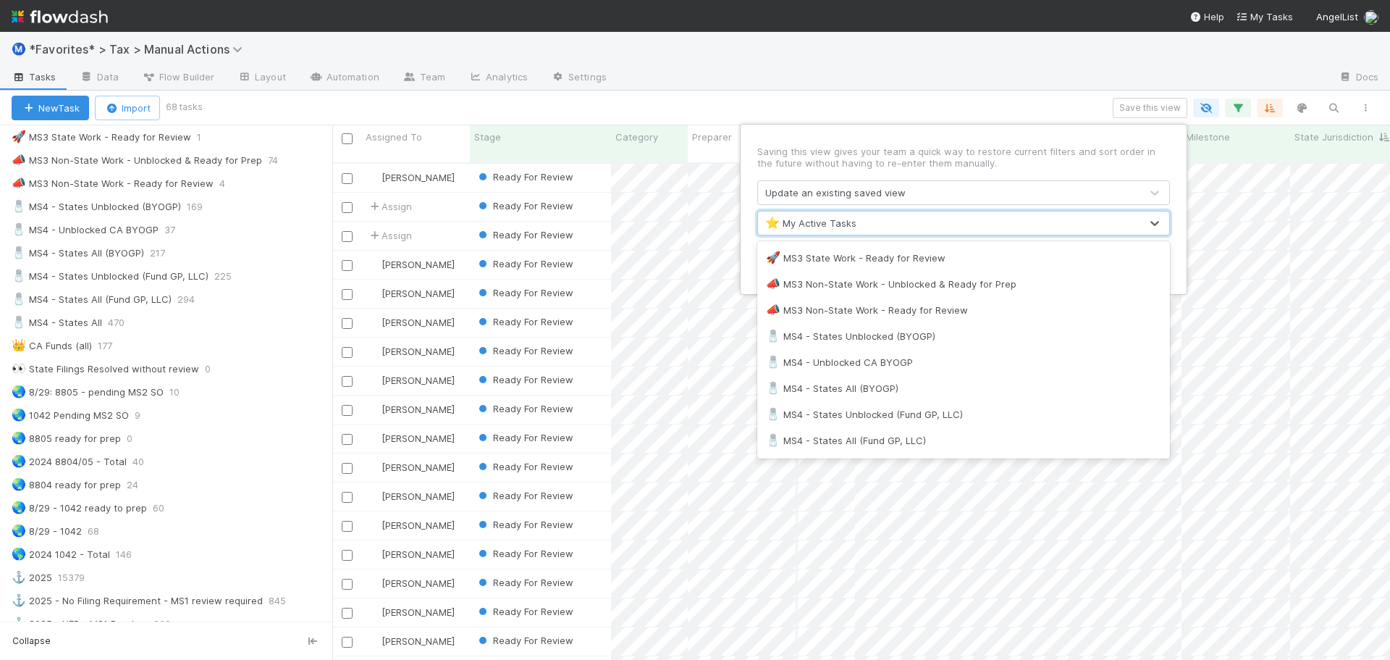
scroll to position [1014, 0]
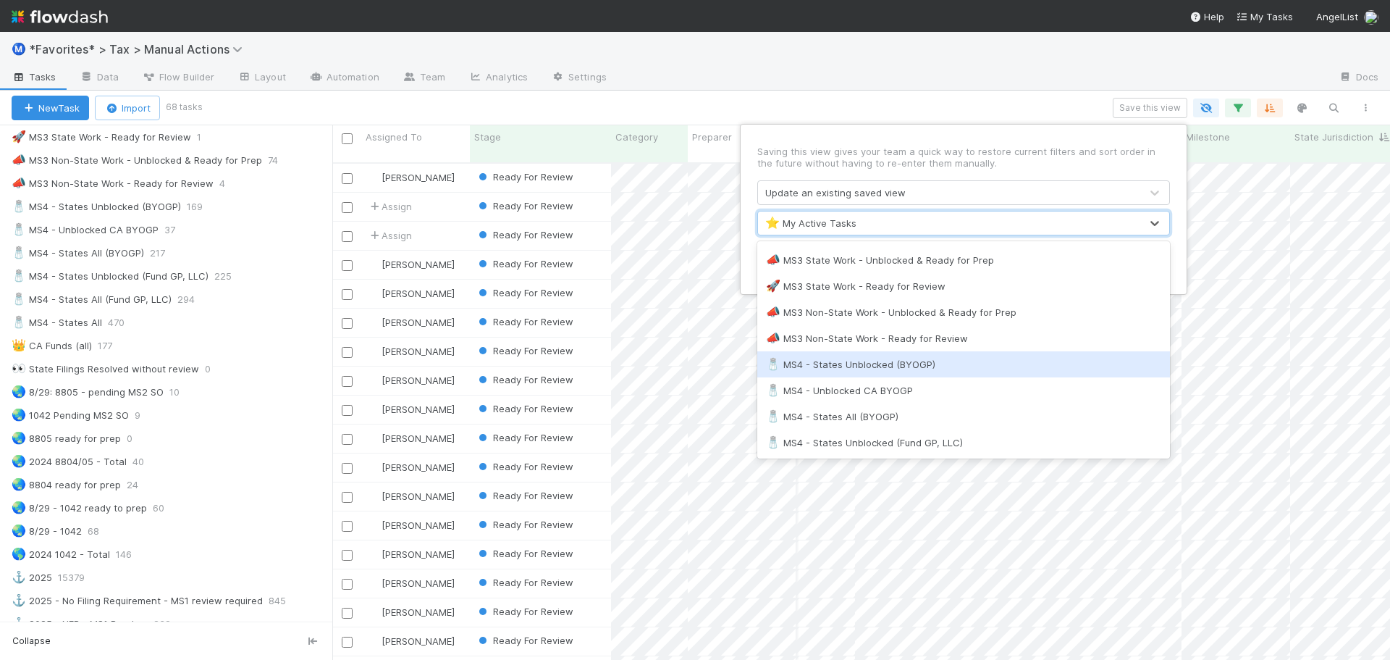
click at [878, 356] on div "🧂 MS4 - States Unblocked (BYOGP)" at bounding box center [963, 364] width 413 height 26
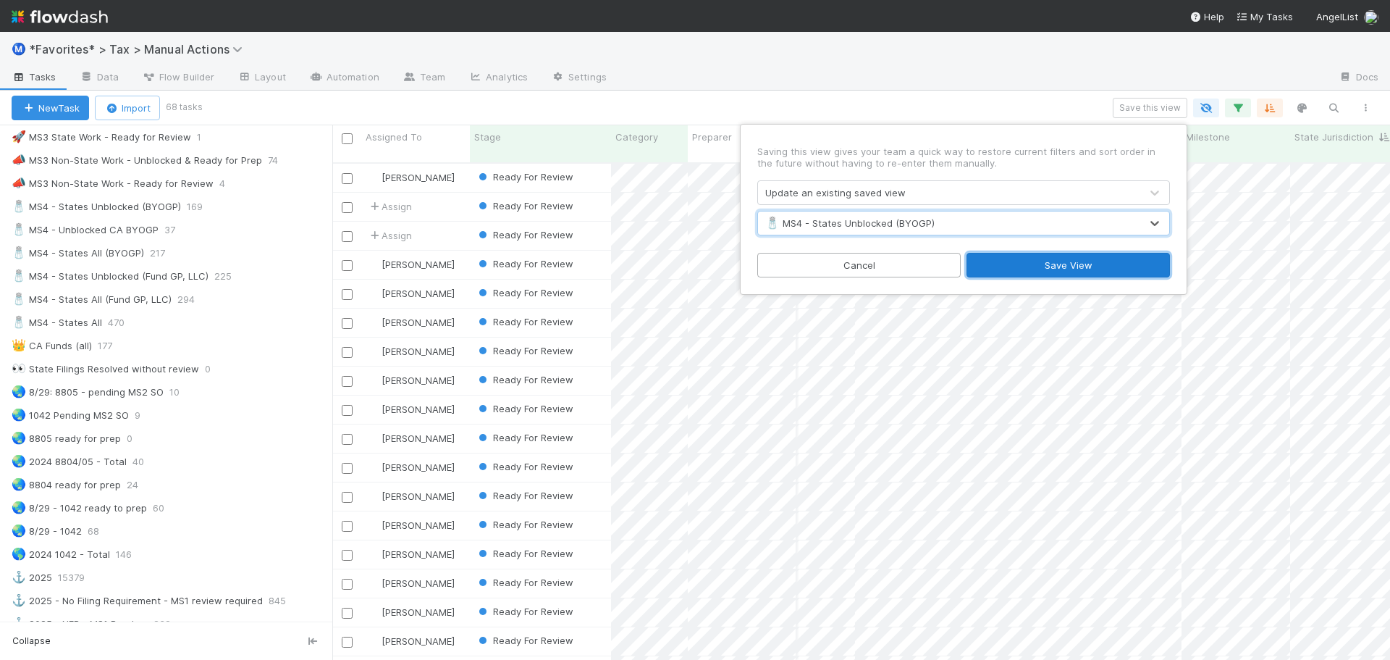
click at [1041, 265] on button "Save View" at bounding box center [1068, 265] width 203 height 25
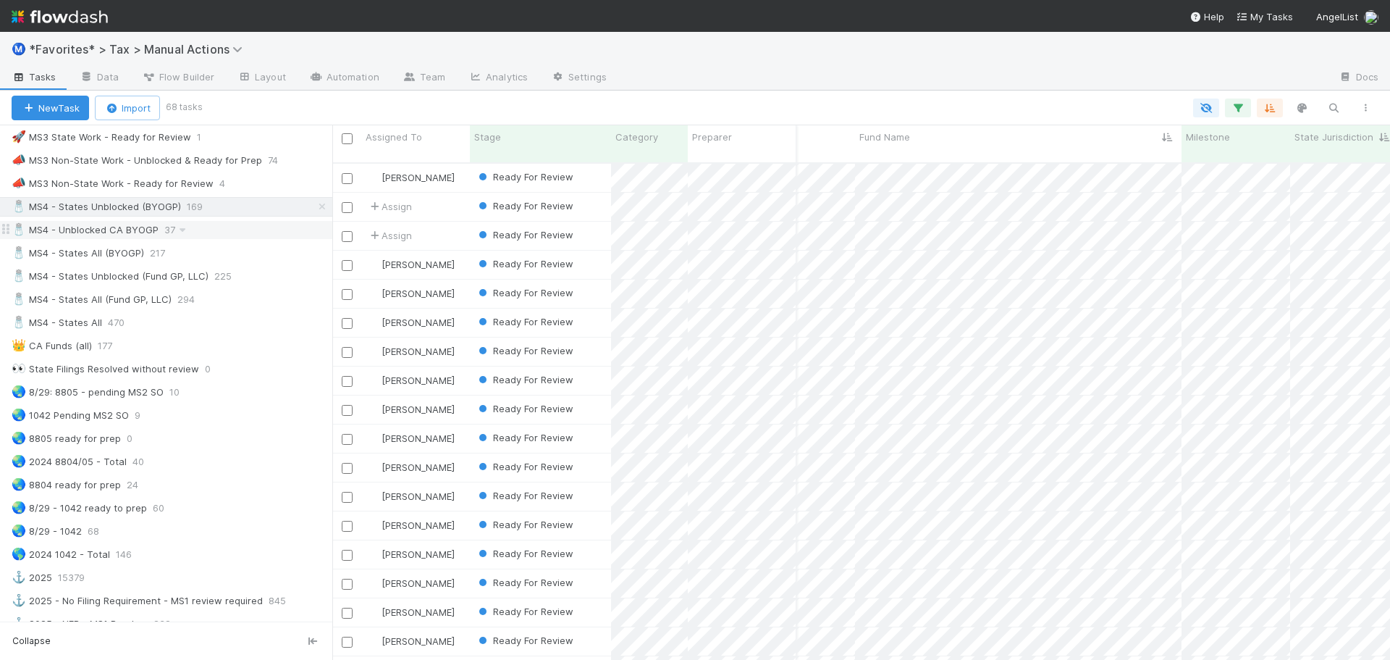
click at [232, 226] on div "🧂 MS4 - Unblocked CA BYOGP 37" at bounding box center [172, 230] width 321 height 18
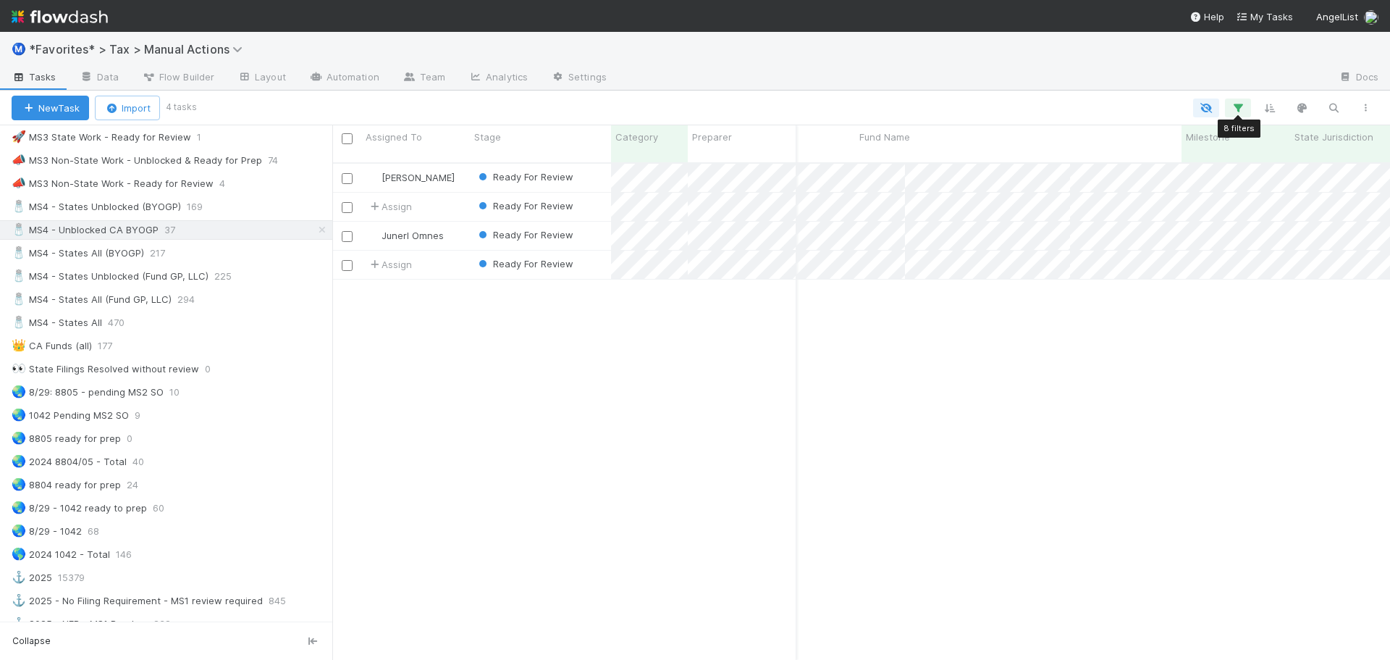
scroll to position [498, 1047]
click at [1242, 110] on icon "button" at bounding box center [1238, 107] width 14 height 13
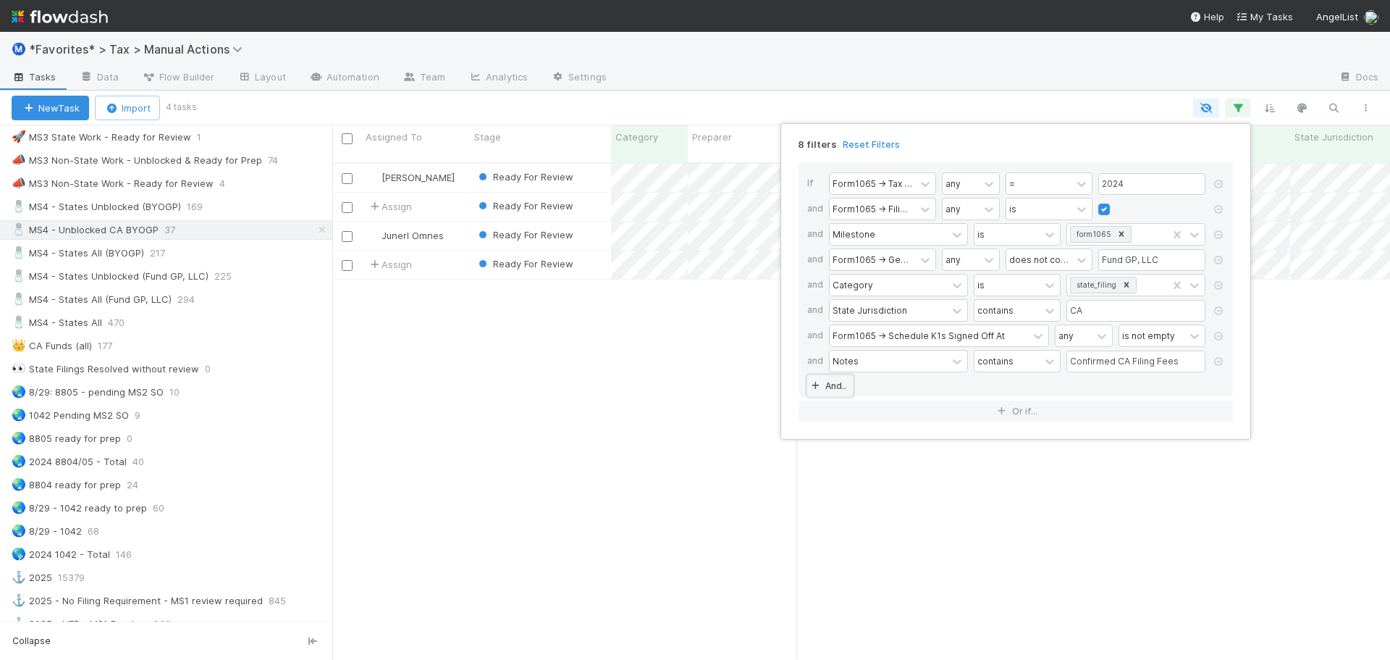
click at [827, 384] on link "And.." at bounding box center [830, 385] width 46 height 21
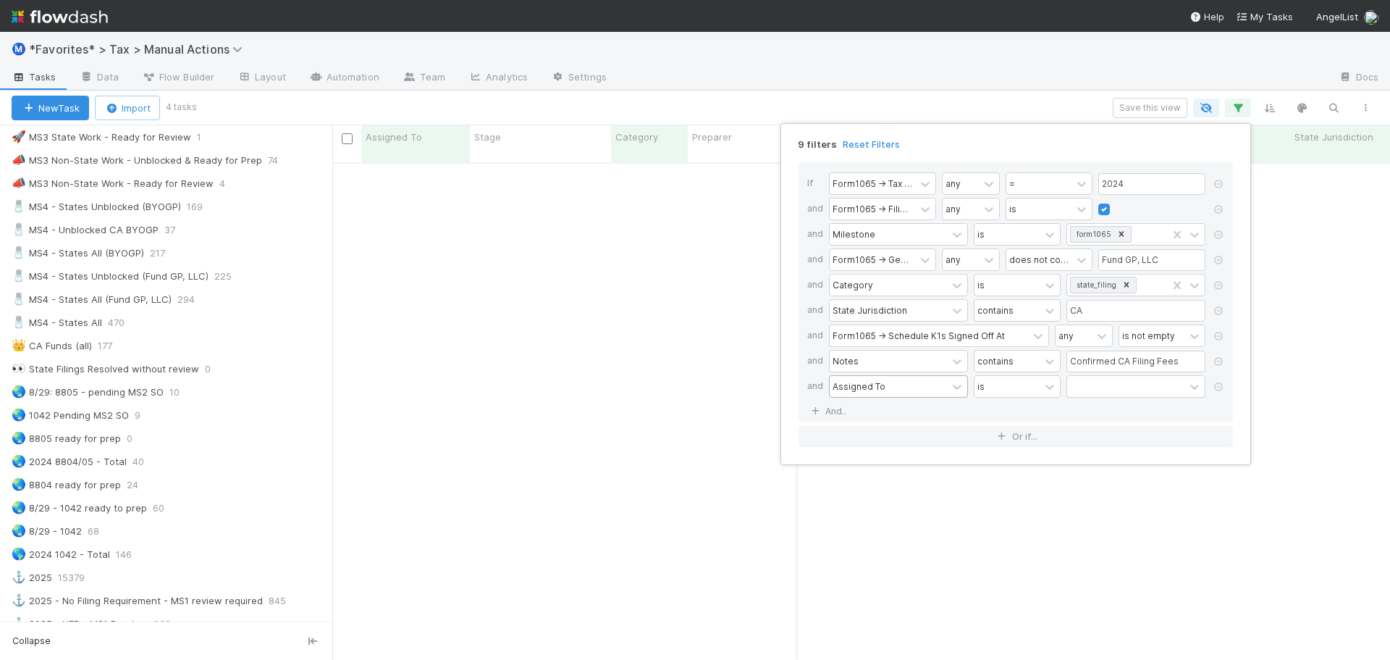
click at [842, 388] on div "Assigned To" at bounding box center [859, 385] width 53 height 13
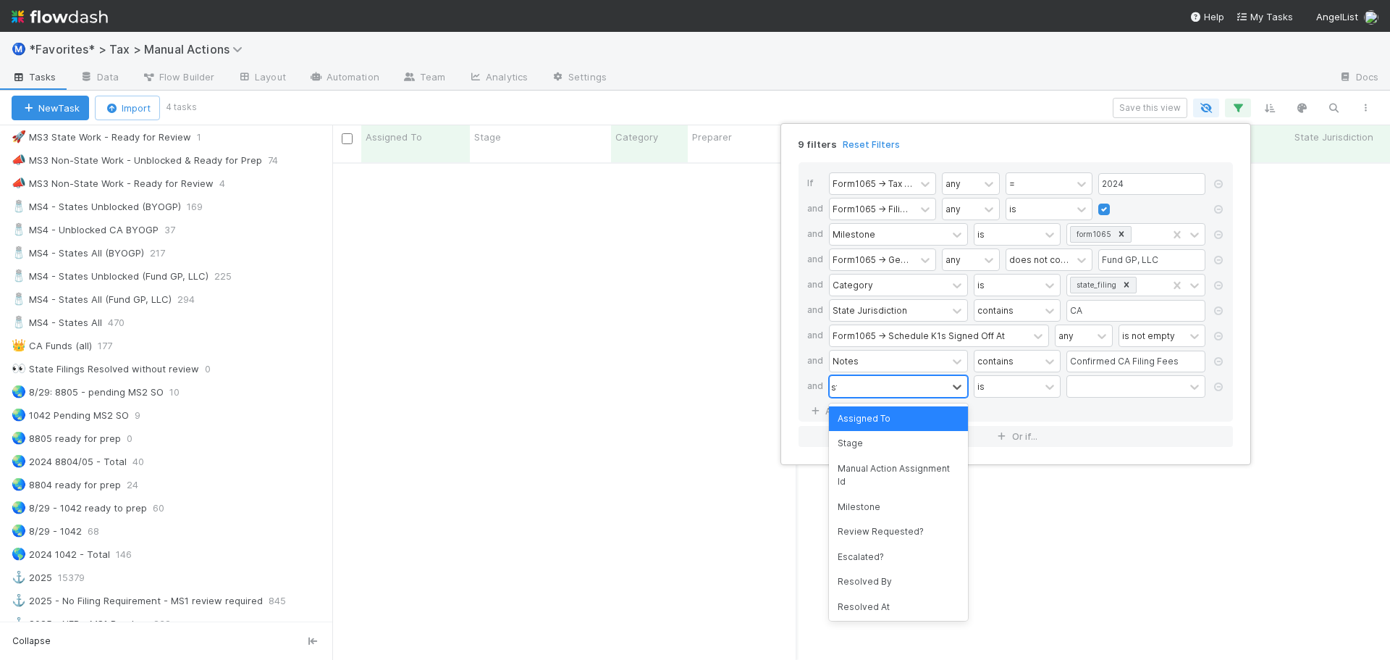
type input "stage"
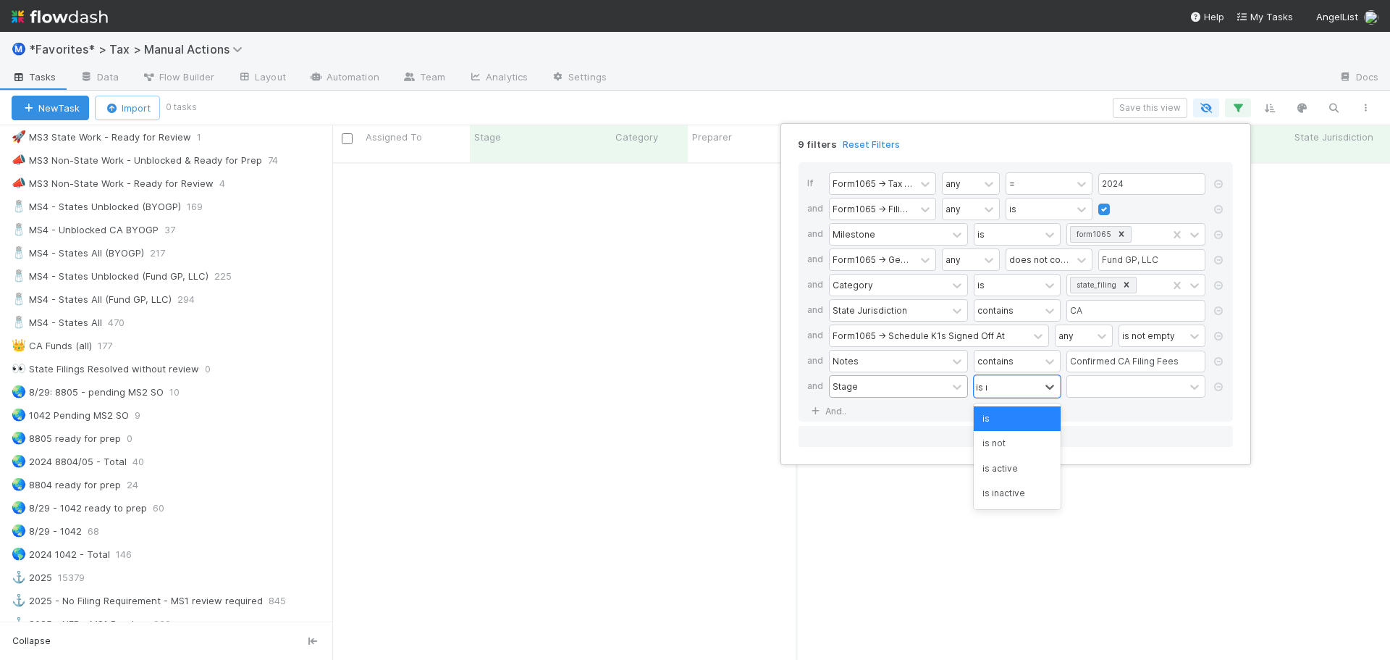
type input "is not"
type input "done"
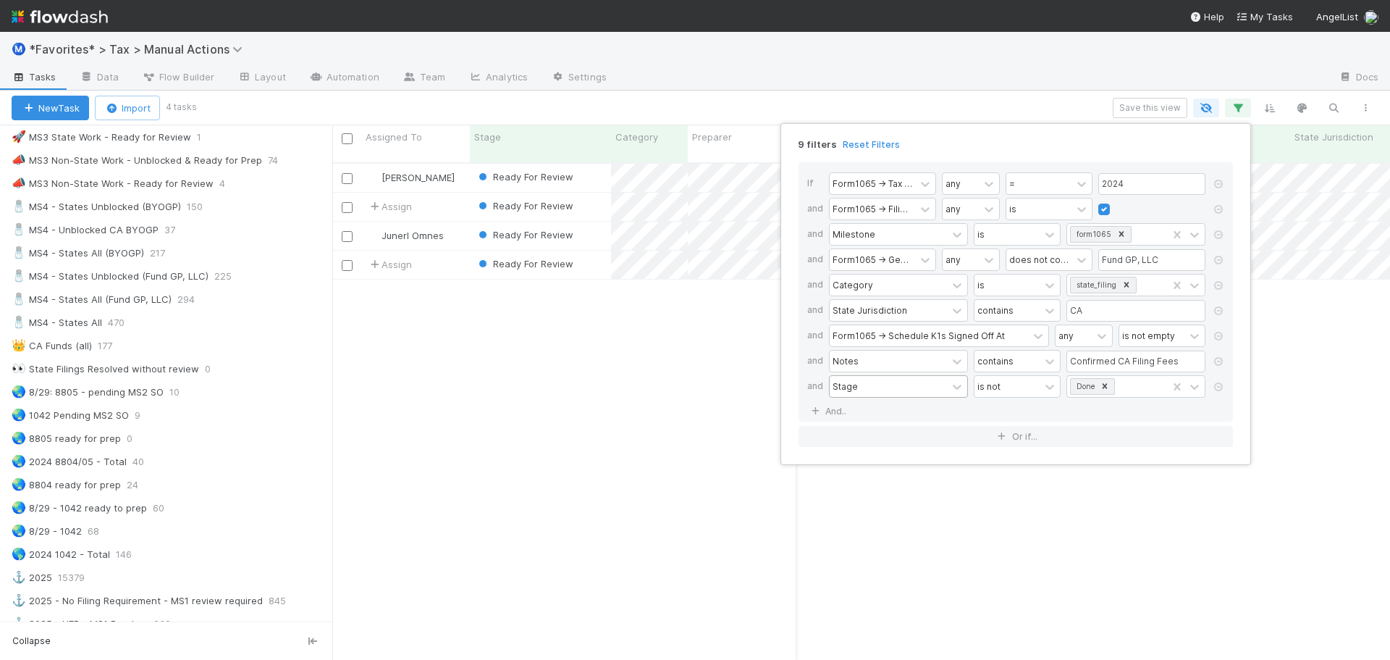
click at [1132, 106] on div "9 filters Reset Filters If Form1065 -> Tax Year any = 2024 and Form1065 -> Fili…" at bounding box center [695, 330] width 1390 height 660
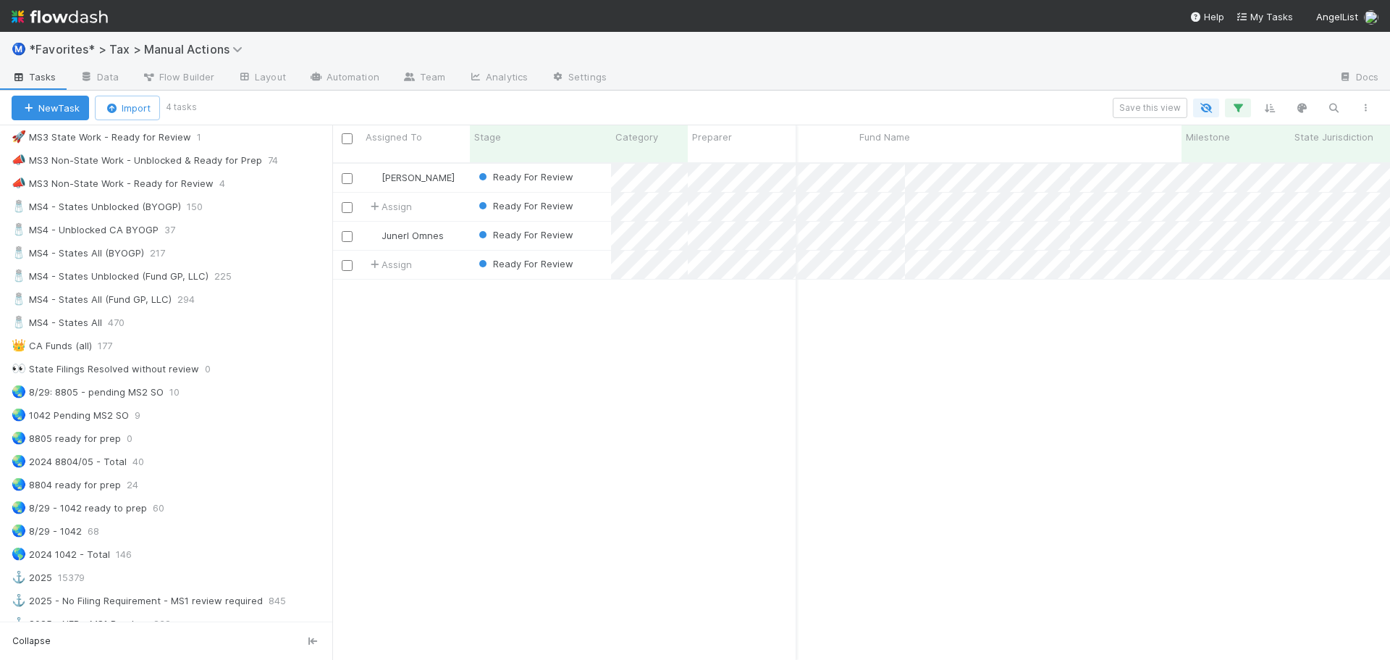
scroll to position [498, 1047]
click at [1134, 107] on button "Save this view" at bounding box center [1150, 108] width 75 height 20
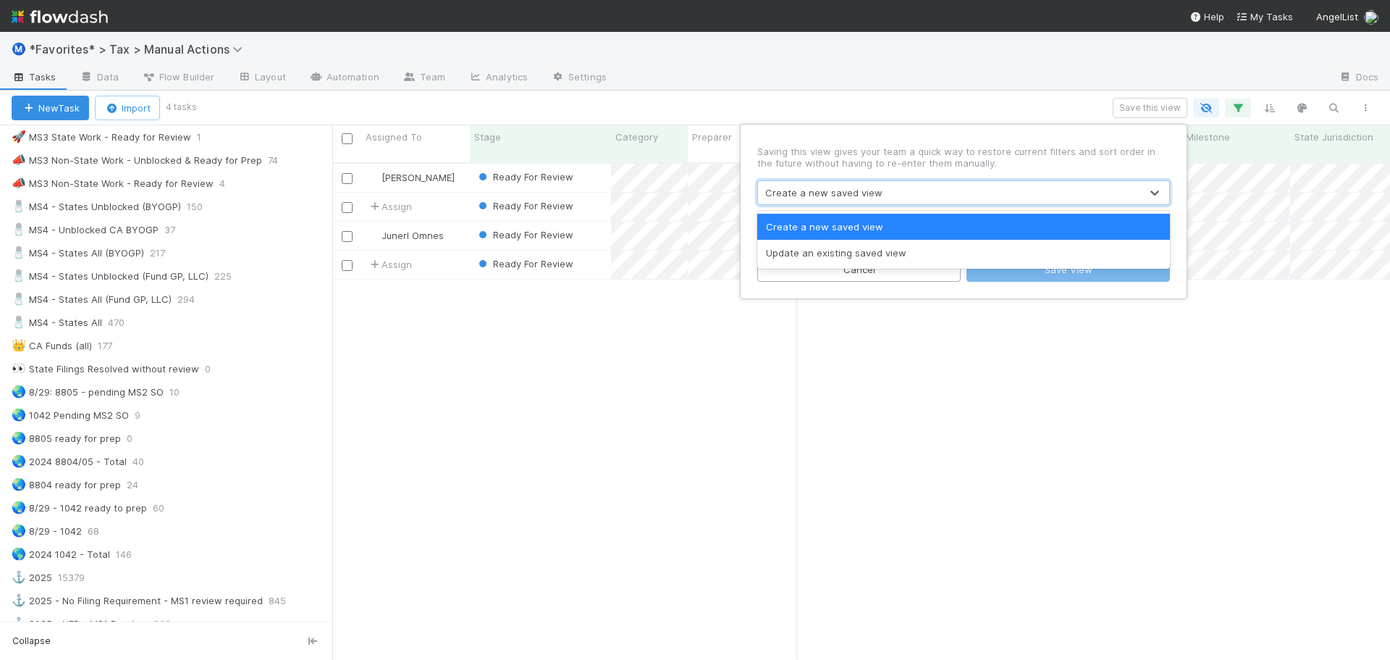
click at [801, 189] on div "Create a new saved view" at bounding box center [823, 192] width 117 height 14
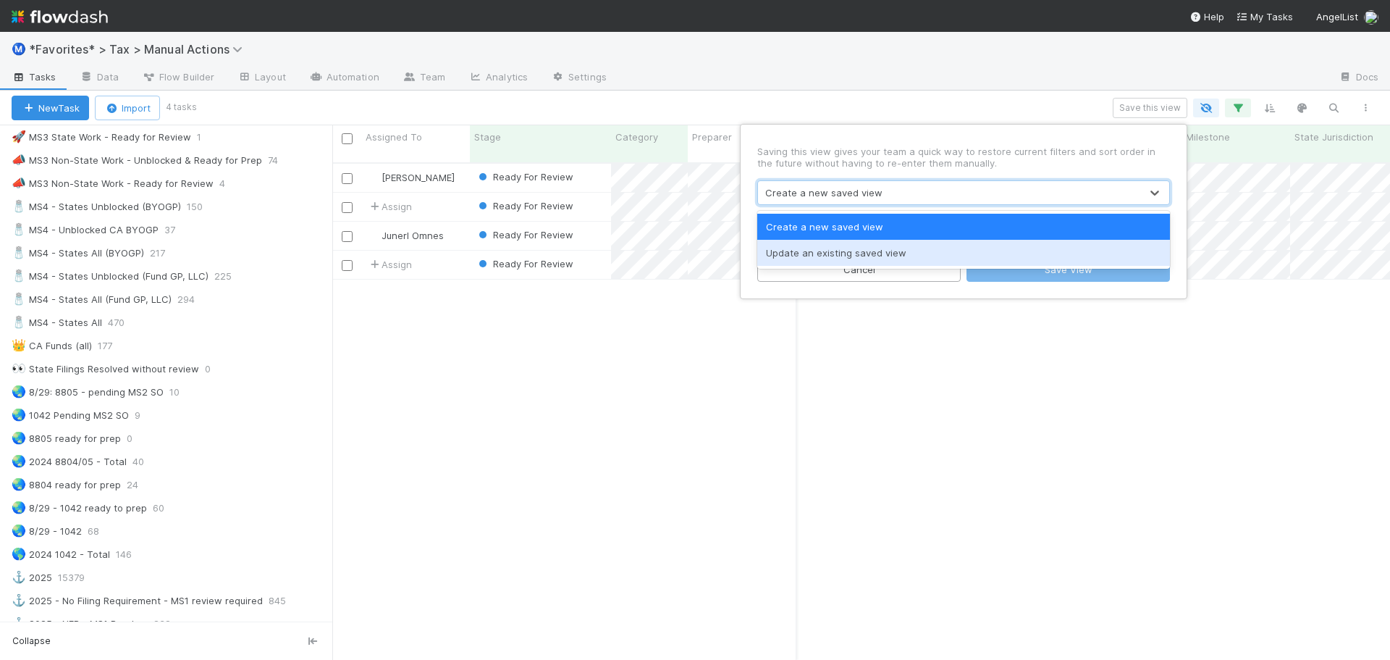
drag, startPoint x: 798, startPoint y: 251, endPoint x: 810, endPoint y: 236, distance: 19.6
click at [799, 249] on div "Update an existing saved view" at bounding box center [963, 253] width 413 height 26
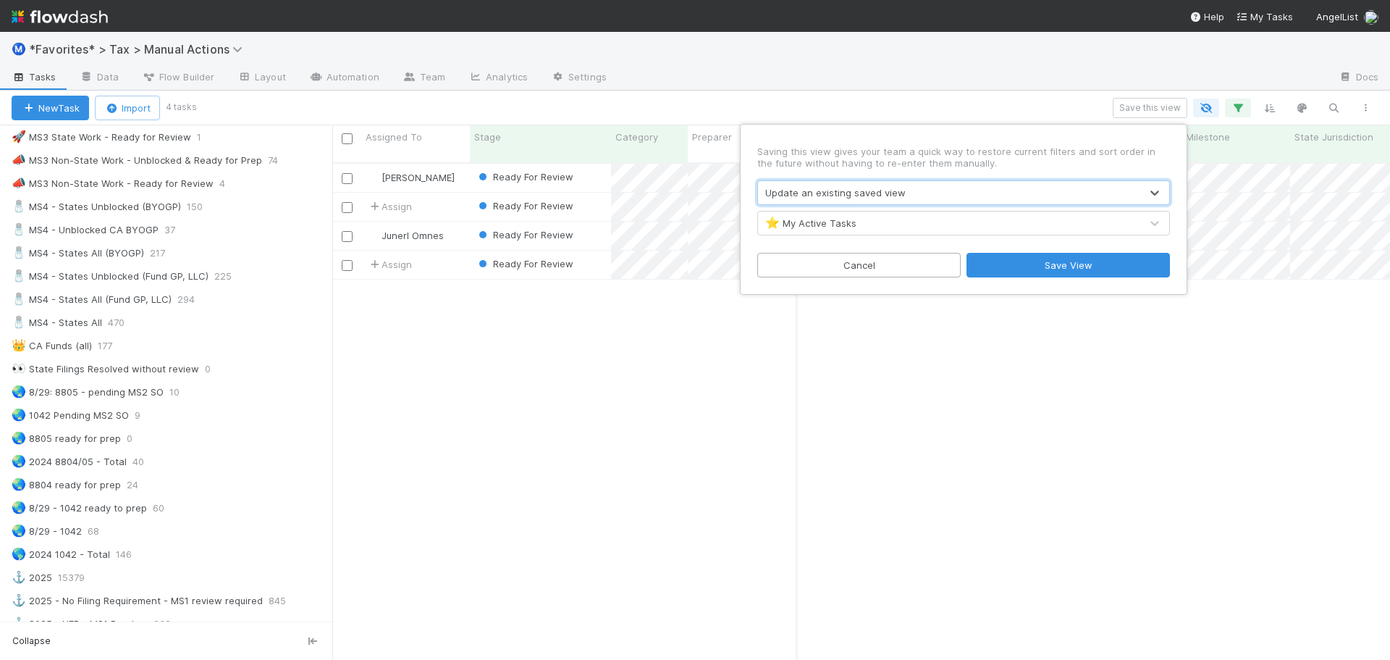
click at [824, 227] on div "⭐ My Active Tasks" at bounding box center [810, 223] width 91 height 14
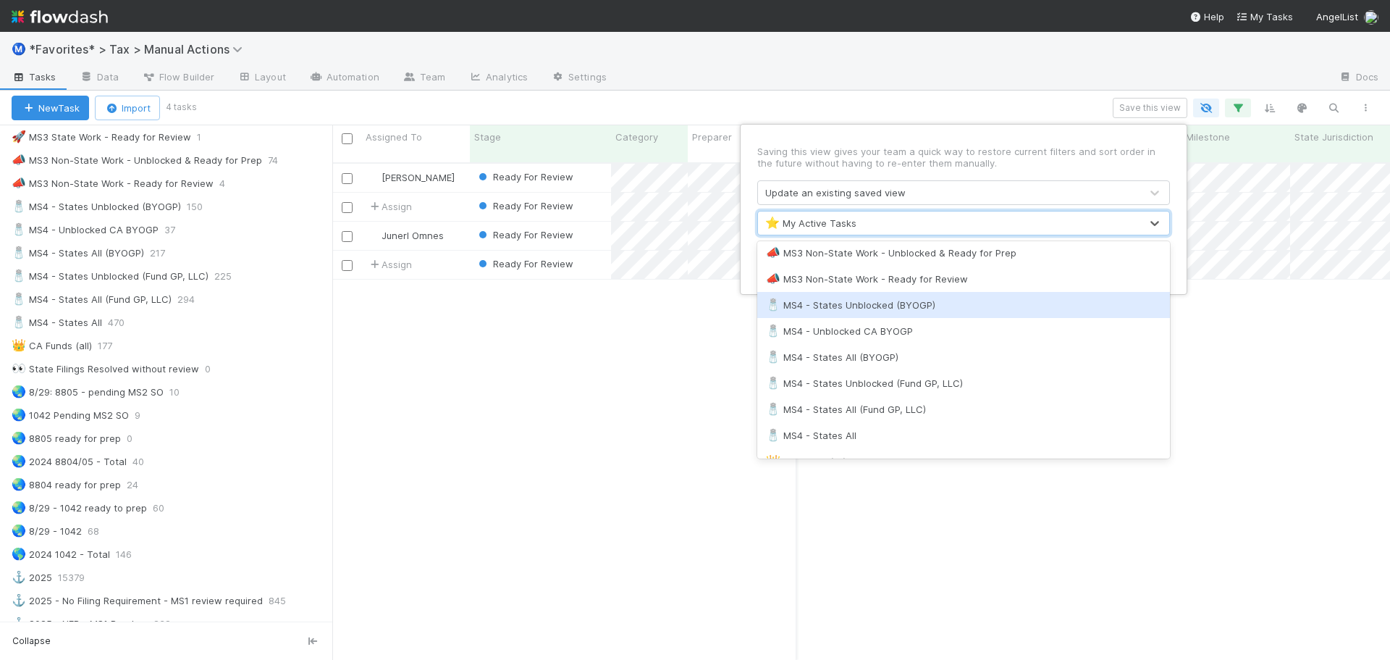
scroll to position [1086, 0]
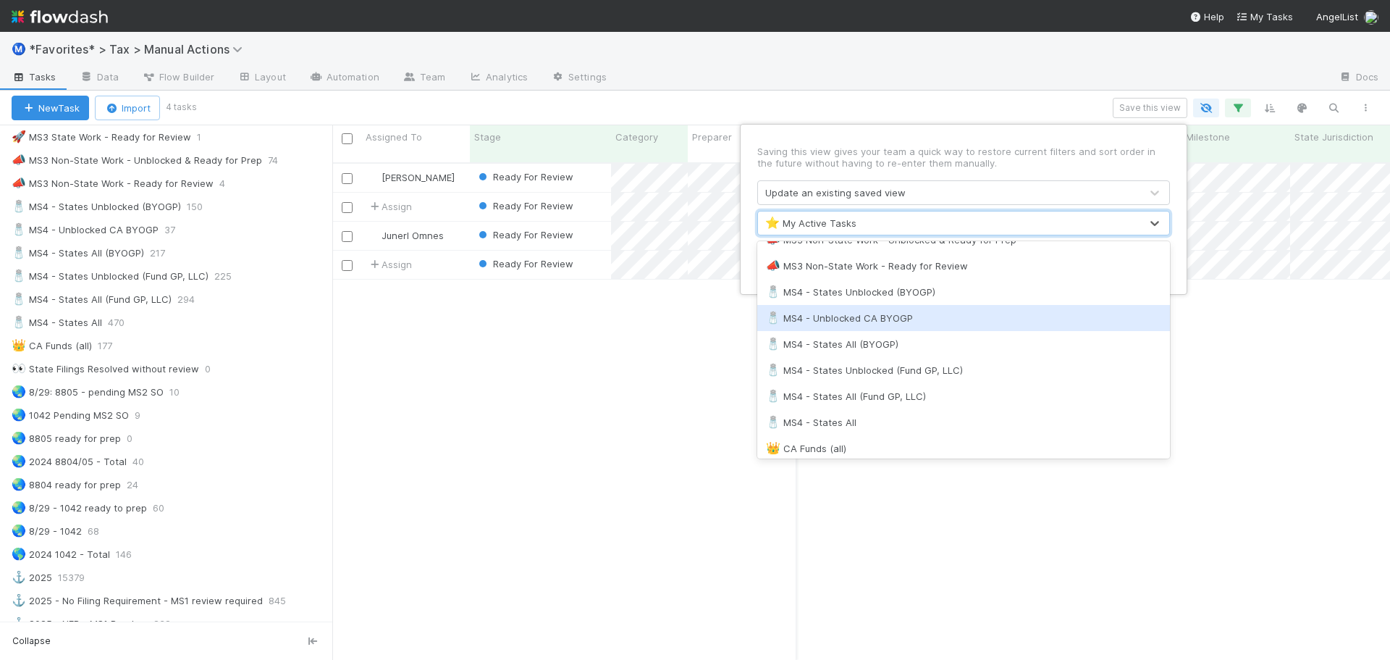
click at [859, 318] on div "🧂 MS4 - Unblocked CA BYOGP" at bounding box center [963, 318] width 395 height 14
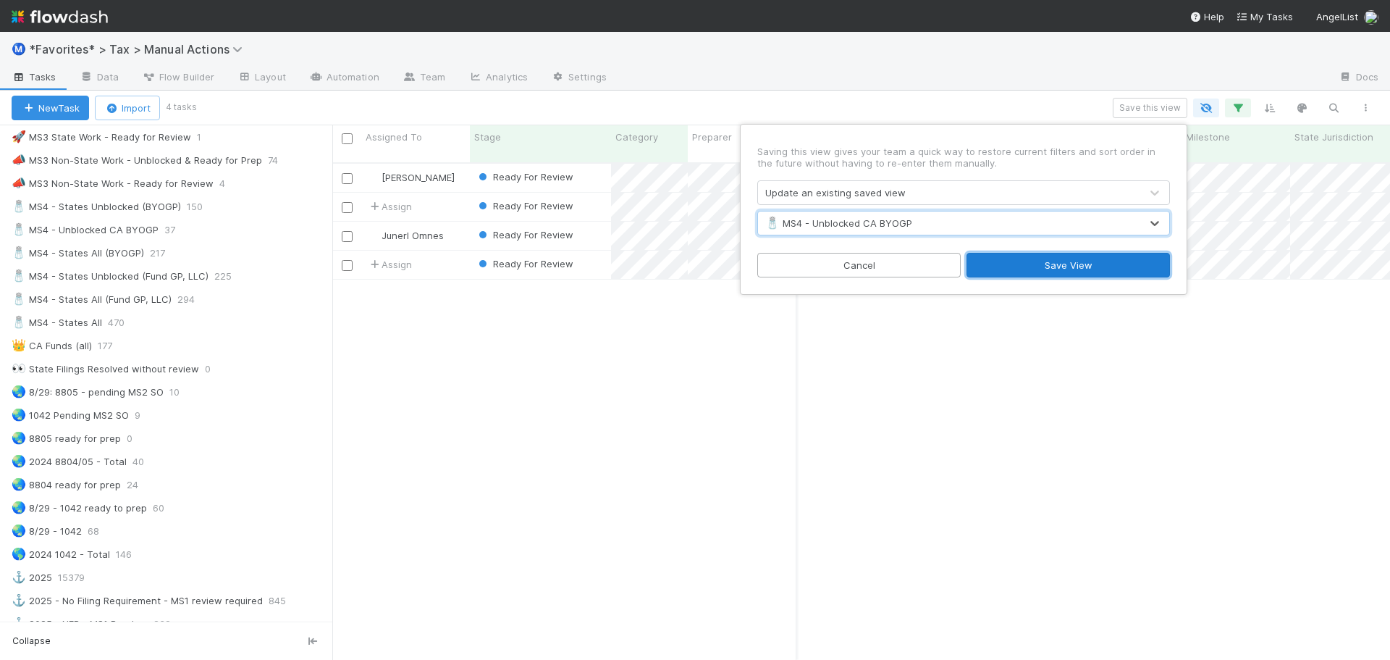
click at [1064, 266] on button "Save View" at bounding box center [1068, 265] width 203 height 25
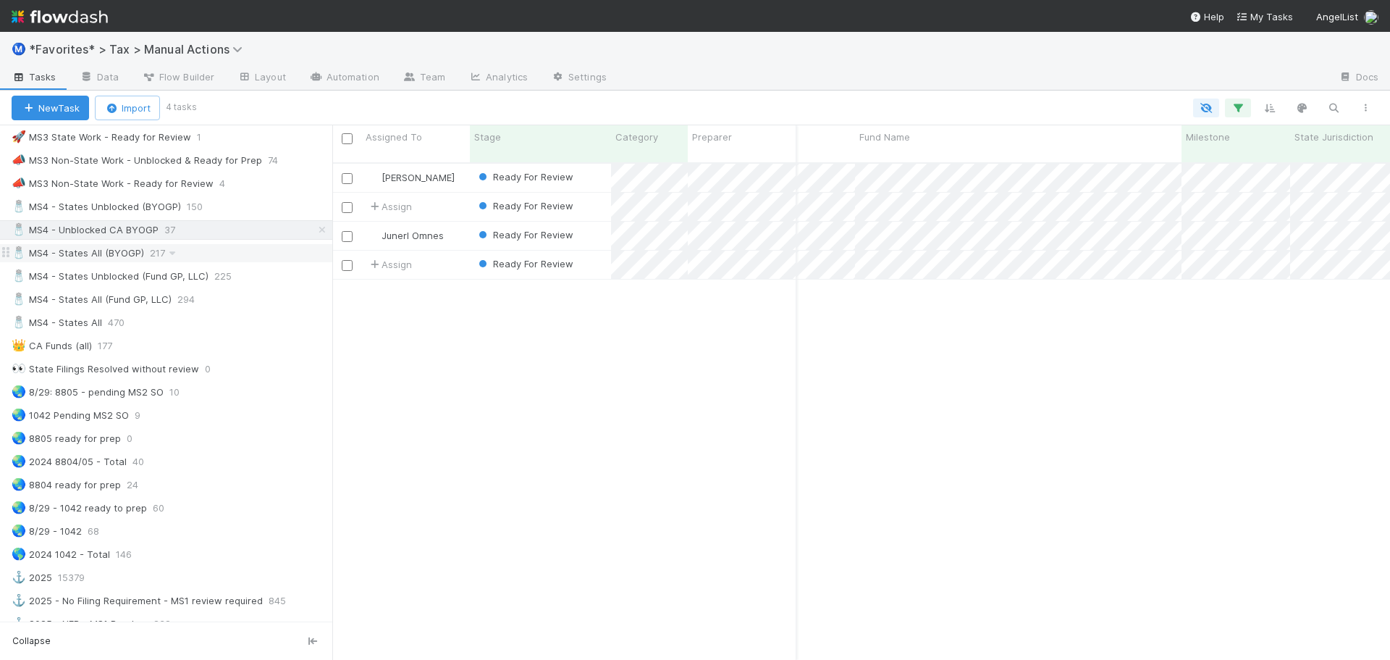
click at [209, 255] on div "🧂 MS4 - States All (BYOGP) 217" at bounding box center [172, 253] width 321 height 18
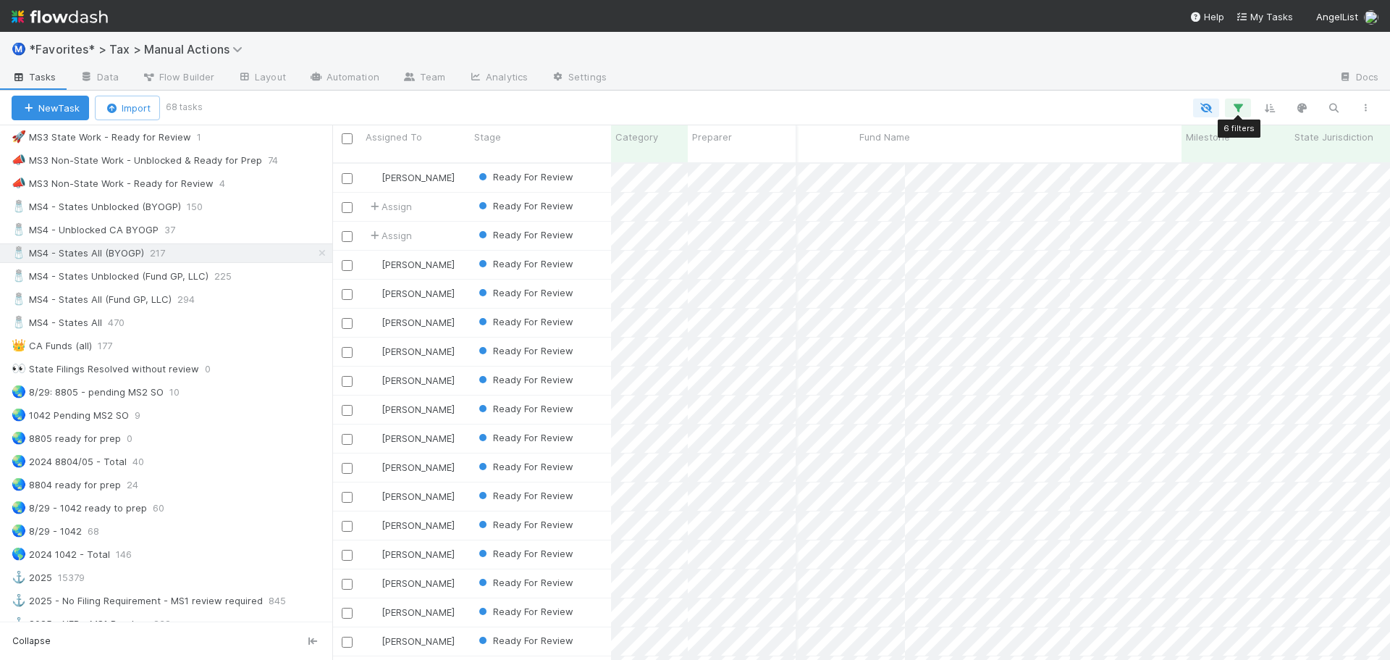
scroll to position [498, 1047]
click at [1248, 101] on button "button" at bounding box center [1238, 107] width 26 height 19
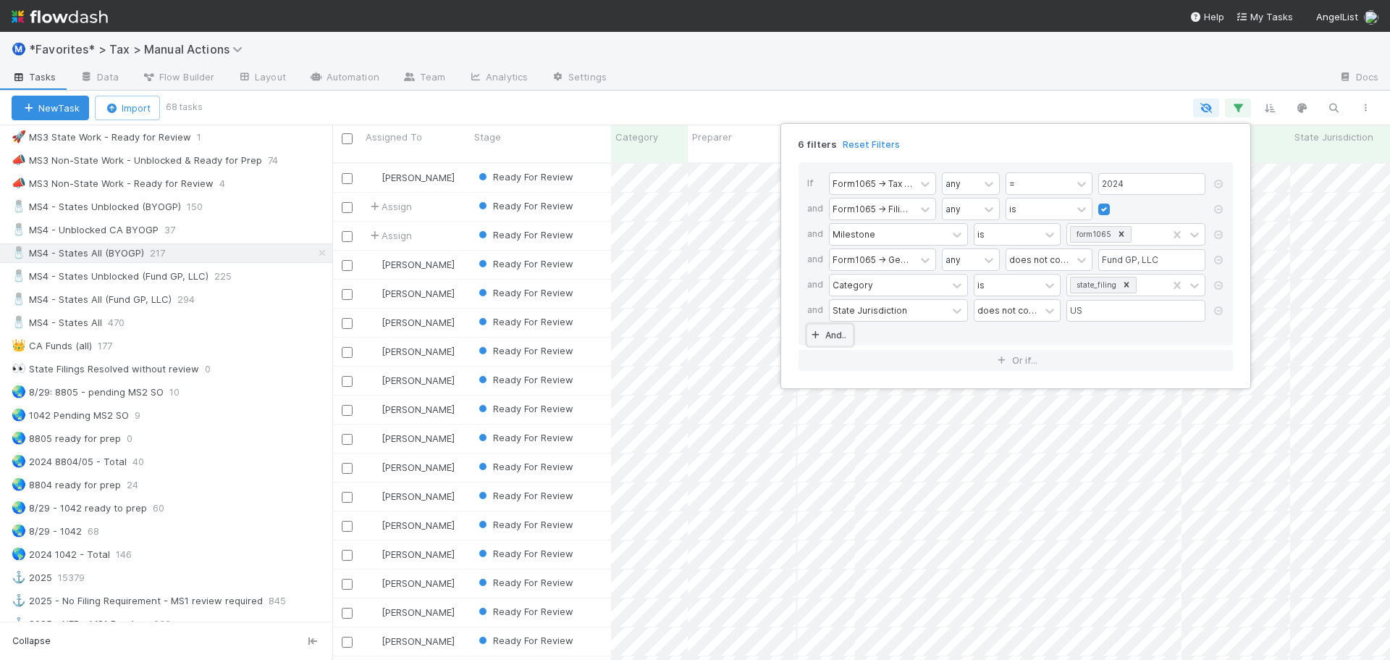
click at [835, 335] on link "And.." at bounding box center [830, 334] width 46 height 21
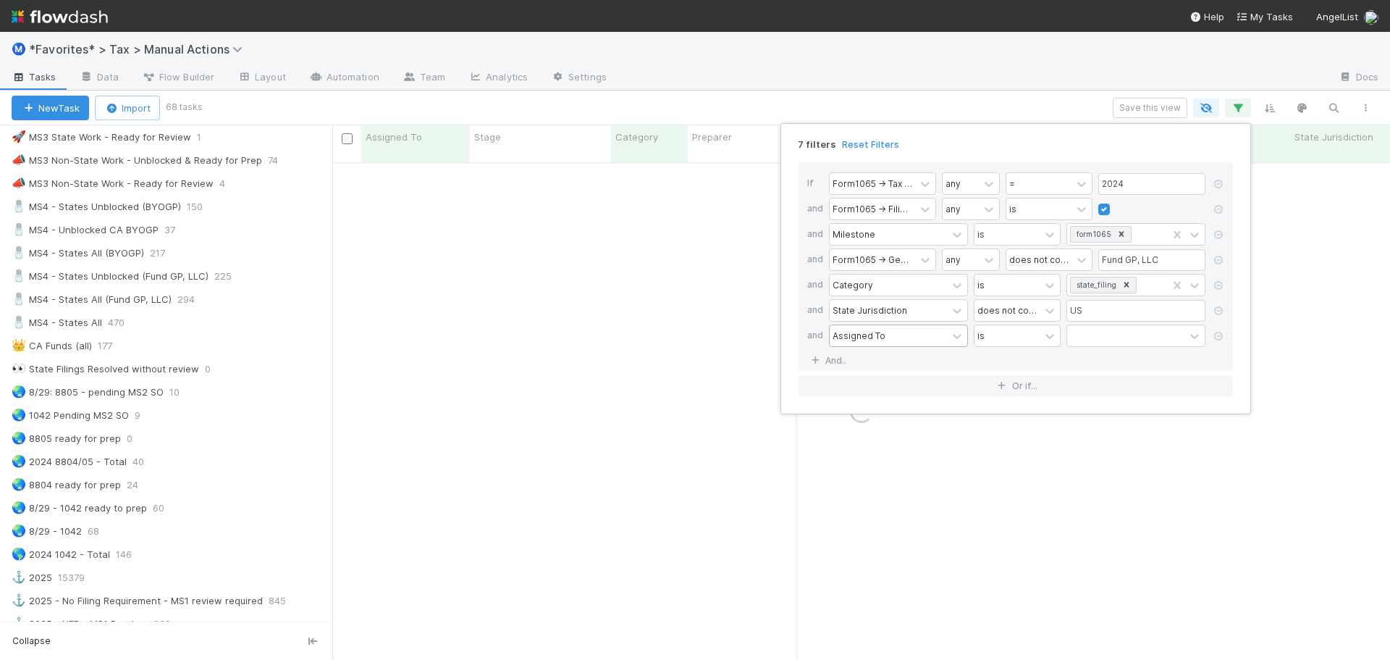
click at [864, 327] on div "Assigned To" at bounding box center [888, 335] width 117 height 21
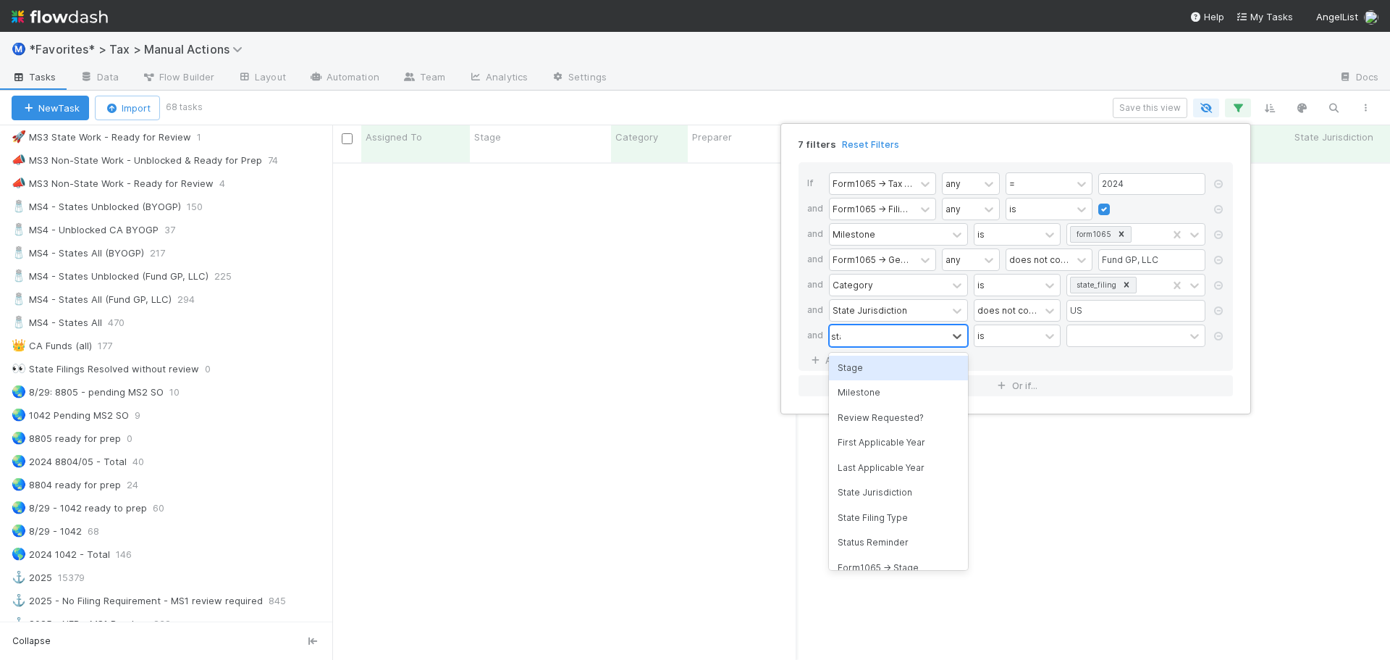
type input "stage"
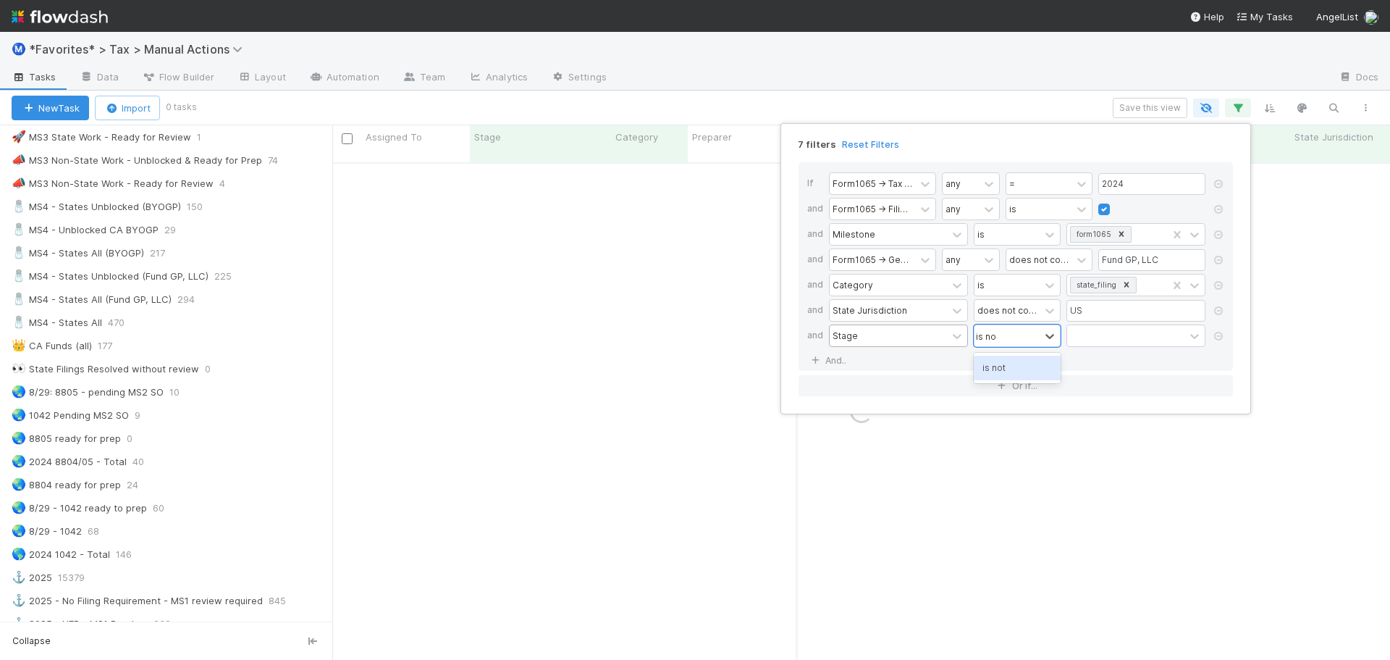
type input "is not"
type input "done"
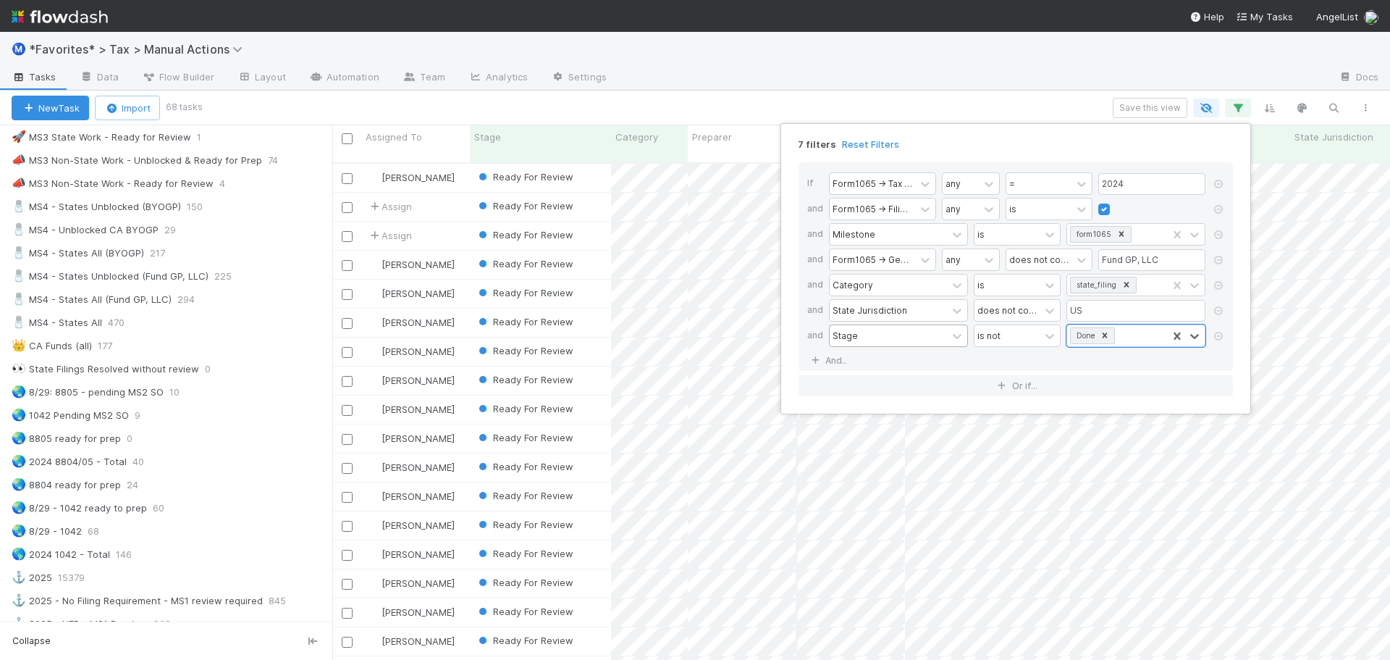
scroll to position [498, 1047]
drag, startPoint x: 1036, startPoint y: 89, endPoint x: 1059, endPoint y: 90, distance: 23.2
click at [1041, 89] on div "7 filters Reset Filters If Form1065 -> Tax Year any = 2024 and Form1065 -> Fili…" at bounding box center [695, 330] width 1390 height 660
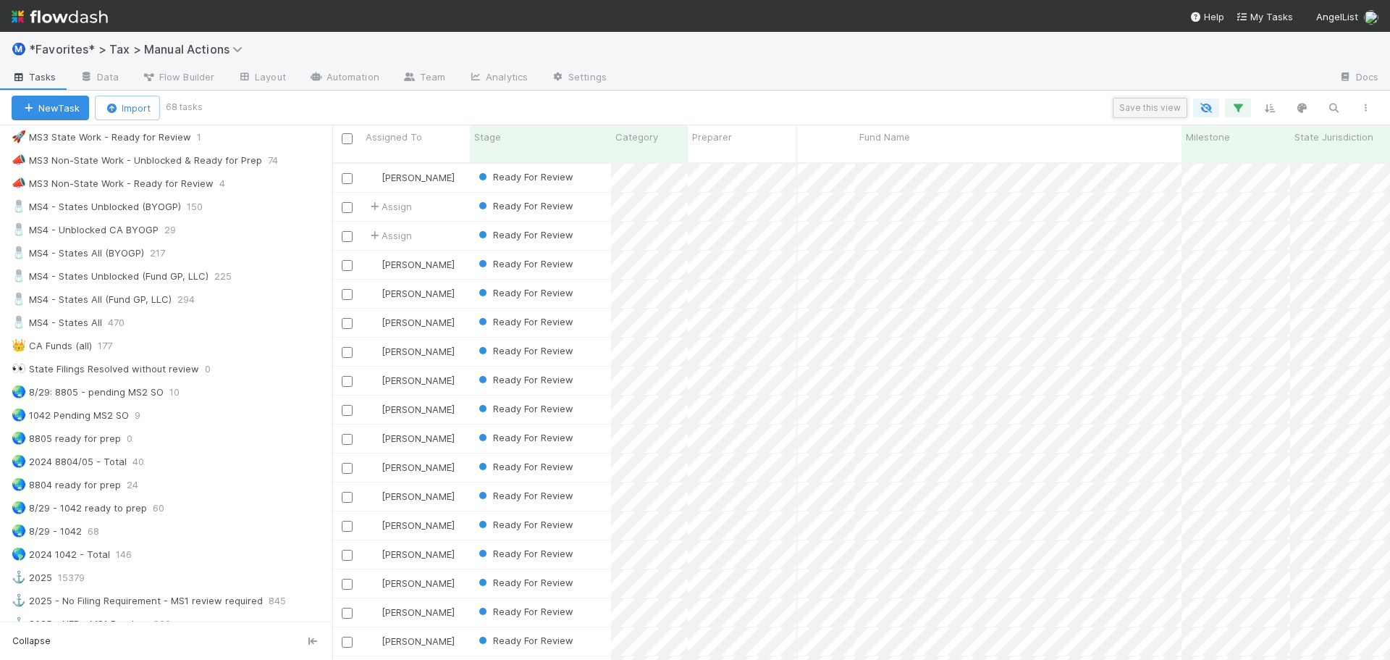
click at [1148, 104] on button "Save this view" at bounding box center [1150, 108] width 75 height 20
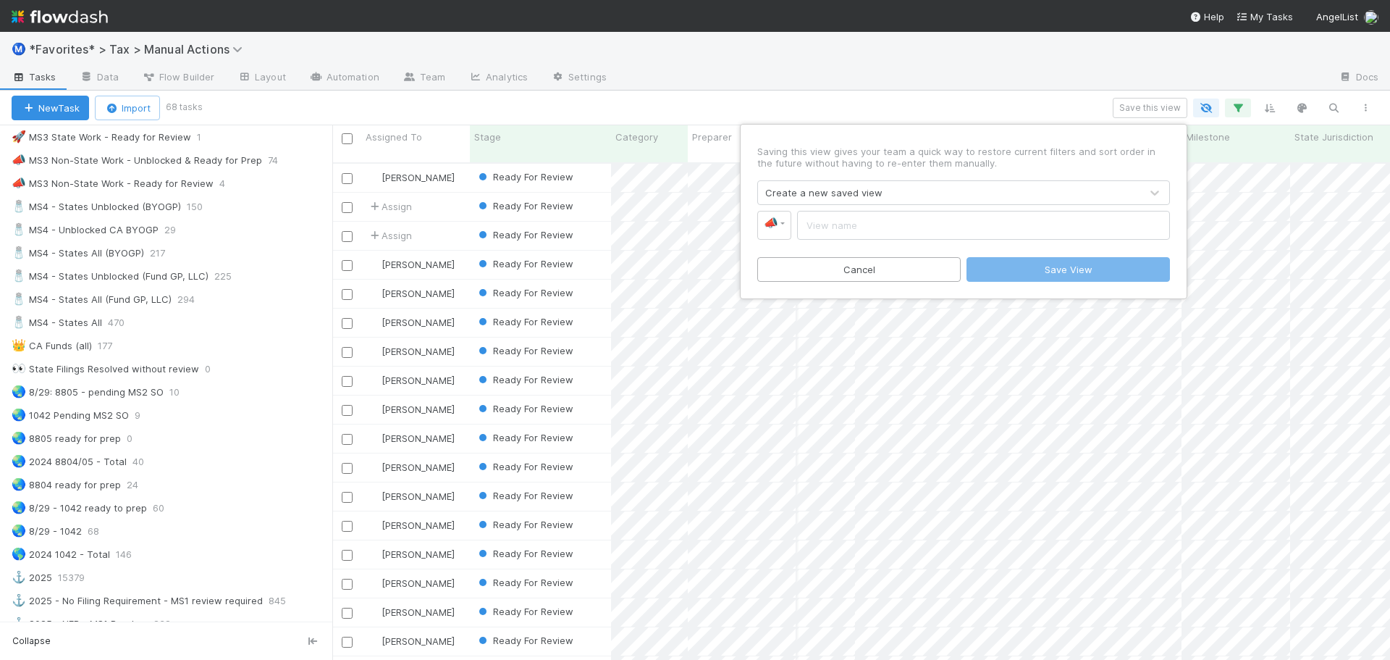
click at [824, 191] on div "Create a new saved view" at bounding box center [823, 192] width 117 height 14
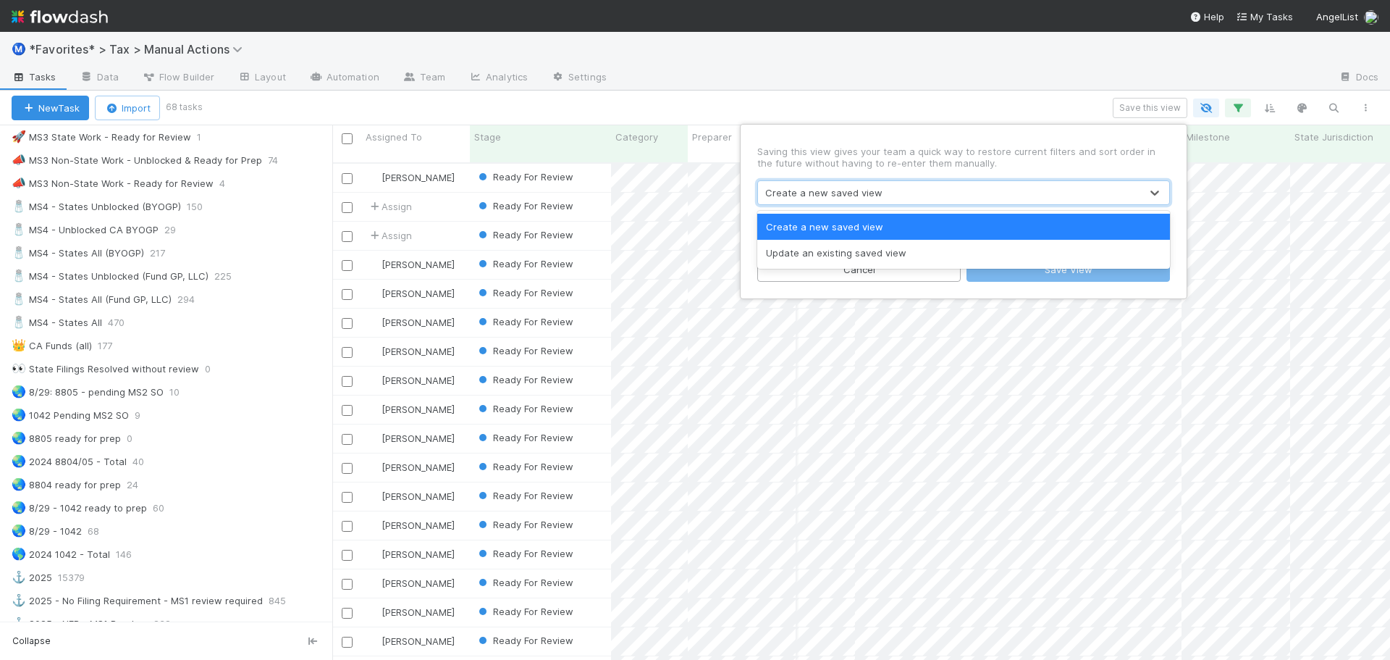
click at [886, 181] on div "Create a new saved view" at bounding box center [949, 192] width 382 height 23
click at [883, 193] on div "Create a new saved view" at bounding box center [949, 192] width 382 height 23
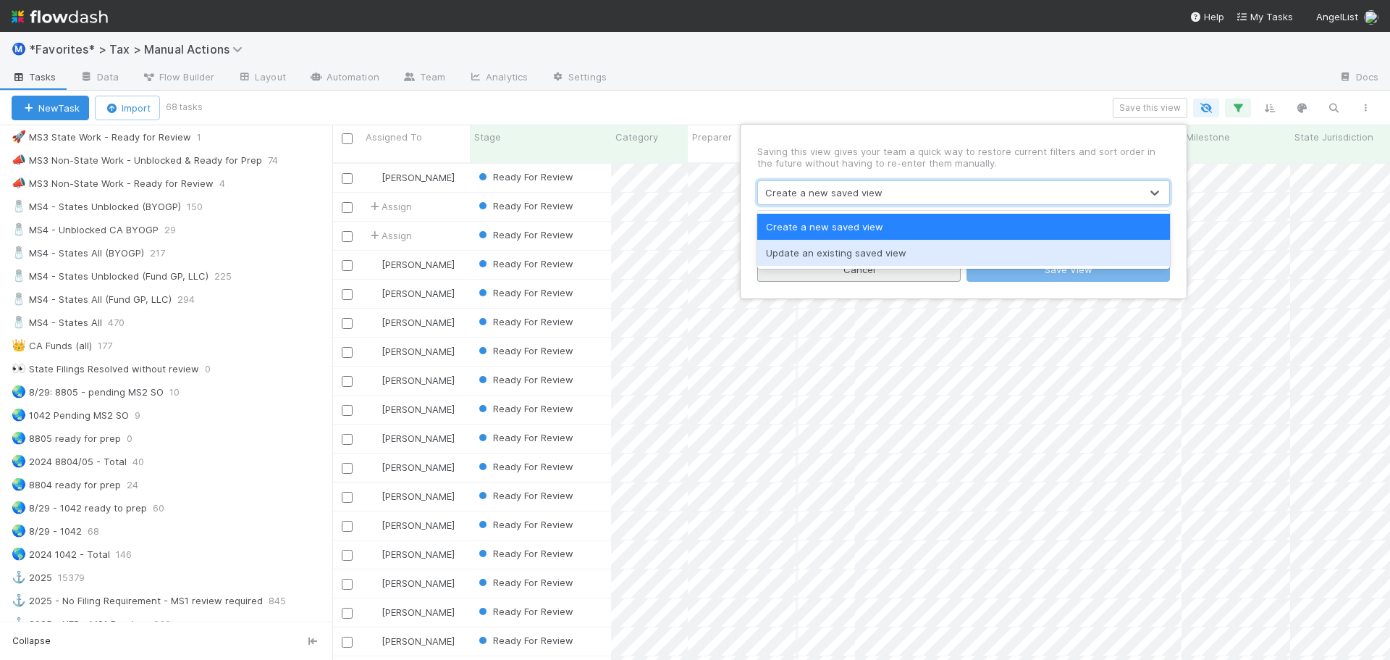
click at [865, 251] on div "Update an existing saved view" at bounding box center [963, 253] width 413 height 26
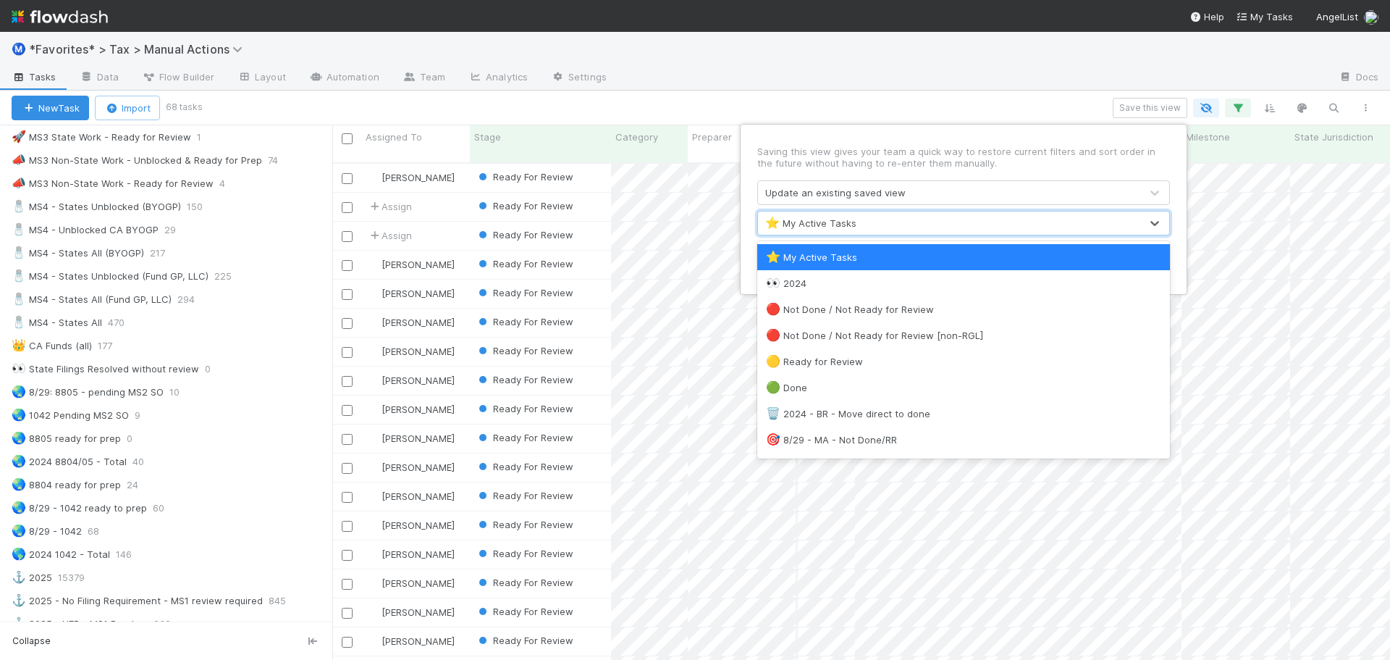
click at [867, 222] on div "⭐ My Active Tasks" at bounding box center [949, 222] width 382 height 23
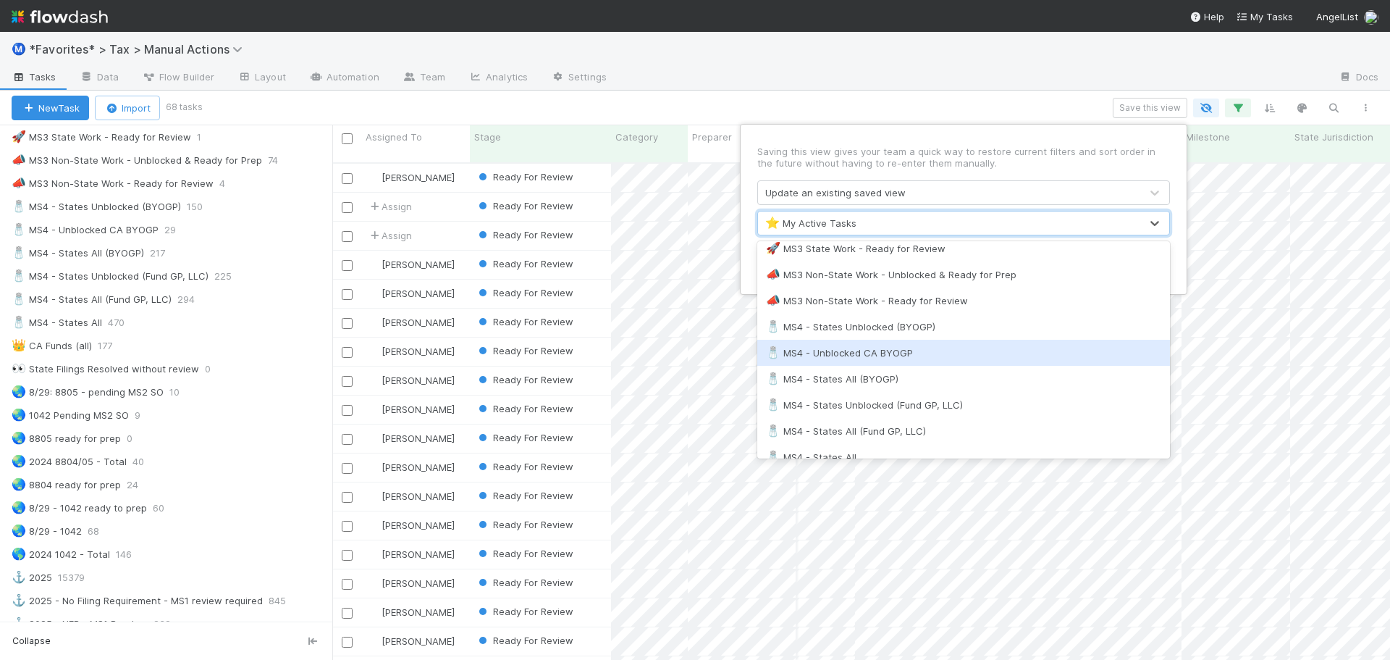
scroll to position [1086, 0]
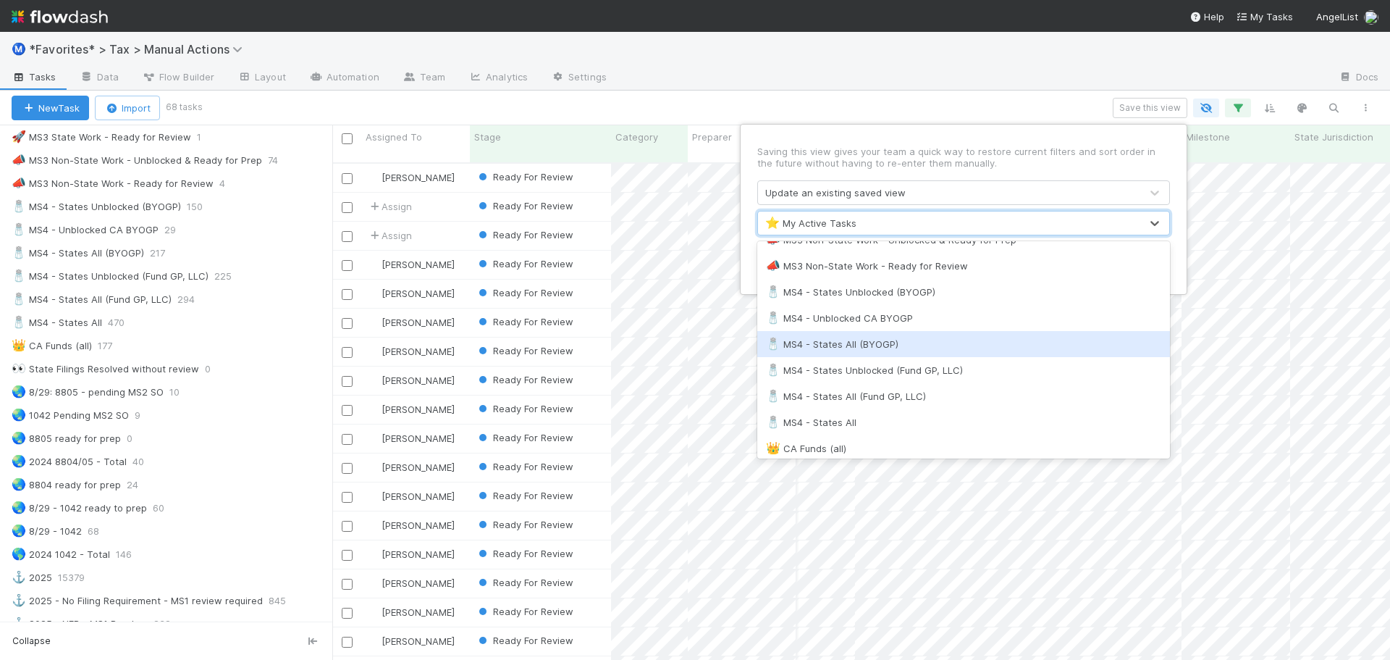
click at [909, 343] on div "🧂 MS4 - States All (BYOGP)" at bounding box center [963, 344] width 395 height 14
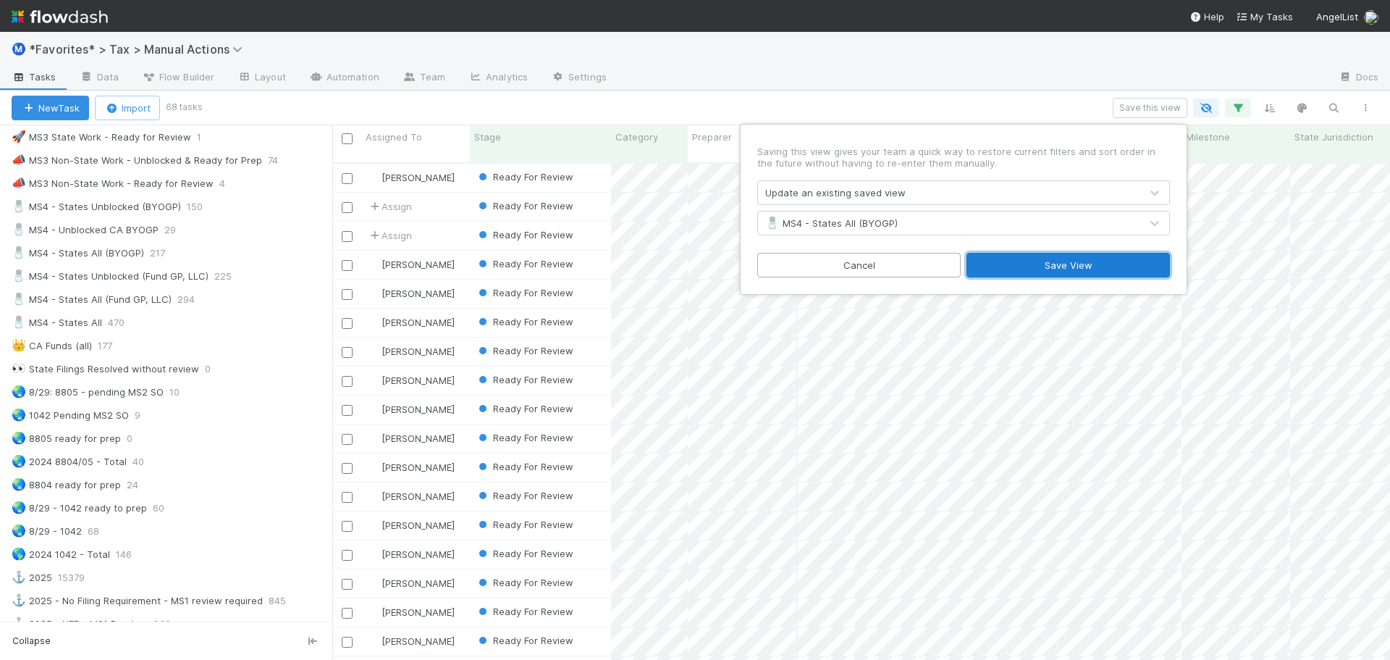
click at [1002, 264] on button "Save View" at bounding box center [1068, 265] width 203 height 25
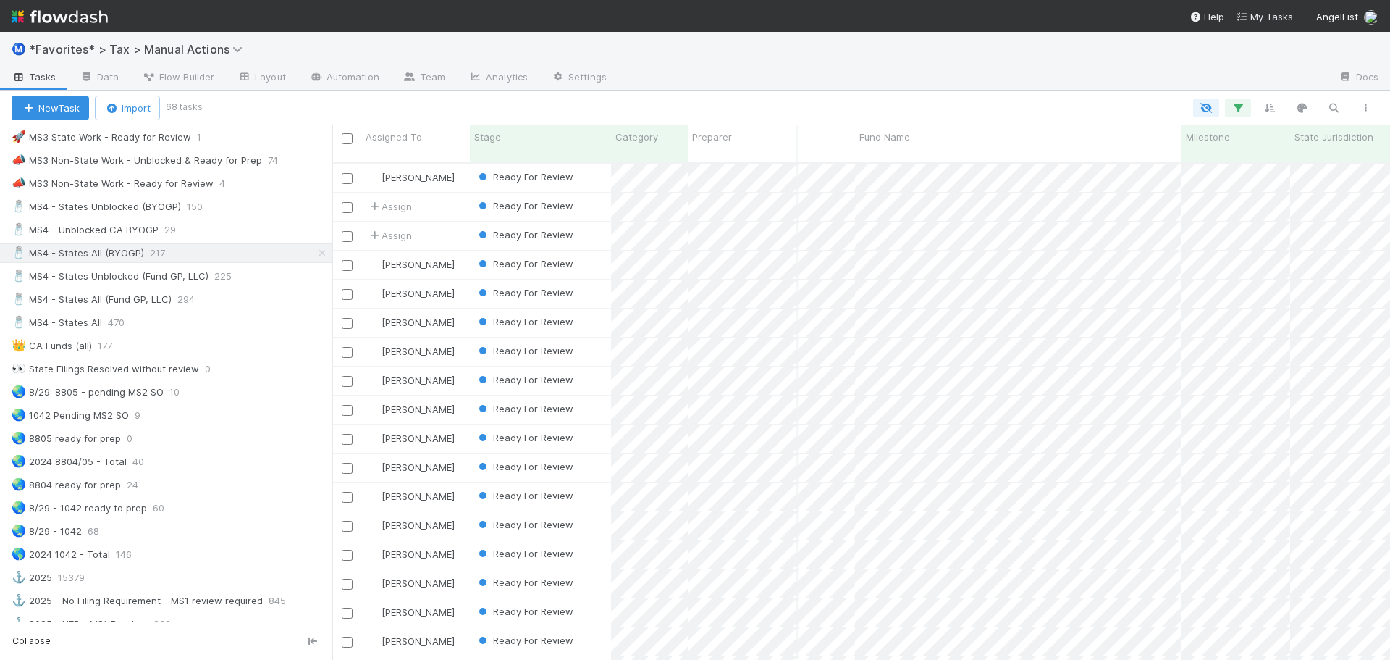
click at [886, 70] on div at bounding box center [972, 78] width 709 height 23
click at [153, 285] on div "🧂 MS4 - States Unblocked (Fund GP, LLC) 225" at bounding box center [166, 276] width 332 height 20
click at [145, 280] on div "🧂 MS4 - States Unblocked (Fund GP, LLC)" at bounding box center [110, 276] width 197 height 18
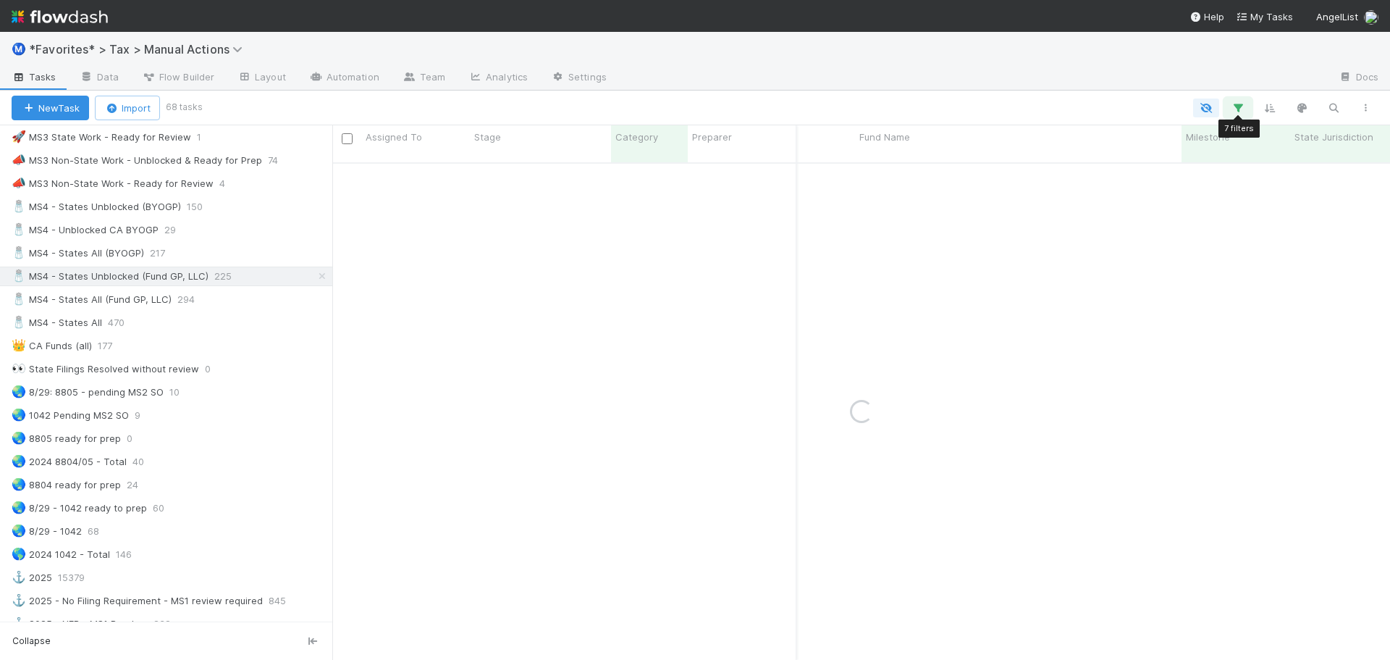
click at [1242, 112] on icon "button" at bounding box center [1238, 107] width 14 height 13
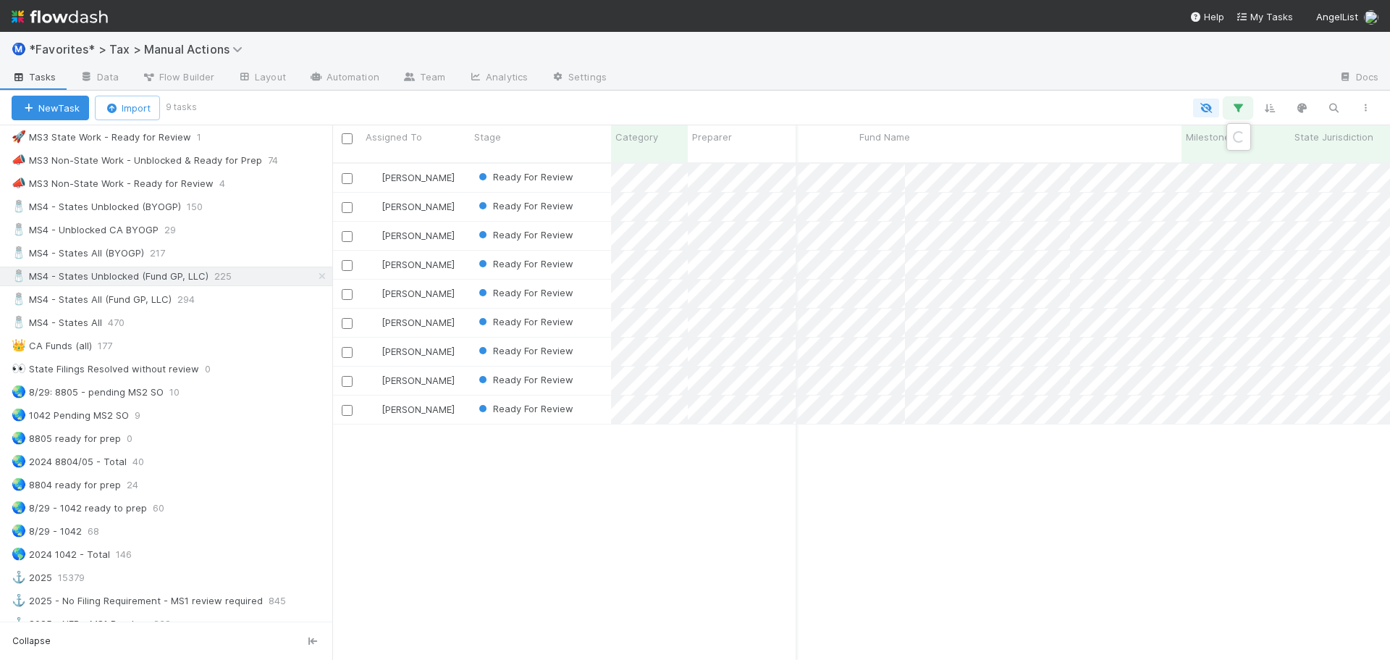
scroll to position [498, 1047]
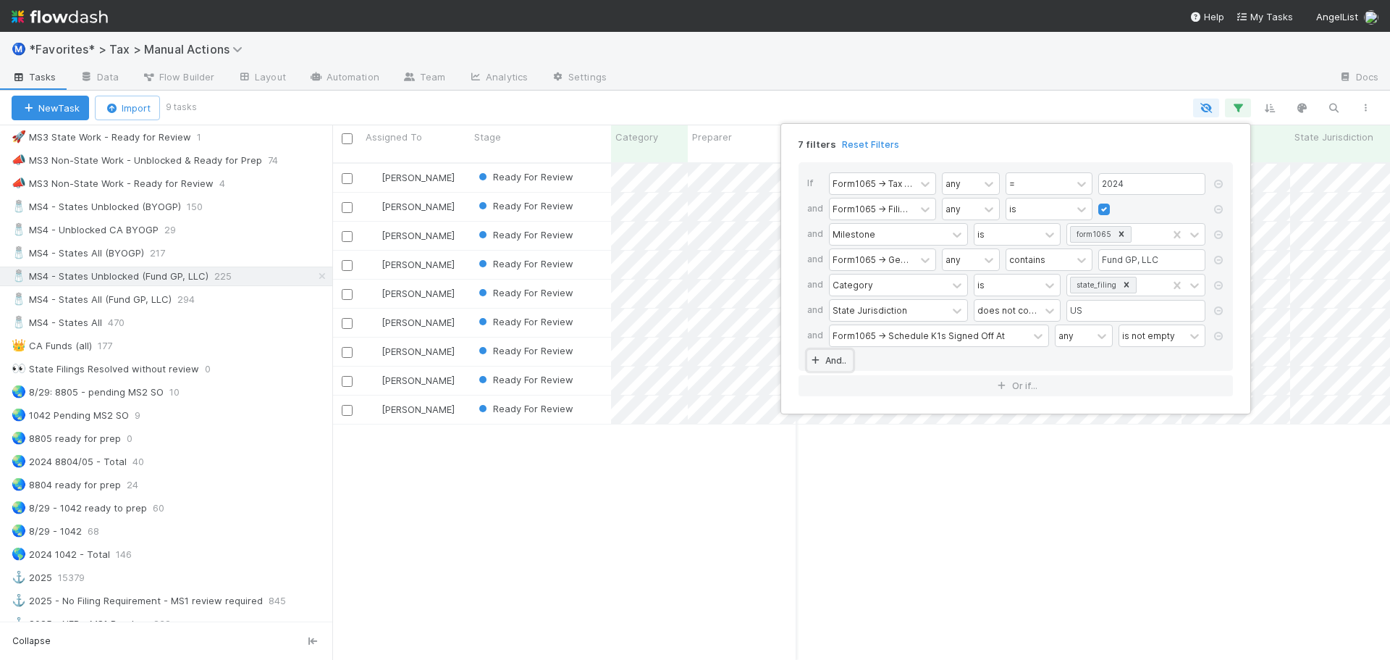
click at [834, 362] on link "And.." at bounding box center [830, 360] width 46 height 21
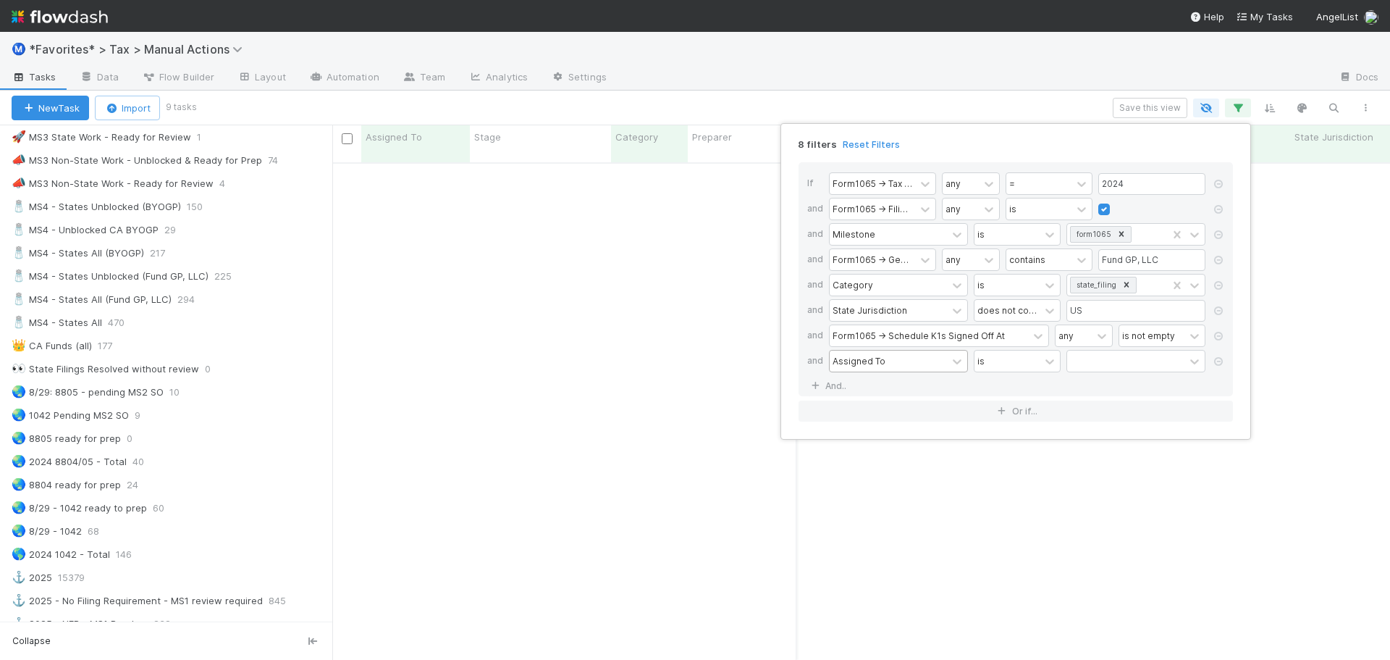
click at [873, 351] on div "If Form1065 -> Tax Year any = 2024 and Form1065 -> Filing Required any is and M…" at bounding box center [1016, 279] width 434 height 234
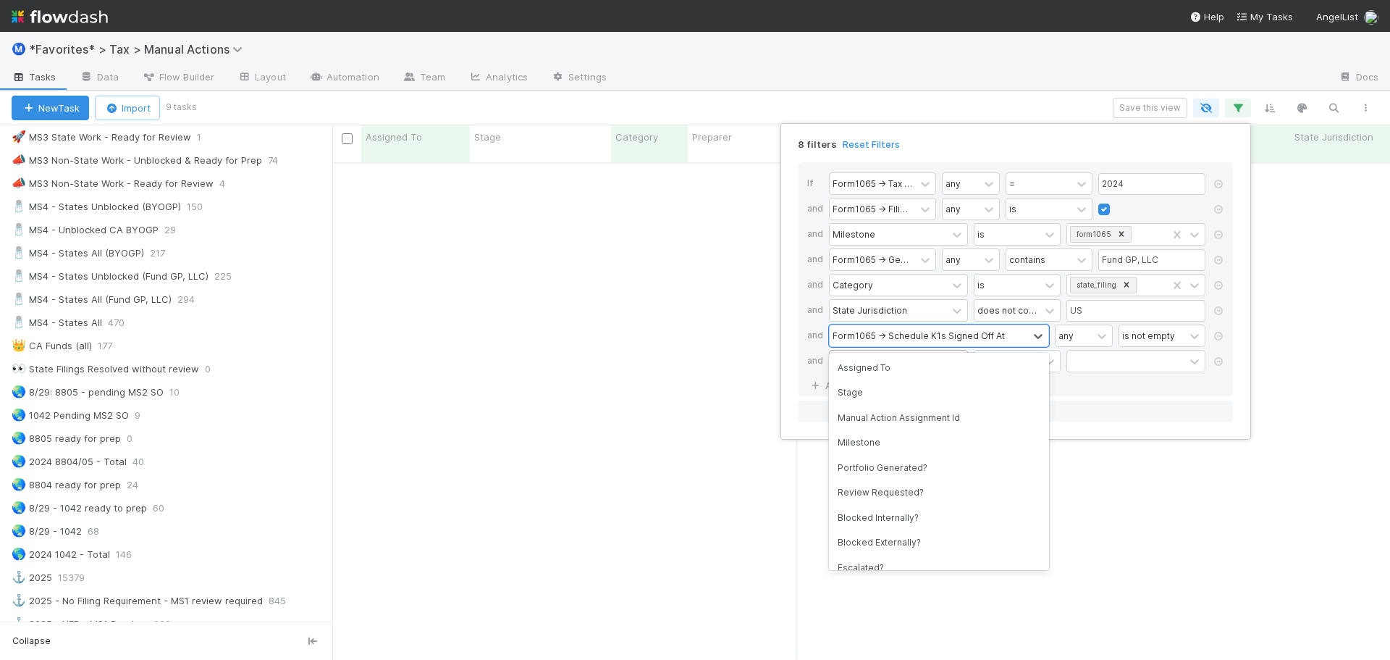
scroll to position [1240, 0]
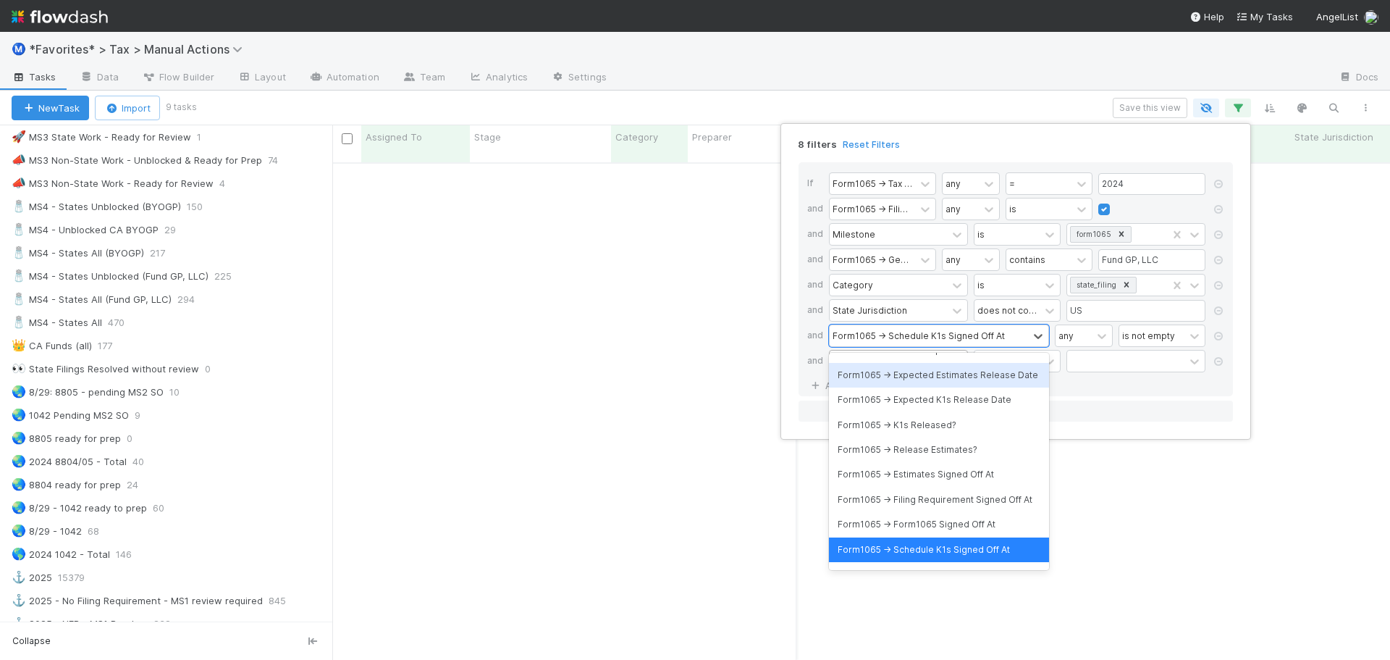
drag, startPoint x: 797, startPoint y: 362, endPoint x: 834, endPoint y: 363, distance: 36.9
click at [801, 361] on div "If Form1065 -> Tax Year any = 2024 and Form1065 -> Filing Required any is and M…" at bounding box center [1016, 292] width 458 height 282
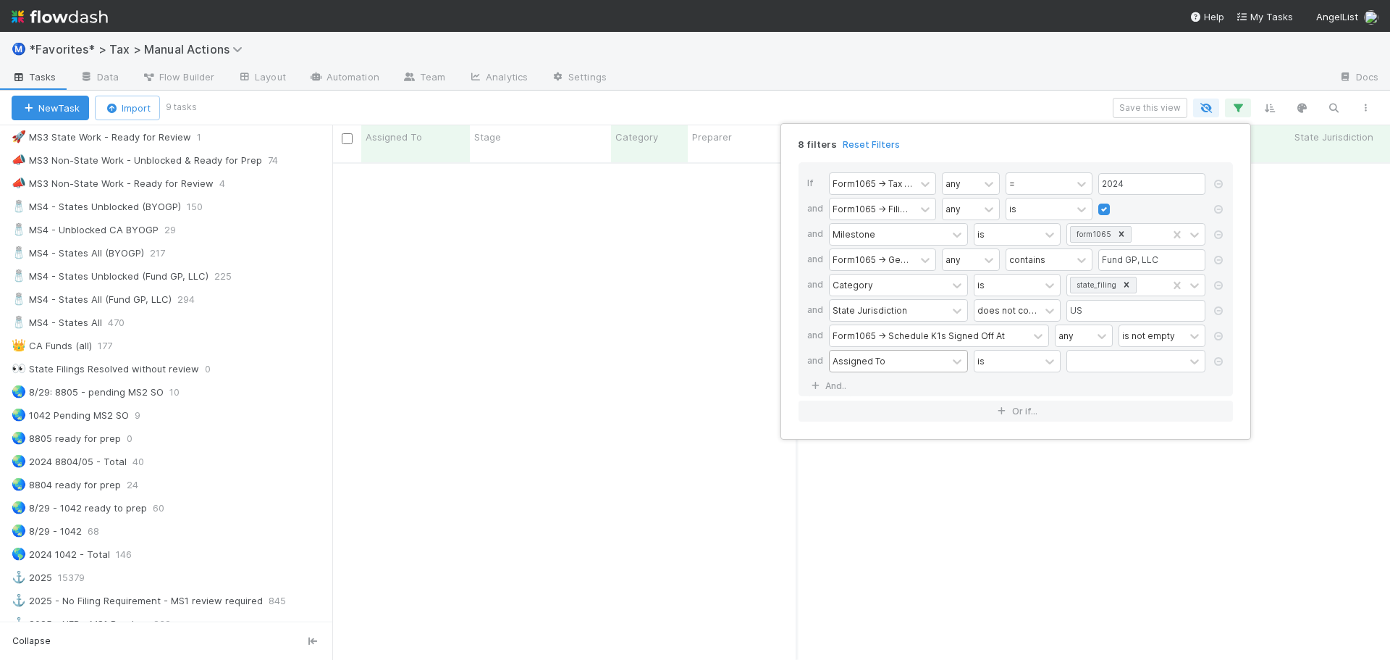
click at [858, 366] on div "Assigned To" at bounding box center [859, 360] width 53 height 13
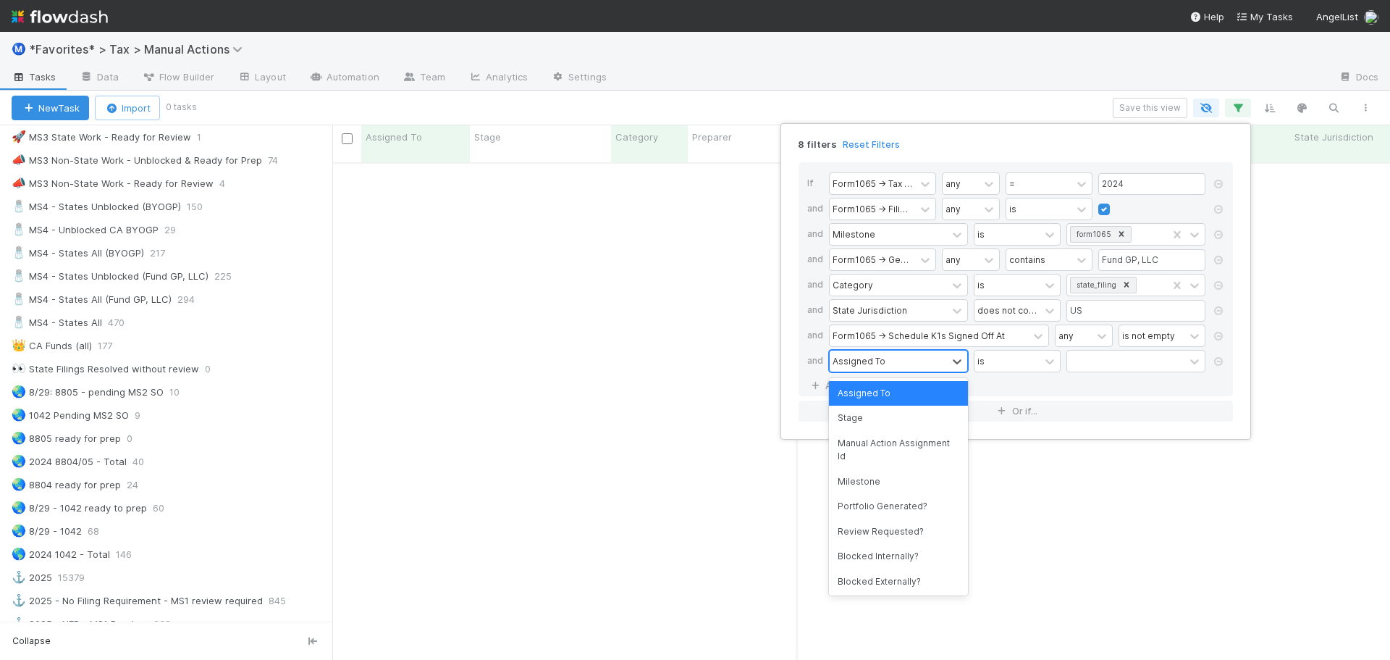
scroll to position [487, 1047]
type input "stage"
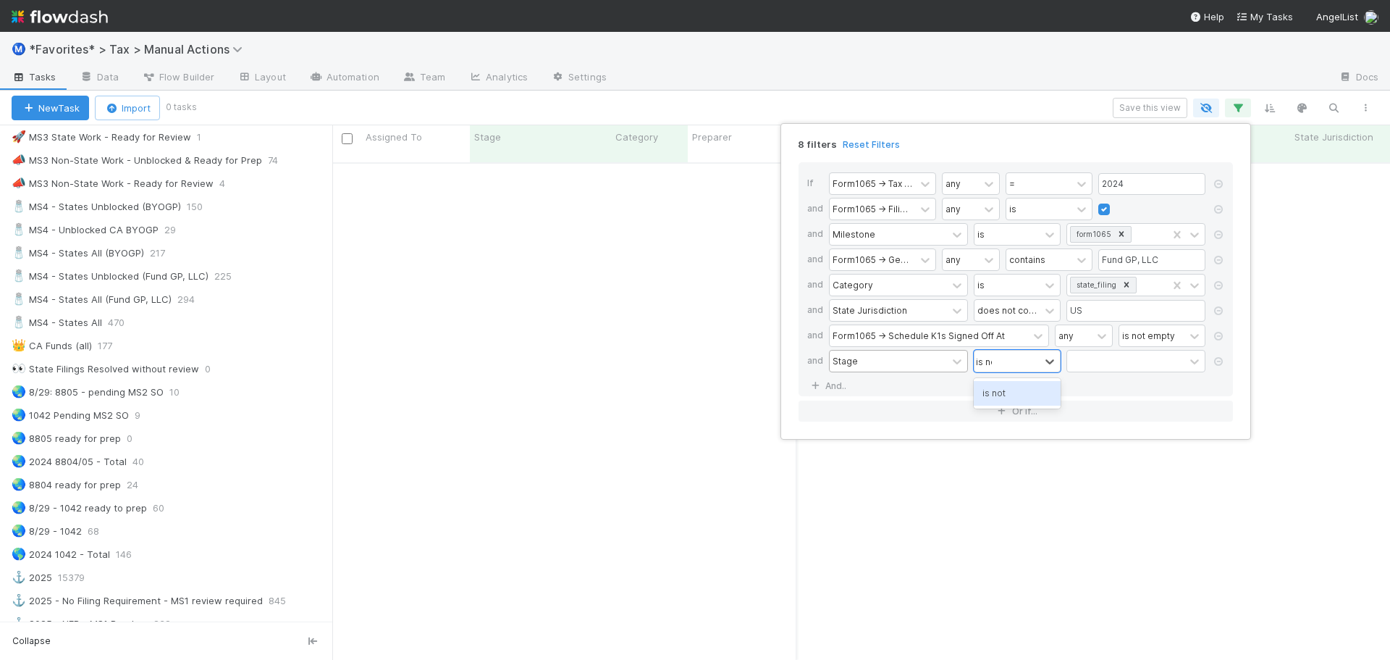
type input "is not"
type input "done"
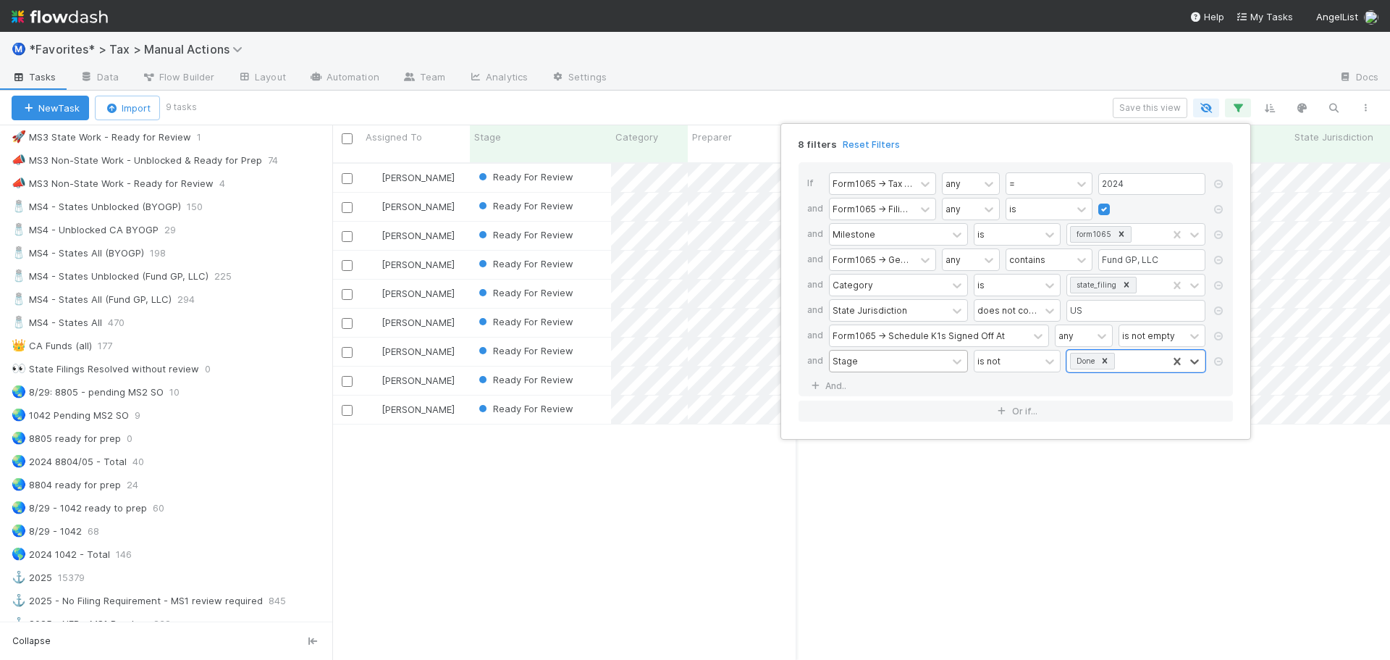
scroll to position [498, 1047]
click at [1135, 109] on div "8 filters Reset Filters If Form1065 -> Tax Year any = 2024 and Form1065 -> Fili…" at bounding box center [695, 330] width 1390 height 660
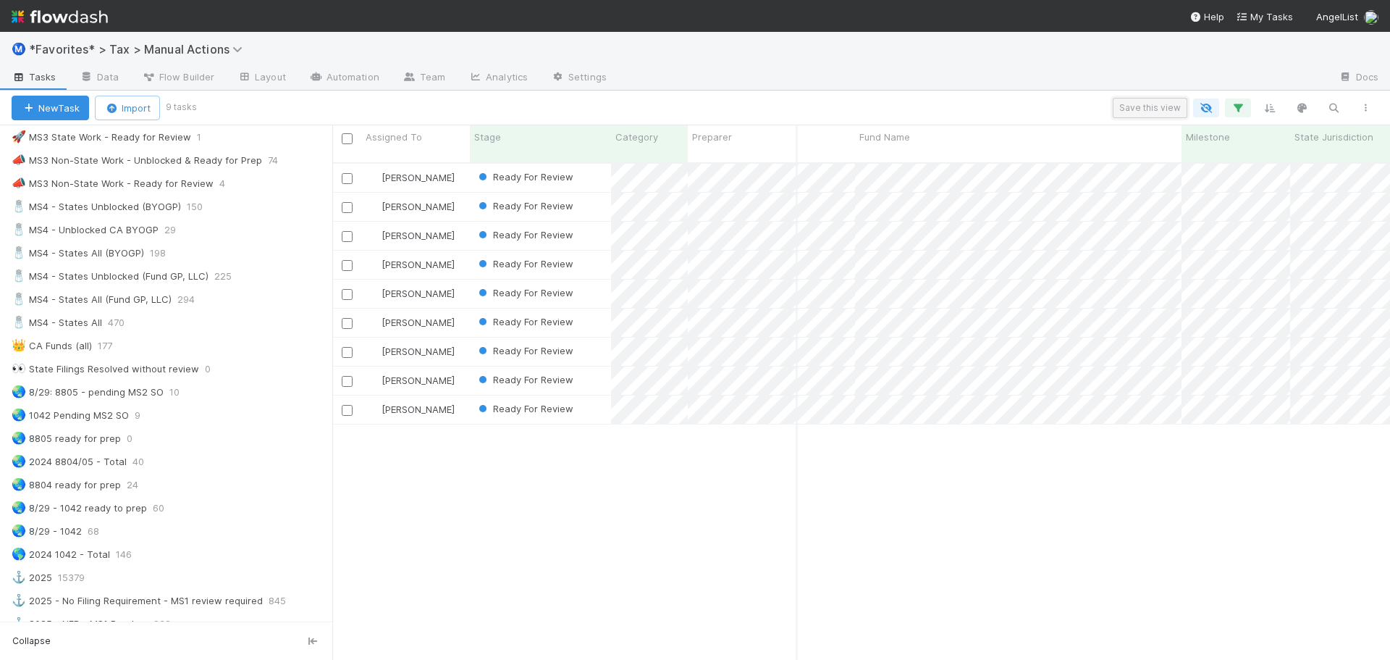
click at [1136, 107] on button "Save this view" at bounding box center [1150, 108] width 75 height 20
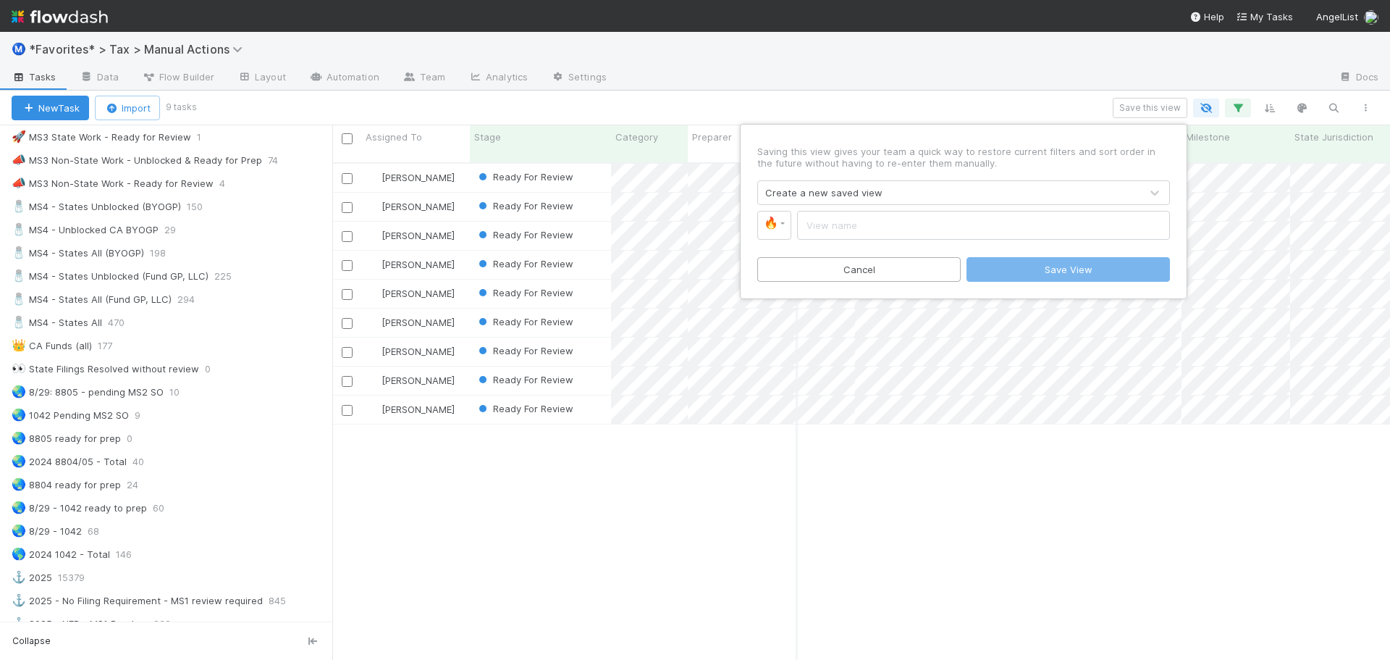
click at [932, 187] on div "Create a new saved view" at bounding box center [949, 192] width 382 height 23
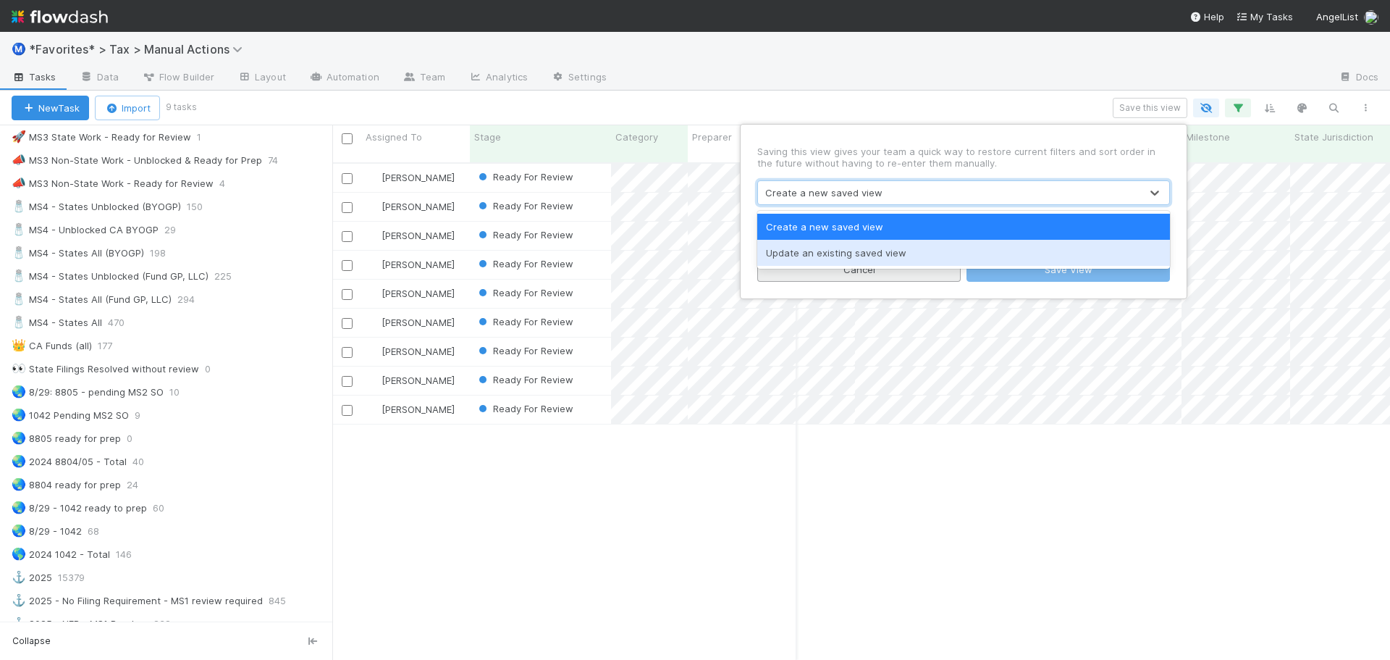
click at [854, 258] on div "Update an existing saved view" at bounding box center [963, 253] width 413 height 26
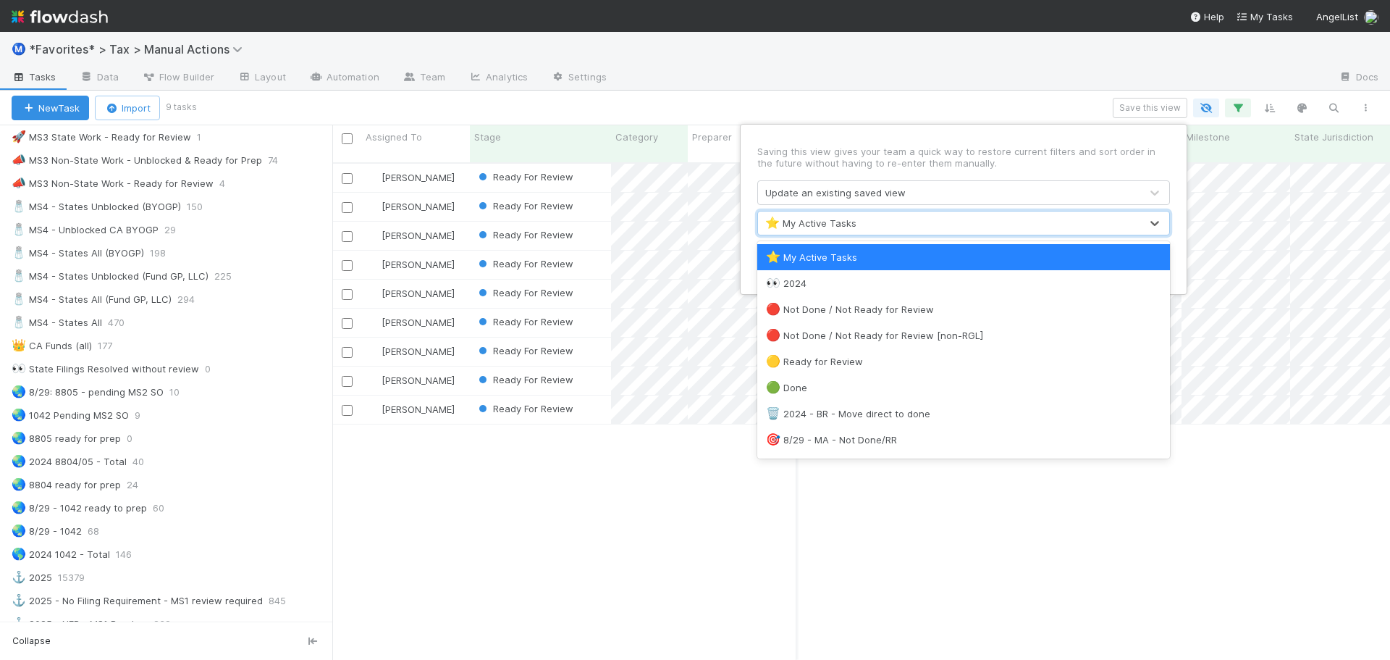
click at [860, 220] on div "⭐ My Active Tasks" at bounding box center [949, 222] width 382 height 23
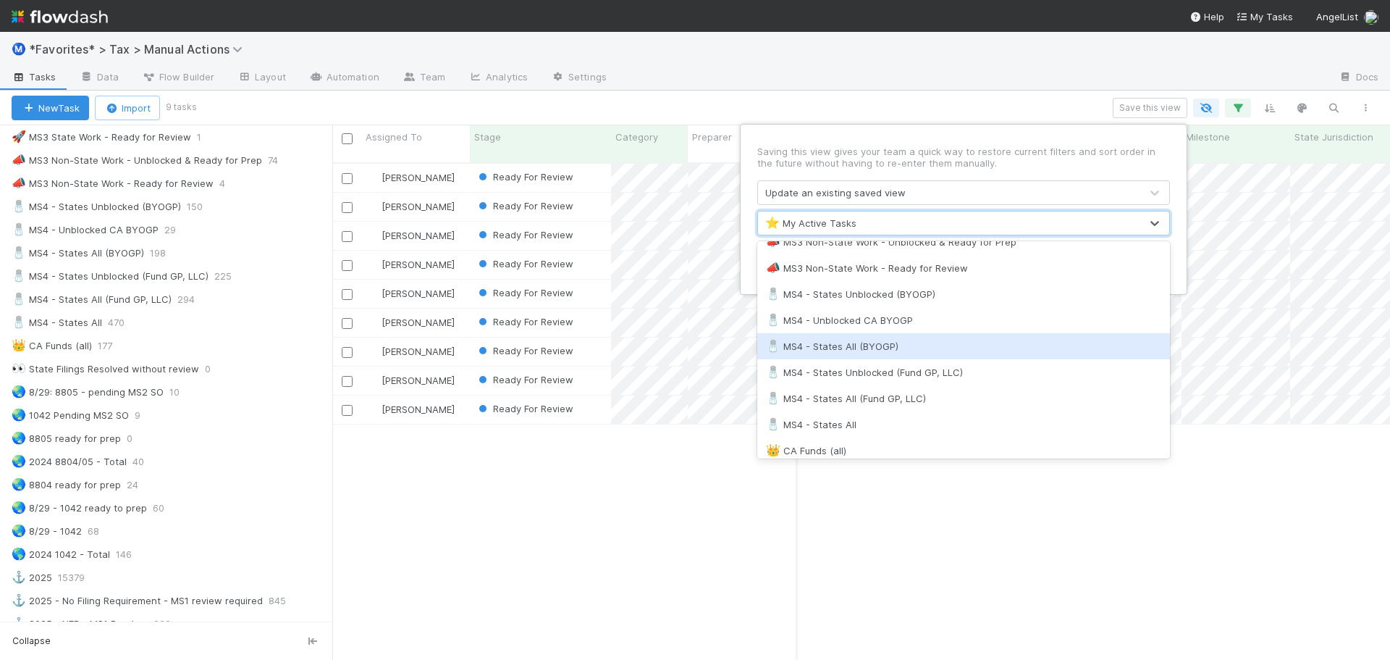
scroll to position [1086, 0]
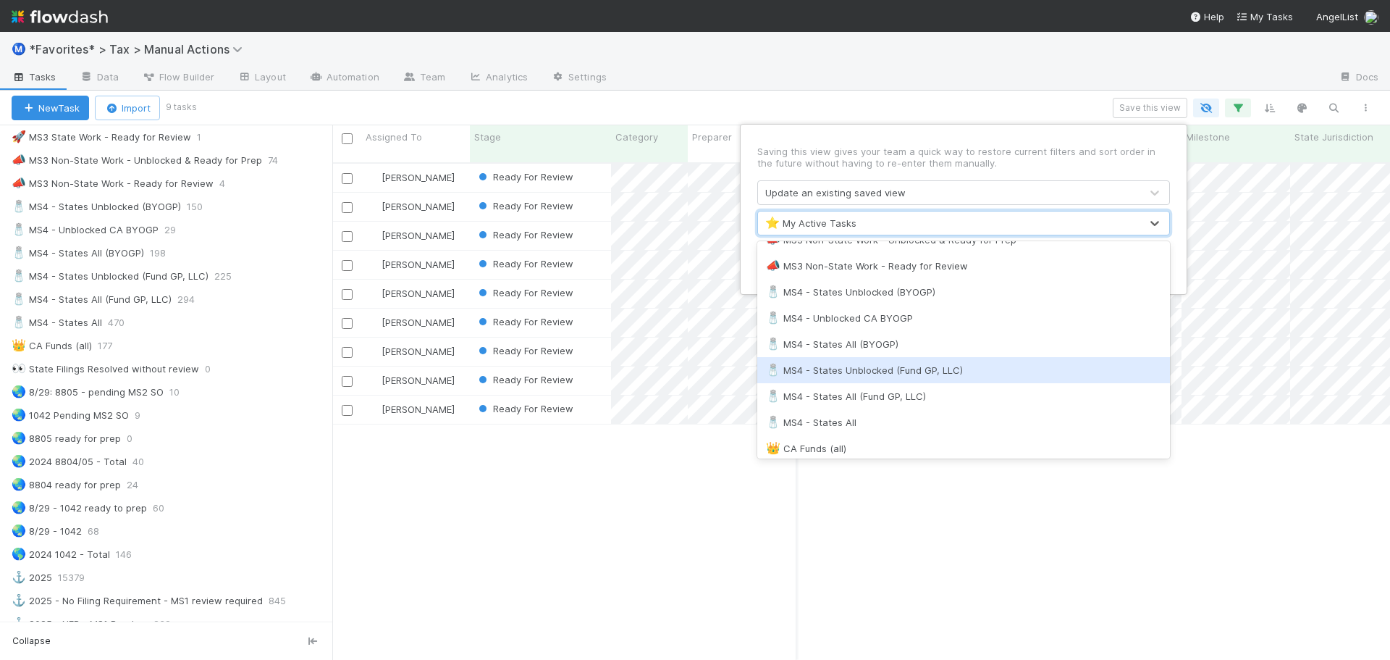
click at [869, 370] on div "🧂 MS4 - States Unblocked (Fund GP, LLC)" at bounding box center [963, 370] width 395 height 14
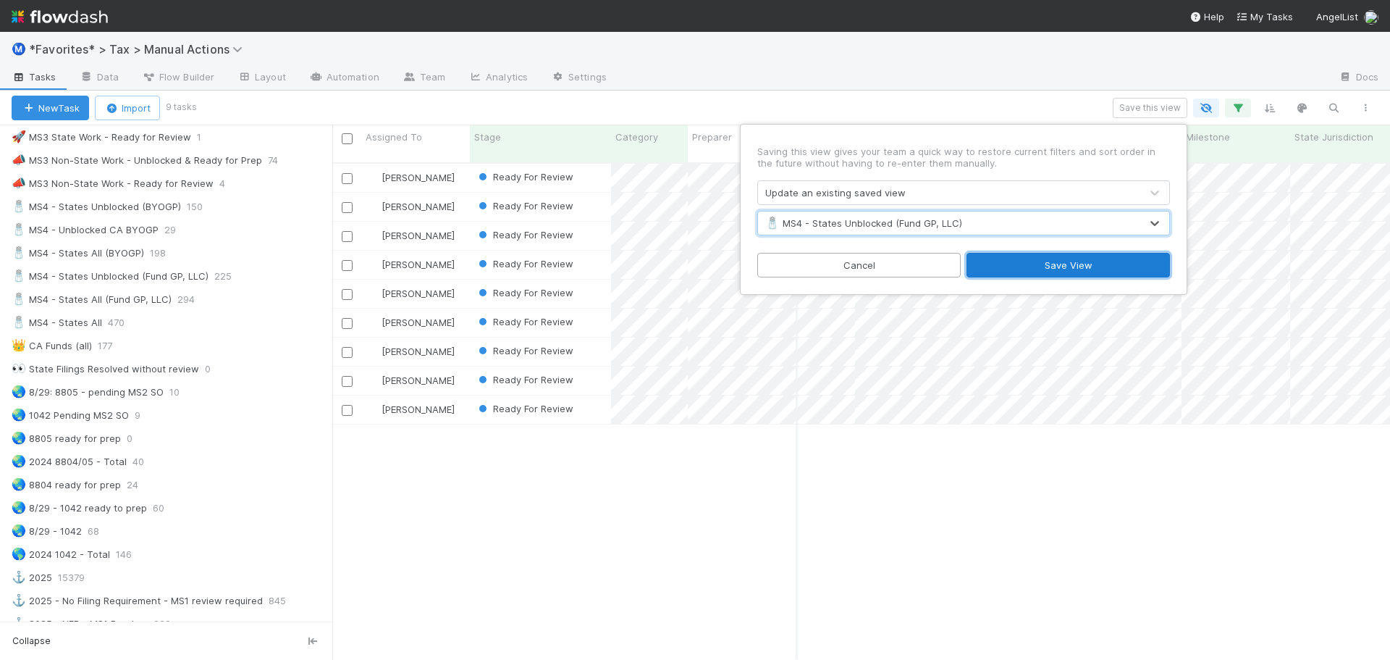
click at [1033, 269] on button "Save View" at bounding box center [1068, 265] width 203 height 25
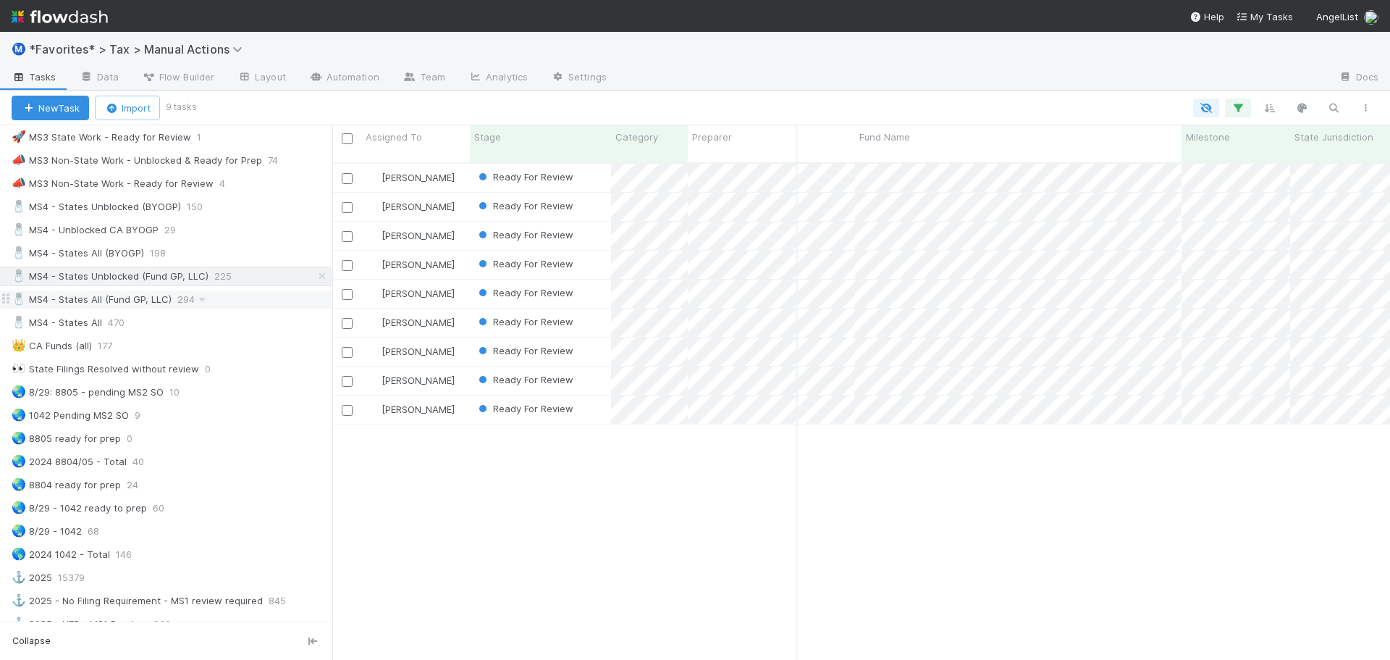
click at [103, 298] on div "🧂 MS4 - States All (Fund GP, LLC)" at bounding box center [92, 299] width 160 height 18
click at [1240, 109] on icon "button" at bounding box center [1238, 107] width 14 height 13
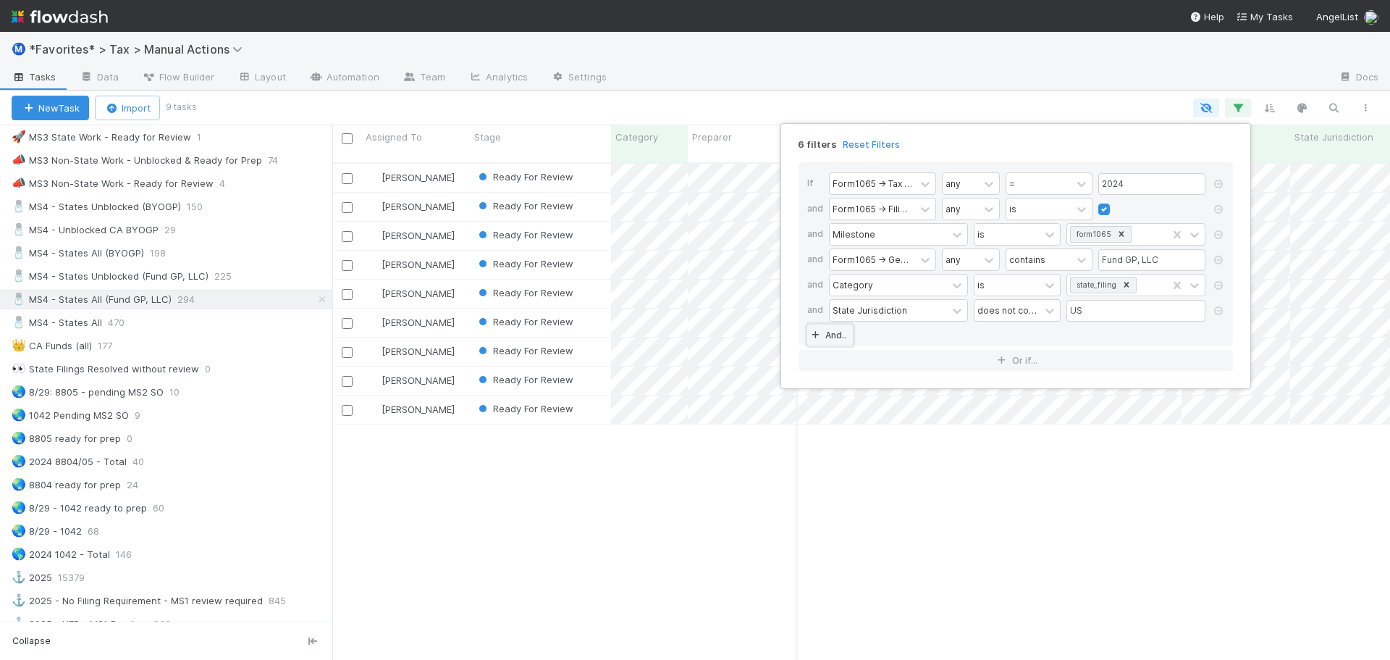
click at [820, 332] on icon at bounding box center [815, 335] width 14 height 9
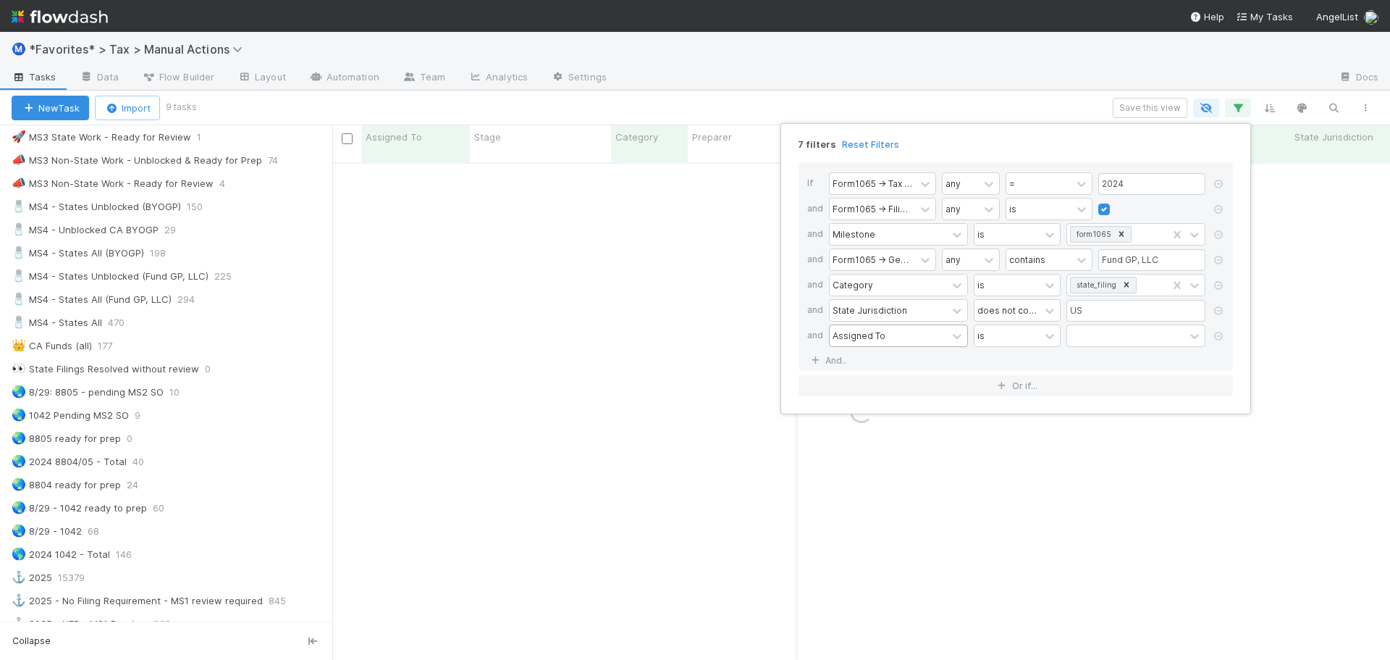
click at [891, 332] on div "Assigned To" at bounding box center [888, 335] width 117 height 21
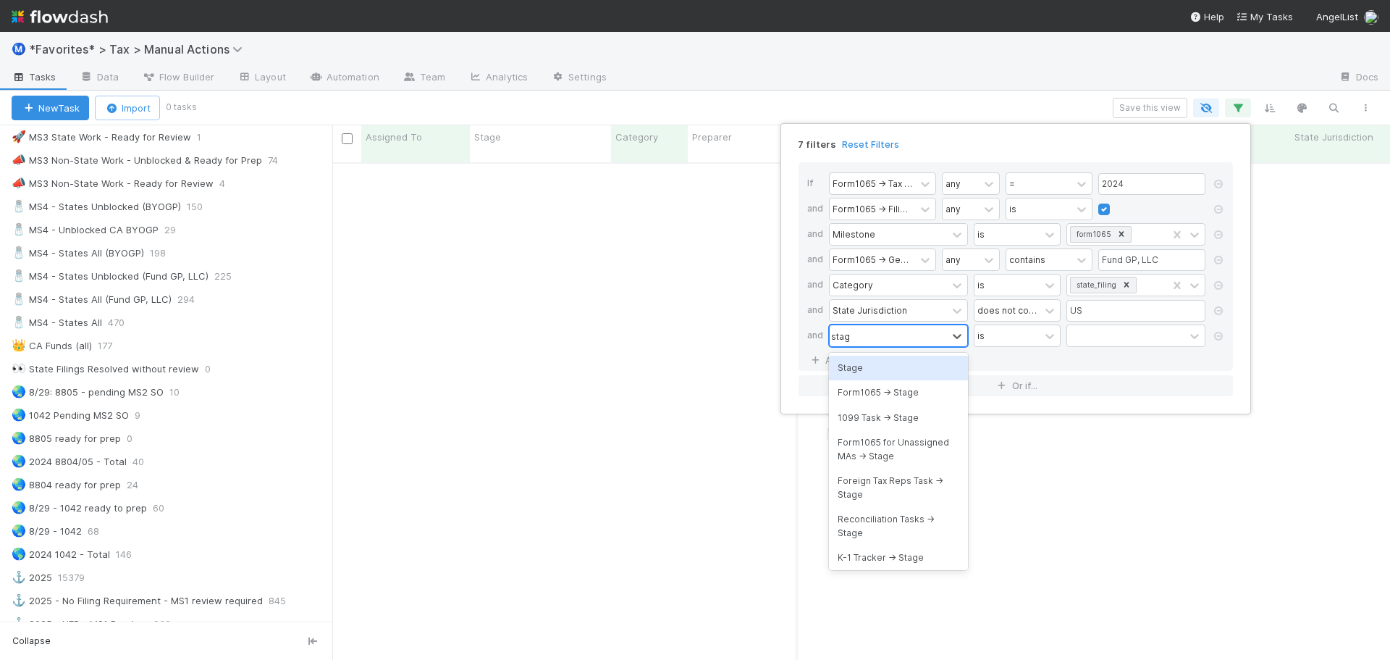
type input "stage"
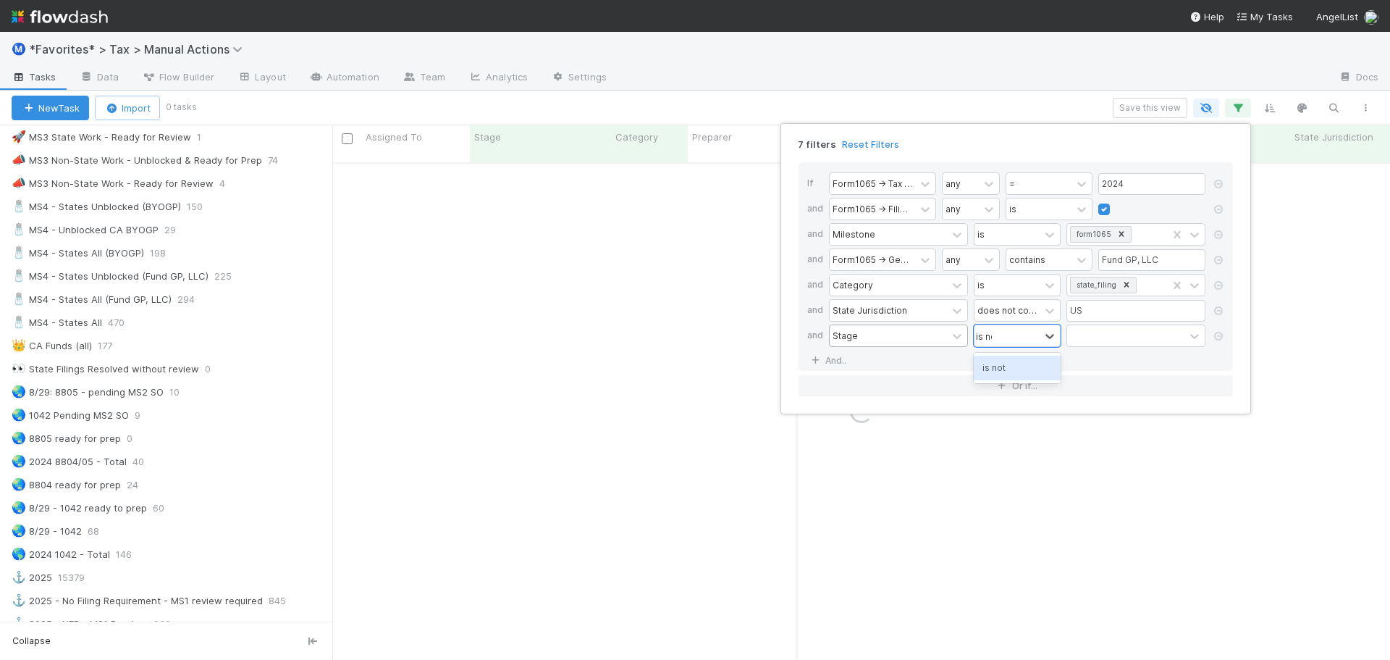
type input "is not"
type input "done"
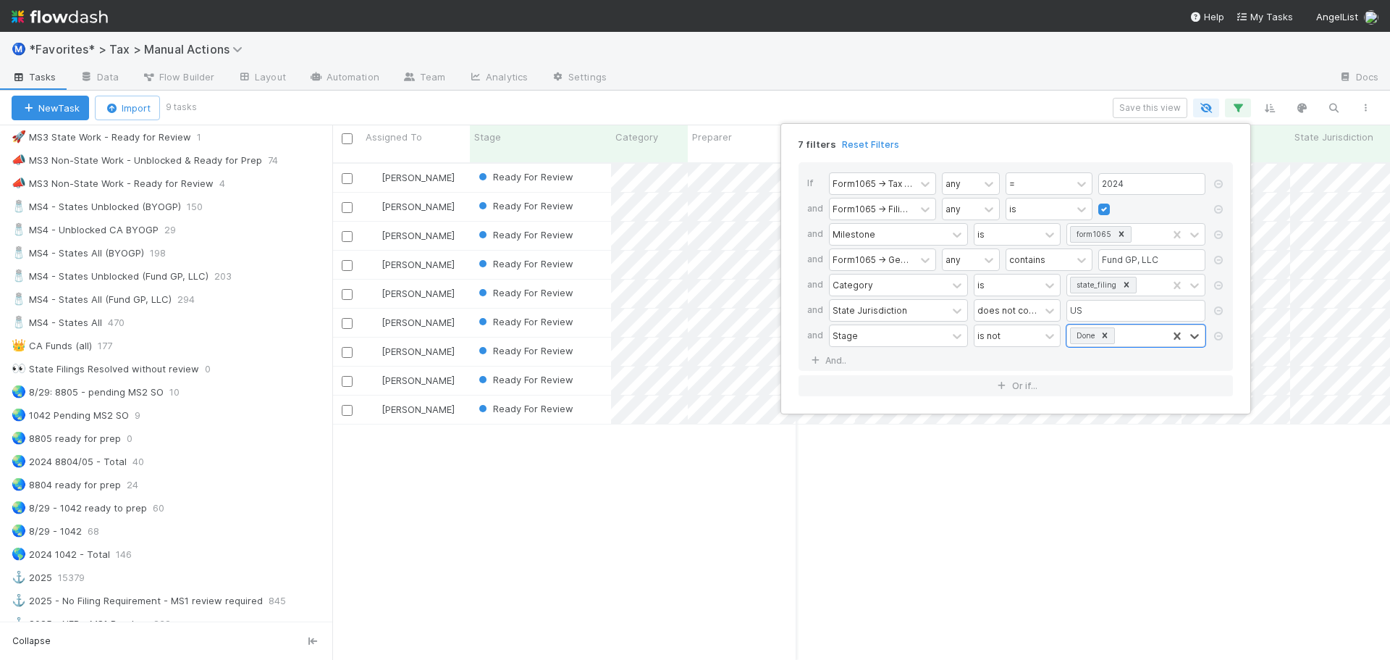
scroll to position [498, 1047]
click at [1164, 100] on div "7 filters Reset Filters If Form1065 -> Tax Year any = 2024 and Form1065 -> Fili…" at bounding box center [695, 330] width 1390 height 660
click at [1158, 110] on div "7 filters Reset Filters If Form1065 -> Tax Year any = 2024 and Form1065 -> Fili…" at bounding box center [695, 330] width 1390 height 660
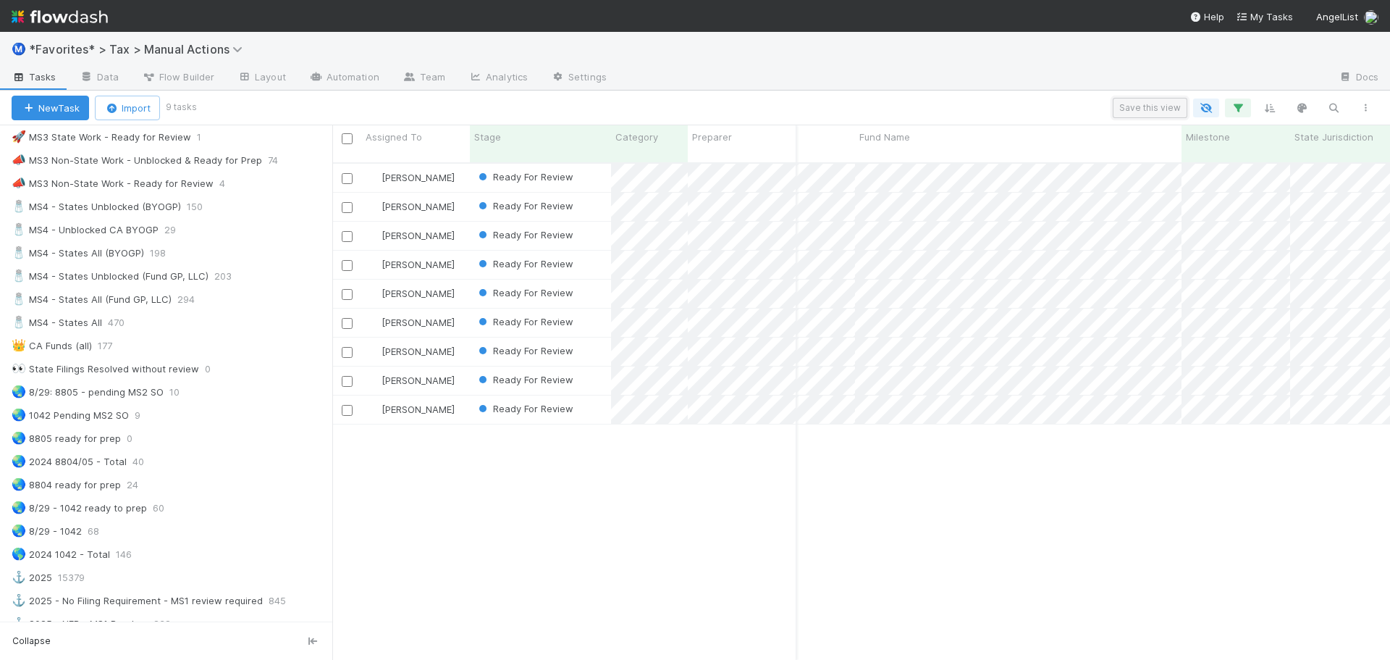
click at [1157, 110] on button "Save this view" at bounding box center [1150, 108] width 75 height 20
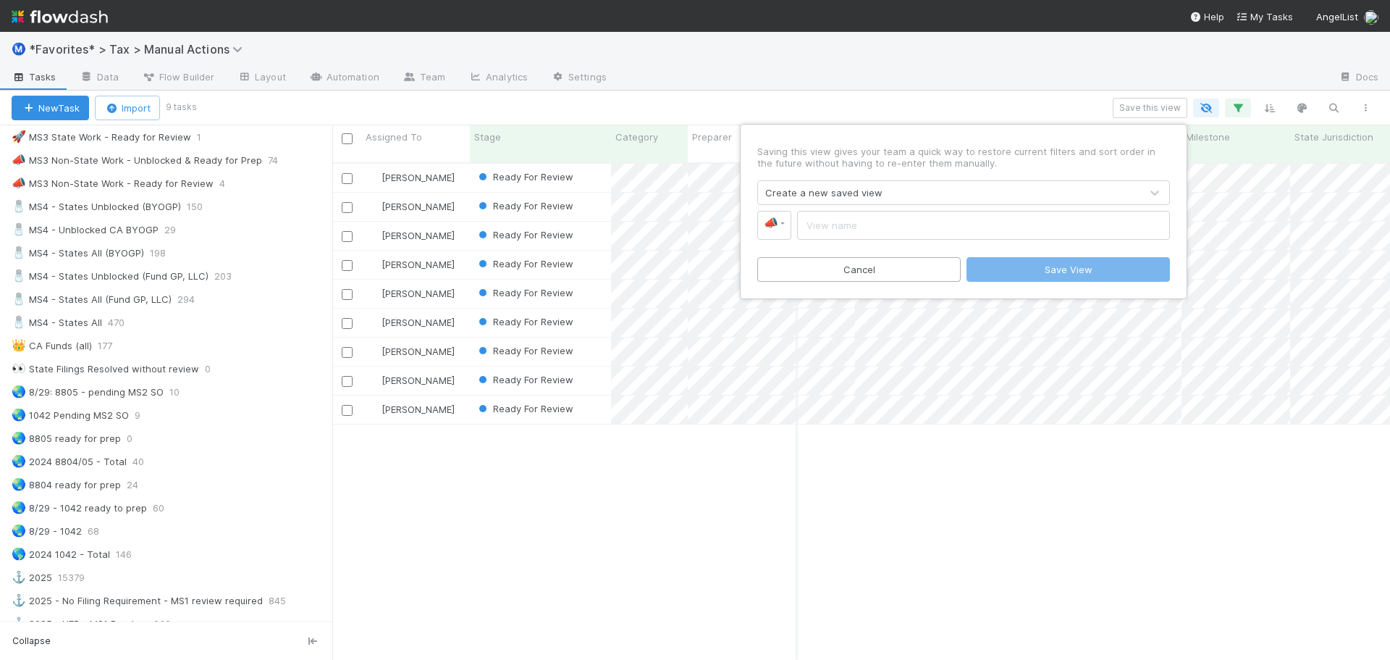
click at [804, 192] on div "Create a new saved view" at bounding box center [823, 192] width 117 height 14
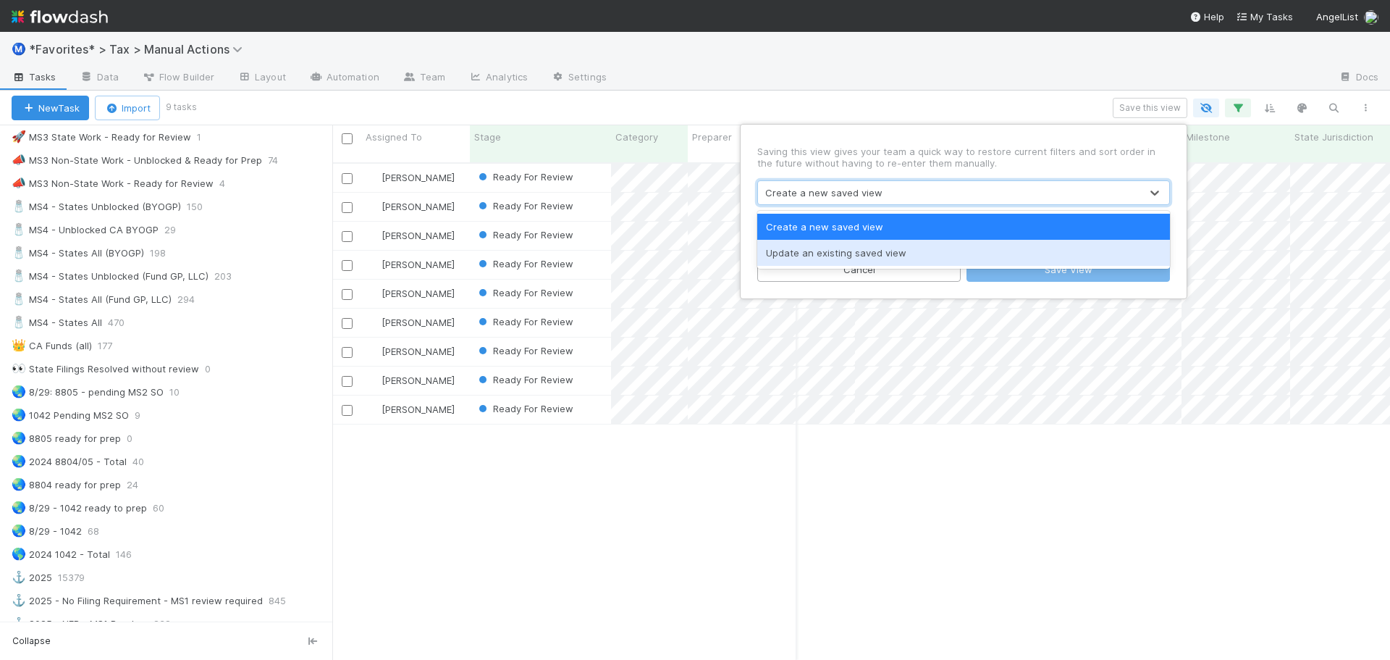
click at [791, 252] on div "Update an existing saved view" at bounding box center [963, 253] width 413 height 26
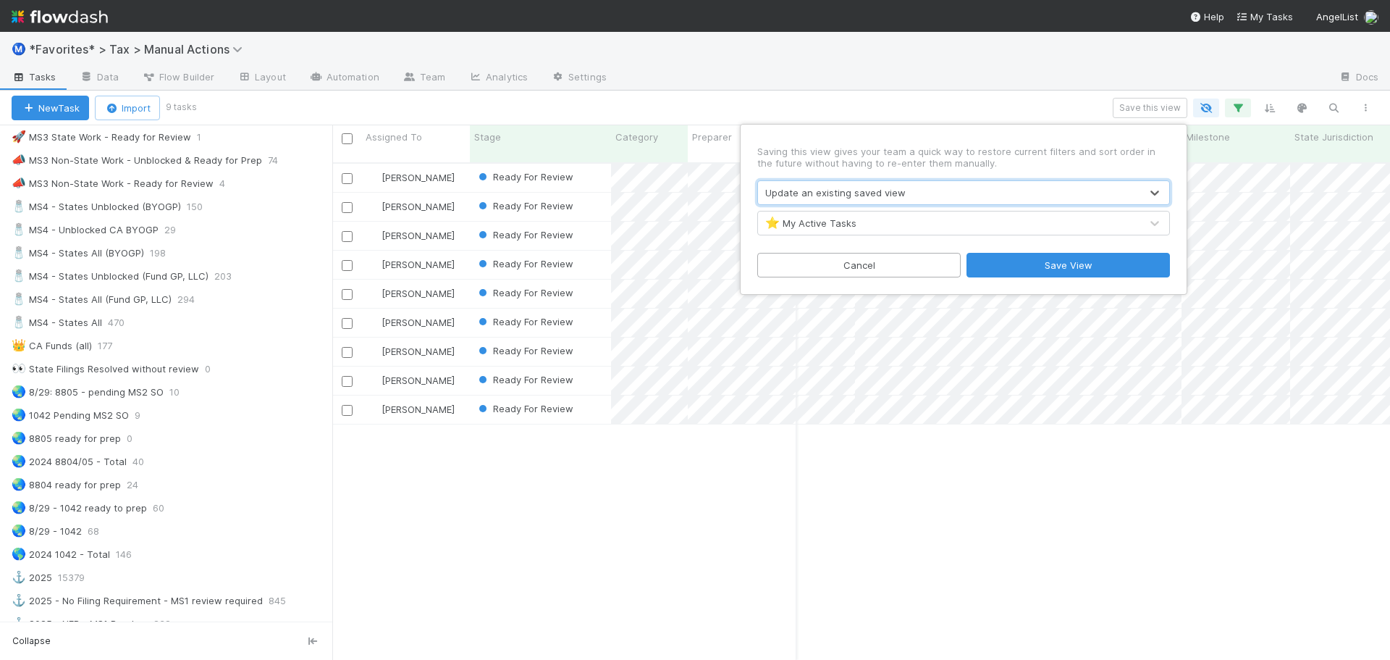
drag, startPoint x: 805, startPoint y: 237, endPoint x: 841, endPoint y: 212, distance: 43.2
click at [841, 212] on div "⭐ My Active Tasks" at bounding box center [963, 223] width 413 height 25
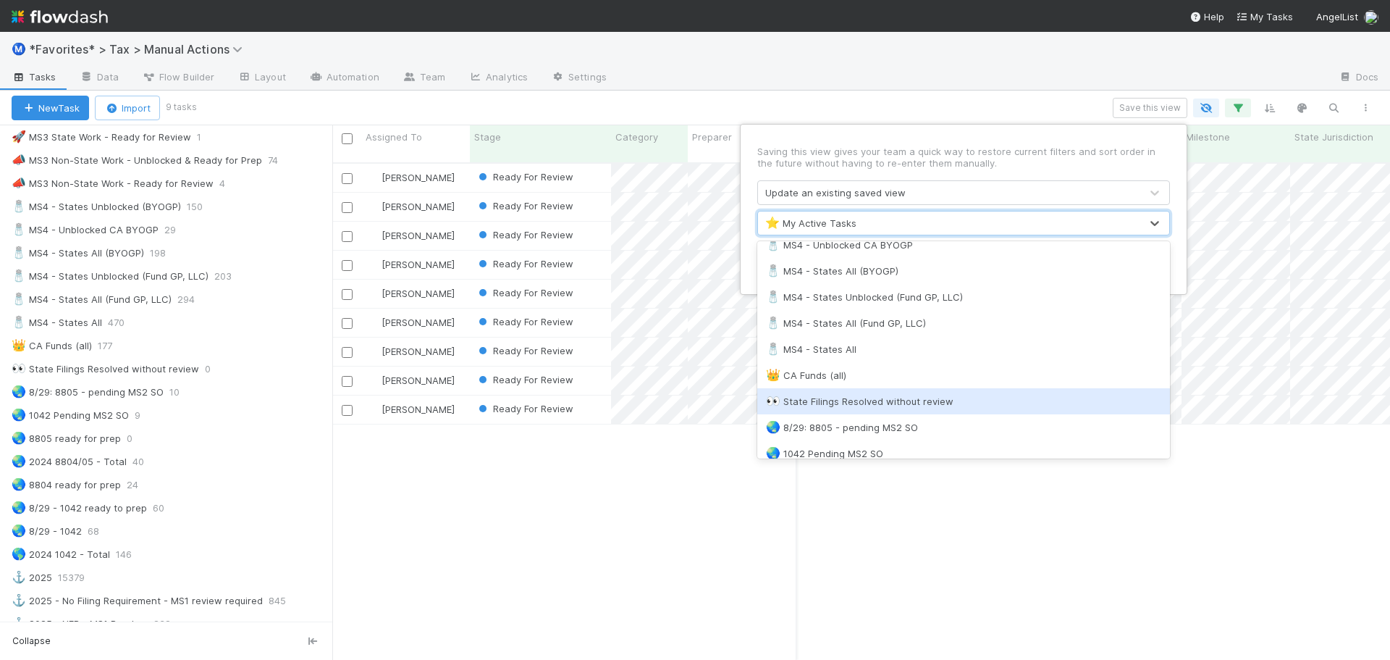
scroll to position [1159, 0]
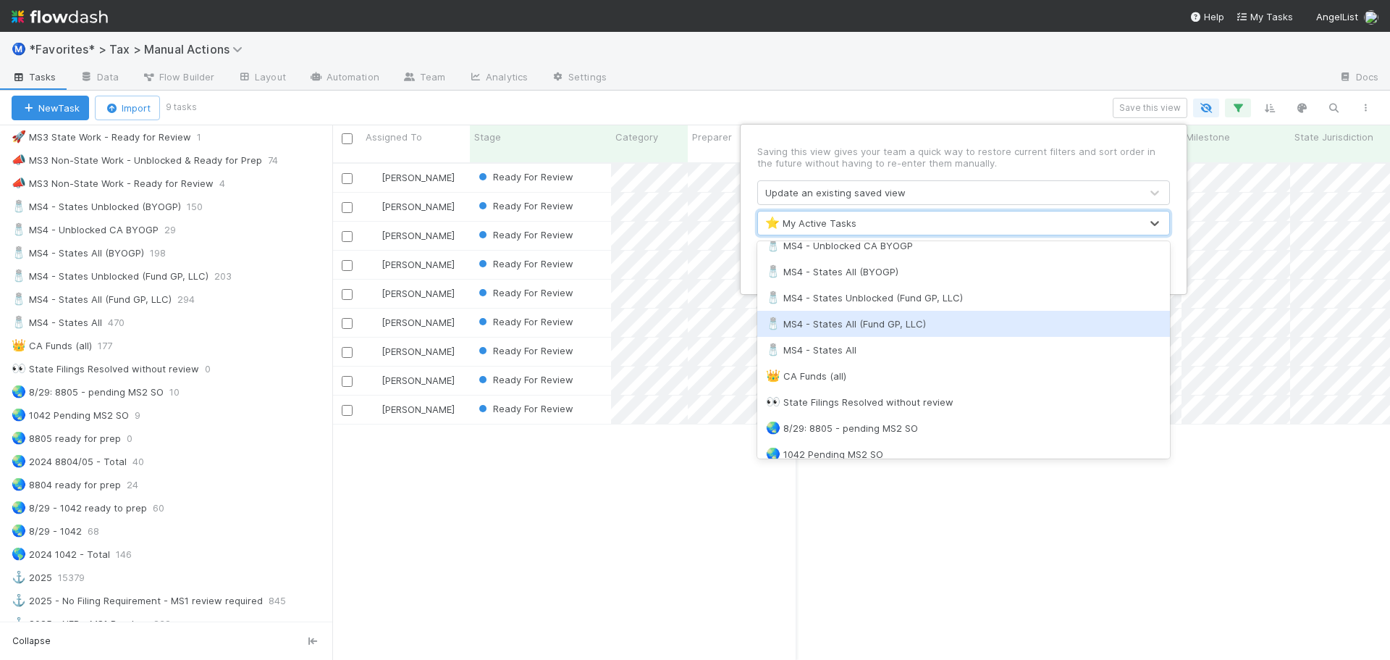
click at [888, 320] on div "🧂 MS4 - States All (Fund GP, LLC)" at bounding box center [963, 323] width 395 height 14
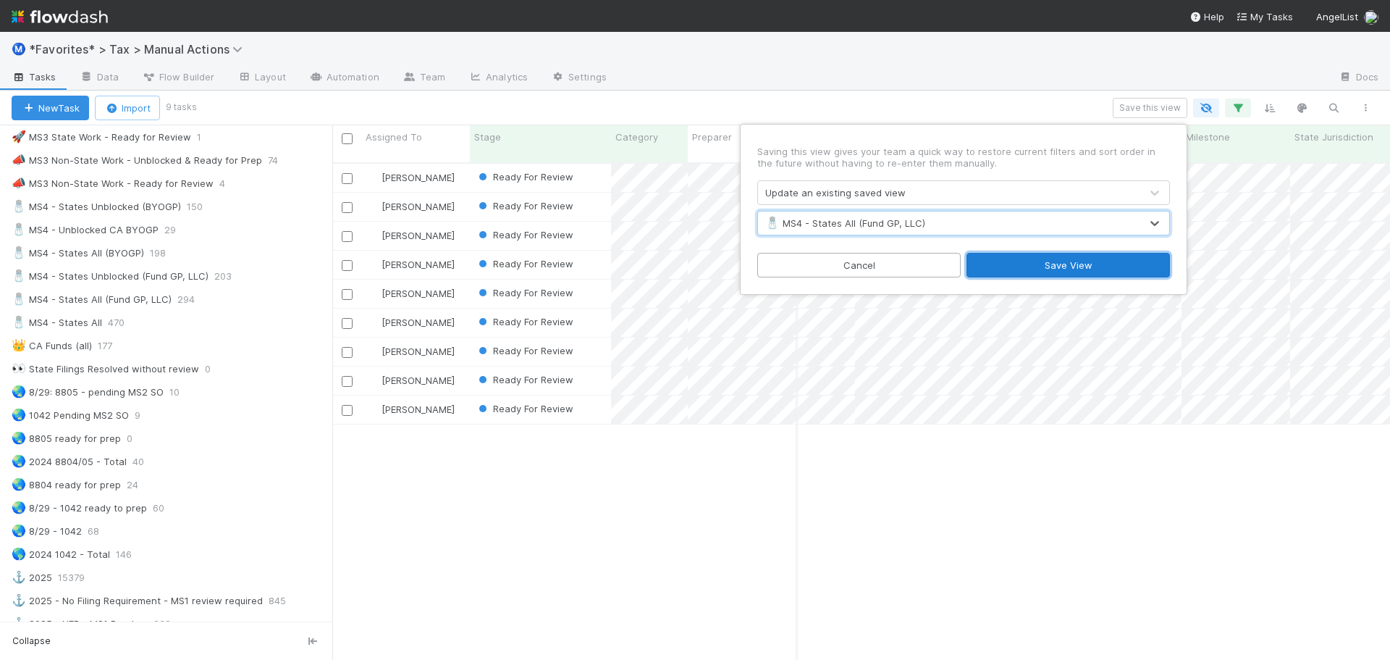
click at [1027, 258] on button "Save View" at bounding box center [1068, 265] width 203 height 25
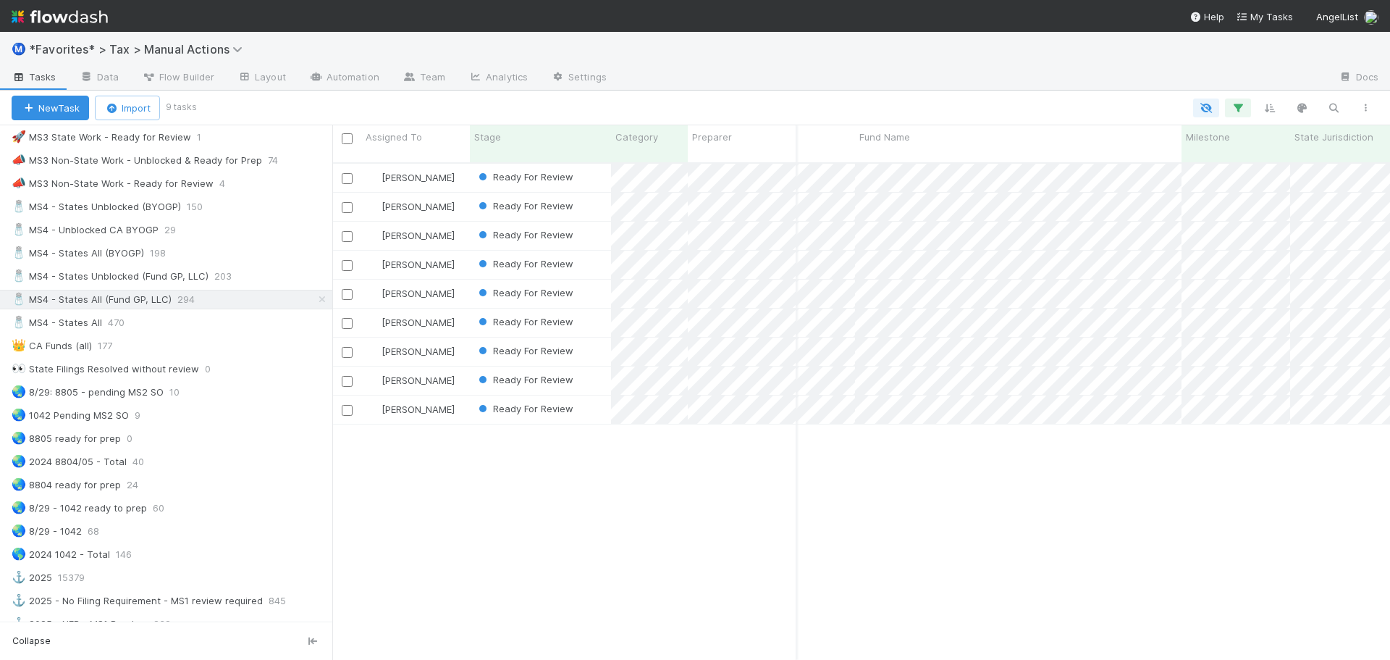
drag, startPoint x: 917, startPoint y: 88, endPoint x: 904, endPoint y: 85, distance: 12.5
click at [917, 87] on div at bounding box center [972, 78] width 709 height 23
click at [211, 232] on div "🧂 MS4 - Unblocked CA BYOGP 29" at bounding box center [172, 230] width 321 height 18
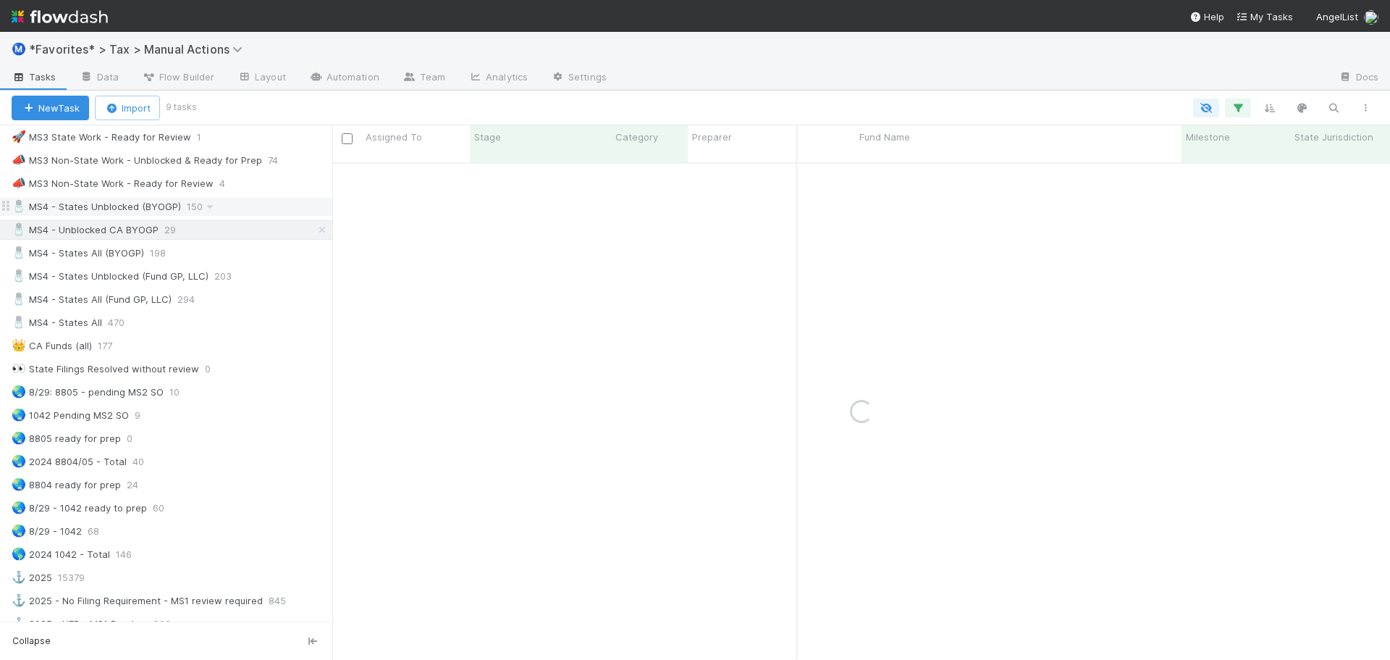
click at [224, 206] on div "🧂 MS4 - States Unblocked (BYOGP) 150" at bounding box center [172, 207] width 321 height 18
click at [241, 209] on div "🧂 MS4 - States Unblocked (BYOGP) 150" at bounding box center [172, 207] width 321 height 18
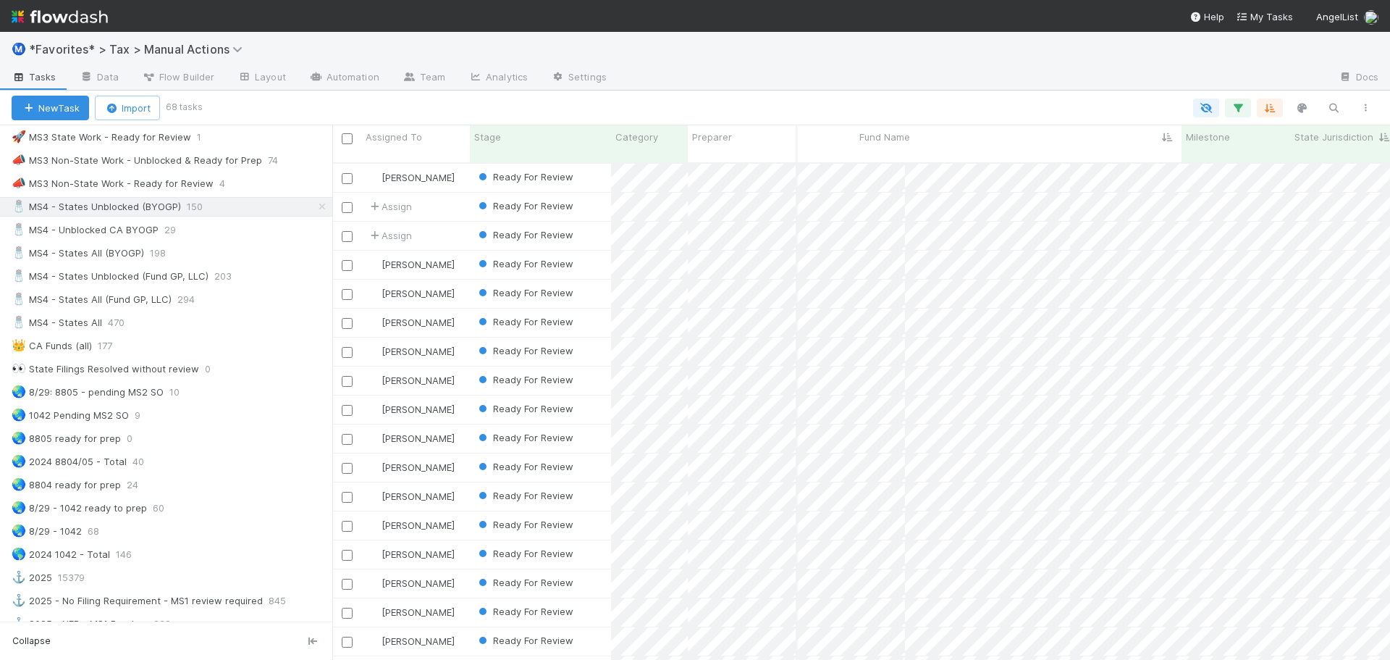
scroll to position [498, 1047]
click at [250, 232] on div "🧂 MS4 - Unblocked CA BYOGP 29" at bounding box center [172, 230] width 321 height 18
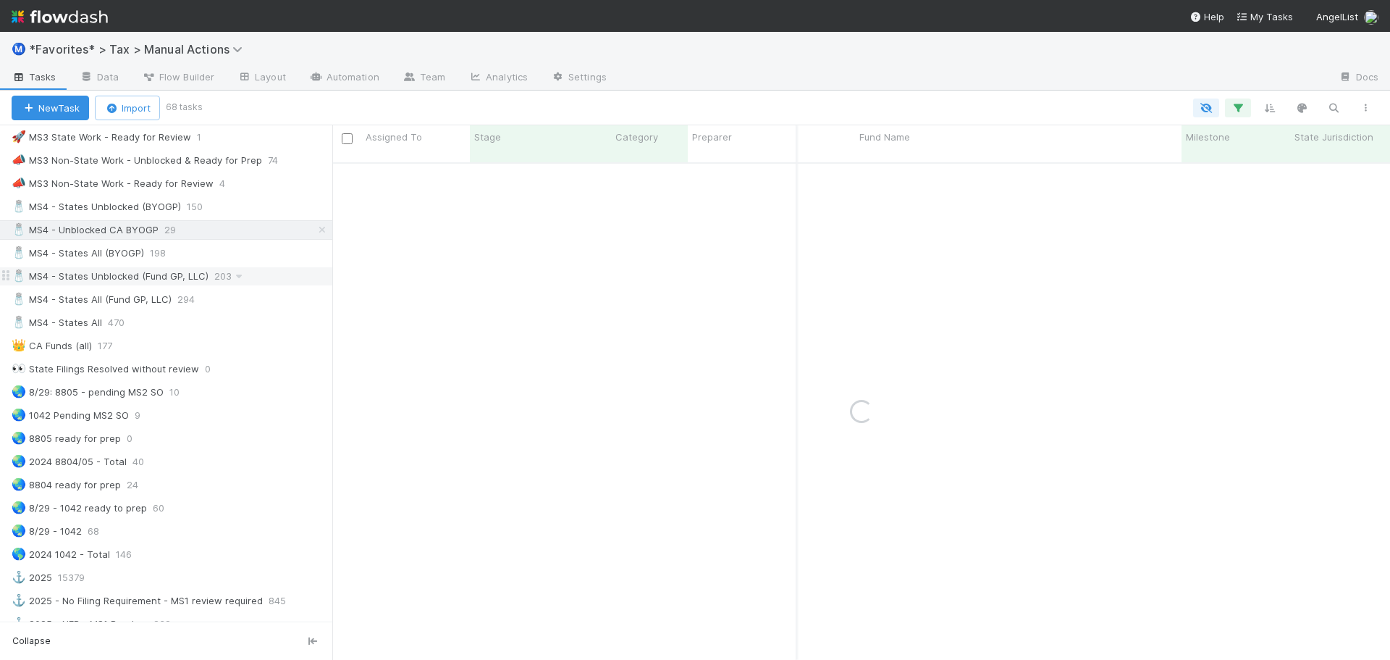
click at [248, 269] on div "🧂 MS4 - States Unblocked (Fund GP, LLC) 203" at bounding box center [172, 276] width 321 height 18
click at [240, 301] on div "🧂 MS4 - States All (Fund GP, LLC) 294" at bounding box center [172, 299] width 321 height 18
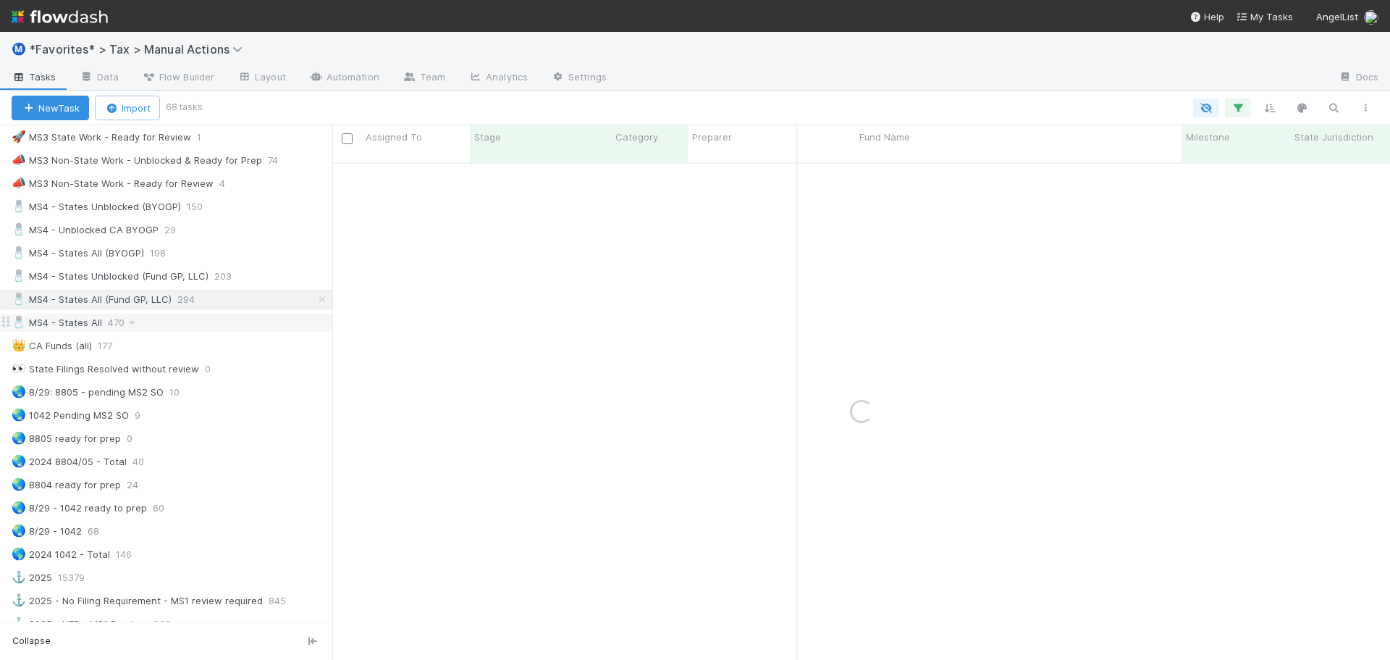
click at [216, 321] on div "🧂 MS4 - States All 470" at bounding box center [172, 323] width 321 height 18
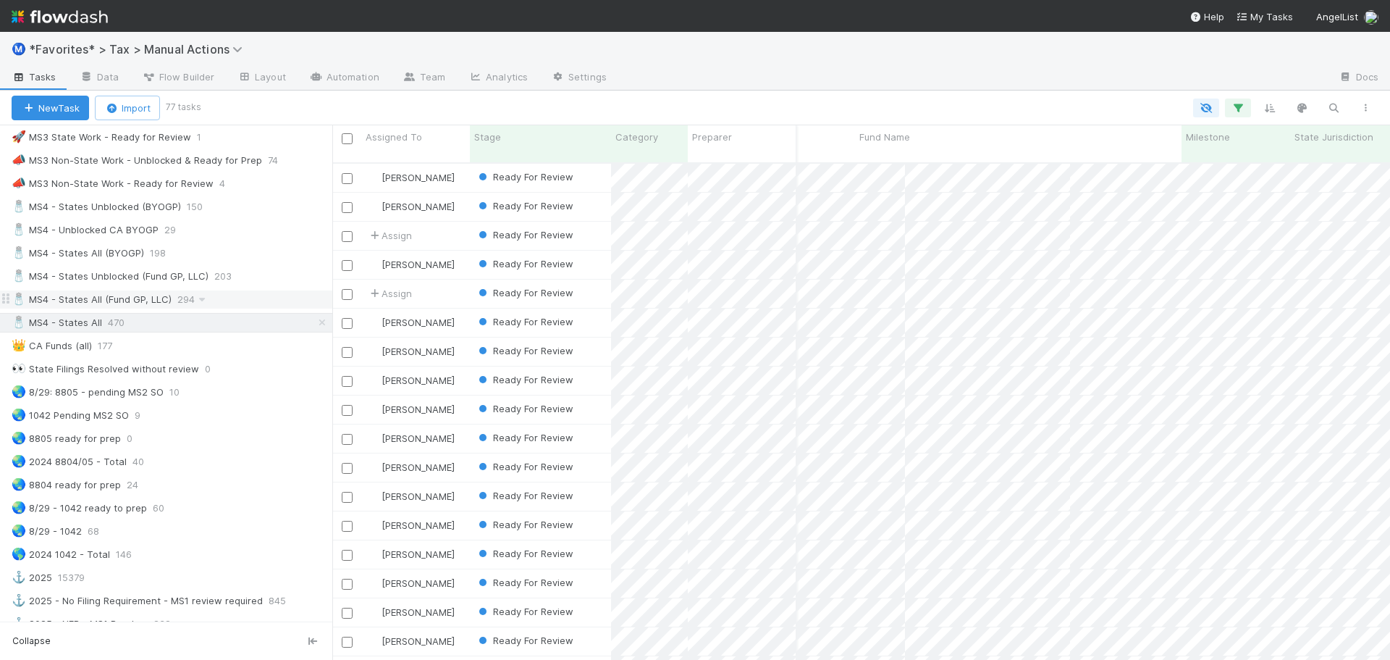
scroll to position [498, 1047]
click at [190, 326] on div "🧂 MS4 - States All 470" at bounding box center [172, 323] width 321 height 18
click at [578, 166] on div "Ready For Review" at bounding box center [540, 178] width 141 height 28
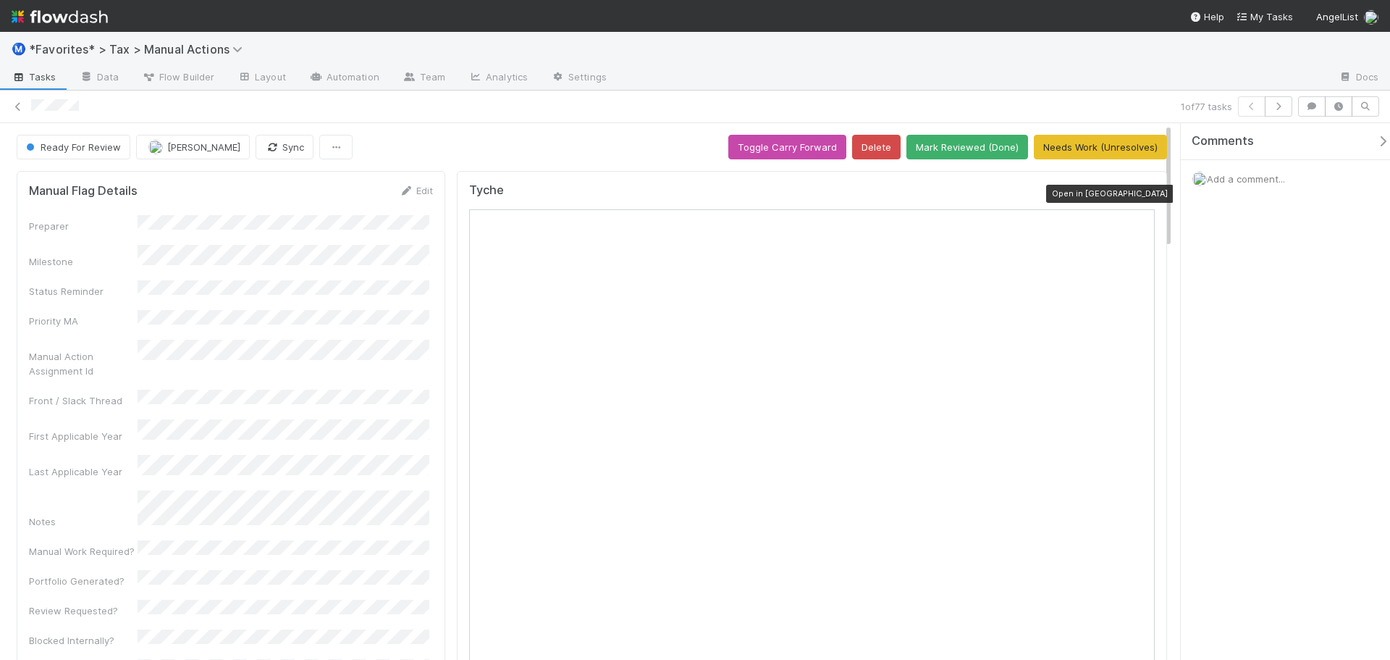
click at [1140, 193] on icon at bounding box center [1147, 193] width 14 height 9
click at [23, 107] on icon at bounding box center [18, 106] width 14 height 9
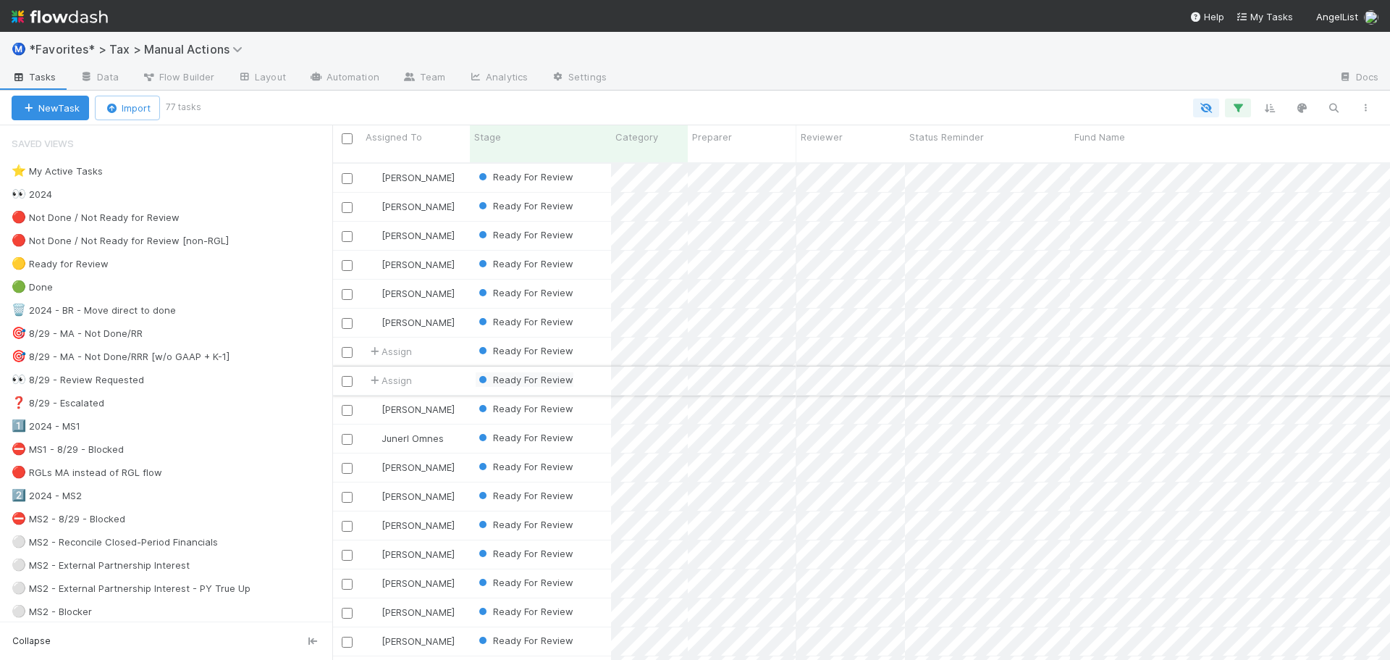
scroll to position [498, 1047]
click at [571, 171] on span "Ready For Review" at bounding box center [525, 177] width 98 height 12
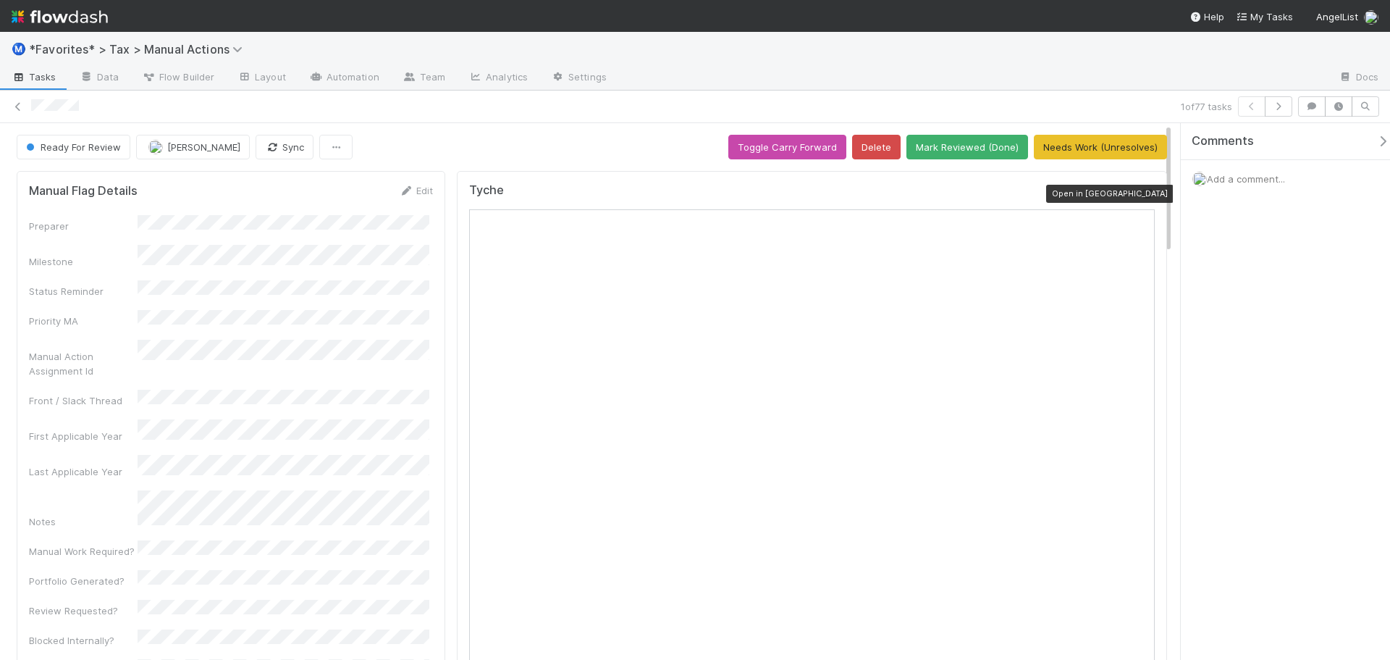
click at [1140, 192] on icon at bounding box center [1147, 193] width 14 height 9
click at [557, 106] on div at bounding box center [603, 106] width 1144 height 15
click at [1082, 145] on button "Needs Work (Unresolves)" at bounding box center [1100, 147] width 133 height 25
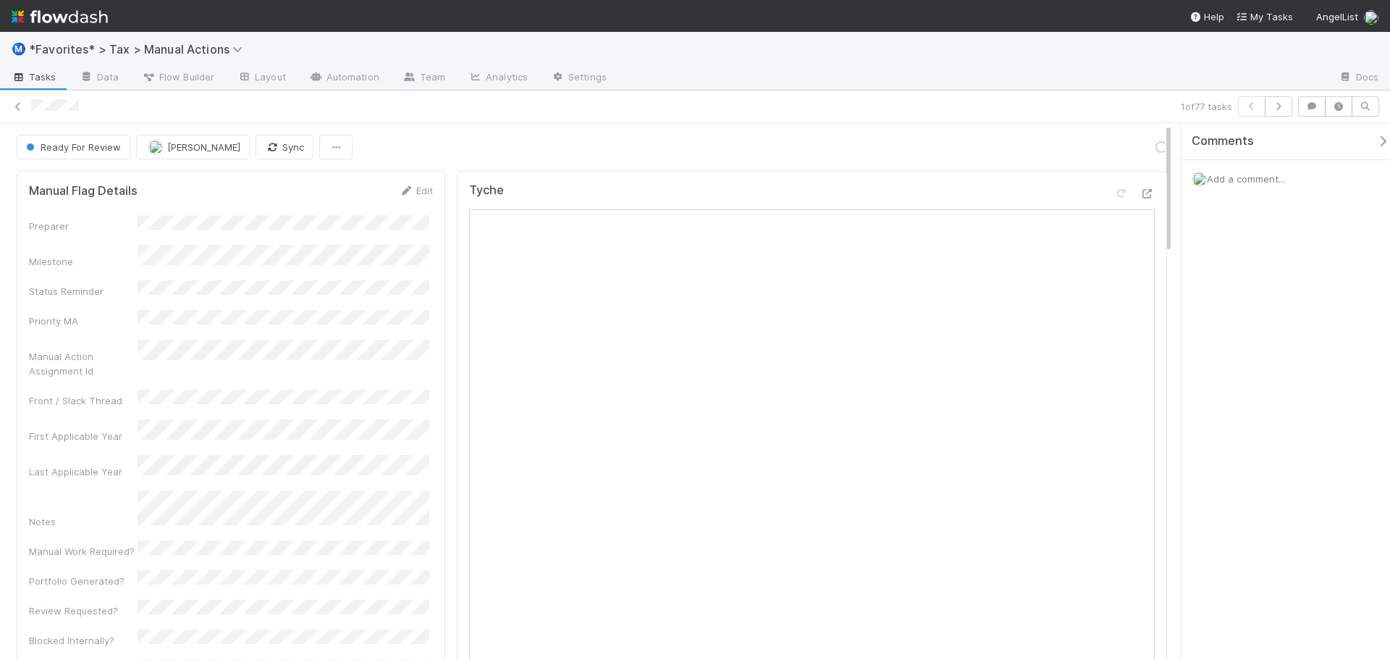
click at [1092, 101] on div at bounding box center [603, 106] width 1144 height 15
drag, startPoint x: 1153, startPoint y: 117, endPoint x: 1266, endPoint y: 93, distance: 114.9
click at [1155, 117] on div "1 of 77 tasks" at bounding box center [695, 107] width 1390 height 33
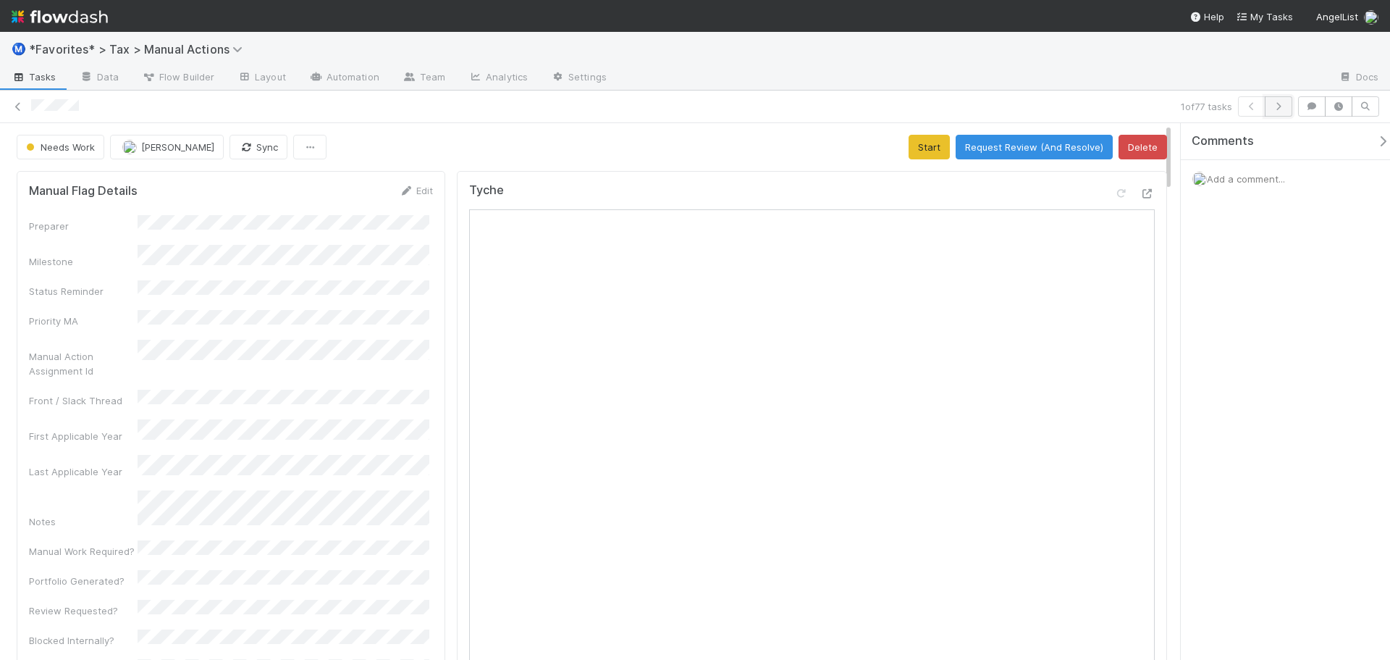
click at [1286, 107] on button "button" at bounding box center [1279, 106] width 28 height 20
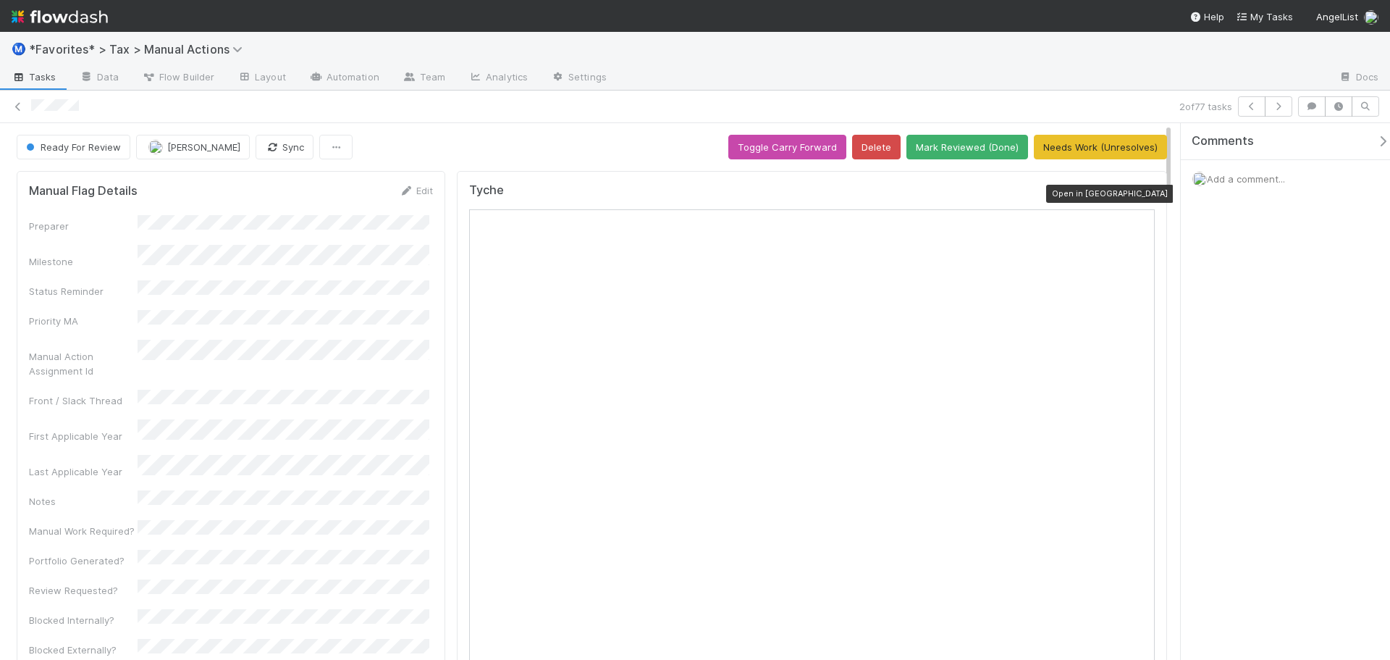
click at [1140, 198] on icon at bounding box center [1147, 193] width 14 height 9
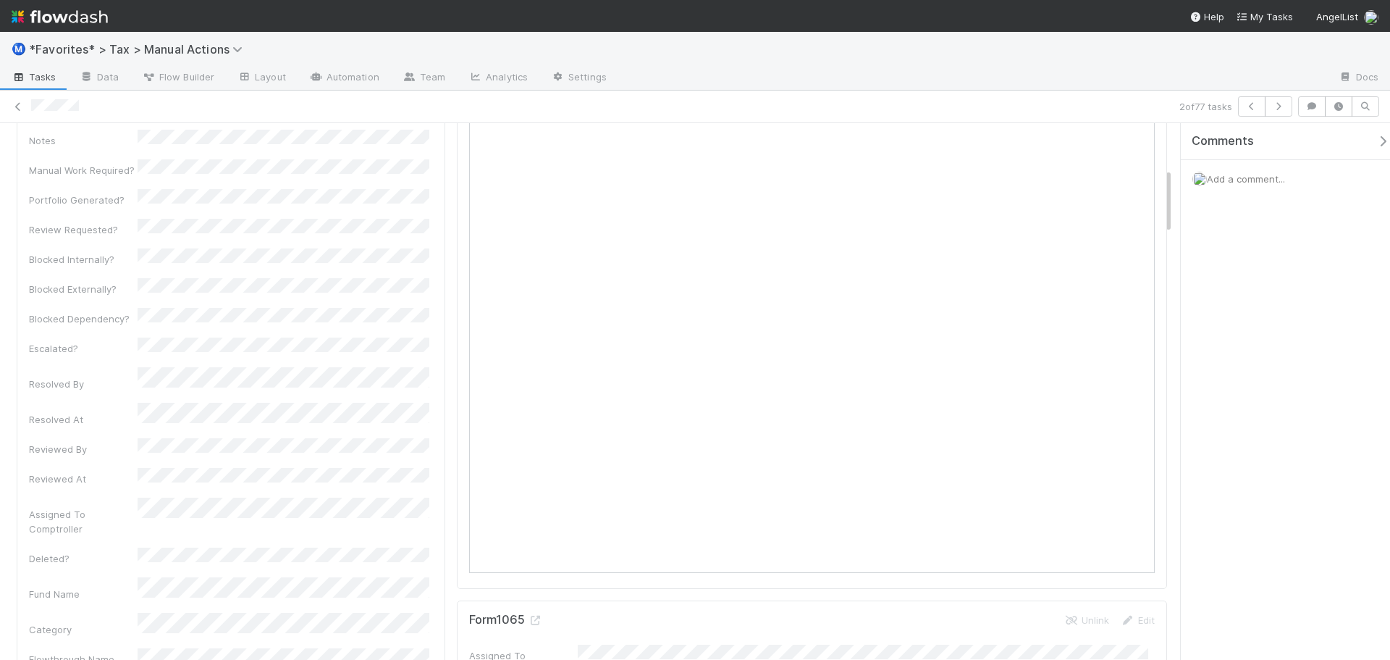
scroll to position [362, 0]
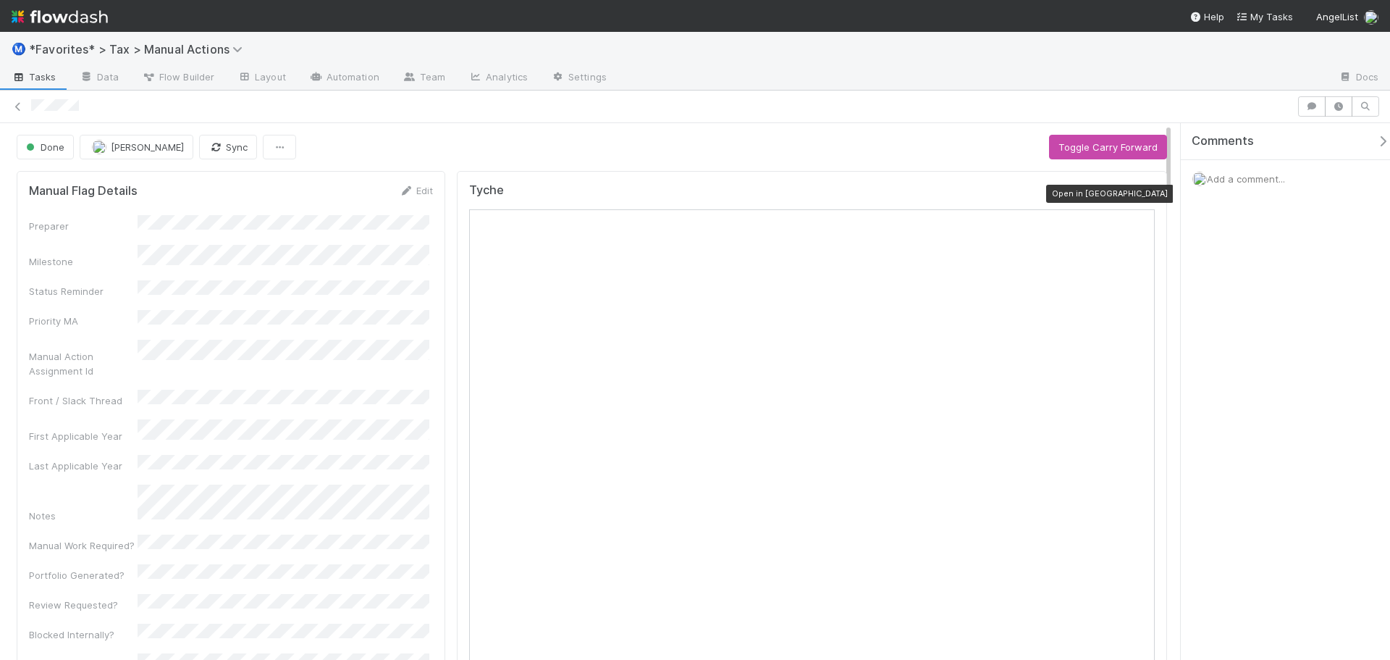
click at [1140, 194] on icon at bounding box center [1147, 193] width 14 height 9
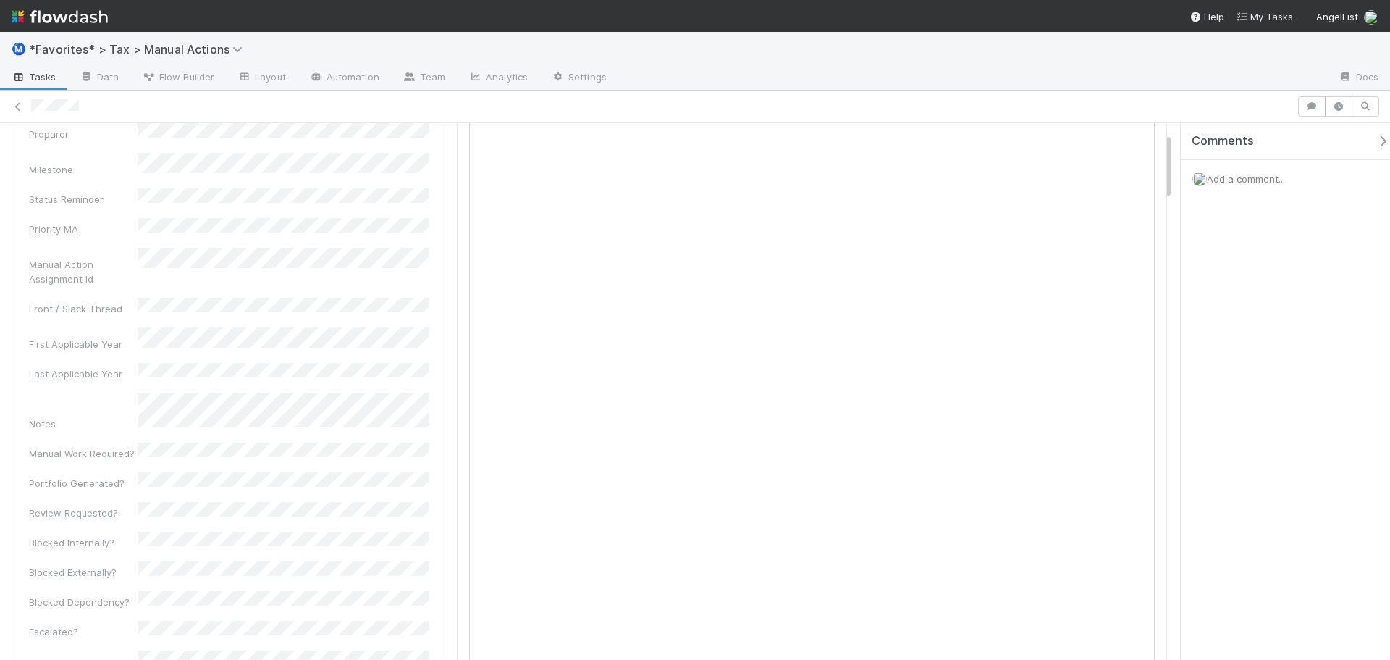
scroll to position [72, 0]
click at [1141, 125] on icon at bounding box center [1147, 121] width 14 height 9
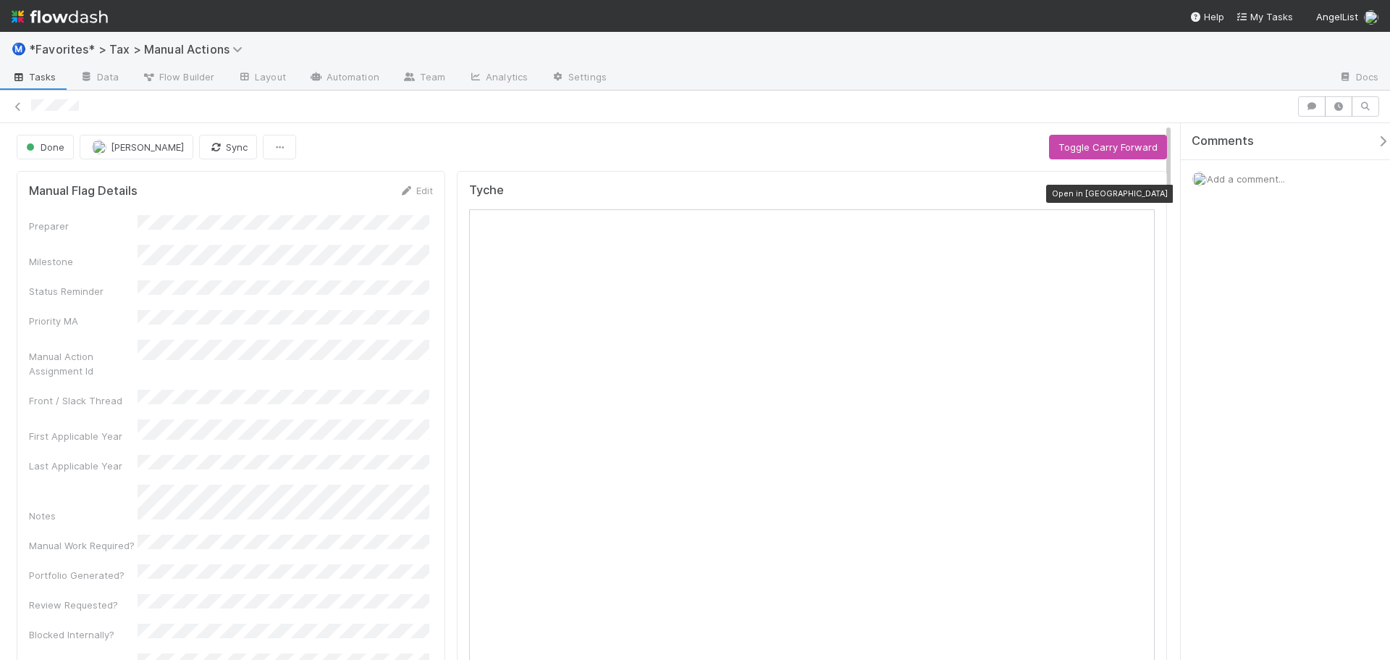
click at [1140, 193] on icon at bounding box center [1147, 193] width 14 height 9
click at [1140, 189] on icon at bounding box center [1147, 193] width 14 height 9
click at [1140, 195] on icon at bounding box center [1147, 193] width 14 height 9
click at [1140, 196] on icon at bounding box center [1147, 193] width 14 height 9
click at [1140, 191] on icon at bounding box center [1147, 193] width 14 height 9
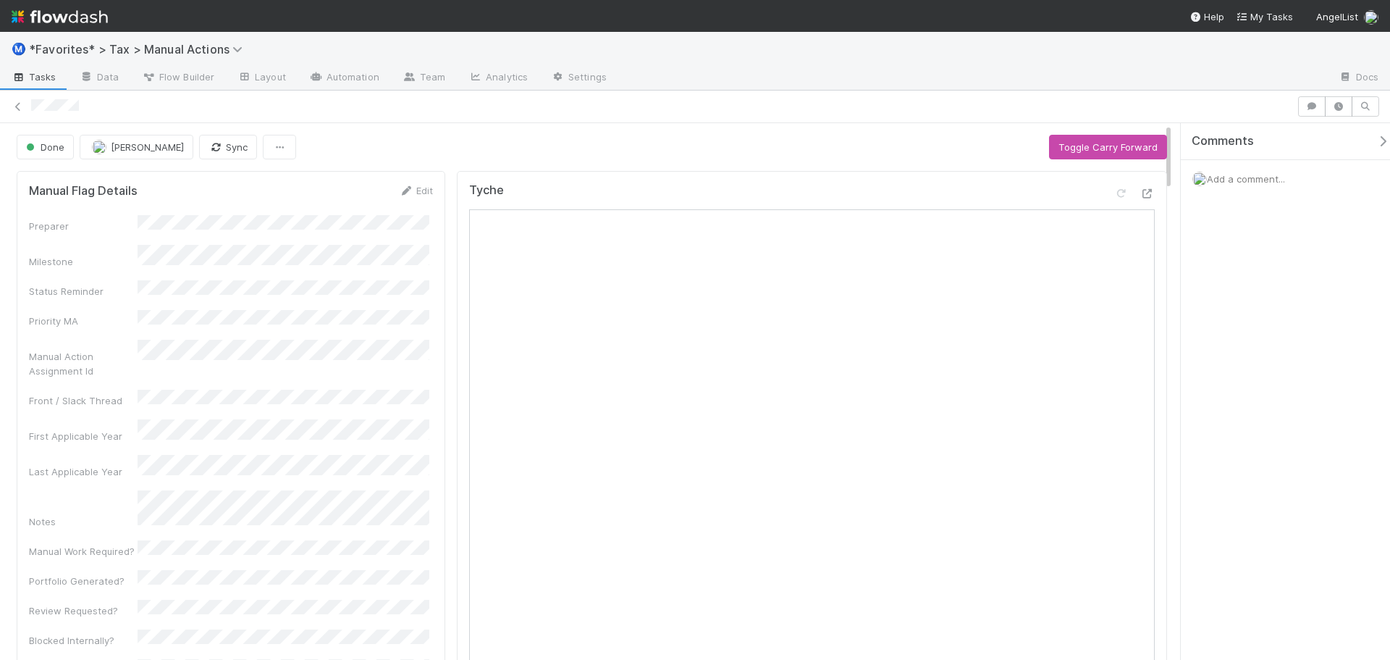
click at [1138, 183] on div "Tyche Open in [GEOGRAPHIC_DATA]" at bounding box center [812, 196] width 686 height 26
click at [1140, 197] on icon at bounding box center [1147, 193] width 14 height 9
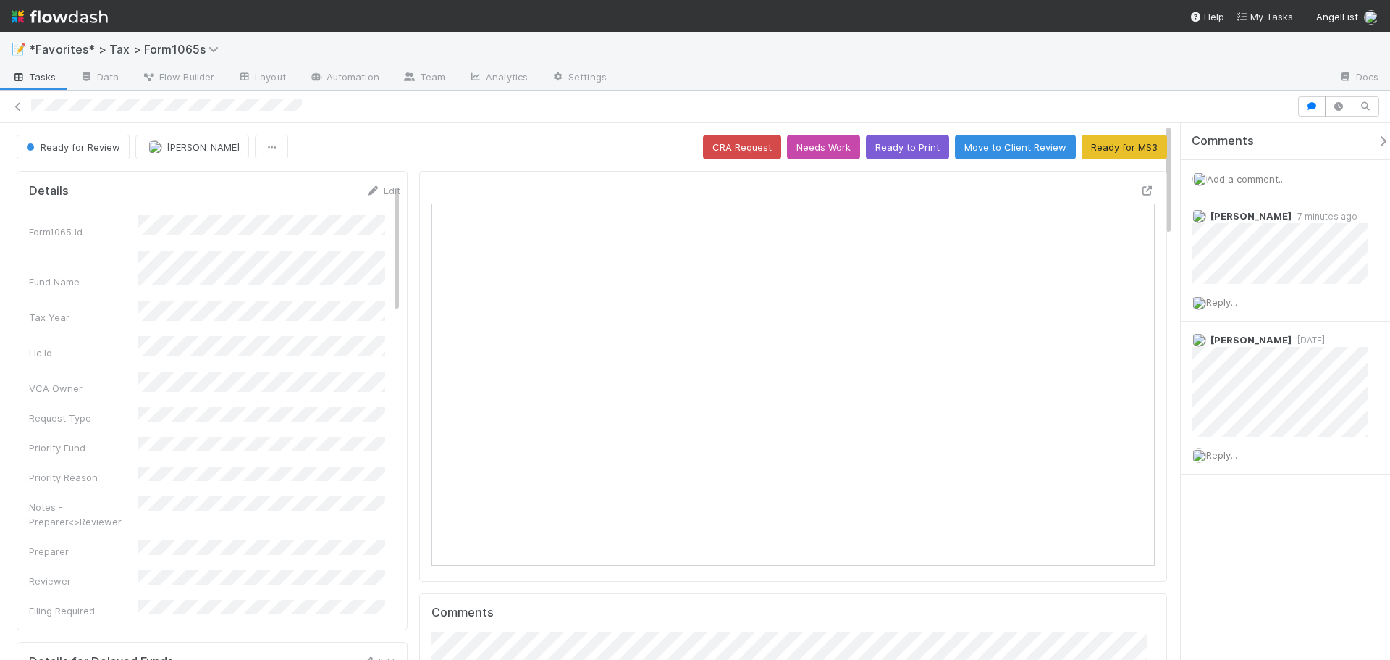
scroll to position [283, 705]
click at [1140, 192] on icon at bounding box center [1147, 190] width 14 height 9
click at [1243, 184] on span "Add a comment..." at bounding box center [1246, 179] width 78 height 12
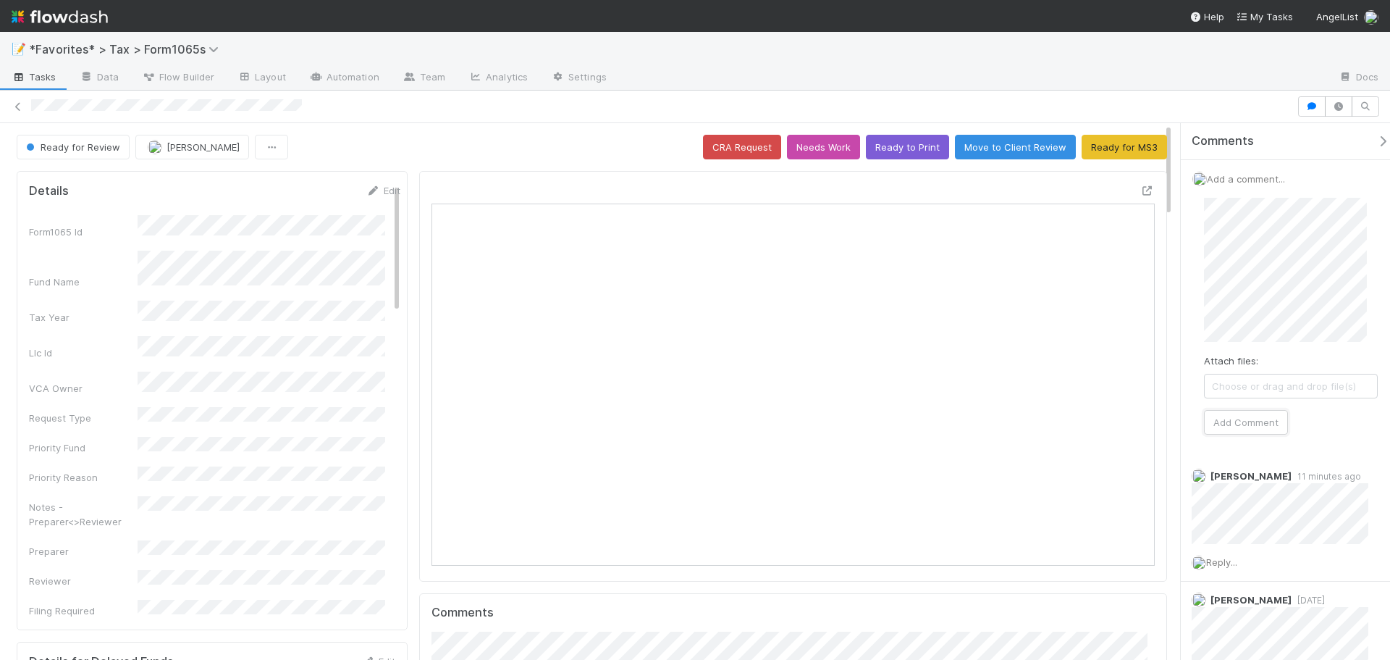
click at [1227, 419] on button "Add Comment" at bounding box center [1246, 422] width 84 height 25
click at [1131, 147] on button "Ready for MS3" at bounding box center [1124, 147] width 85 height 25
